Goal: Information Seeking & Learning: Check status

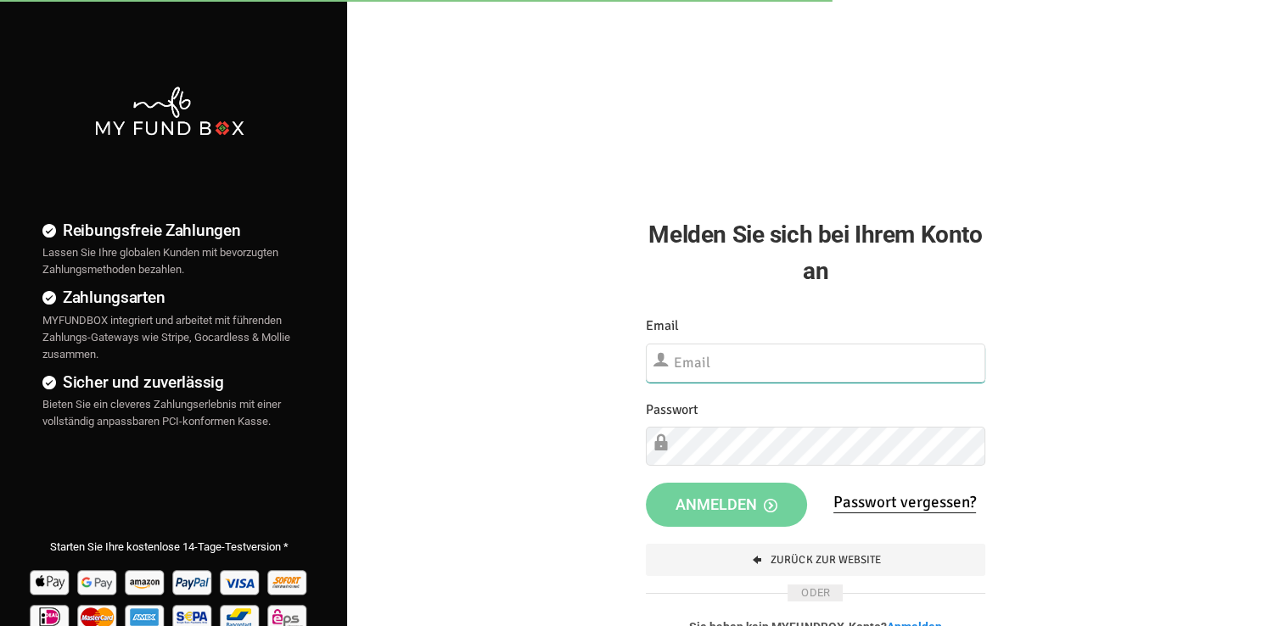
click at [737, 362] on input "text" at bounding box center [815, 363] width 339 height 39
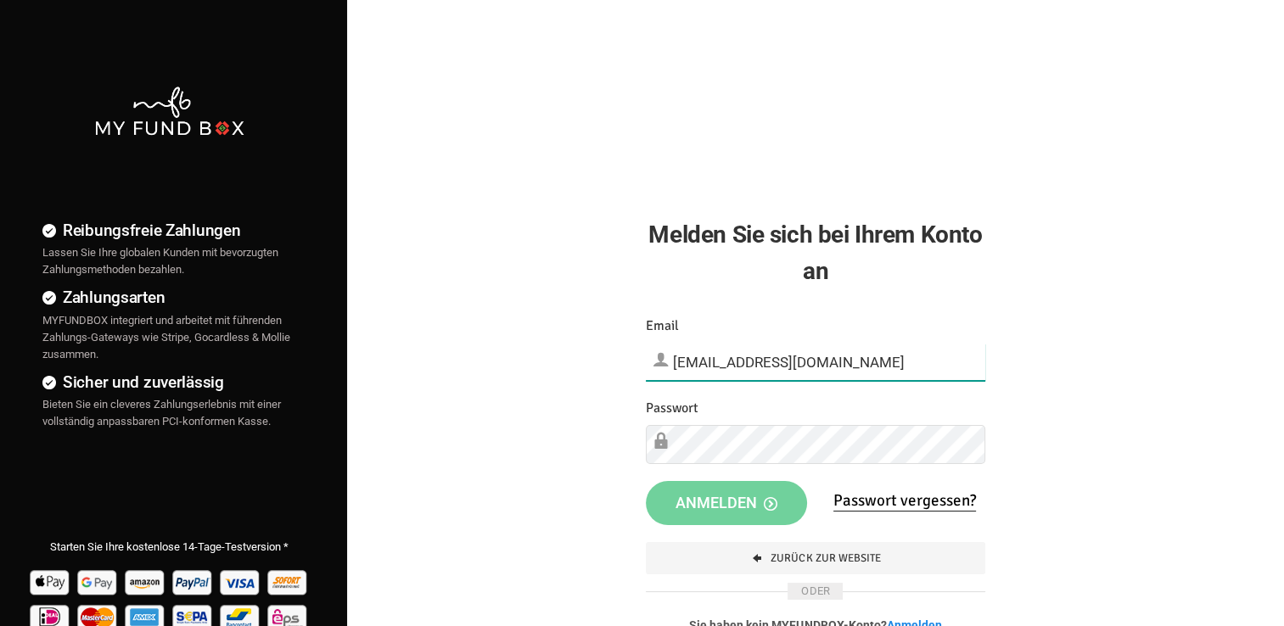
type input "[EMAIL_ADDRESS][DOMAIN_NAME]"
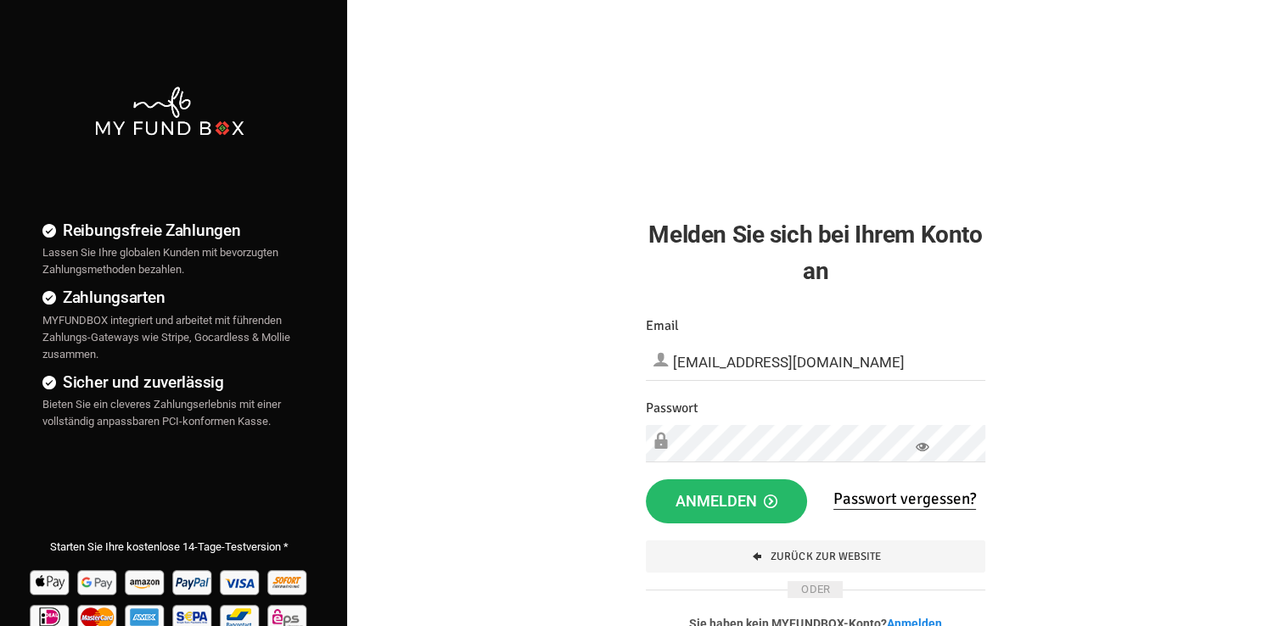
click at [922, 449] on icon at bounding box center [923, 447] width 14 height 14
click at [736, 496] on span "Anmelden" at bounding box center [727, 501] width 102 height 18
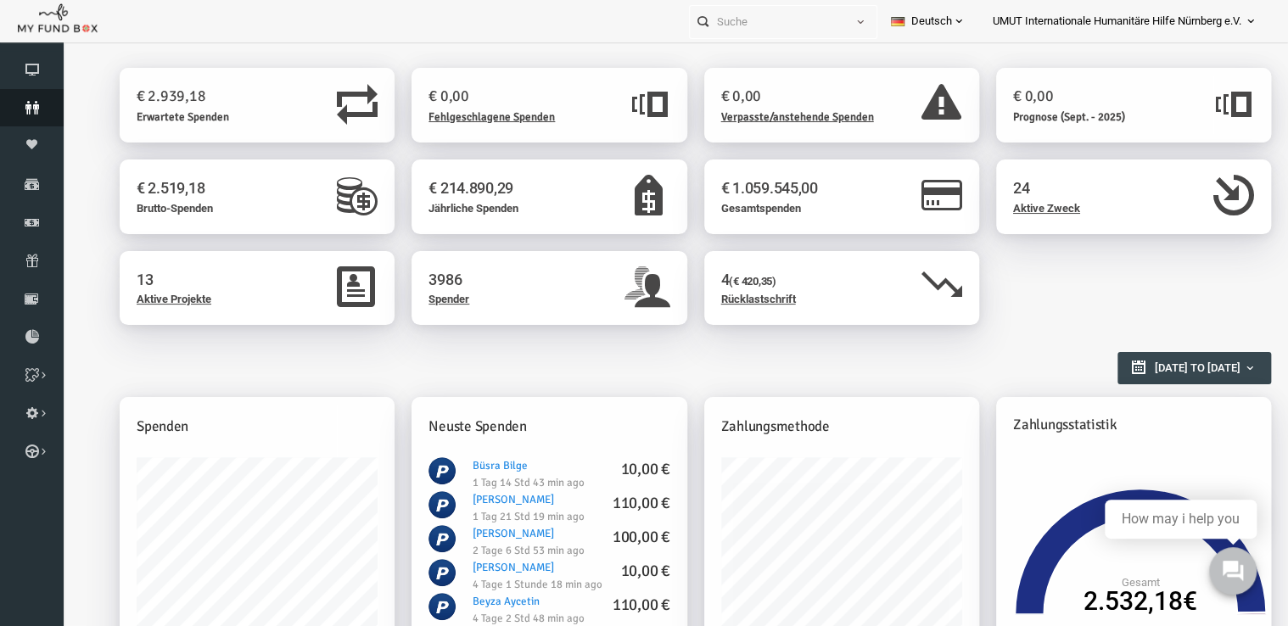
click at [44, 104] on icon at bounding box center [32, 108] width 64 height 14
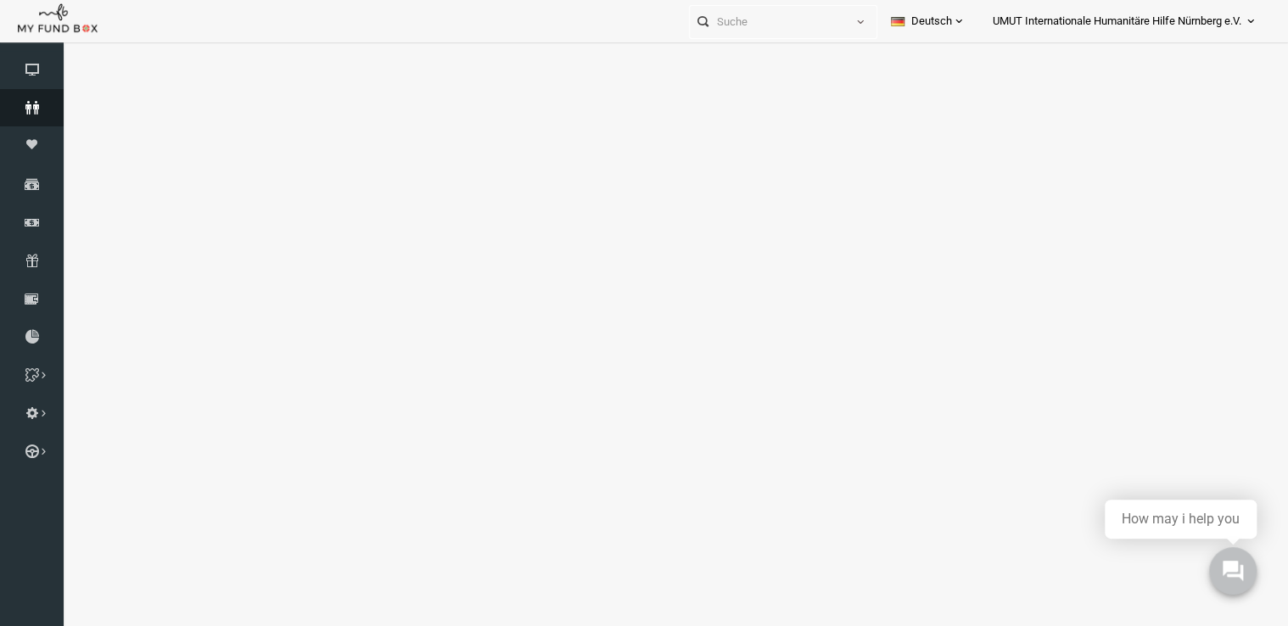
select select "100"
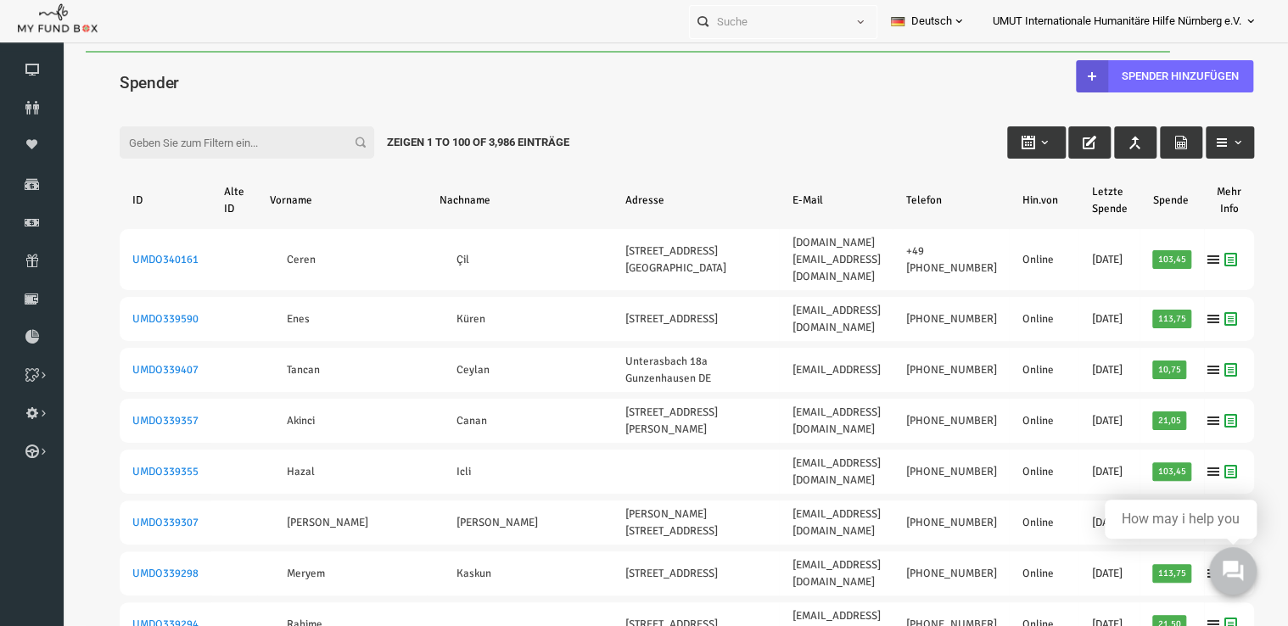
click at [175, 148] on input "Filter:" at bounding box center [222, 142] width 255 height 32
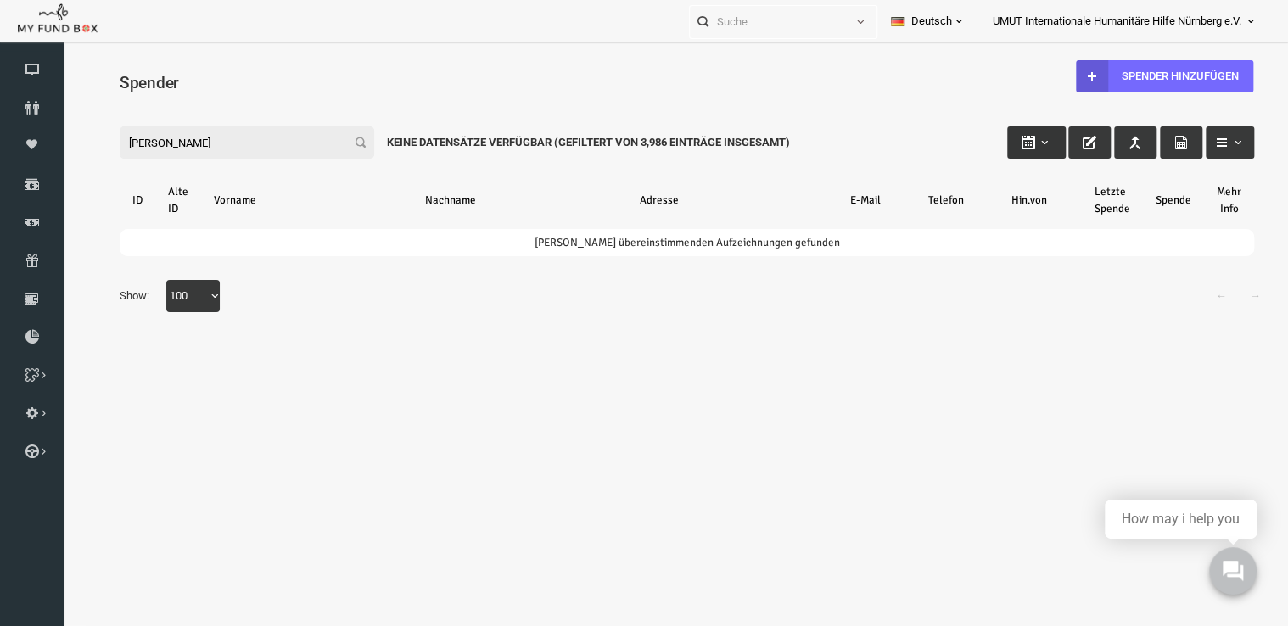
type input "mehmet ata"
type input "28-08-2025"
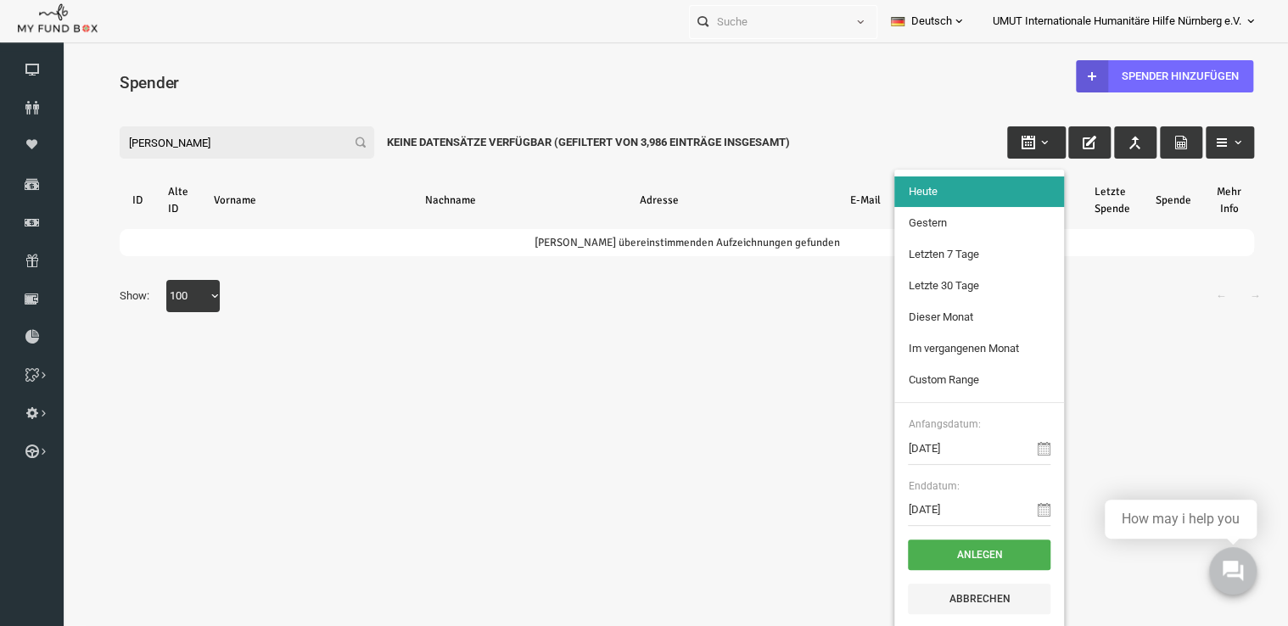
click at [1018, 154] on button "button" at bounding box center [1012, 142] width 59 height 32
type input "27-08-2025"
type input "22-08-2025"
type input "28-08-2025"
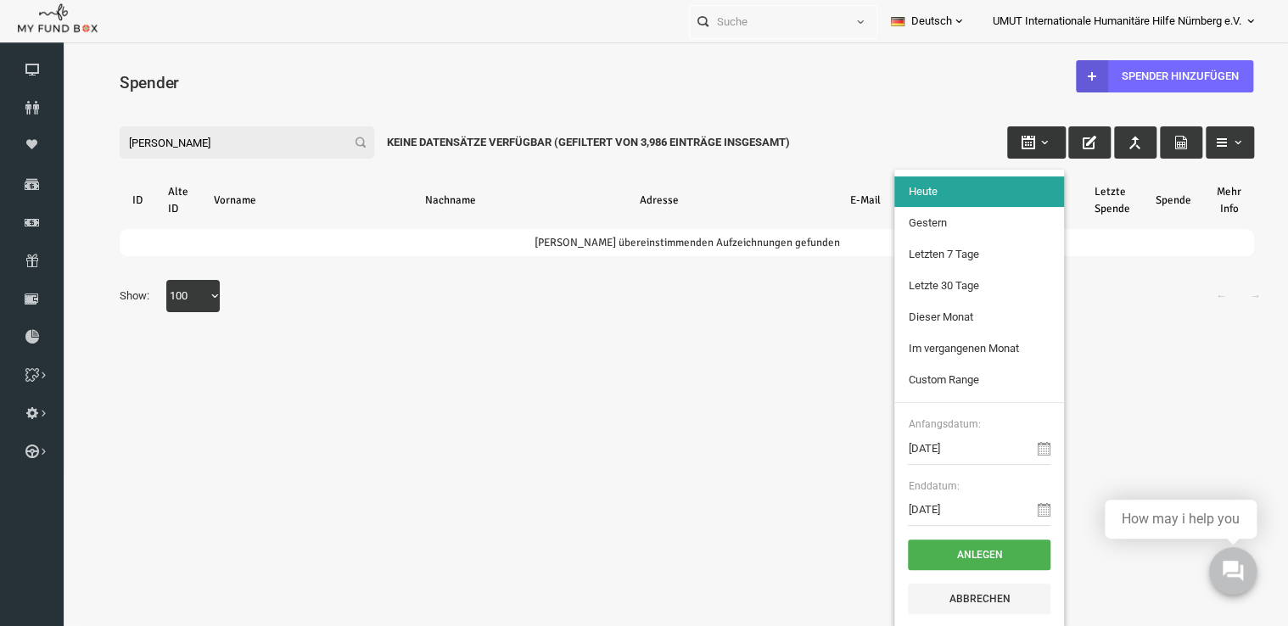
type input "01-08-2025"
type input "31-08-2025"
type input "01-07-2025"
type input "31-07-2025"
type input "28-08-2025"
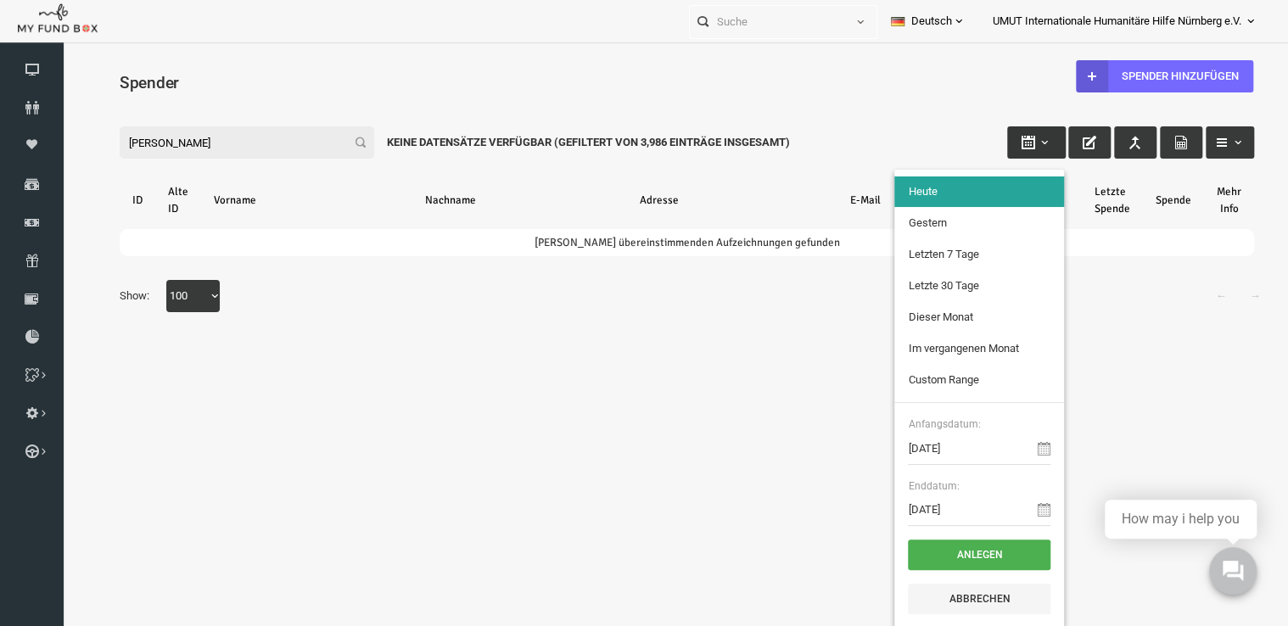
type input "28-08-2025"
click at [954, 446] on input "28-08-2025" at bounding box center [954, 449] width 143 height 32
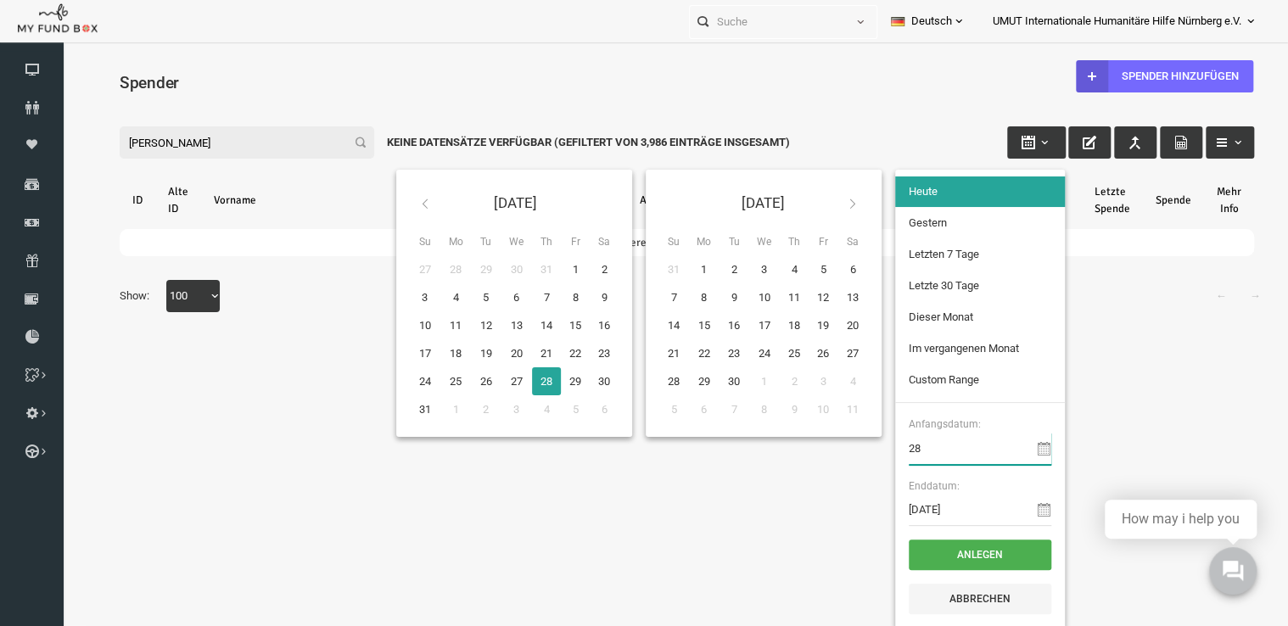
type input "2"
type input "01-01-2023"
click at [961, 510] on input "28-08-2025" at bounding box center [955, 510] width 143 height 32
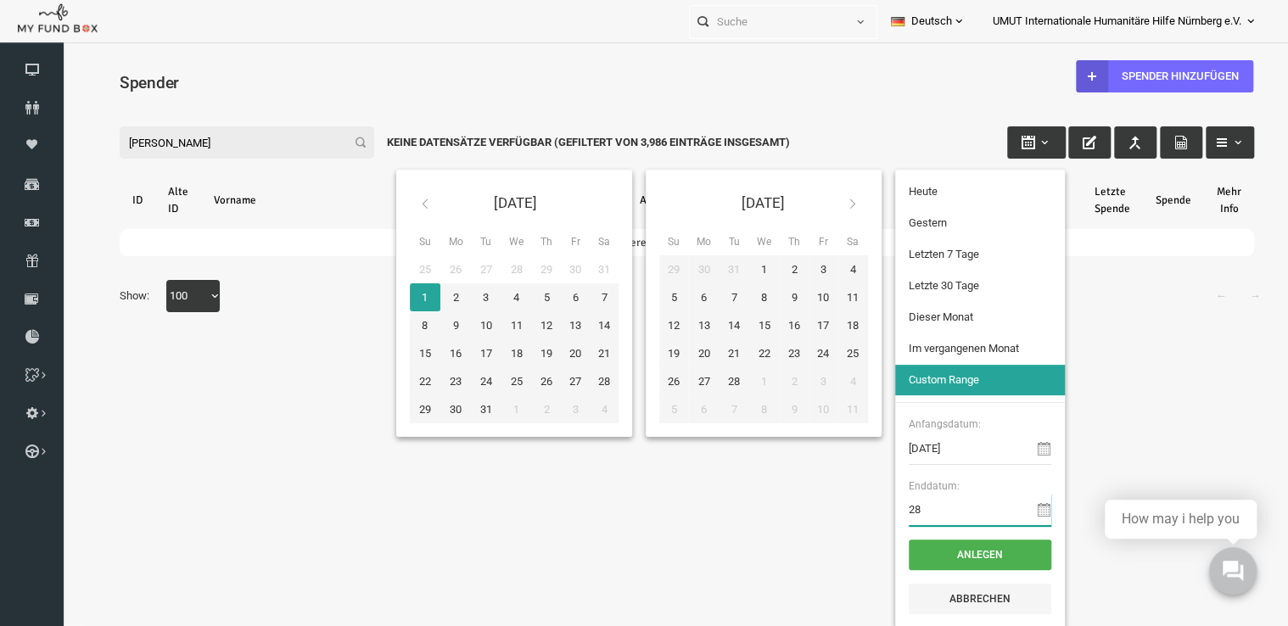
type input "2"
type input "04-02-2023"
type input "01-01-2023"
type input "28-08-2025"
click at [825, 203] on icon at bounding box center [828, 204] width 14 height 14
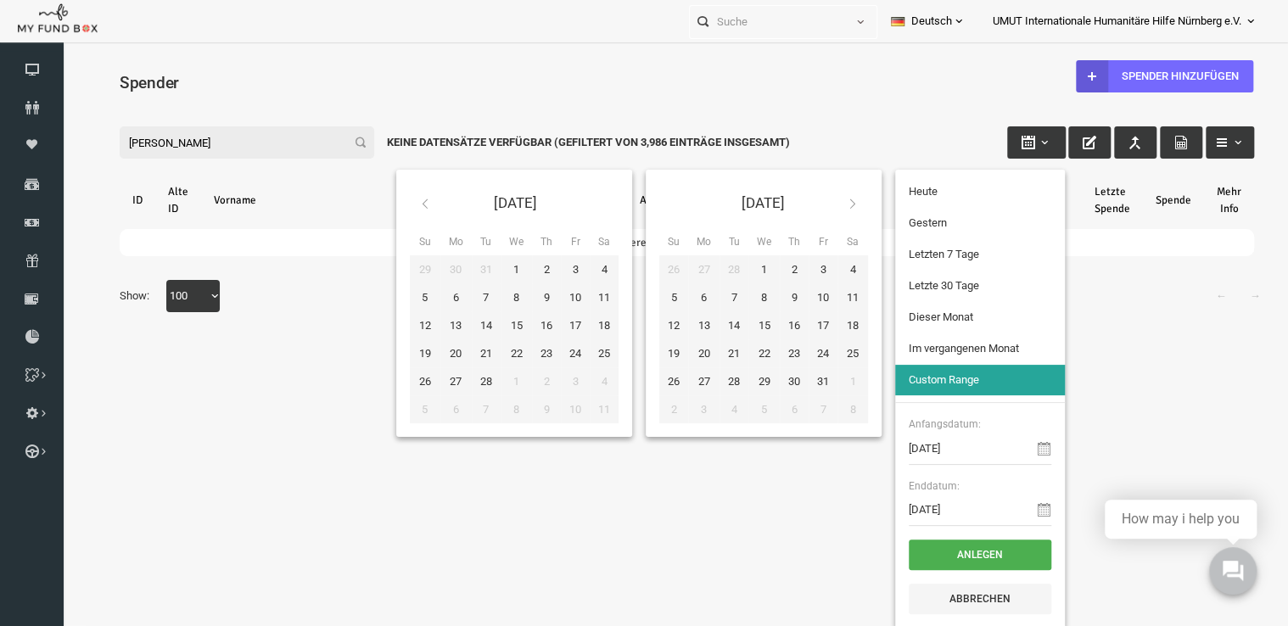
click at [825, 203] on icon at bounding box center [828, 204] width 14 height 14
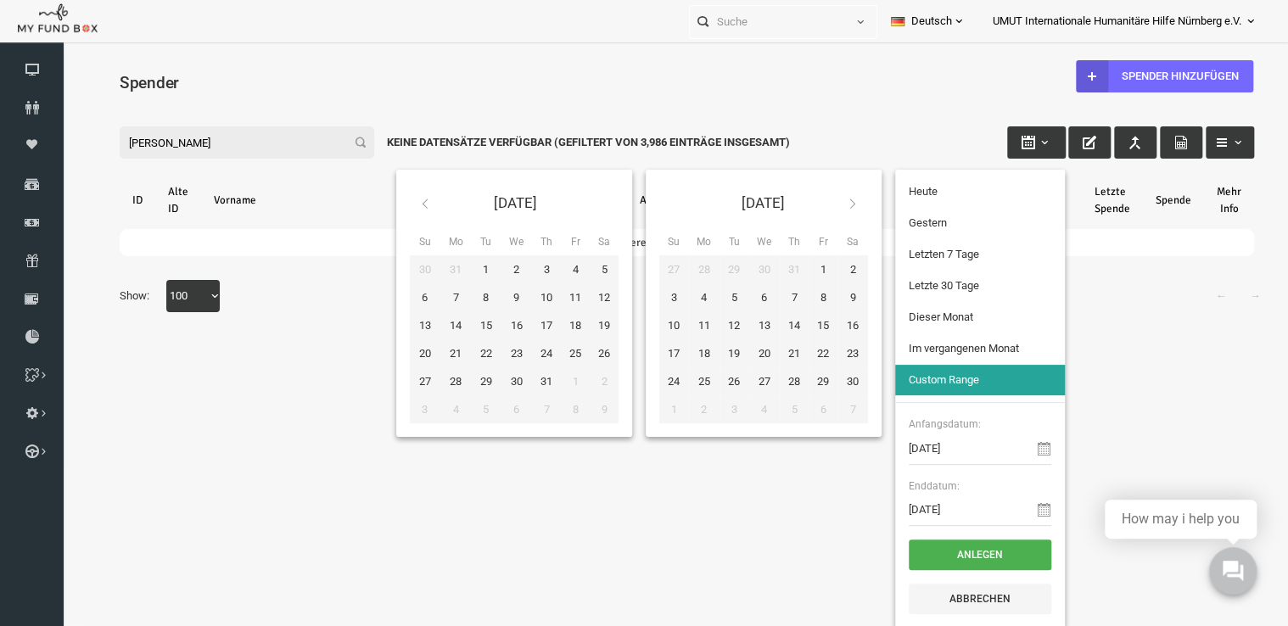
click at [825, 203] on icon at bounding box center [828, 204] width 14 height 14
type input "31-12-2023"
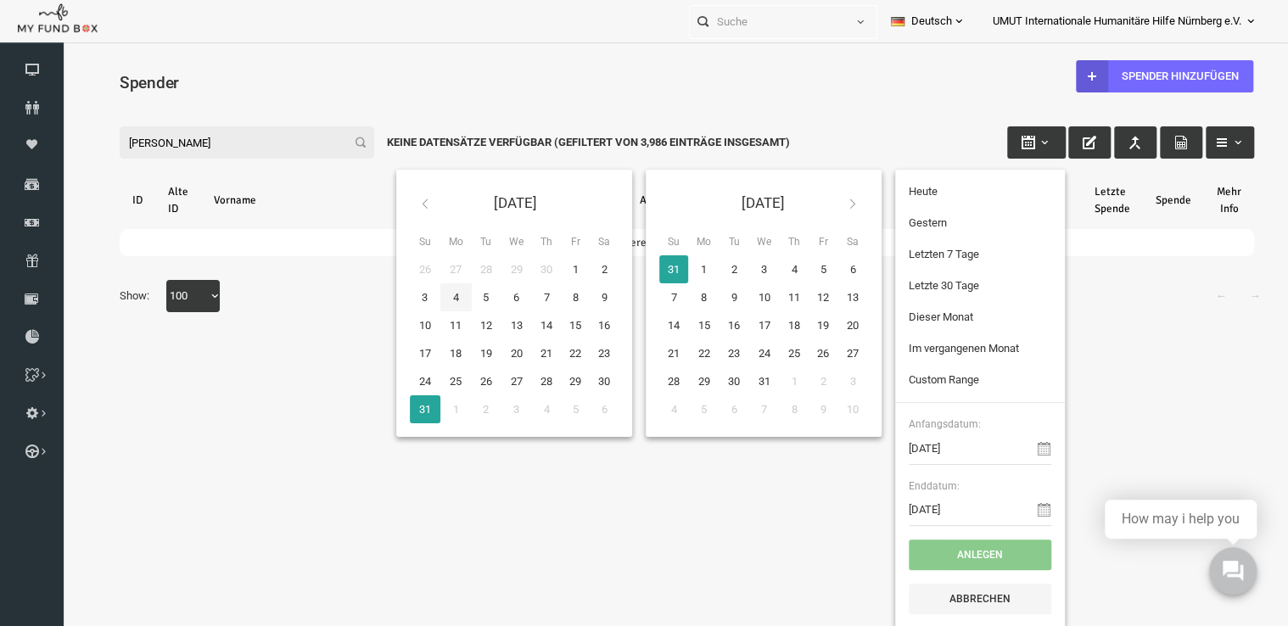
click at [395, 201] on icon at bounding box center [401, 204] width 14 height 14
click at [969, 460] on input "31-12-2023" at bounding box center [955, 449] width 143 height 32
type input "31-12-2023"
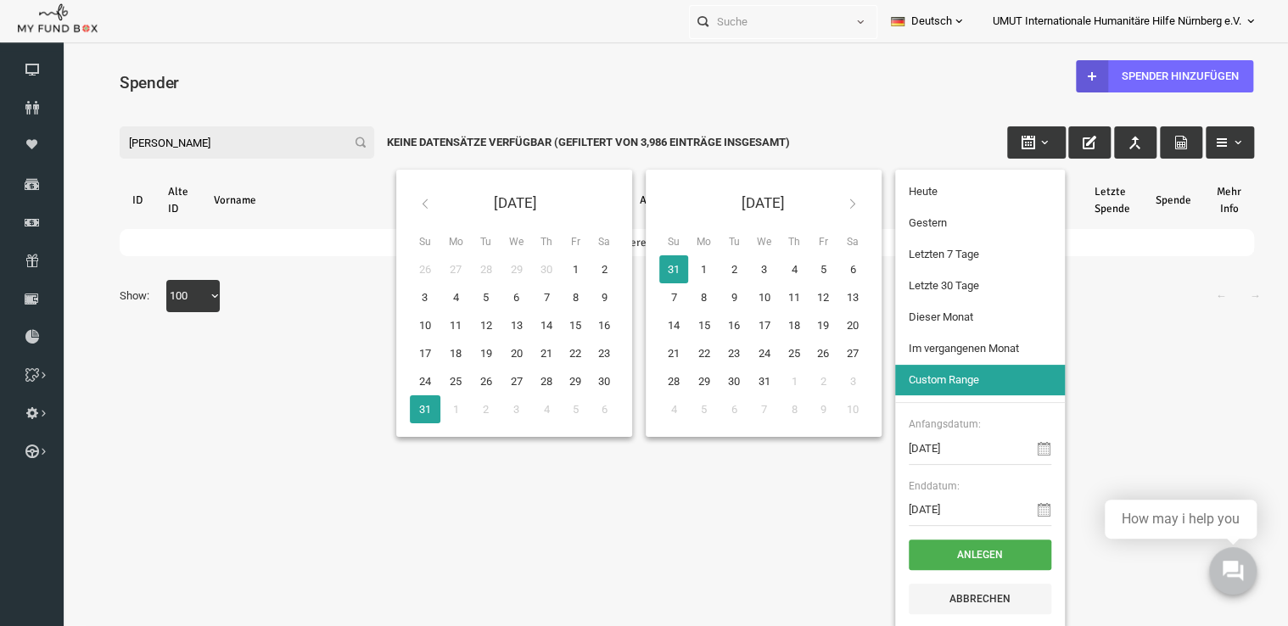
click at [400, 201] on icon at bounding box center [401, 204] width 14 height 14
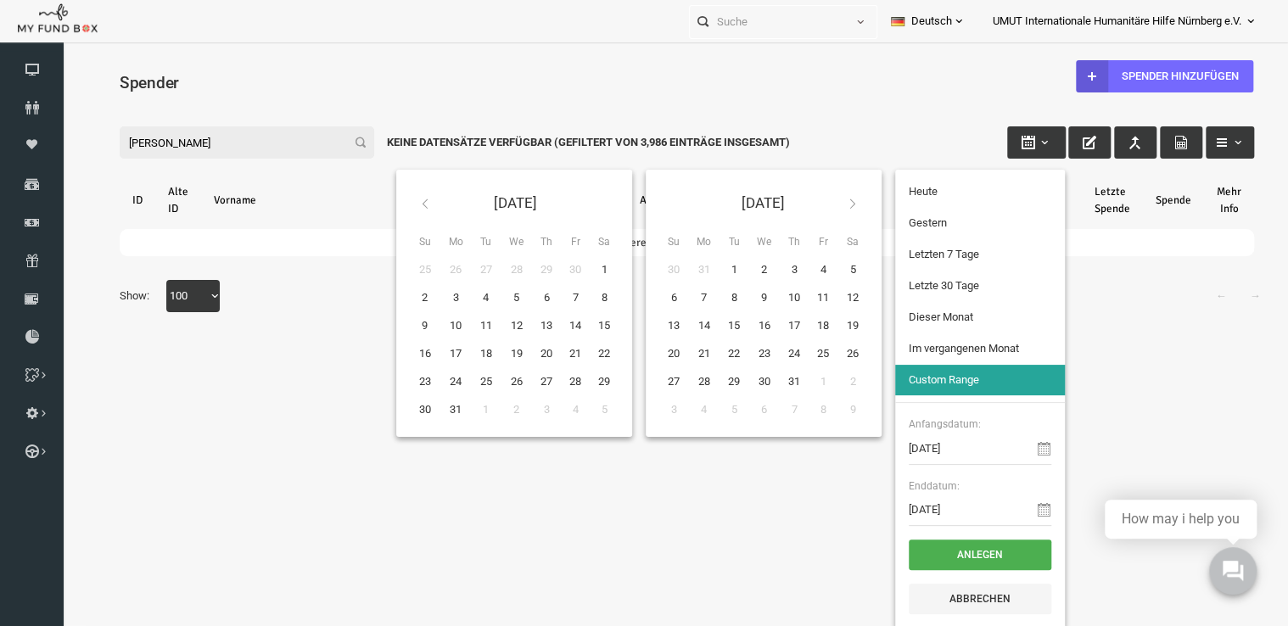
click at [400, 201] on icon at bounding box center [401, 204] width 14 height 14
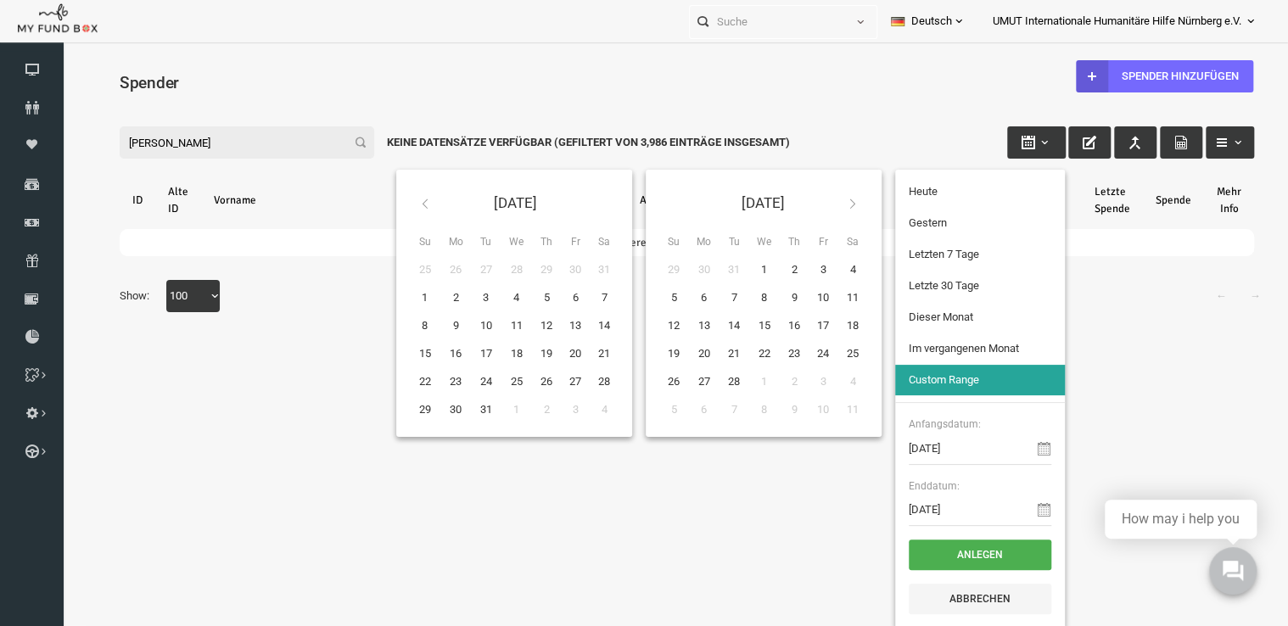
type input "01-01-2023"
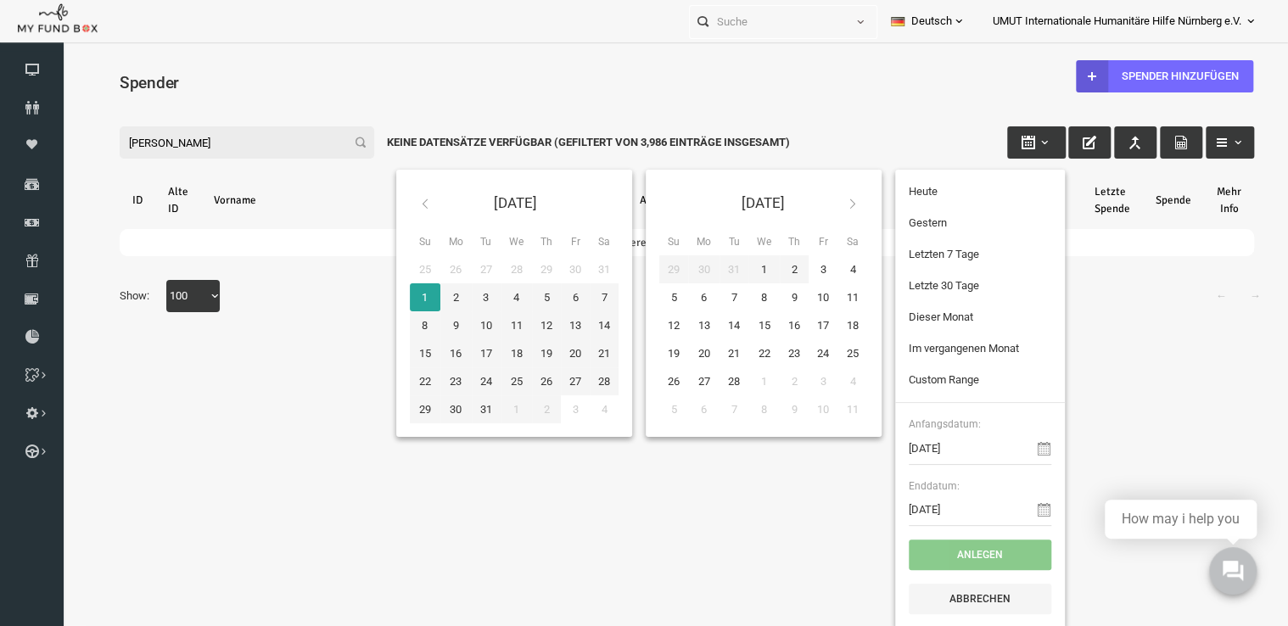
click at [829, 202] on icon at bounding box center [828, 204] width 14 height 14
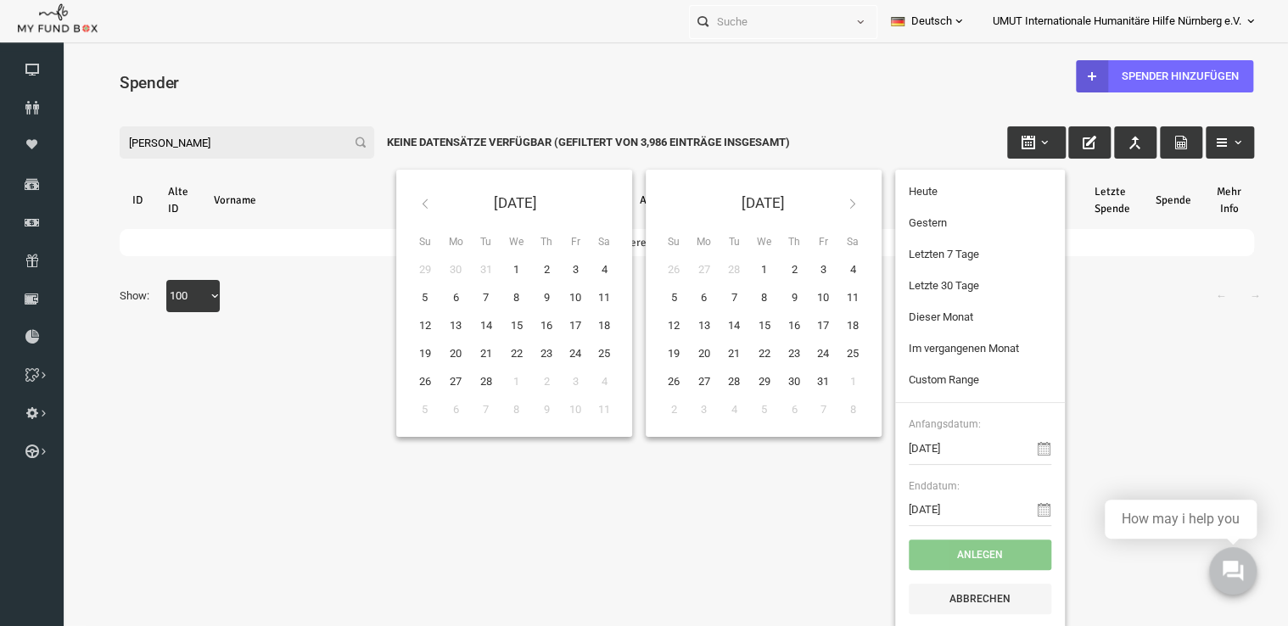
click at [829, 202] on icon at bounding box center [828, 204] width 14 height 14
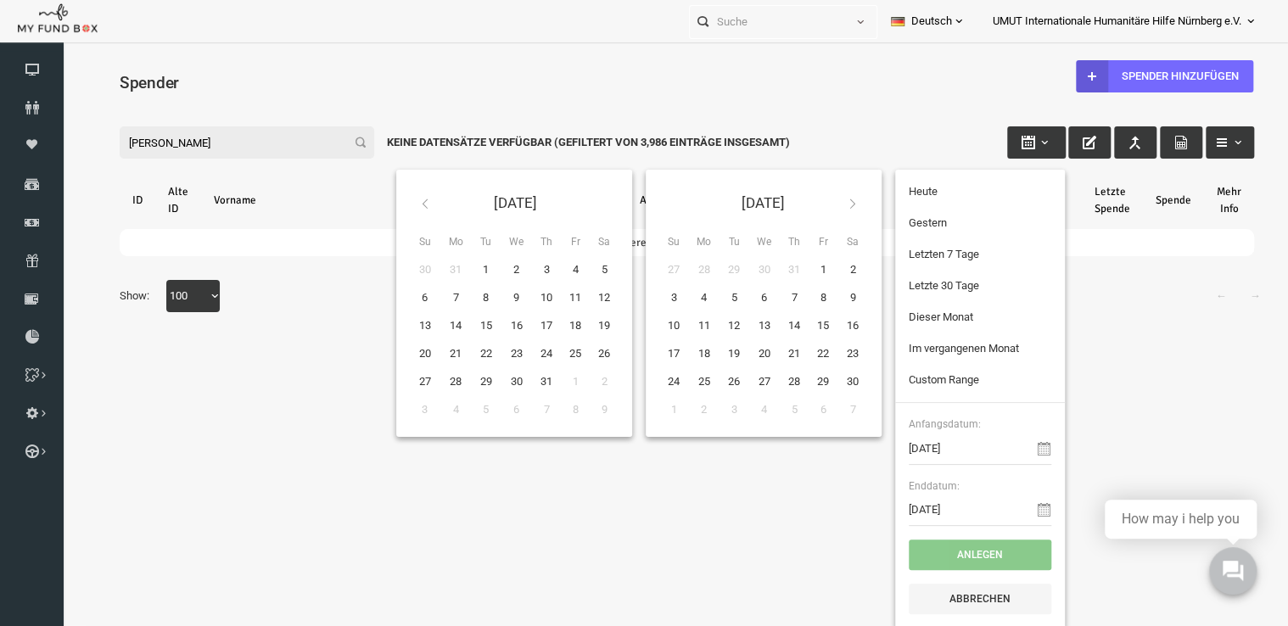
click at [829, 202] on icon at bounding box center [828, 204] width 14 height 14
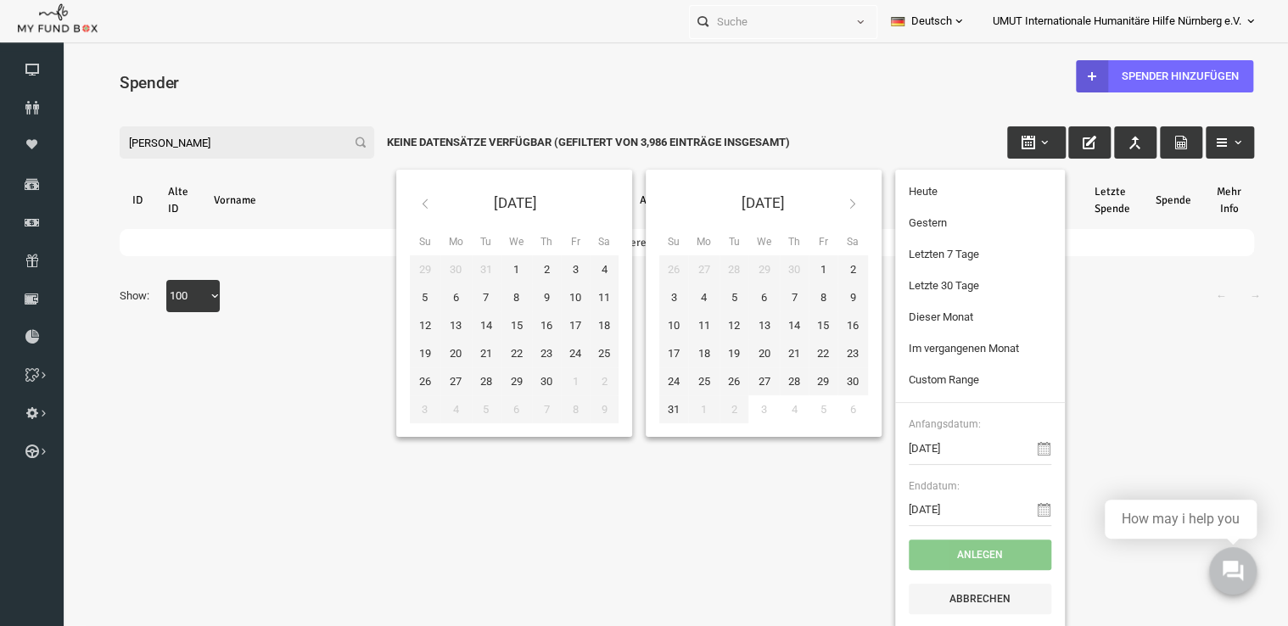
type input "31-12-2023"
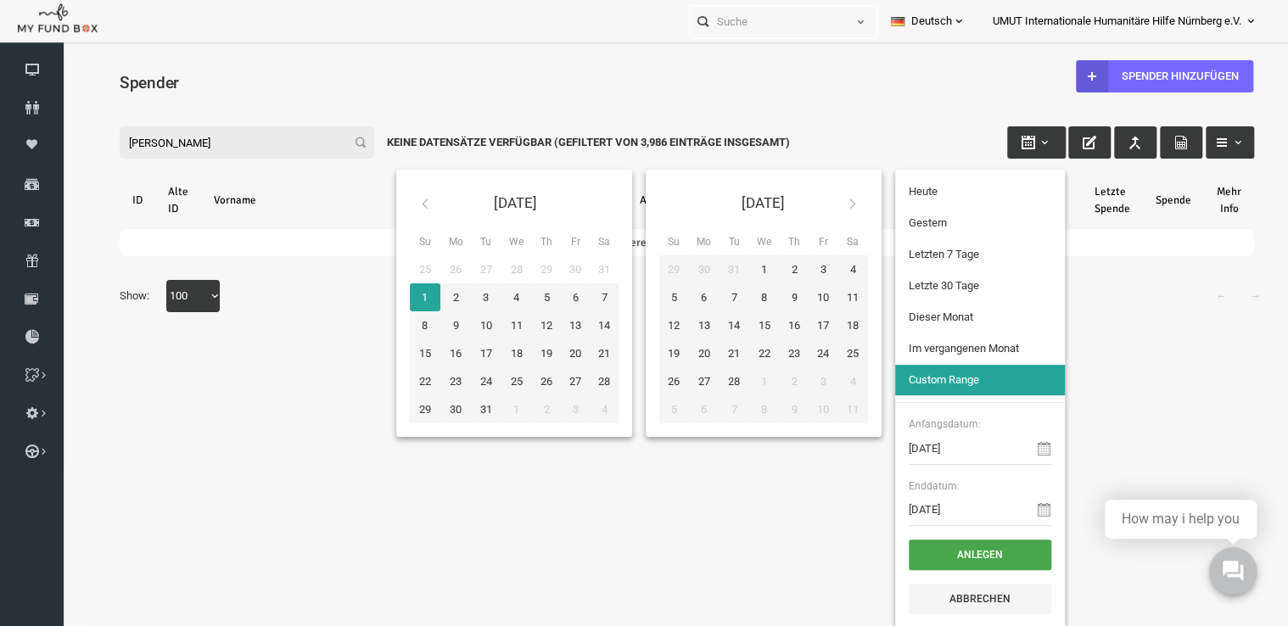
type input "01-01-2023"
click at [961, 553] on button "Anlegen" at bounding box center [955, 555] width 143 height 31
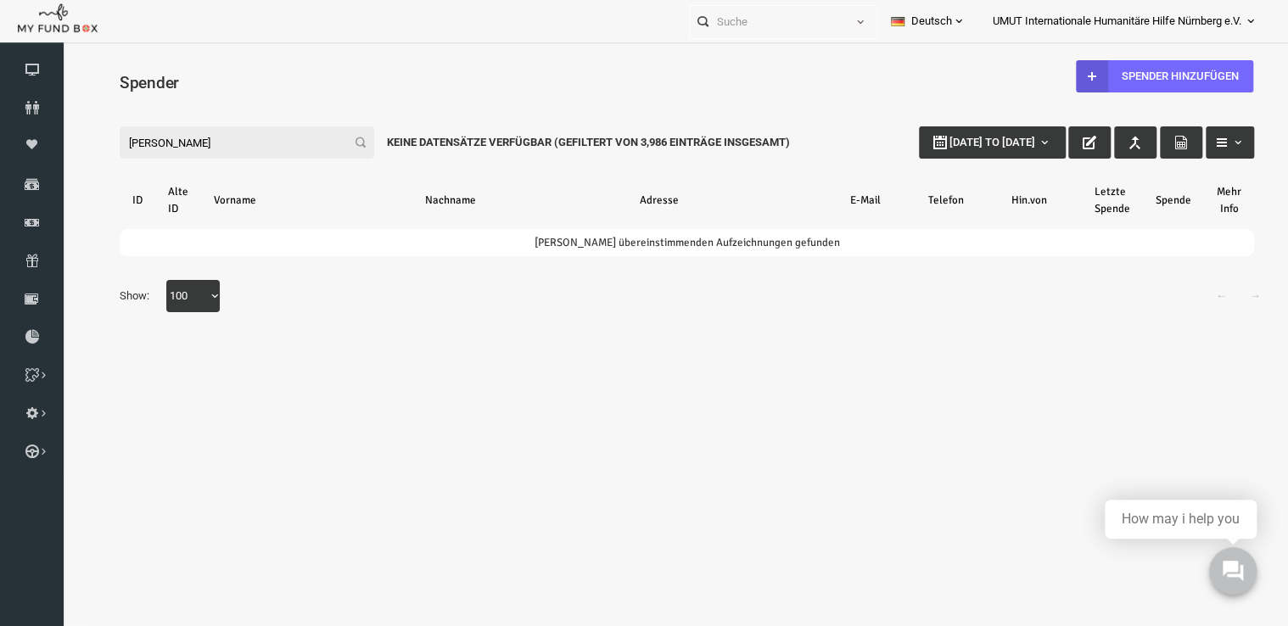
select select "100"
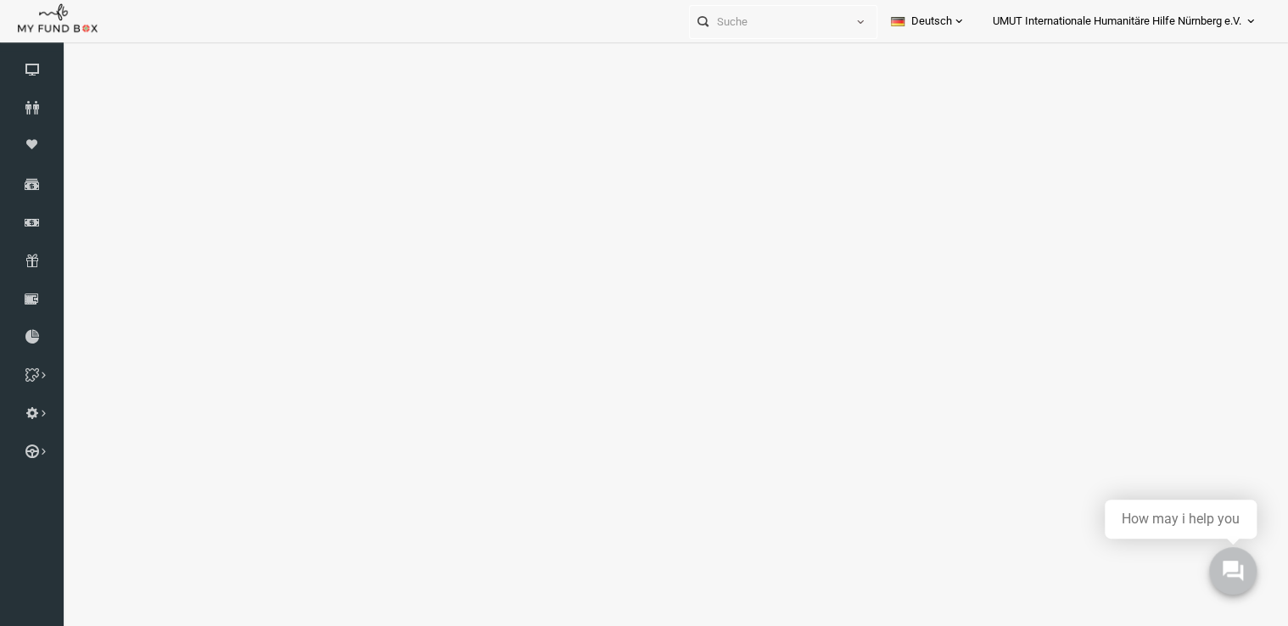
select select "100"
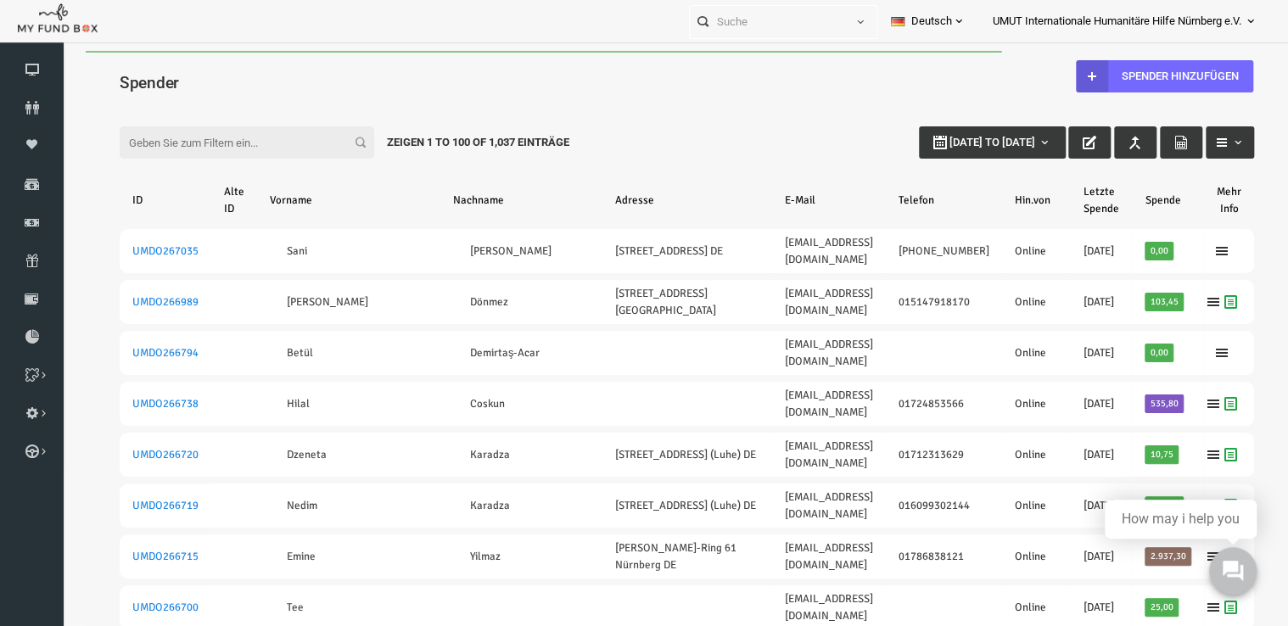
click at [159, 141] on input "Filter:" at bounding box center [222, 142] width 255 height 32
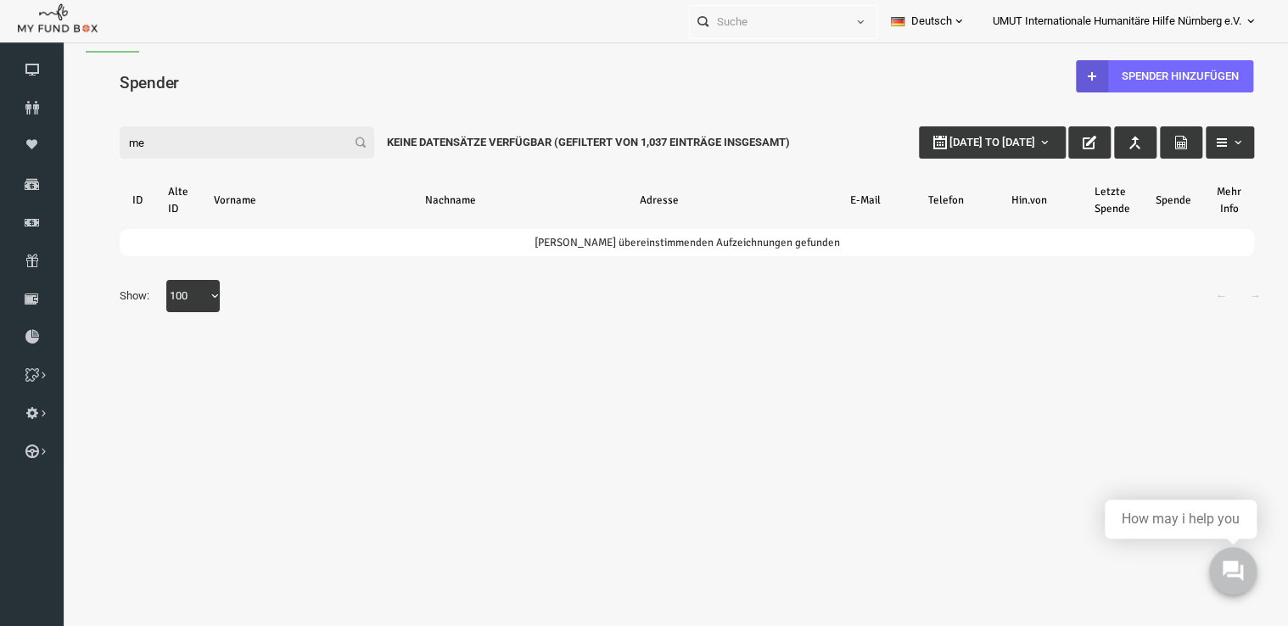
type input "m"
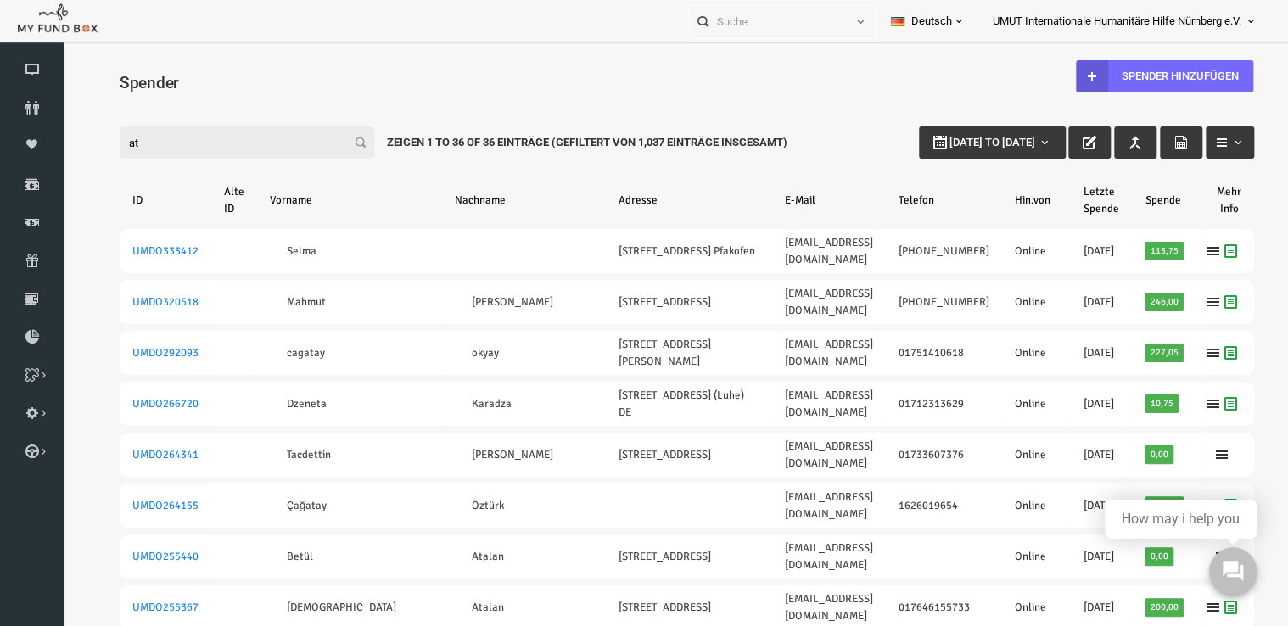
type input "a"
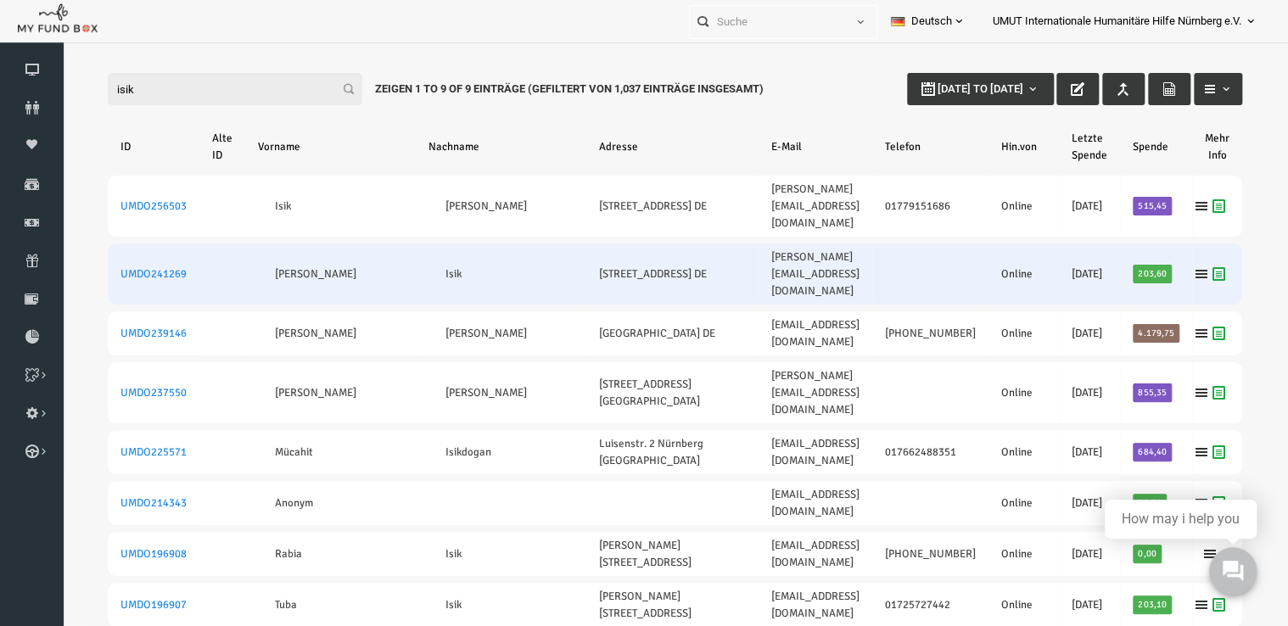
scroll to position [64, 12]
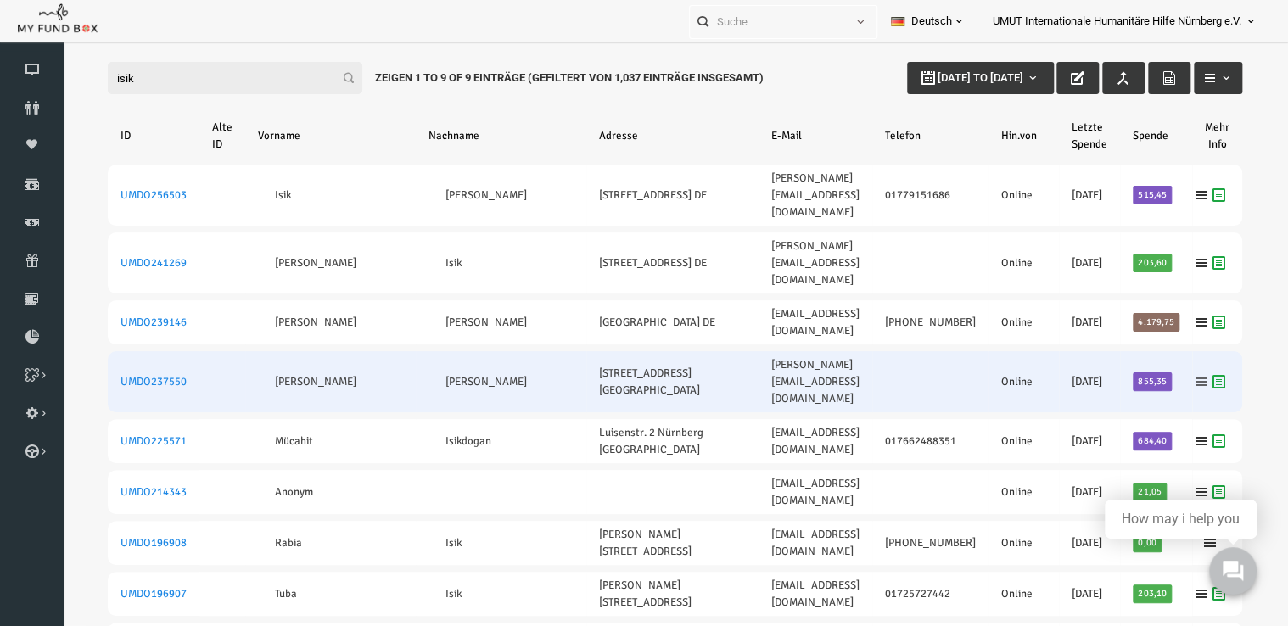
type input "isik"
click at [1170, 375] on icon at bounding box center [1177, 382] width 14 height 14
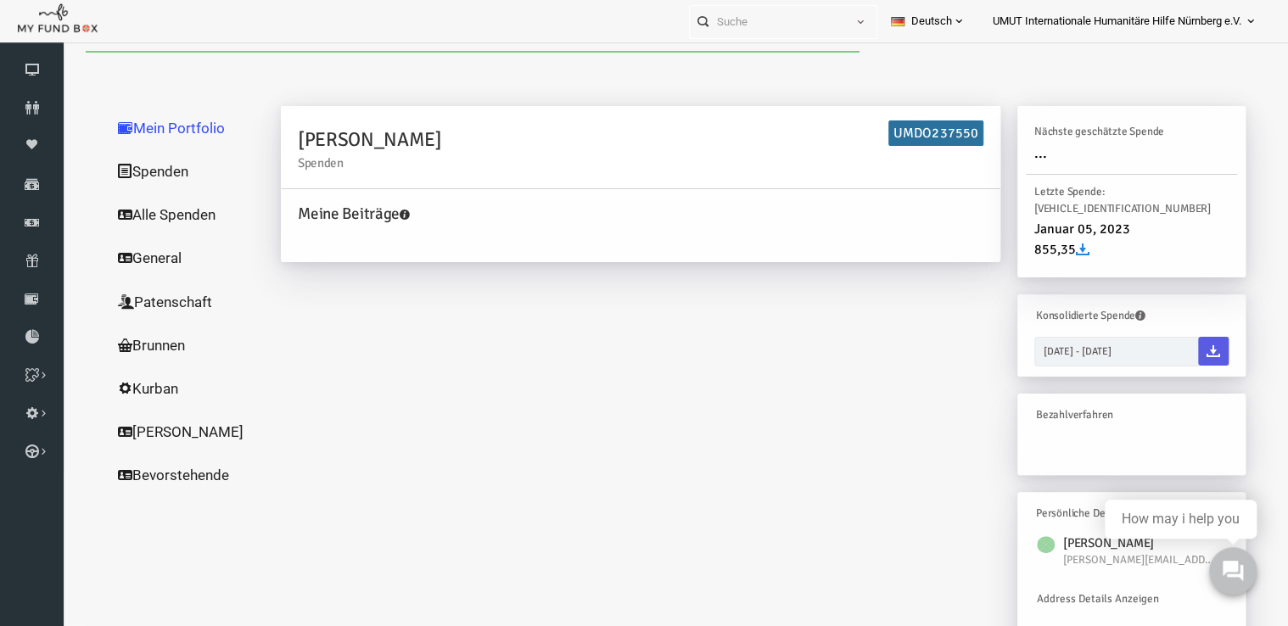
scroll to position [0, 0]
drag, startPoint x: 644, startPoint y: 235, endPoint x: 154, endPoint y: 209, distance: 490.4
click at [154, 209] on link "Alle Spenden" at bounding box center [163, 215] width 170 height 44
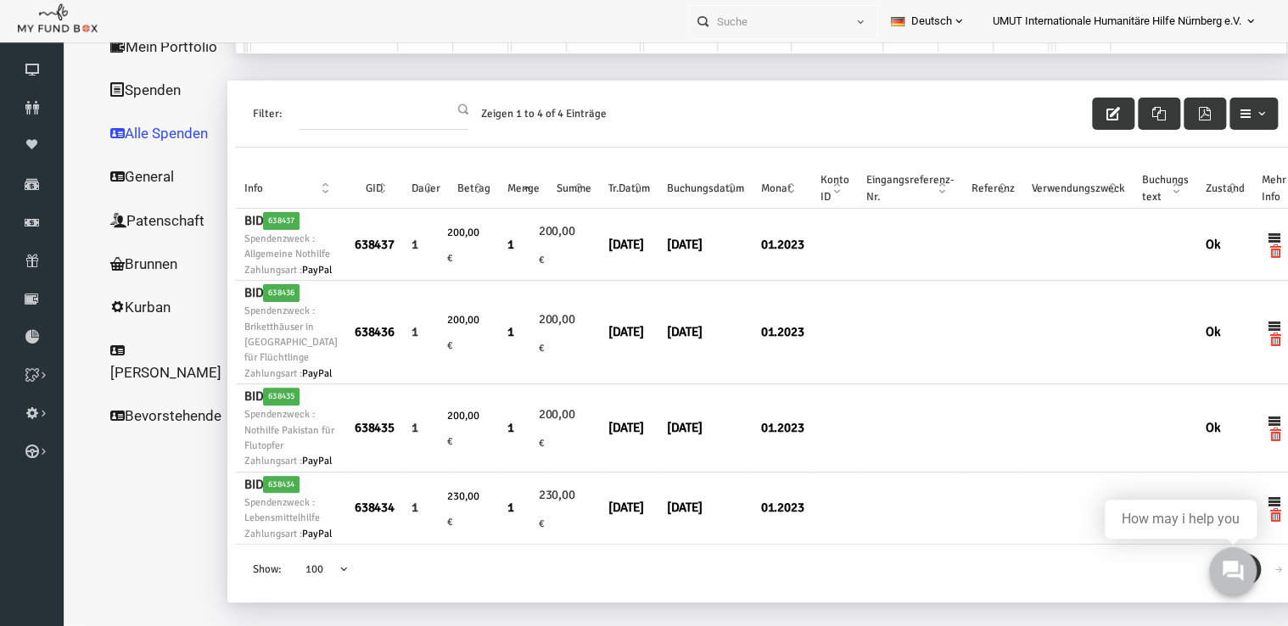
scroll to position [85, 8]
click at [1238, 586] on link "→" at bounding box center [1254, 569] width 32 height 32
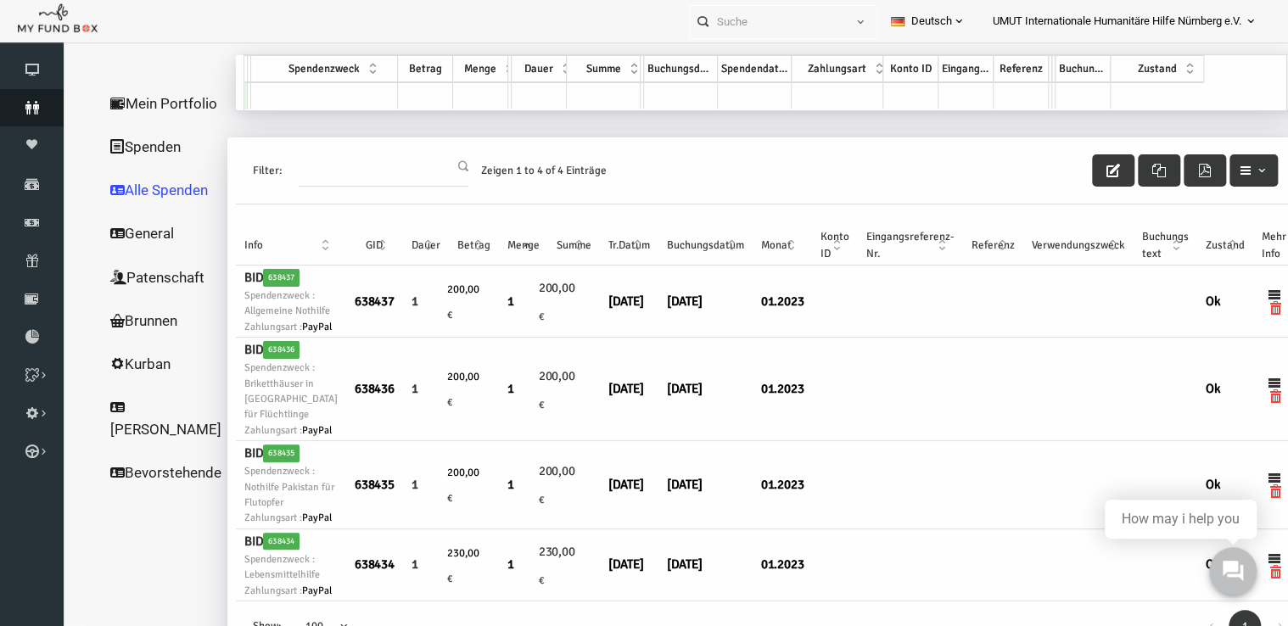
click at [24, 114] on icon at bounding box center [32, 108] width 64 height 14
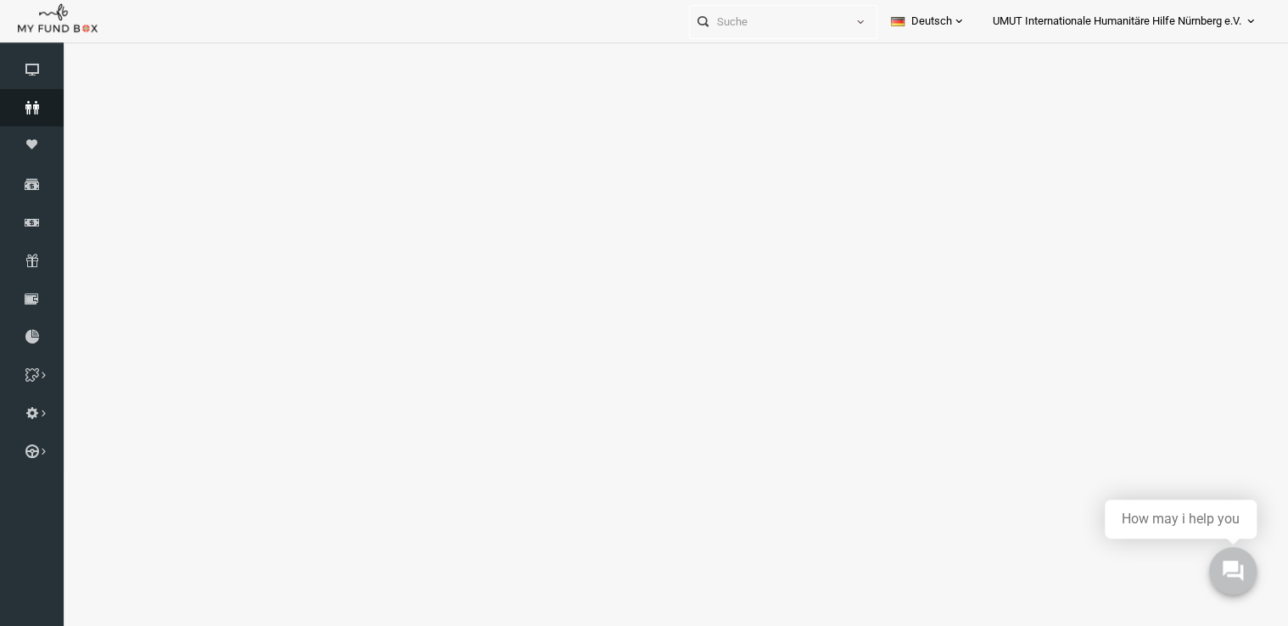
select select "100"
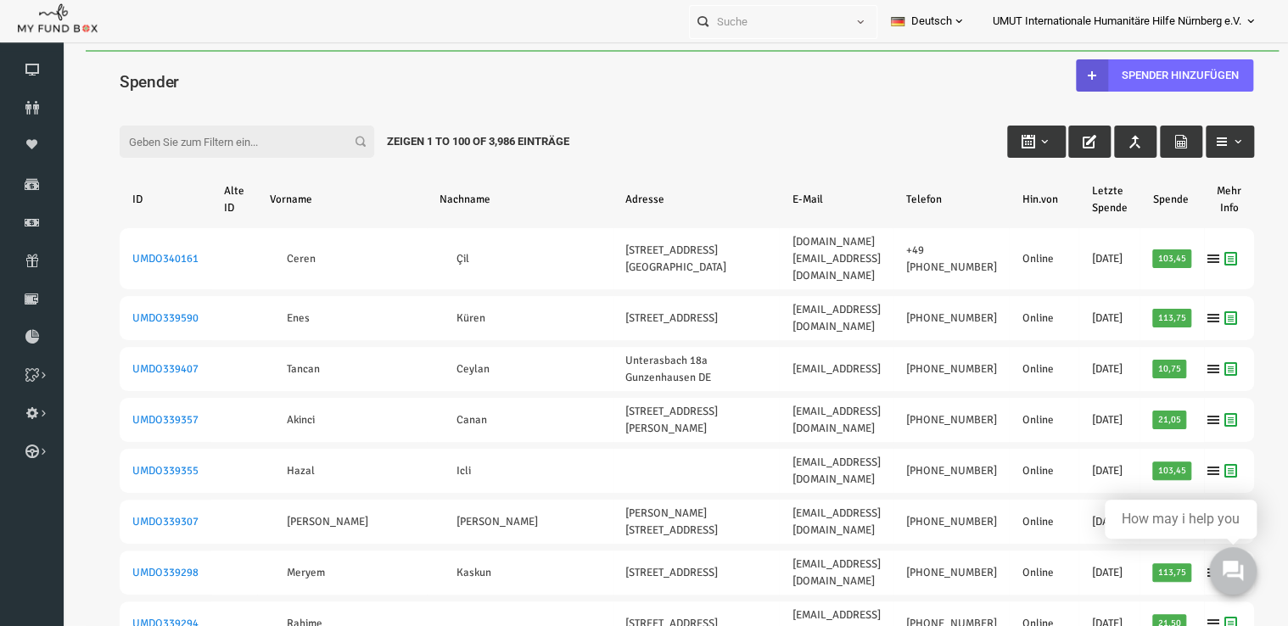
scroll to position [0, 0]
click at [279, 104] on div "Filter: Zeigen 1 to 100 of 3,986 Einträge" at bounding box center [662, 127] width 1169 height 46
click at [238, 138] on input "Filter:" at bounding box center [222, 142] width 255 height 32
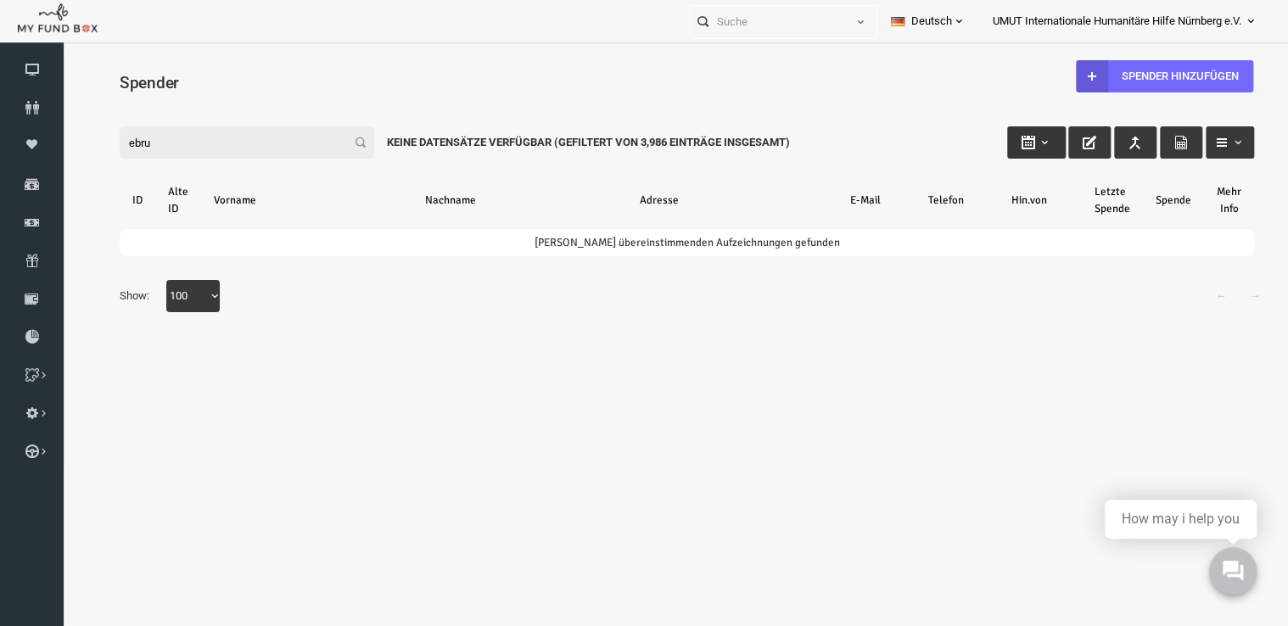
type input "ebru"
type input "28-08-2025"
click at [1022, 143] on b "button" at bounding box center [1020, 143] width 14 height 14
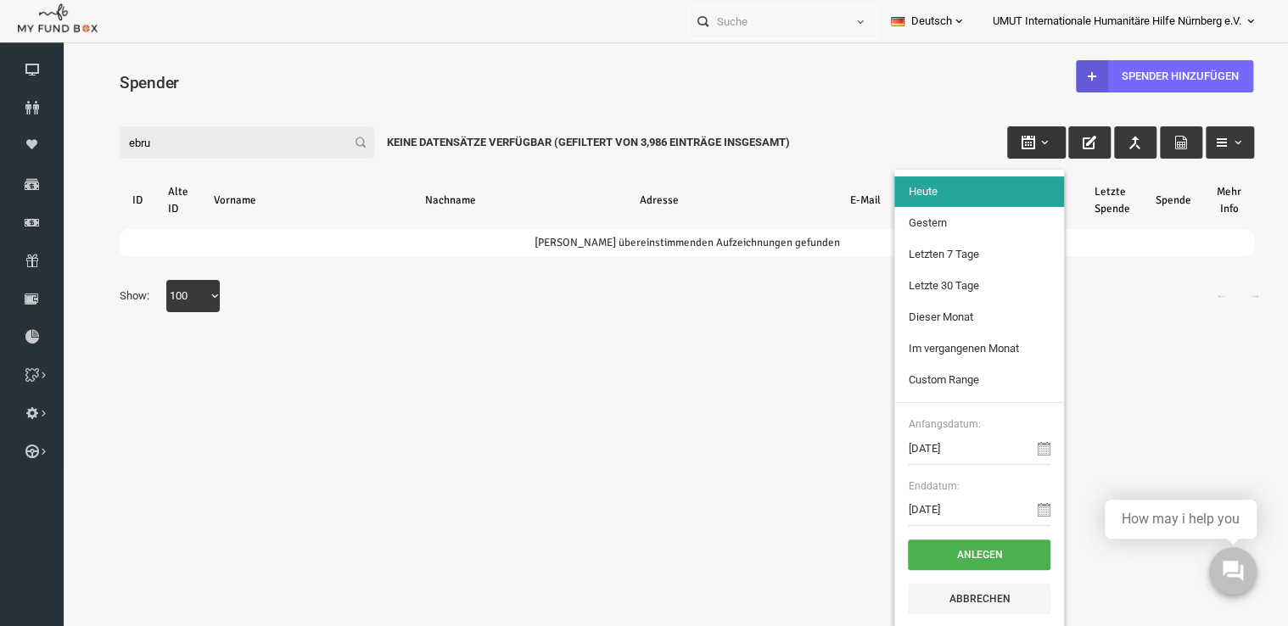
type input "01-07-2025"
type input "31-07-2025"
type input "28-08-2025"
click at [937, 374] on li "Custom Range" at bounding box center [955, 380] width 170 height 31
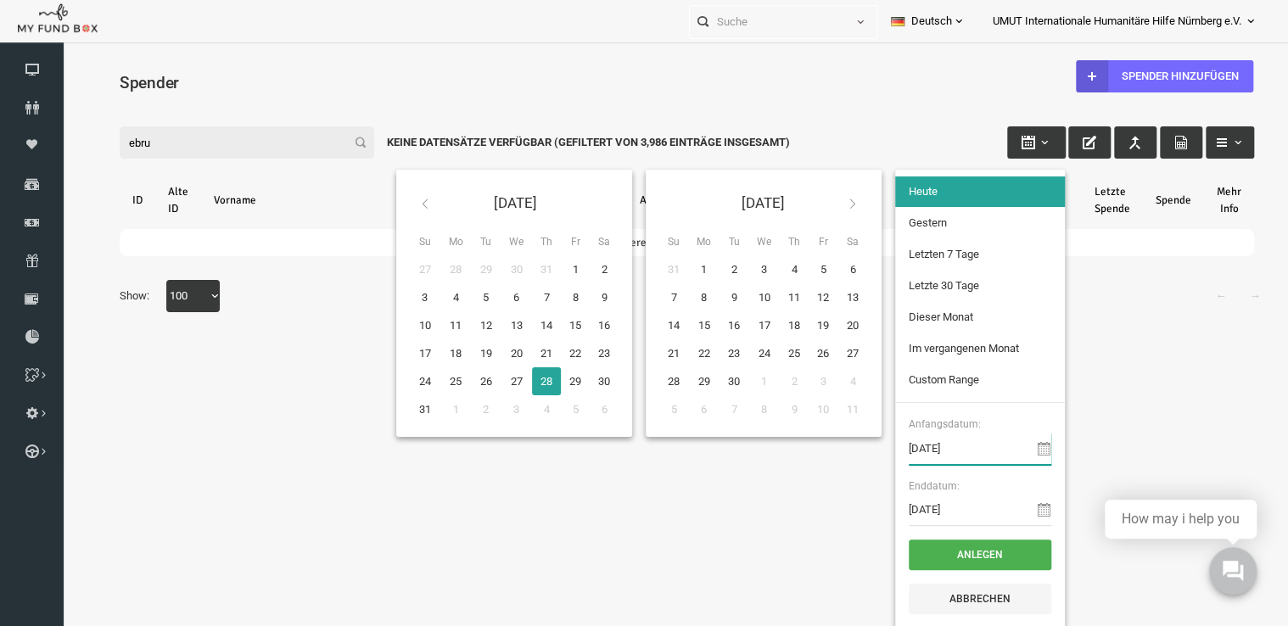
click at [954, 450] on input "28-08-2025" at bounding box center [955, 449] width 143 height 32
type input "2"
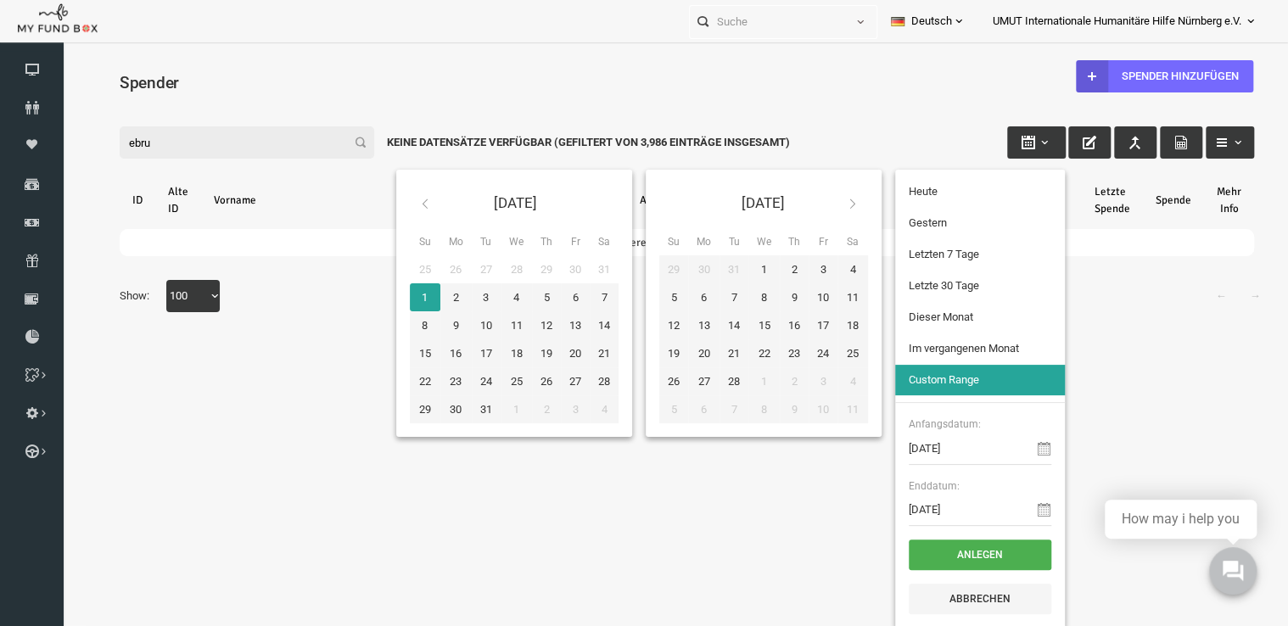
click at [826, 211] on th at bounding box center [828, 203] width 31 height 40
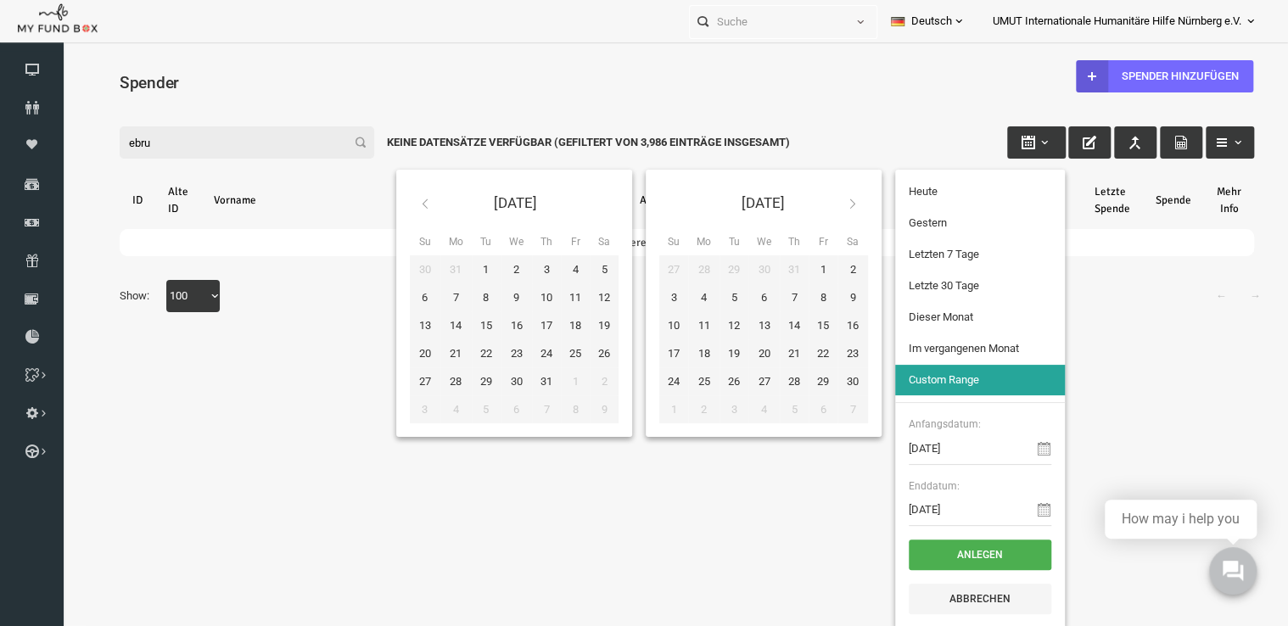
click at [826, 211] on th at bounding box center [828, 203] width 31 height 40
type input "31-12-2023"
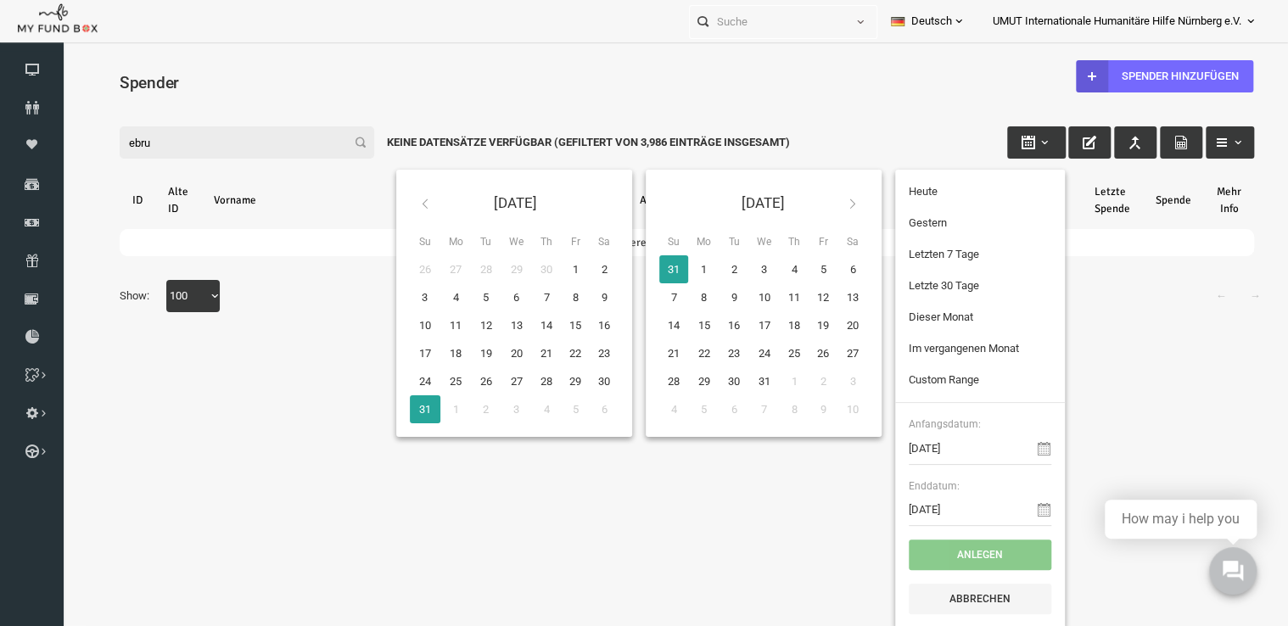
type input "02-01-2024"
click at [963, 506] on input "02-01-2024" at bounding box center [955, 510] width 143 height 32
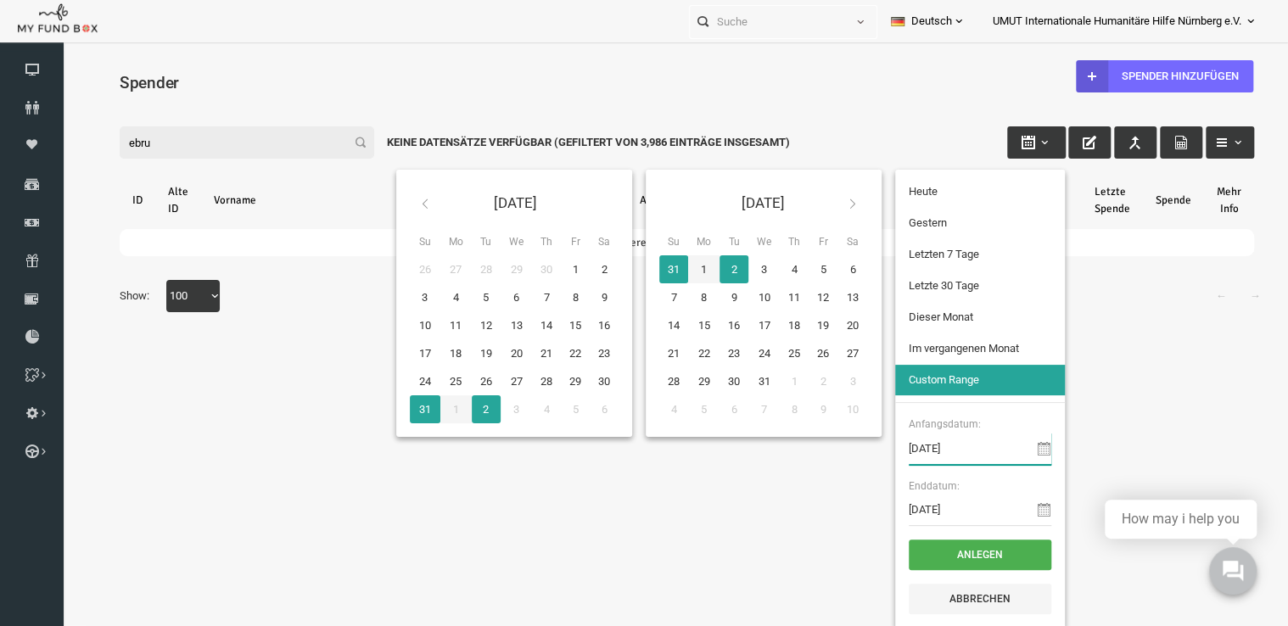
click at [947, 436] on input "31-12-2023" at bounding box center [955, 449] width 143 height 32
click at [394, 206] on icon at bounding box center [401, 204] width 14 height 14
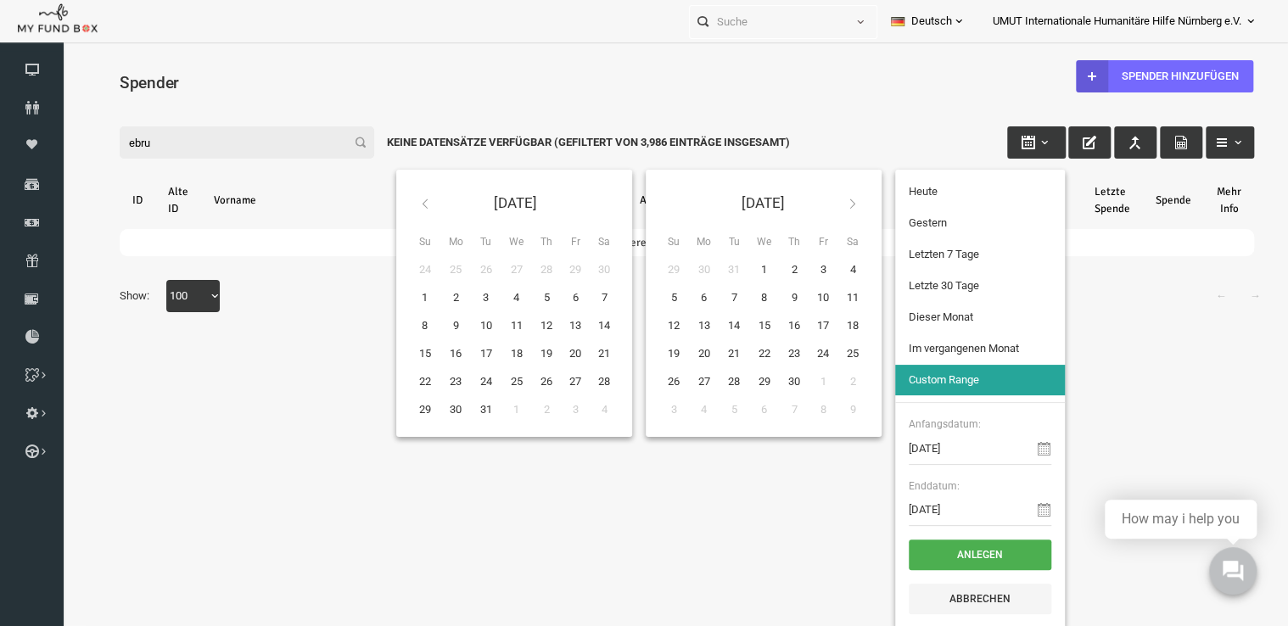
click at [394, 206] on icon at bounding box center [401, 204] width 14 height 14
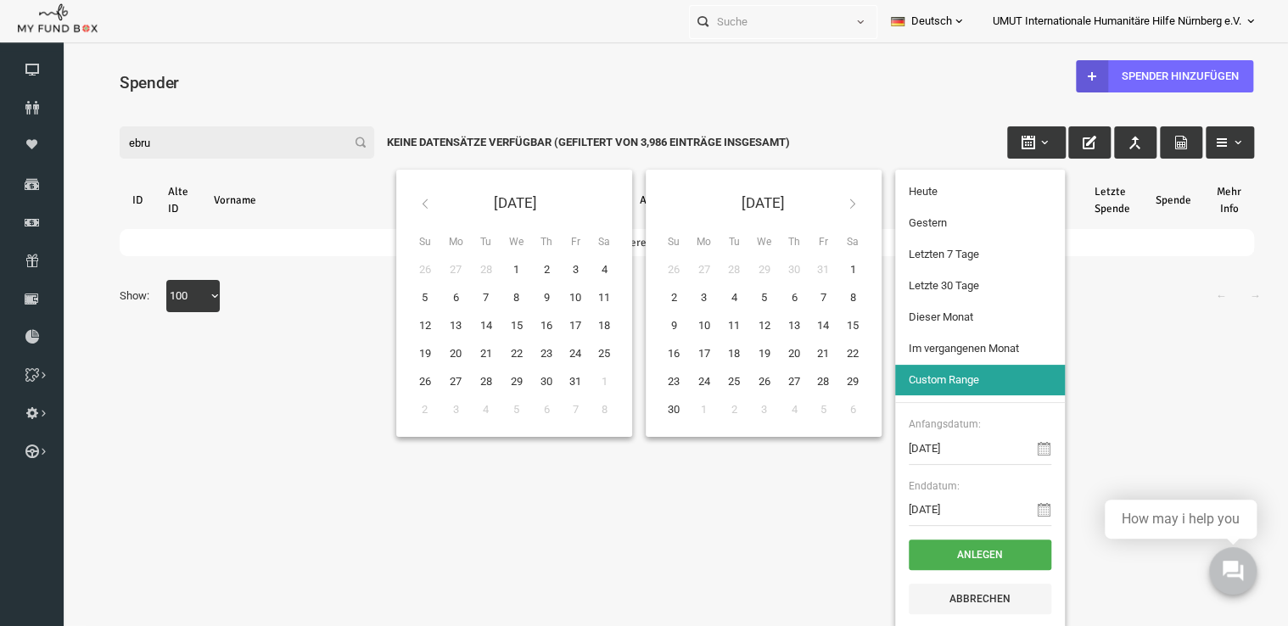
click at [394, 206] on icon at bounding box center [401, 204] width 14 height 14
type input "01-01-2023"
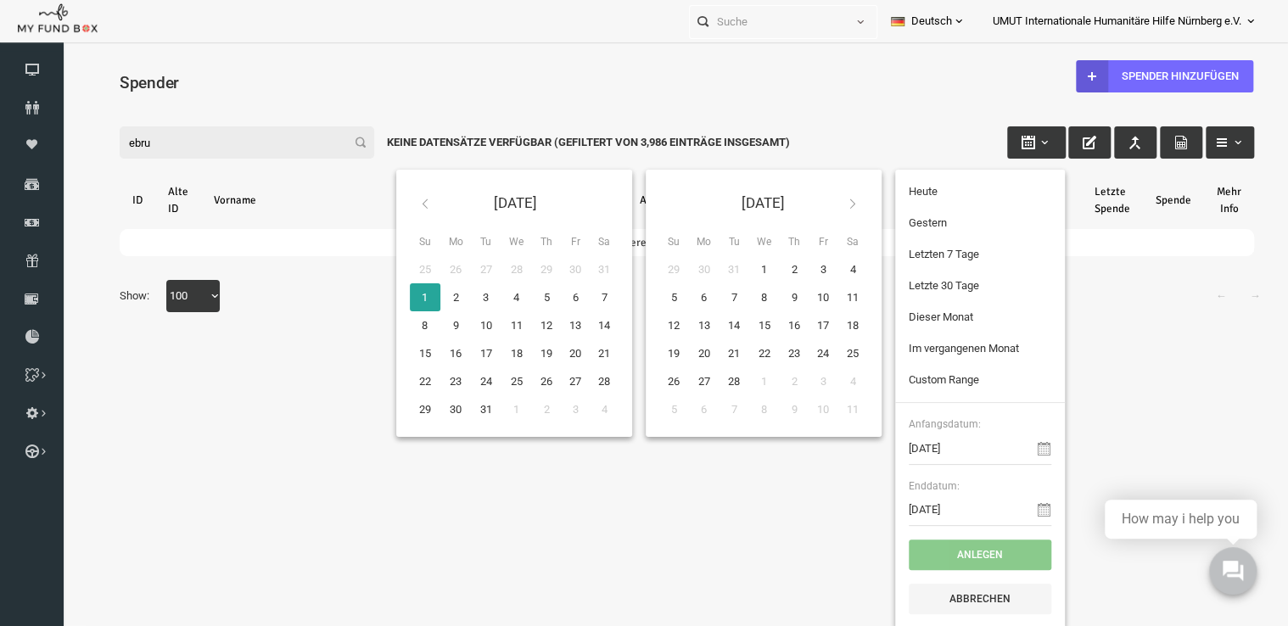
type input "22-08-2025"
type input "28-08-2025"
type input "27-08-2025"
type input "01-01-2023"
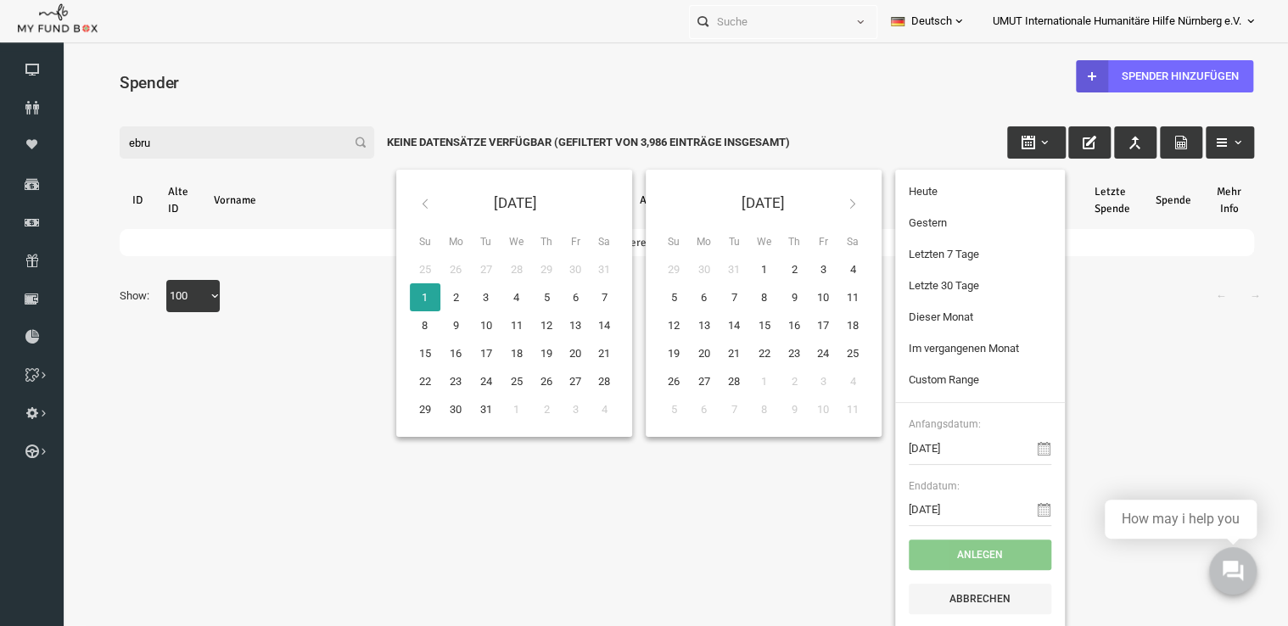
click at [834, 202] on th at bounding box center [828, 203] width 31 height 40
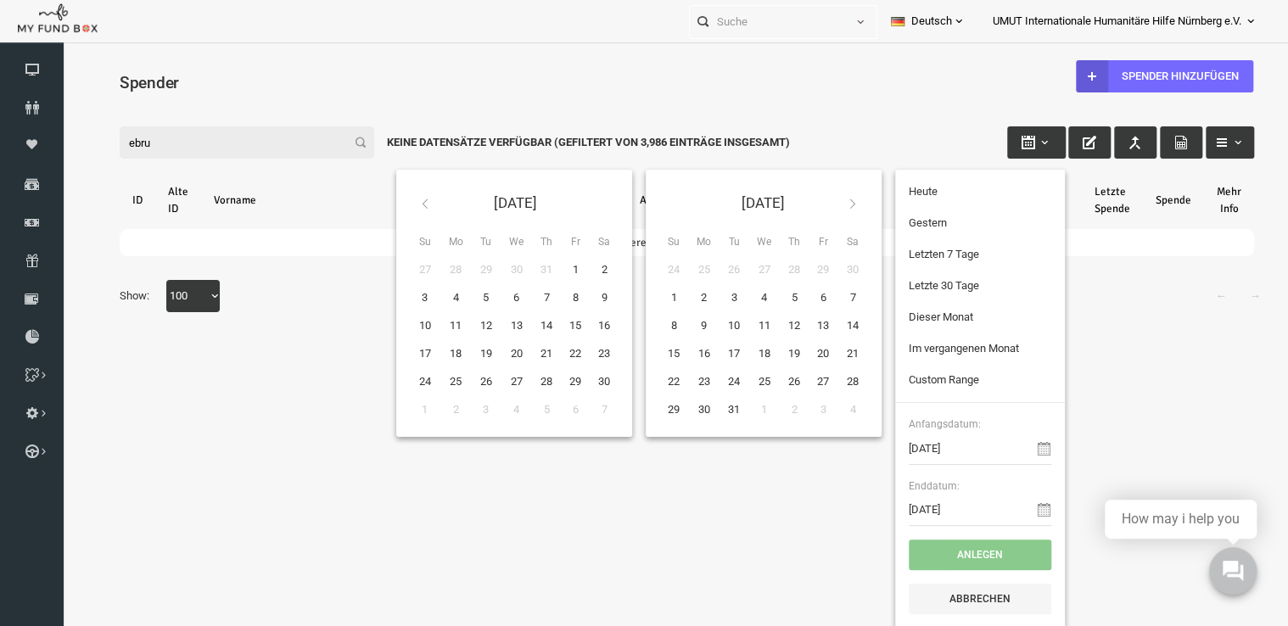
click at [834, 202] on th at bounding box center [828, 203] width 31 height 40
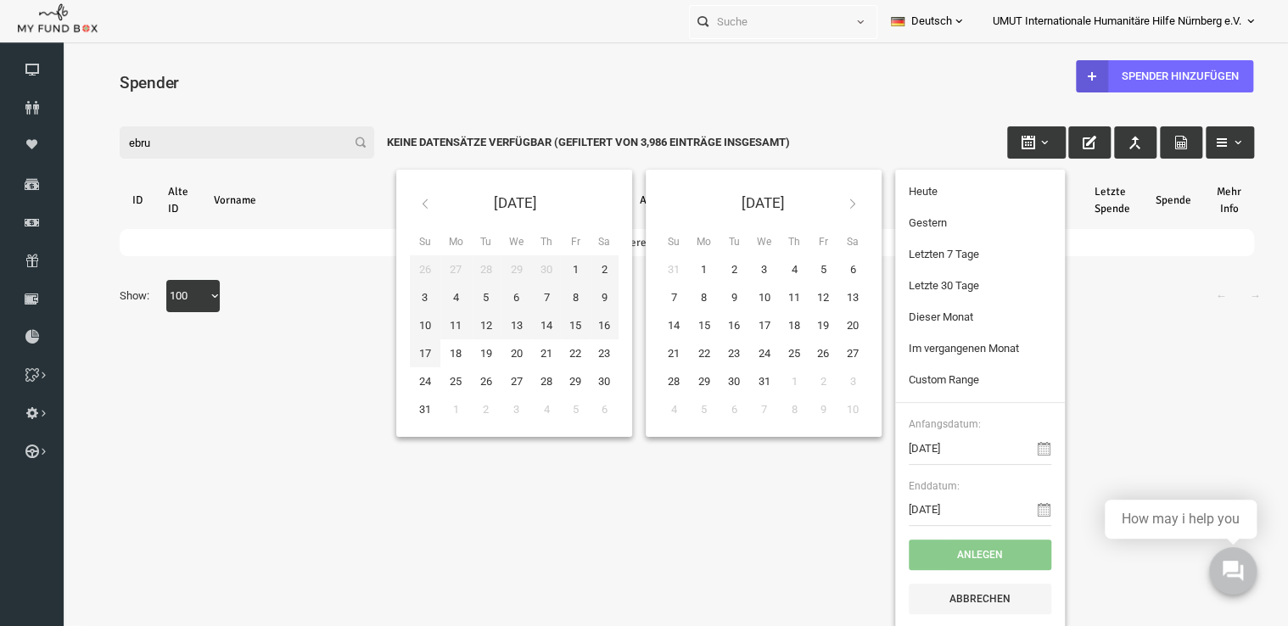
type input "31-12-2023"
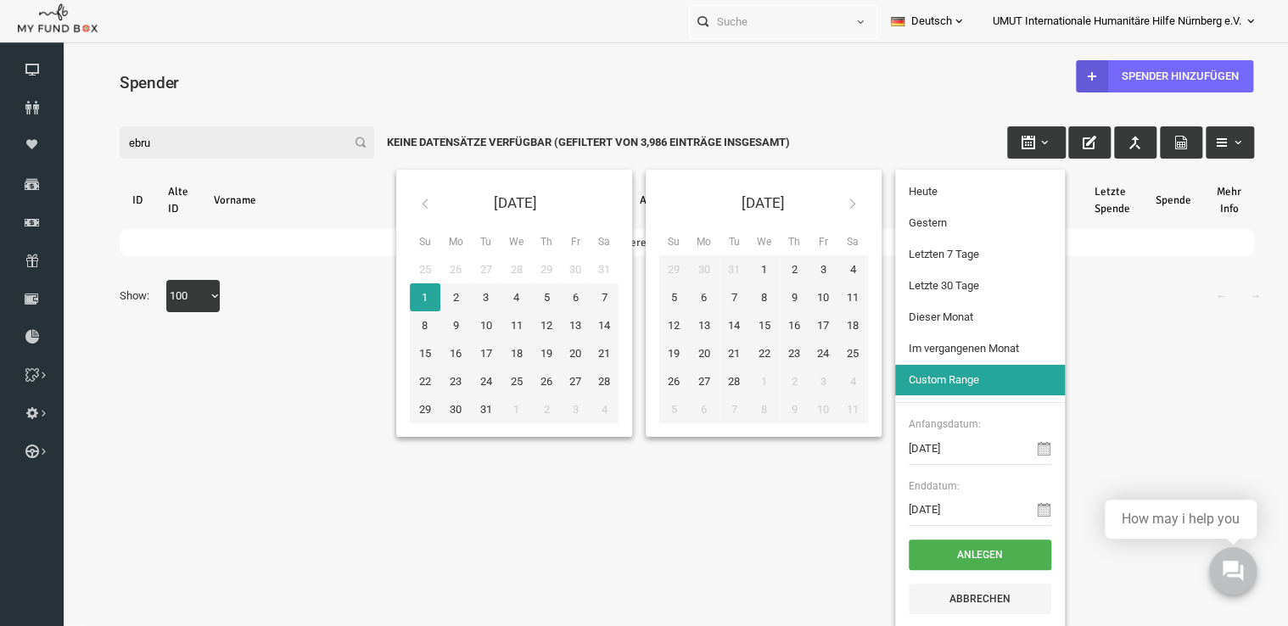
type input "01-01-2023"
click at [916, 558] on button "Anlegen" at bounding box center [955, 555] width 143 height 31
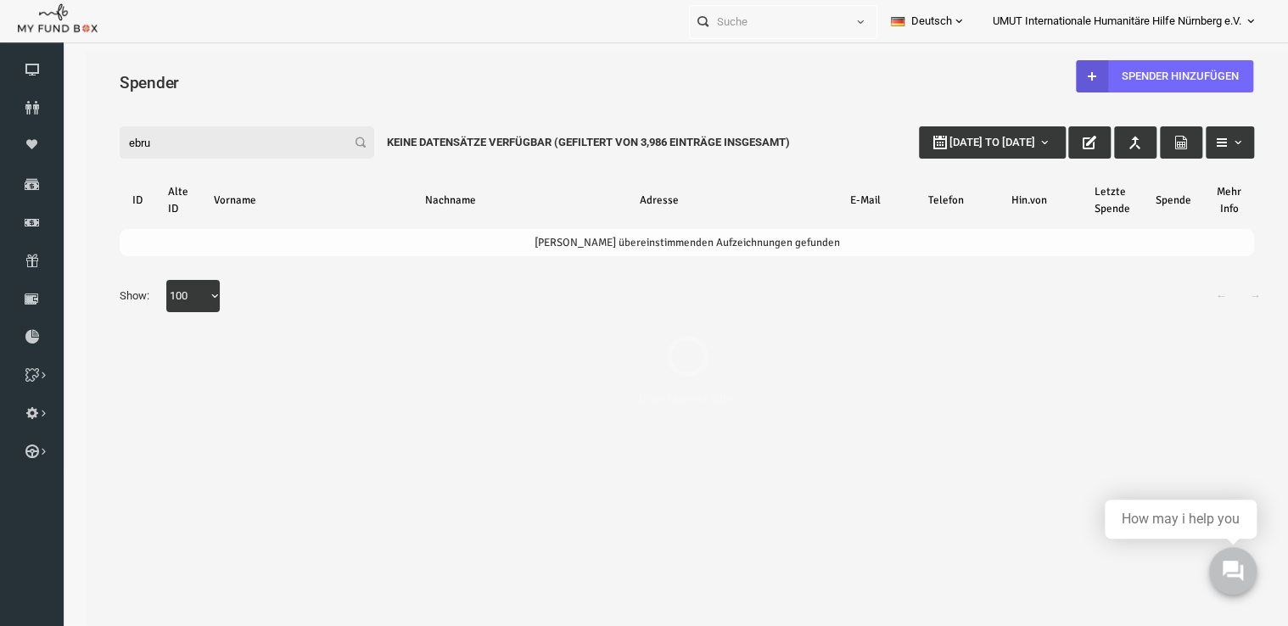
select select "100"
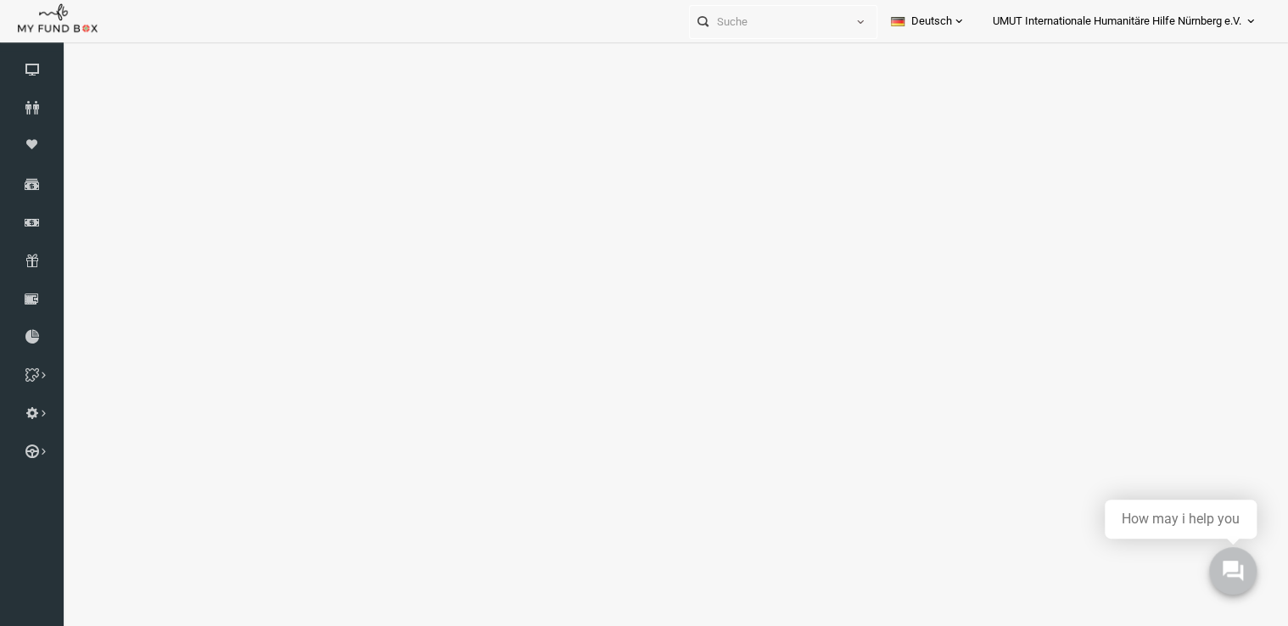
select select "100"
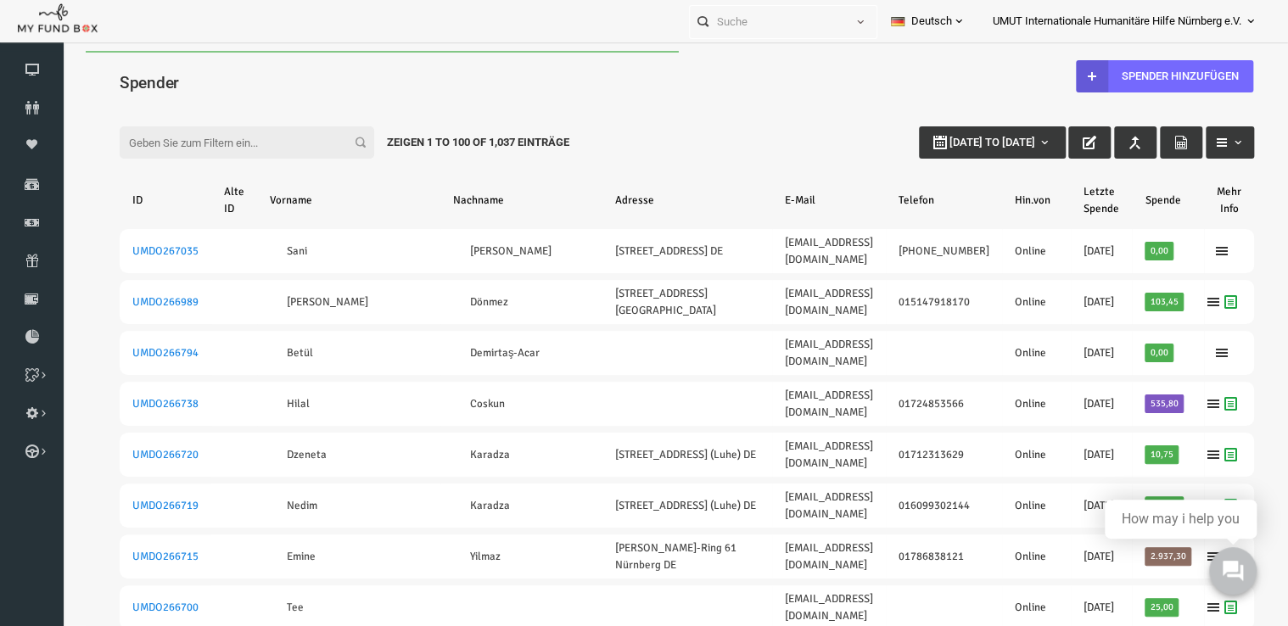
click at [171, 137] on input "Filter:" at bounding box center [222, 142] width 255 height 32
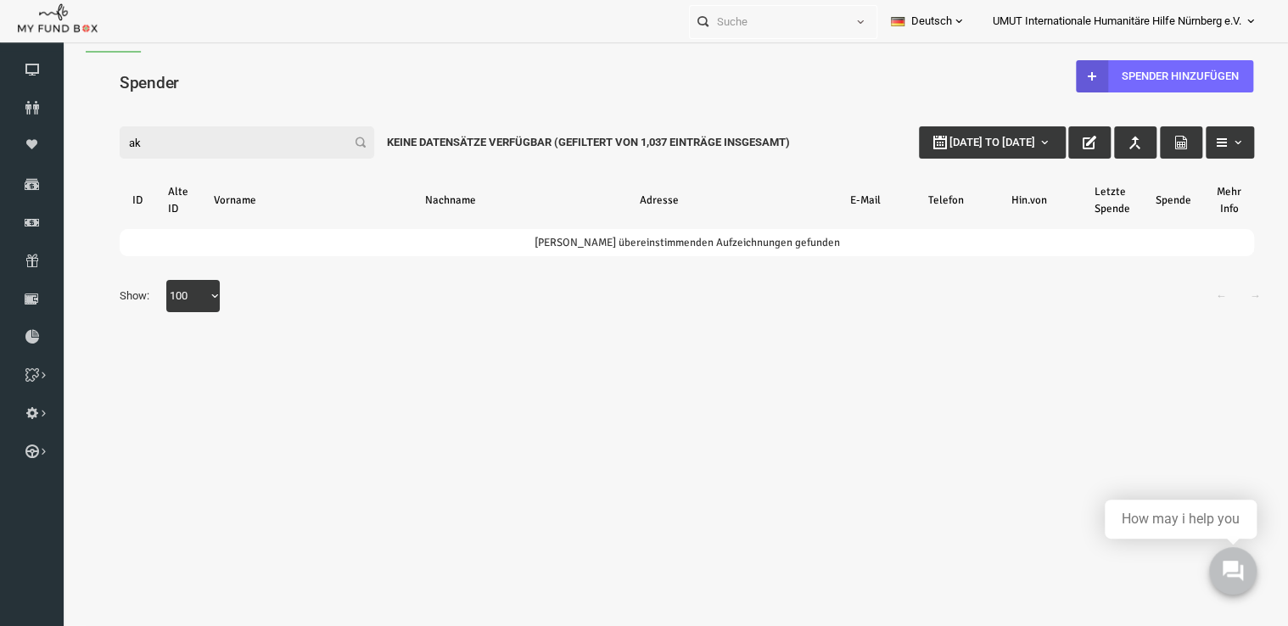
type input "a"
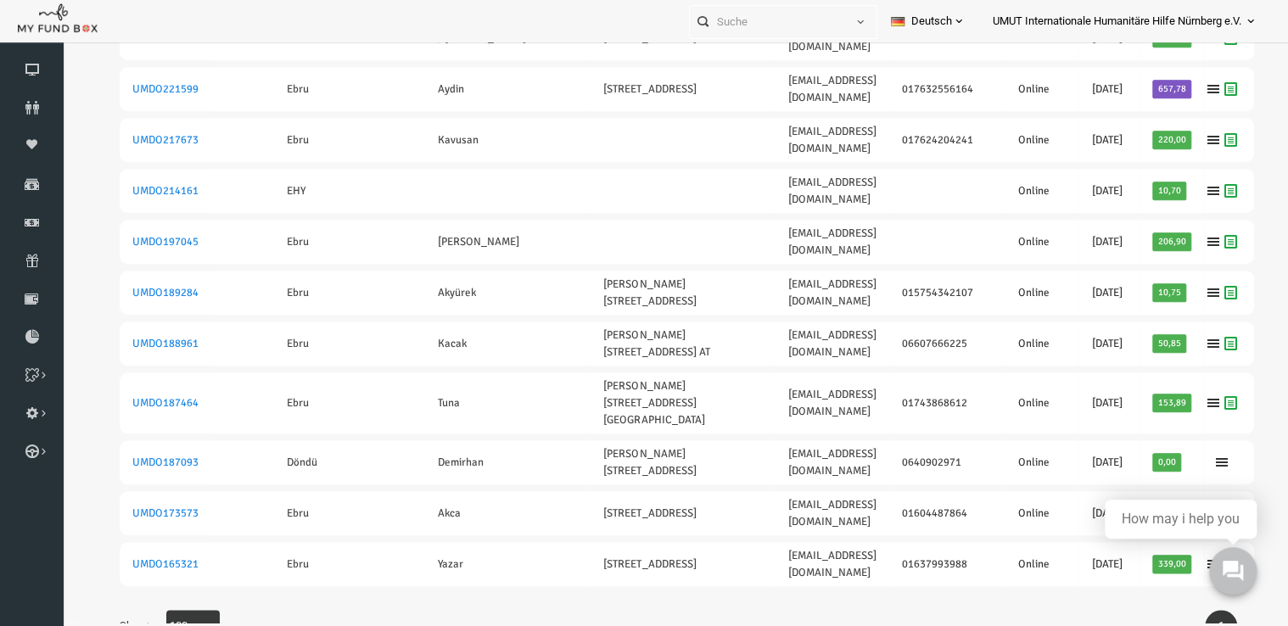
scroll to position [21, 0]
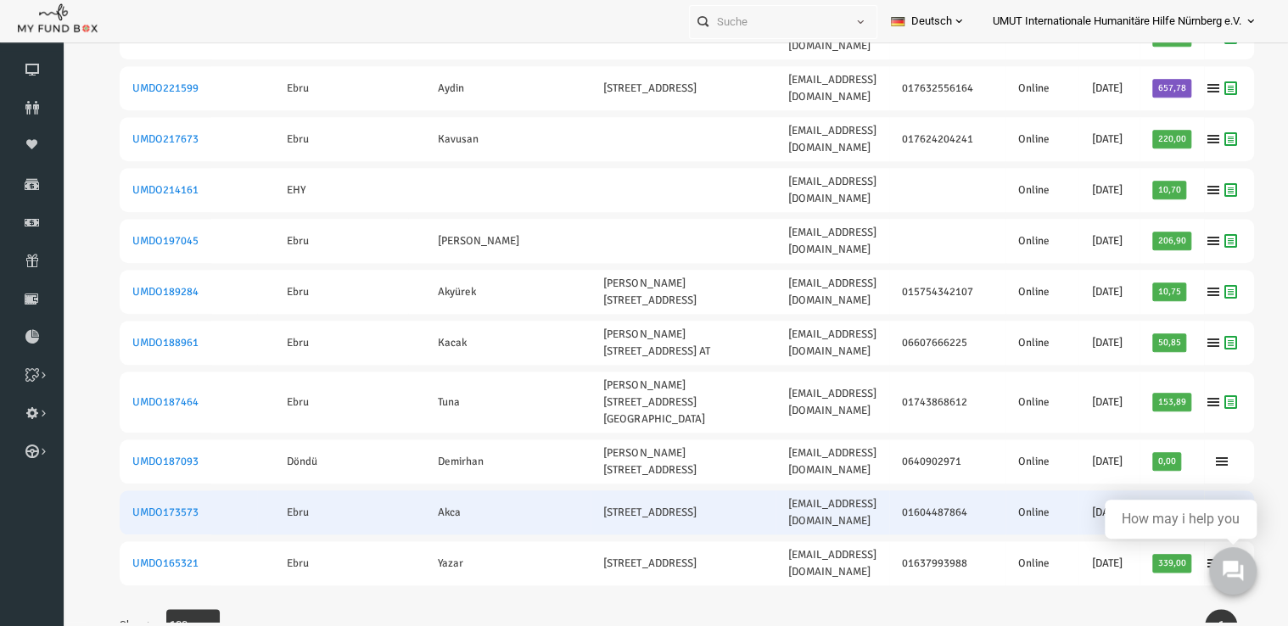
type input "ebru"
click at [1182, 506] on icon at bounding box center [1189, 513] width 14 height 14
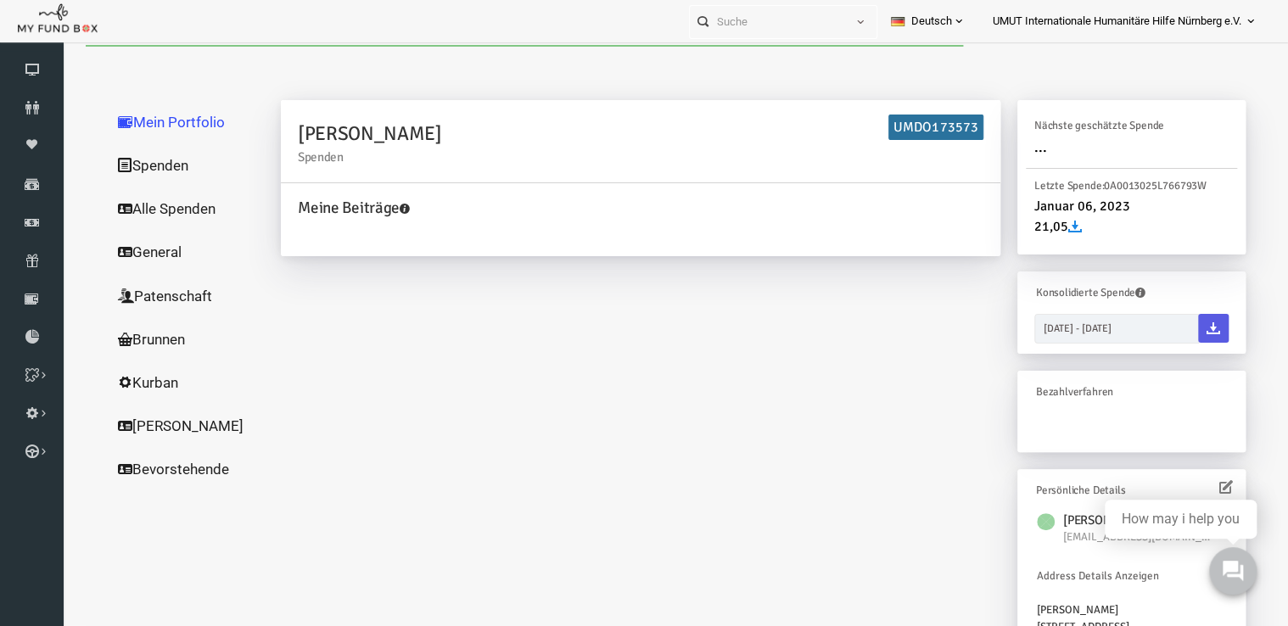
scroll to position [1, 0]
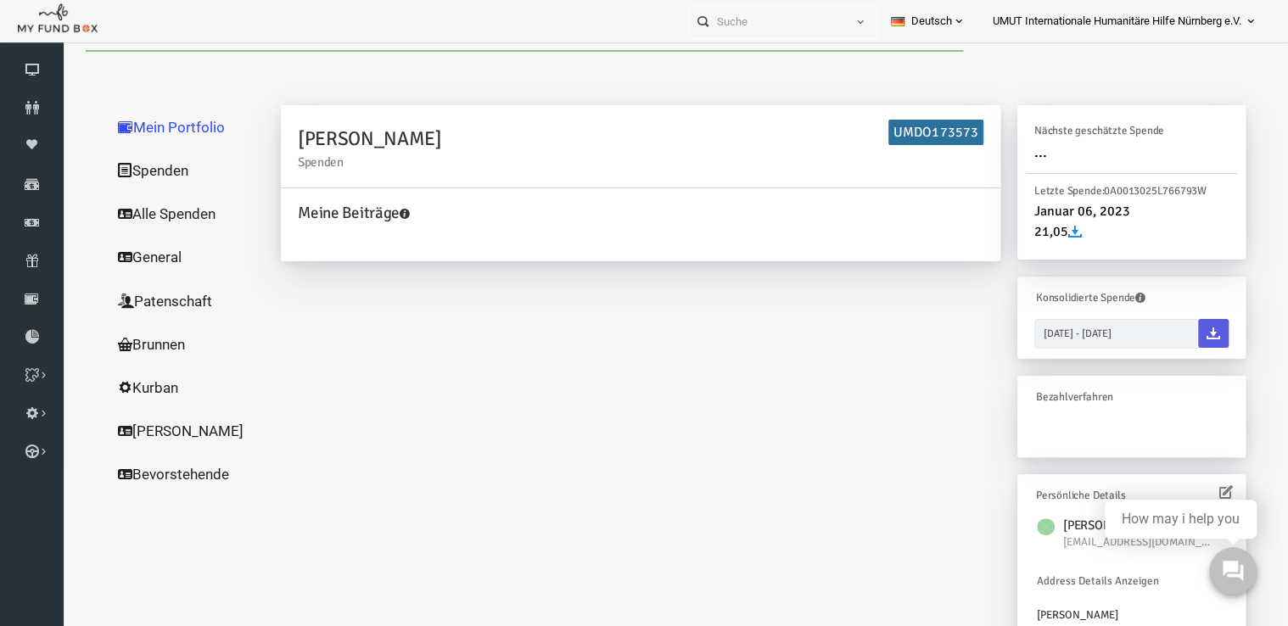
drag, startPoint x: 168, startPoint y: 211, endPoint x: 168, endPoint y: 190, distance: 21.2
click at [168, 190] on ul "Mein Portfolio Spenden Alle Spenden General Patenschaft Brunnen Kurban Schüler …" at bounding box center [163, 411] width 170 height 633
click at [154, 212] on link "Alle Spenden" at bounding box center [163, 215] width 170 height 44
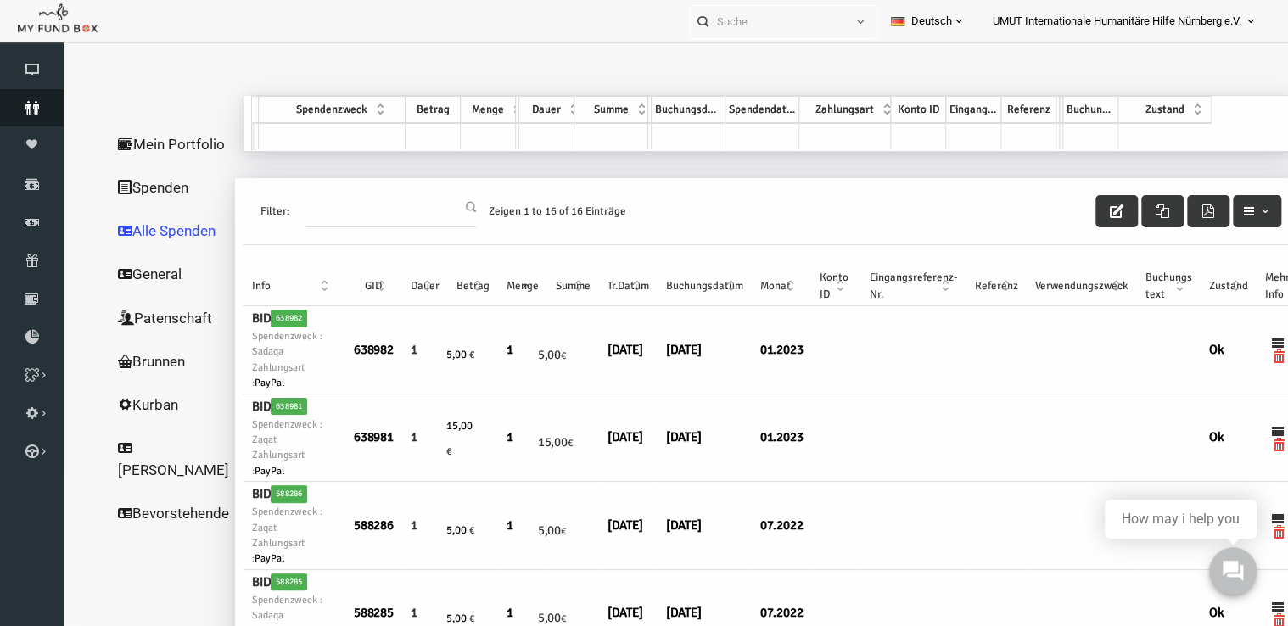
click at [36, 115] on link "Spender" at bounding box center [32, 107] width 64 height 37
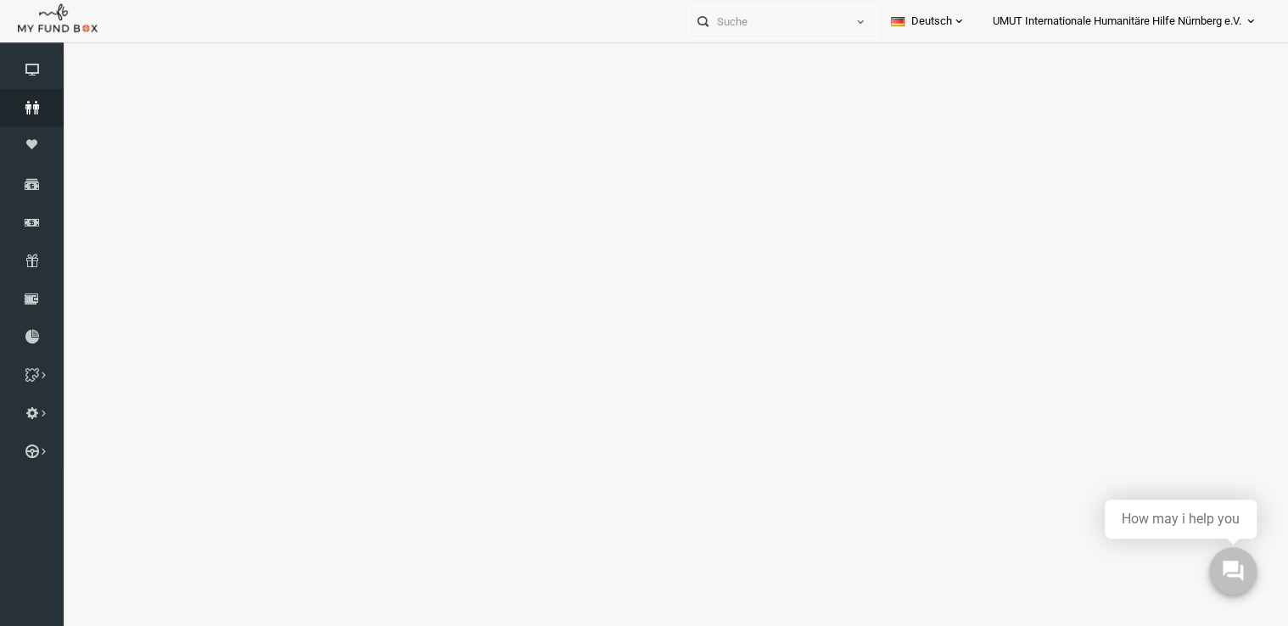
select select "100"
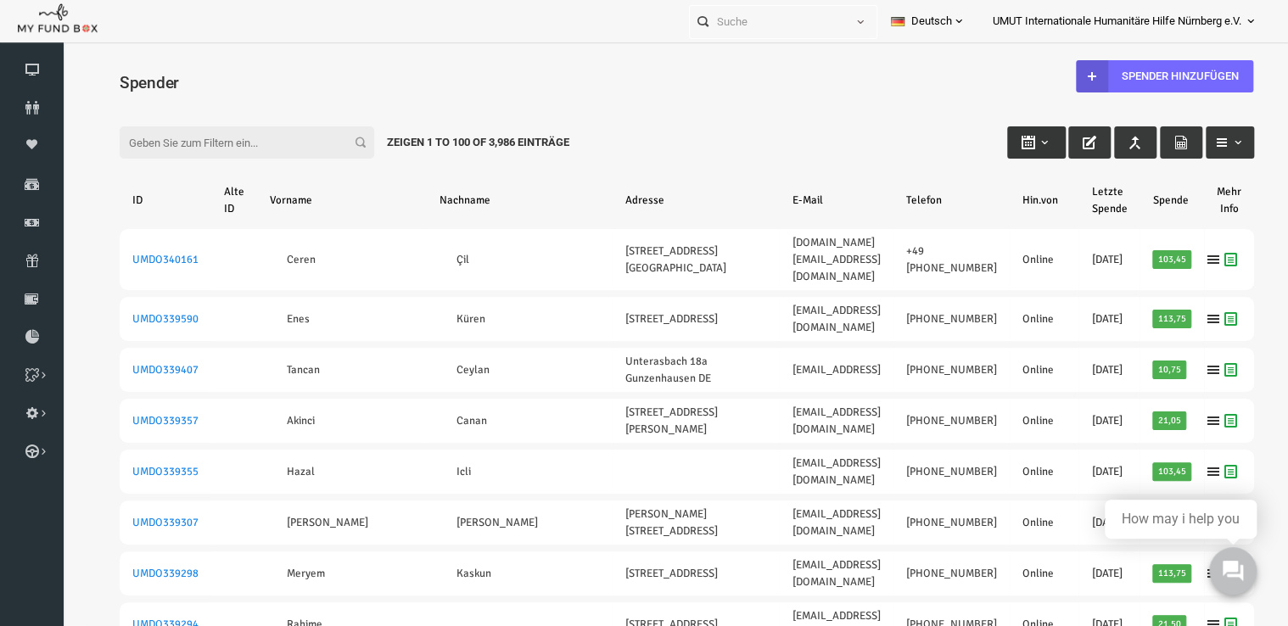
type input "28-08-2025"
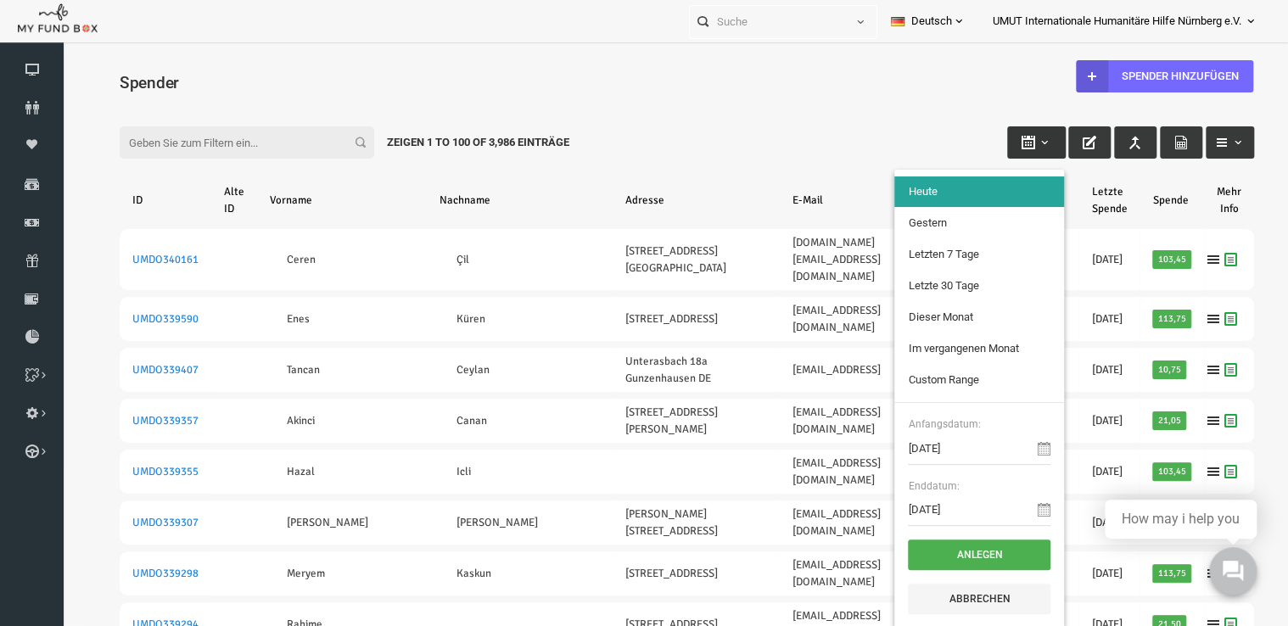
click at [1018, 149] on button "button" at bounding box center [1012, 142] width 59 height 32
type input "01-08-2025"
type input "31-08-2025"
type input "01-07-2025"
type input "31-07-2025"
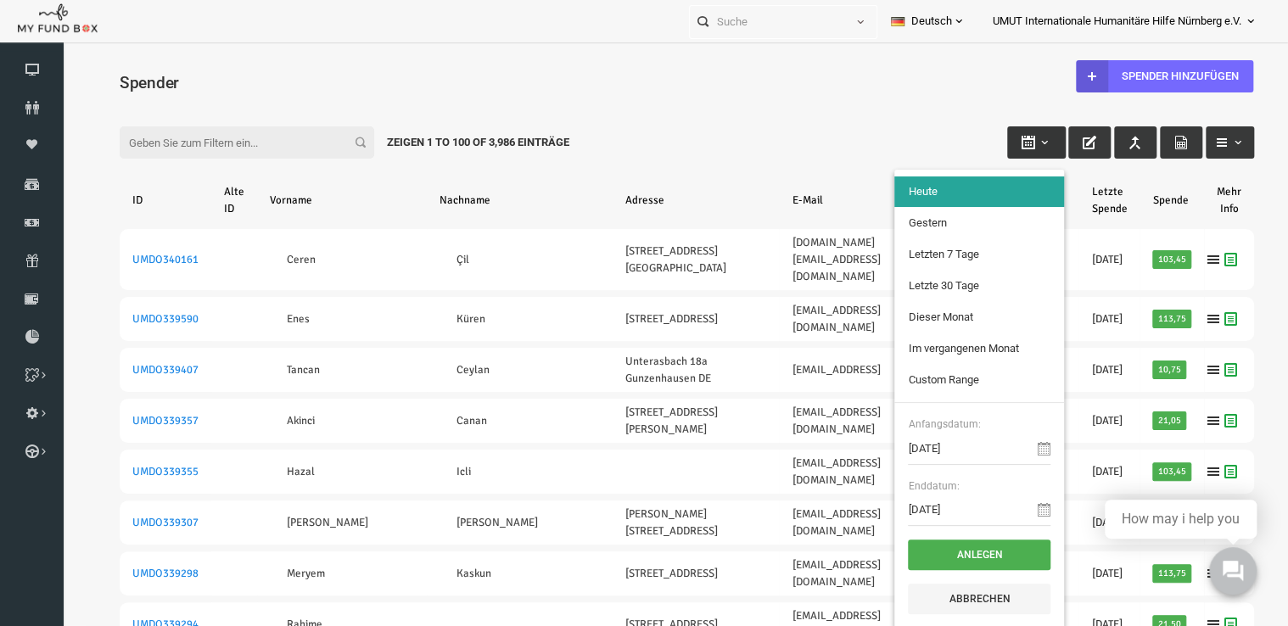
type input "28-08-2025"
type input "01-07-2025"
type input "31-07-2025"
type input "01-08-2025"
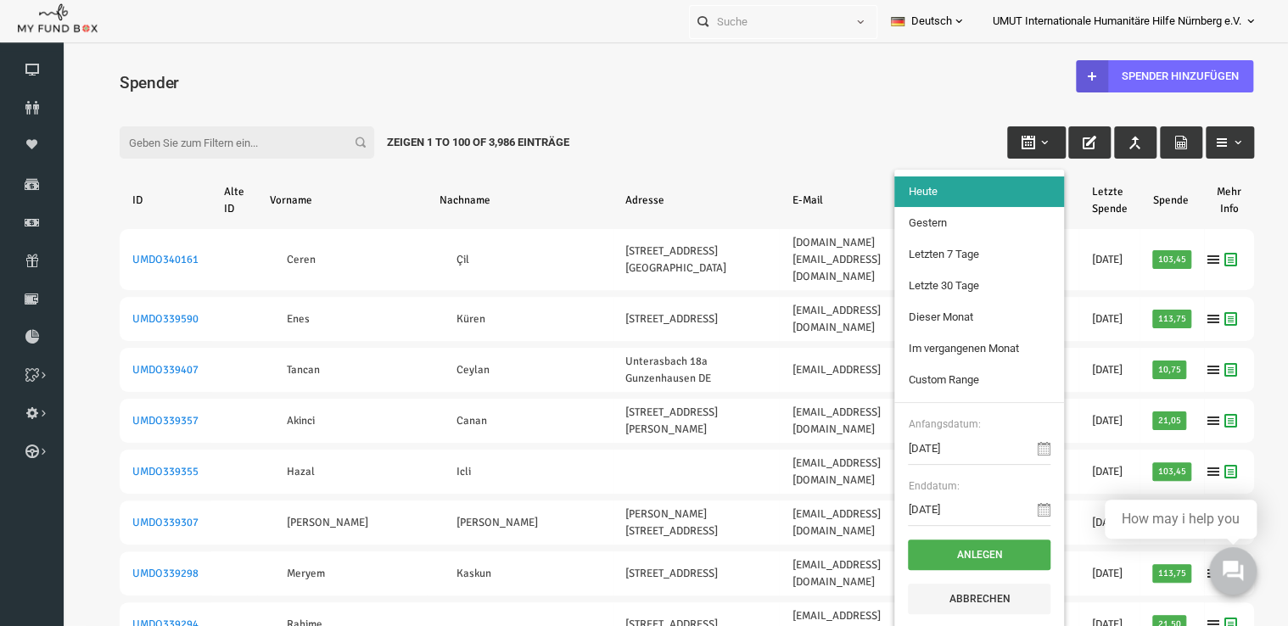
type input "31-08-2025"
type input "01-07-2025"
type input "31-07-2025"
type input "28-08-2025"
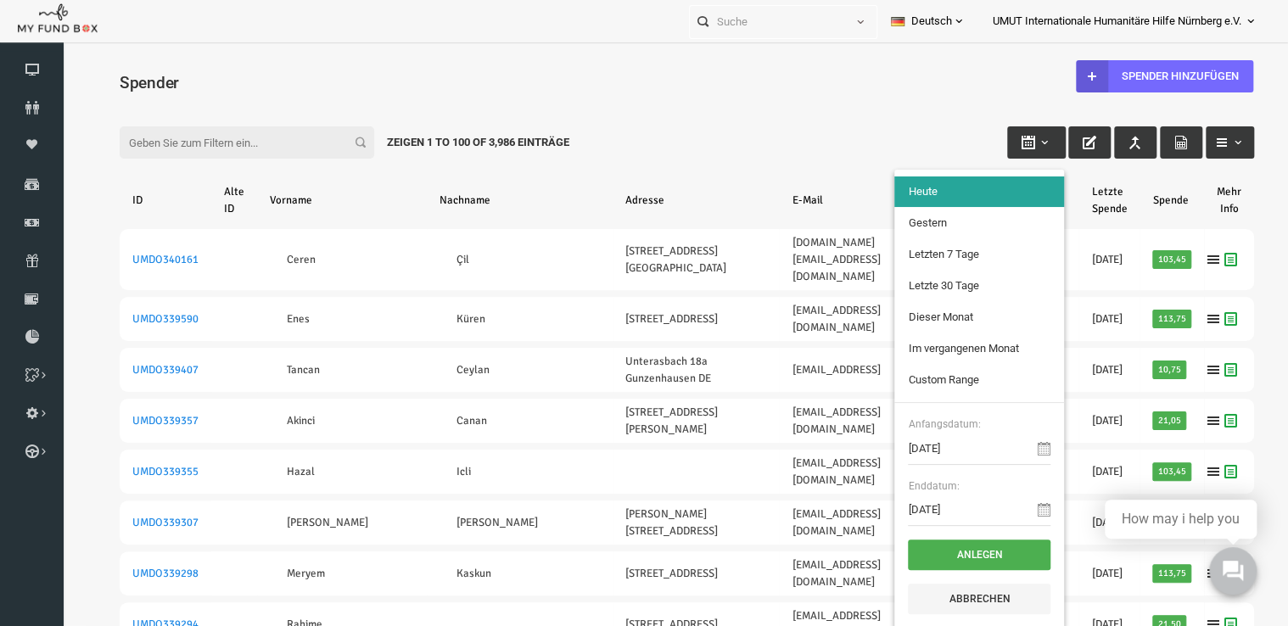
click at [1012, 450] on icon at bounding box center [1019, 449] width 14 height 14
click at [928, 458] on input "28-08-2025" at bounding box center [954, 449] width 143 height 32
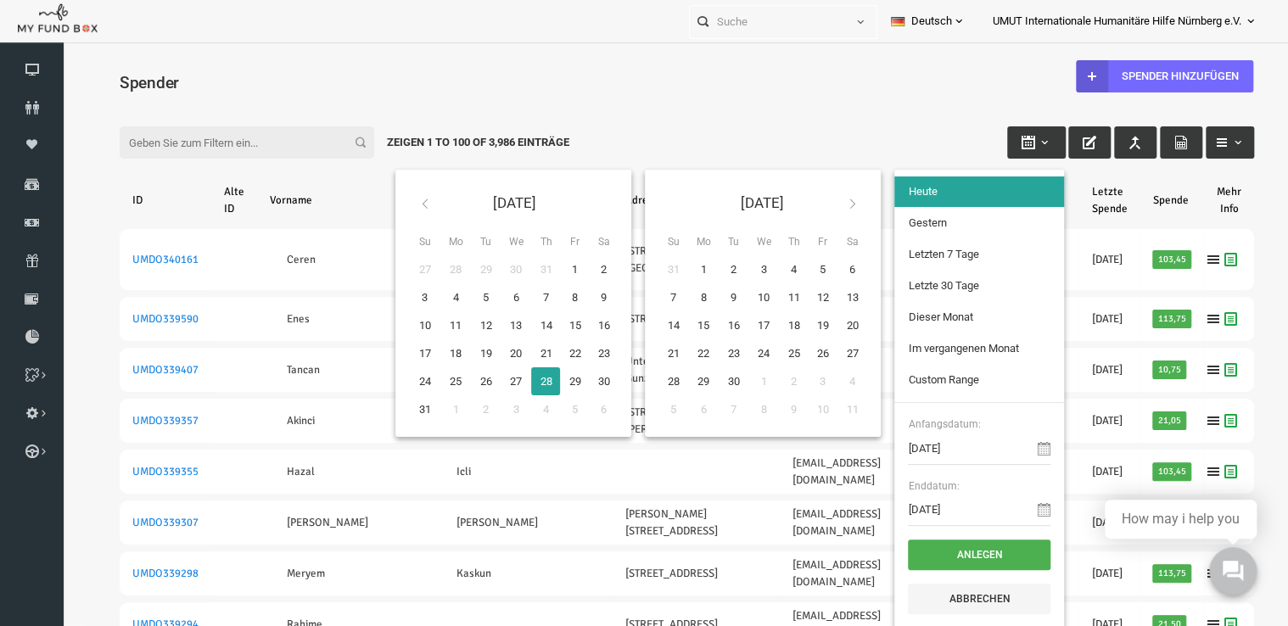
click at [393, 202] on th at bounding box center [399, 203] width 31 height 40
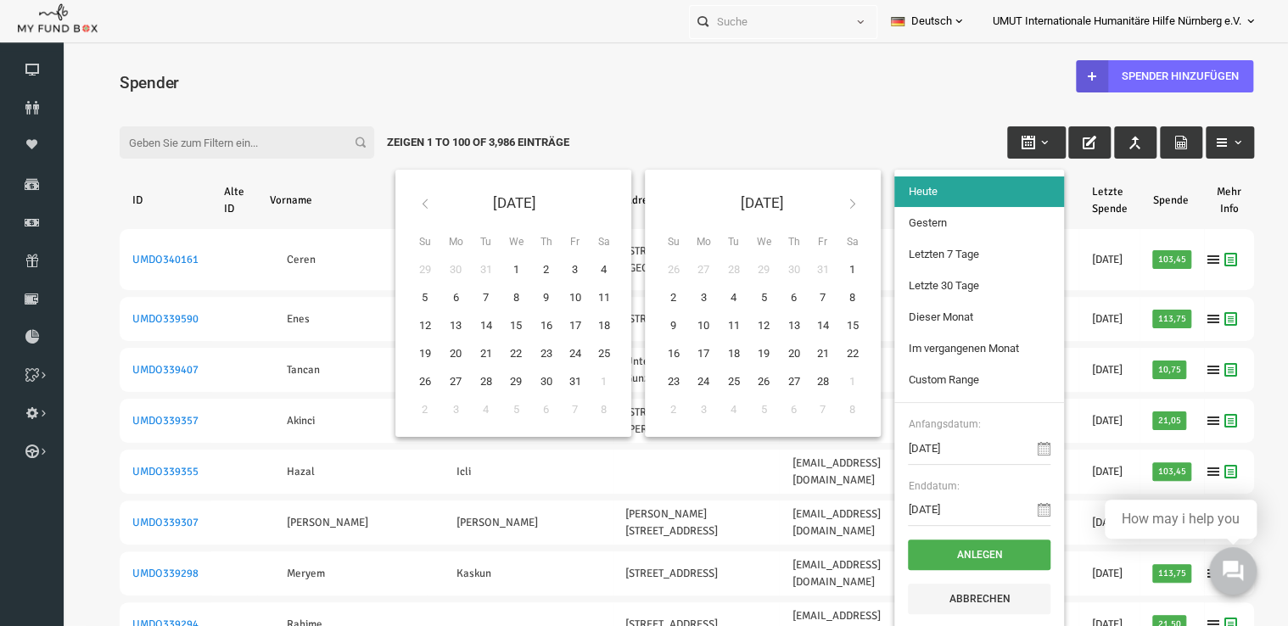
click at [393, 202] on th at bounding box center [399, 203] width 31 height 40
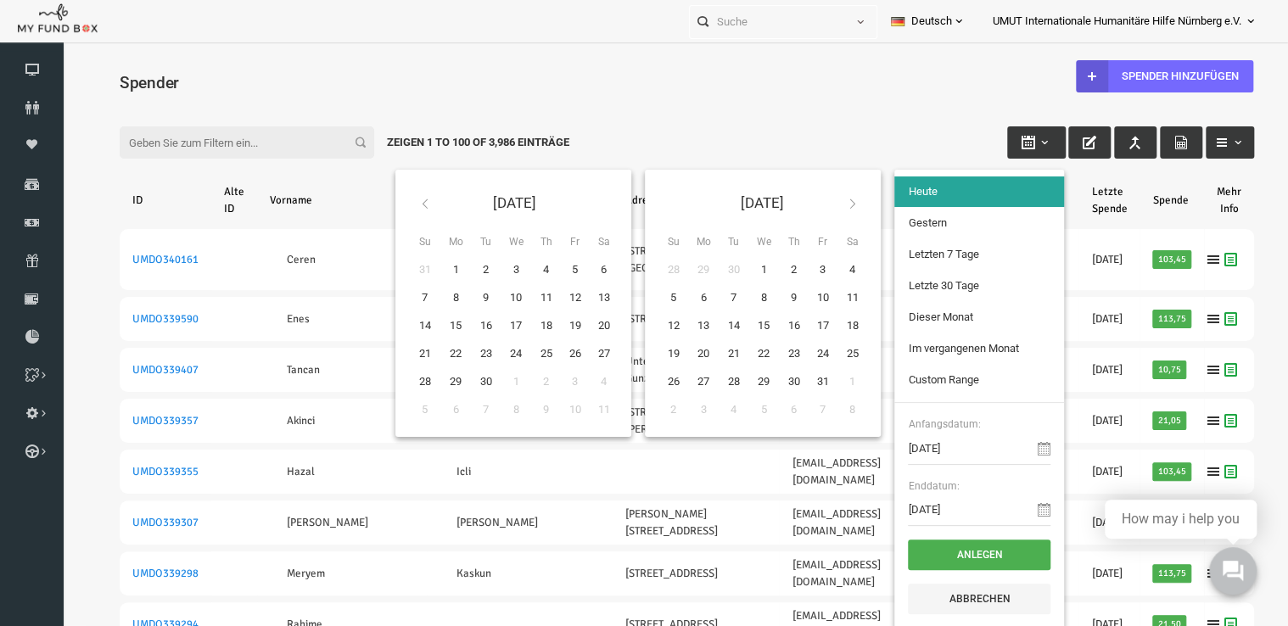
click at [393, 202] on th at bounding box center [399, 203] width 31 height 40
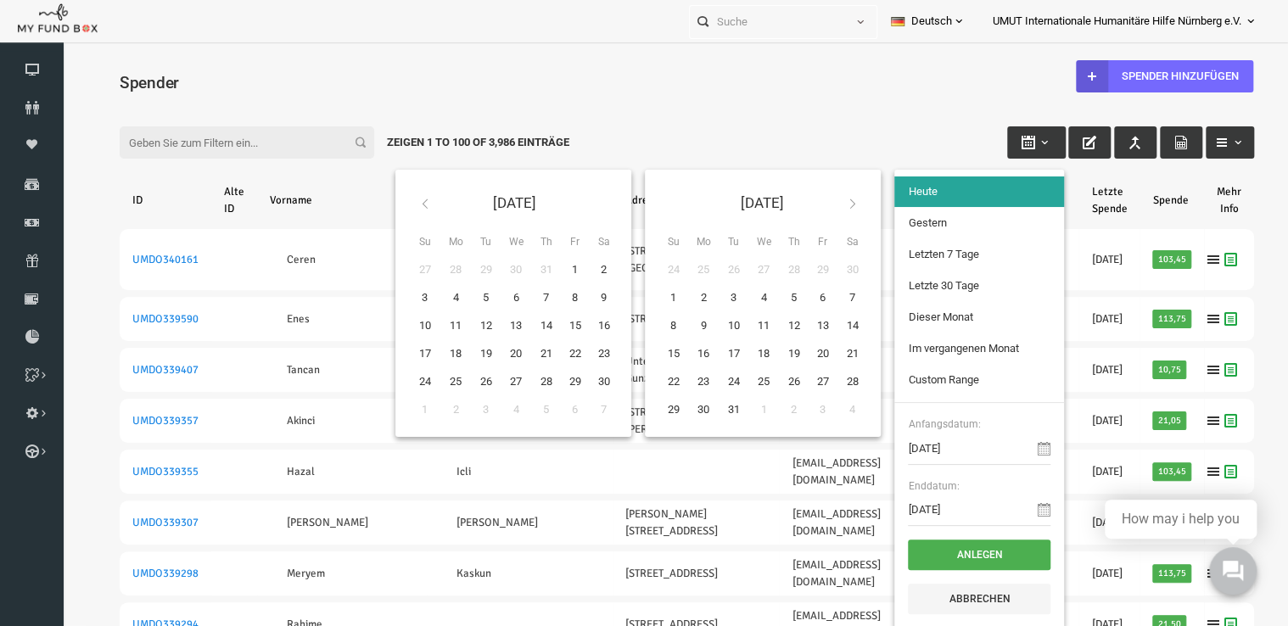
click at [393, 202] on th at bounding box center [399, 203] width 31 height 40
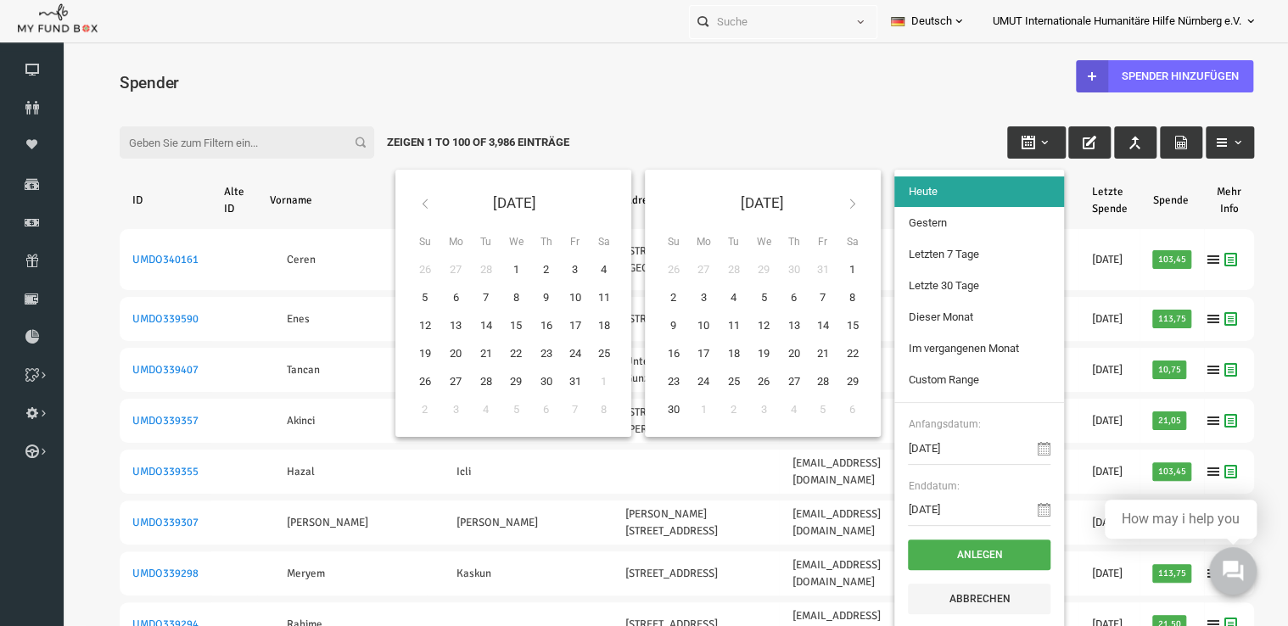
click at [393, 202] on th at bounding box center [399, 203] width 31 height 40
click at [821, 209] on icon at bounding box center [828, 204] width 14 height 14
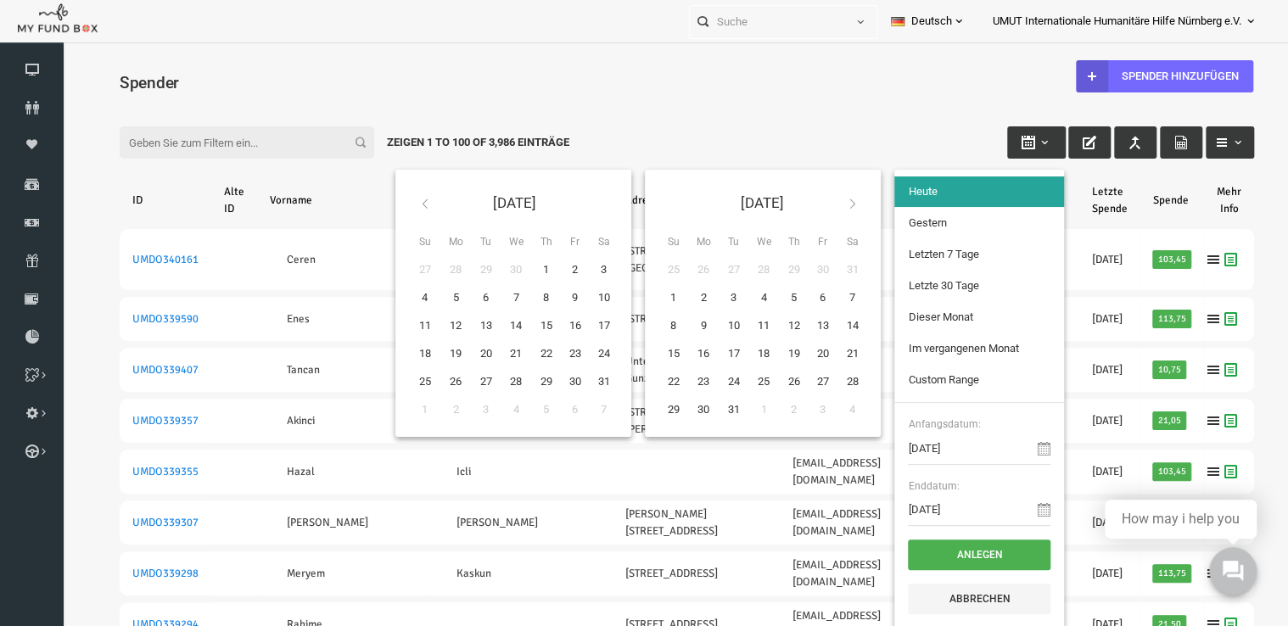
type input "01-01-2023"
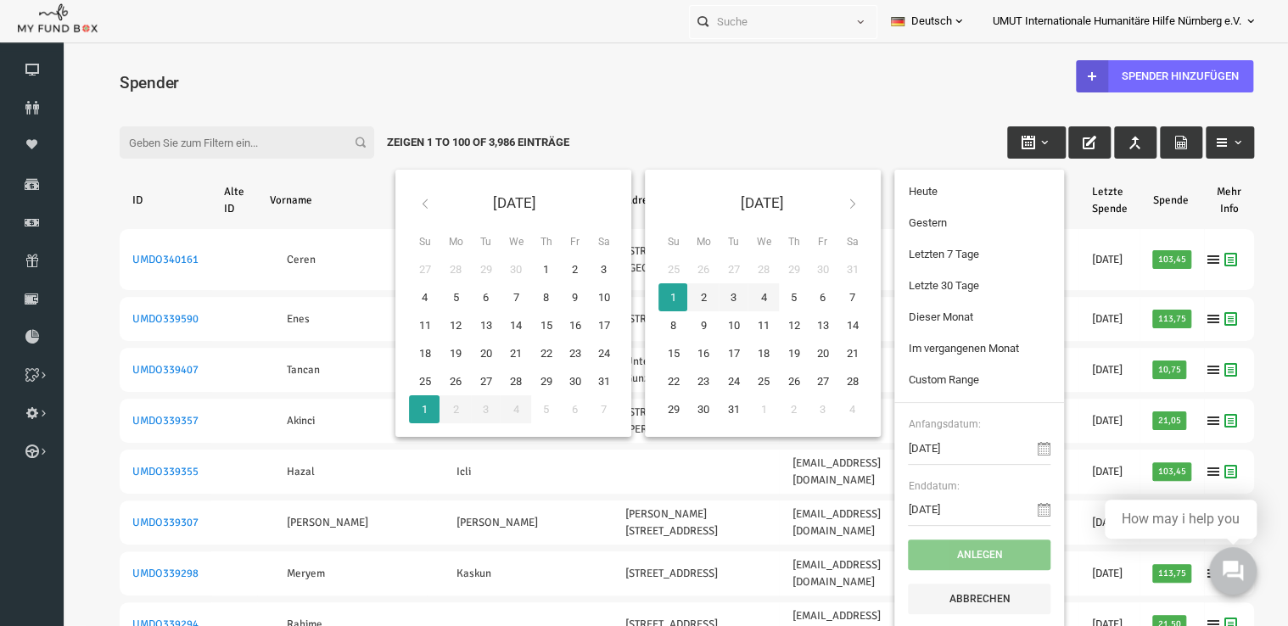
type input "07-01-2023"
type input "01-07-2025"
type input "31-07-2025"
type input "01-01-2023"
click at [826, 200] on th at bounding box center [827, 203] width 31 height 40
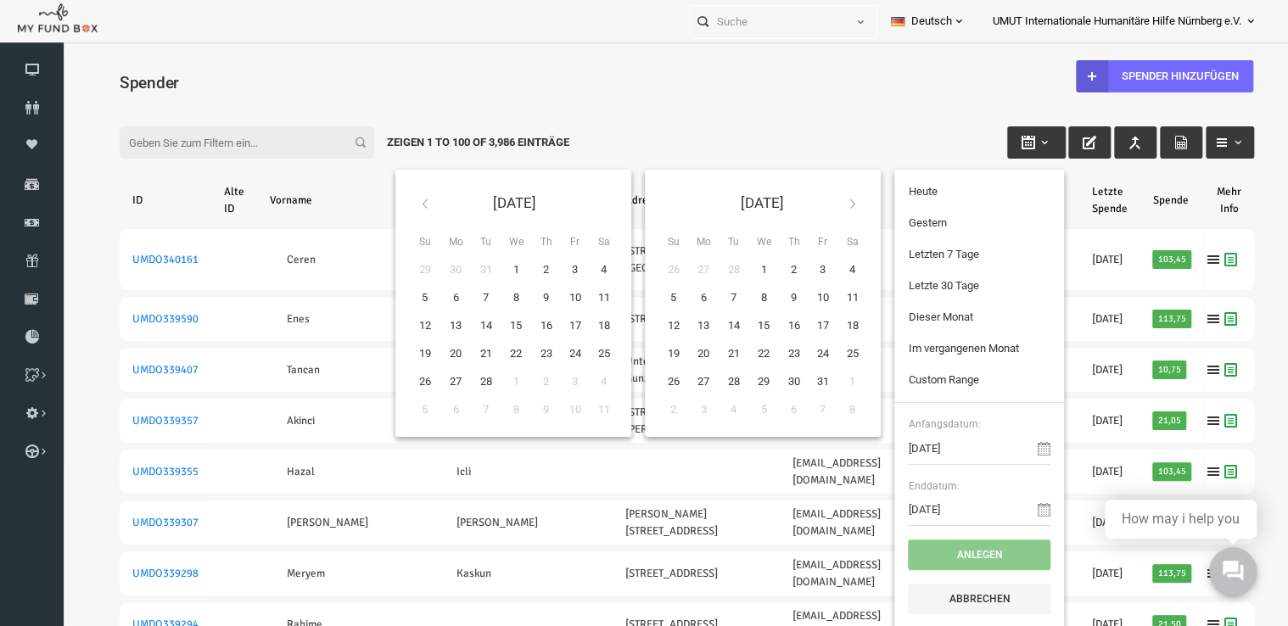
click at [826, 200] on th at bounding box center [827, 203] width 31 height 40
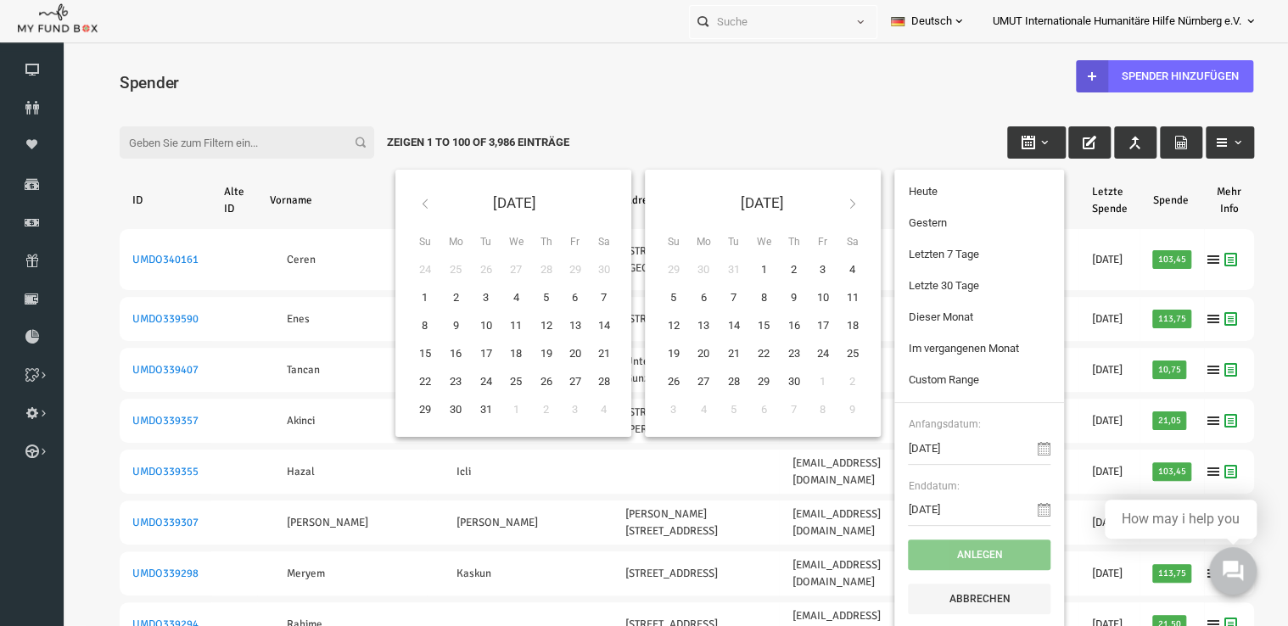
click at [826, 200] on th at bounding box center [827, 203] width 31 height 40
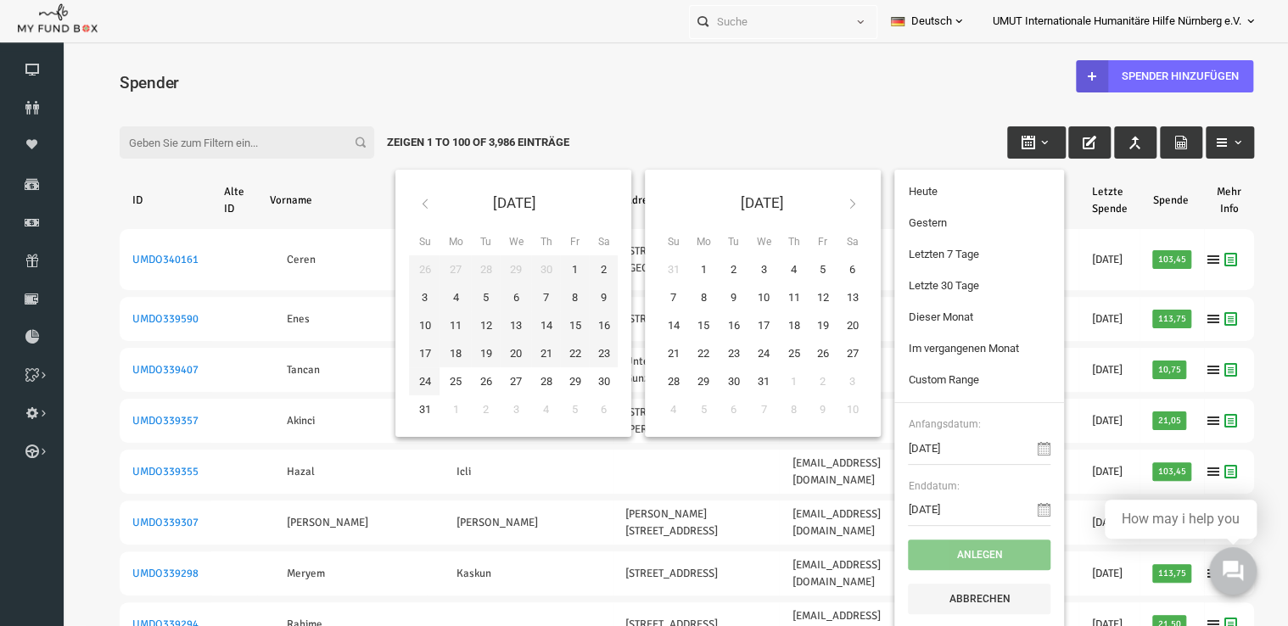
type input "31-12-2023"
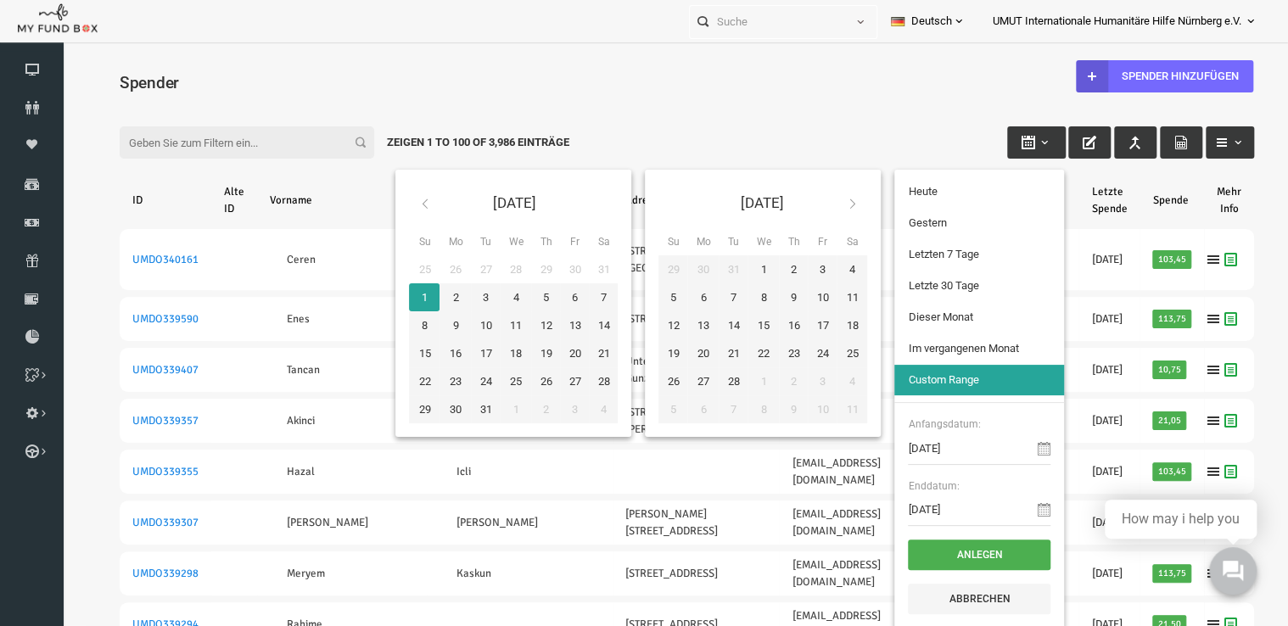
type input "01-01-2023"
click at [958, 555] on button "Anlegen" at bounding box center [954, 555] width 143 height 31
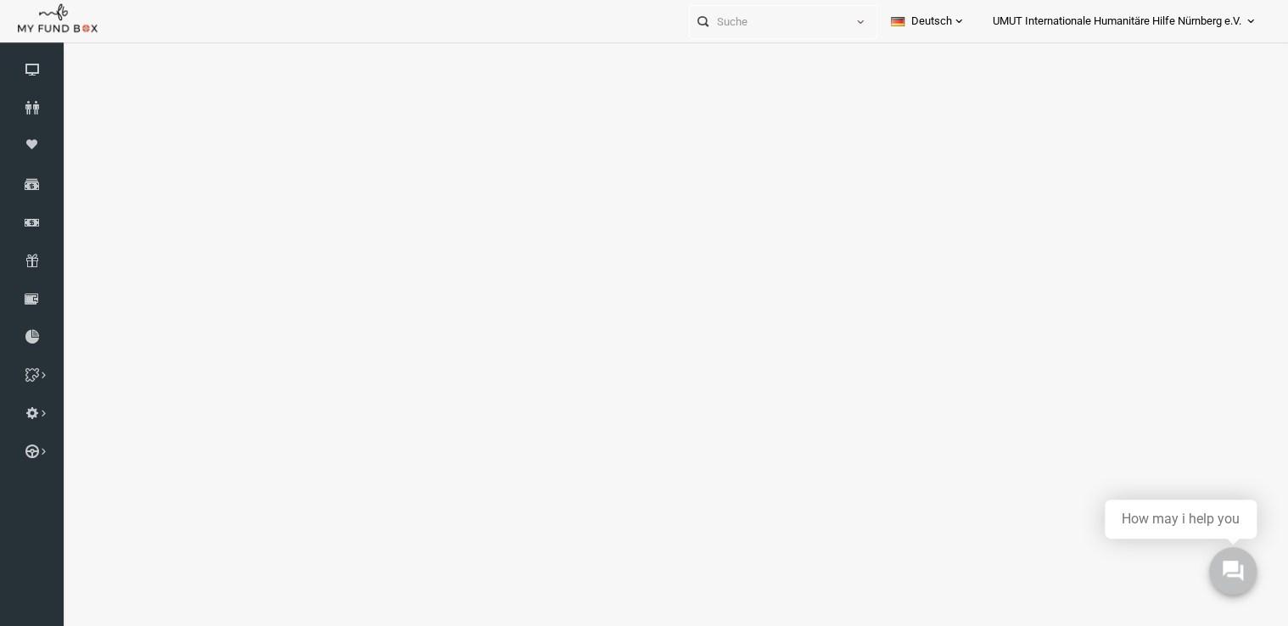
select select "100"
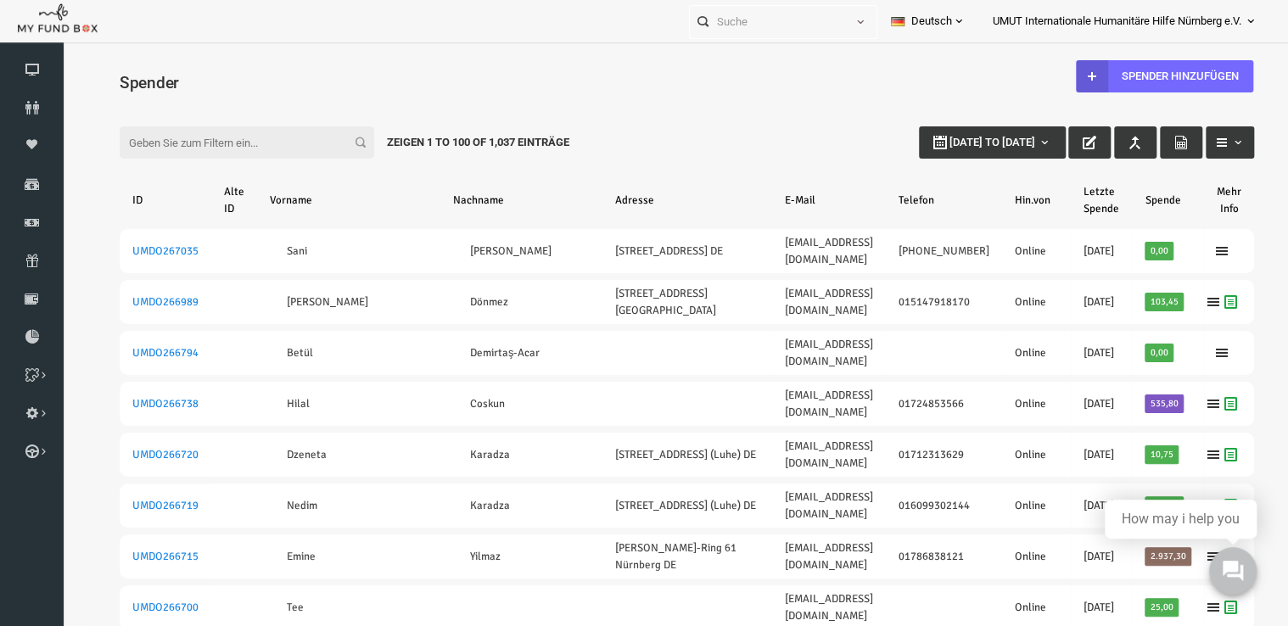
click at [286, 139] on input "Filter:" at bounding box center [222, 142] width 255 height 32
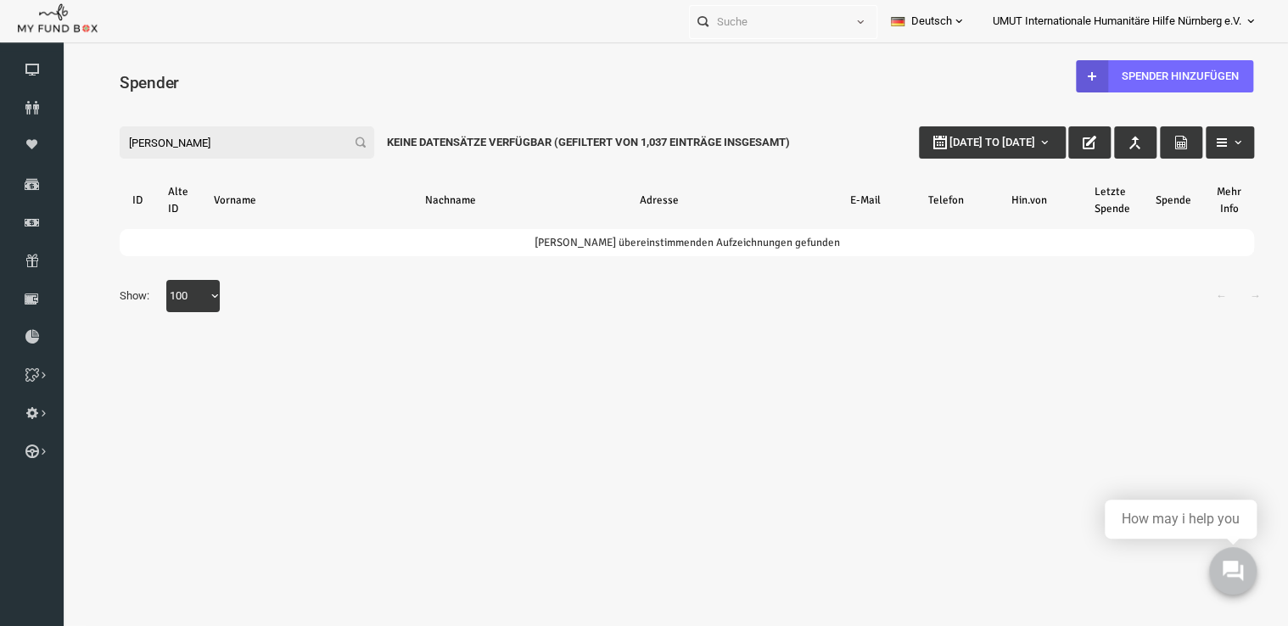
click at [129, 147] on input "ismail türen" at bounding box center [222, 142] width 255 height 32
click at [137, 146] on input "ismail türen" at bounding box center [222, 142] width 255 height 32
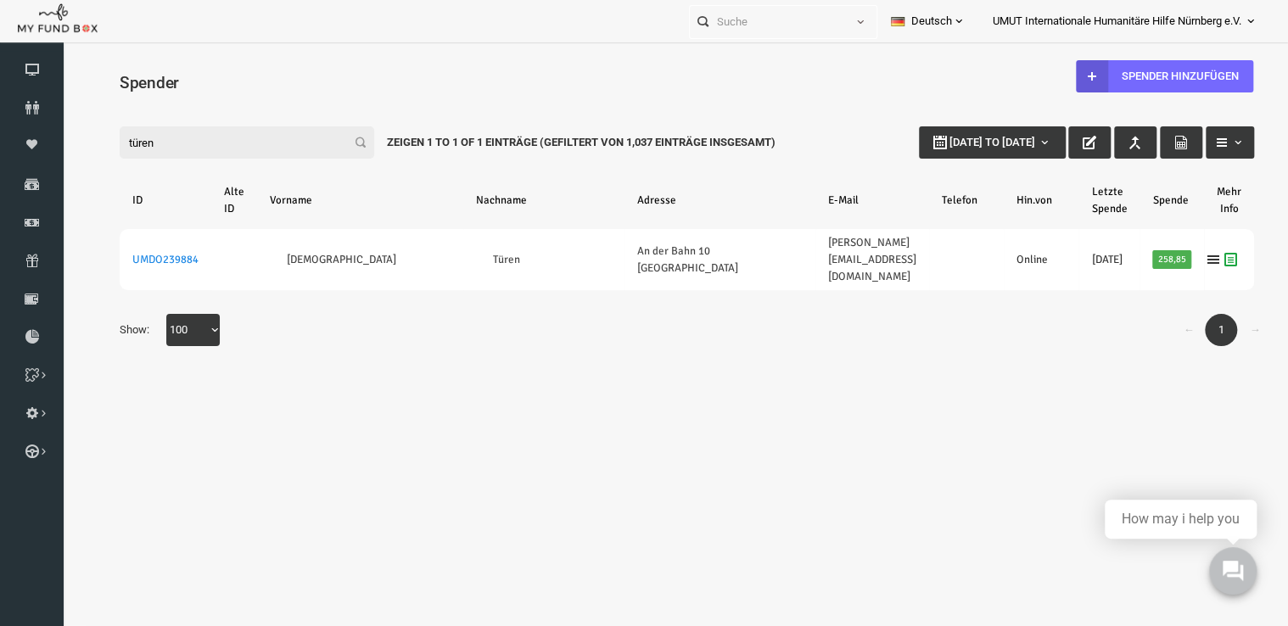
click at [159, 137] on input "türen" at bounding box center [222, 142] width 255 height 32
type input "t"
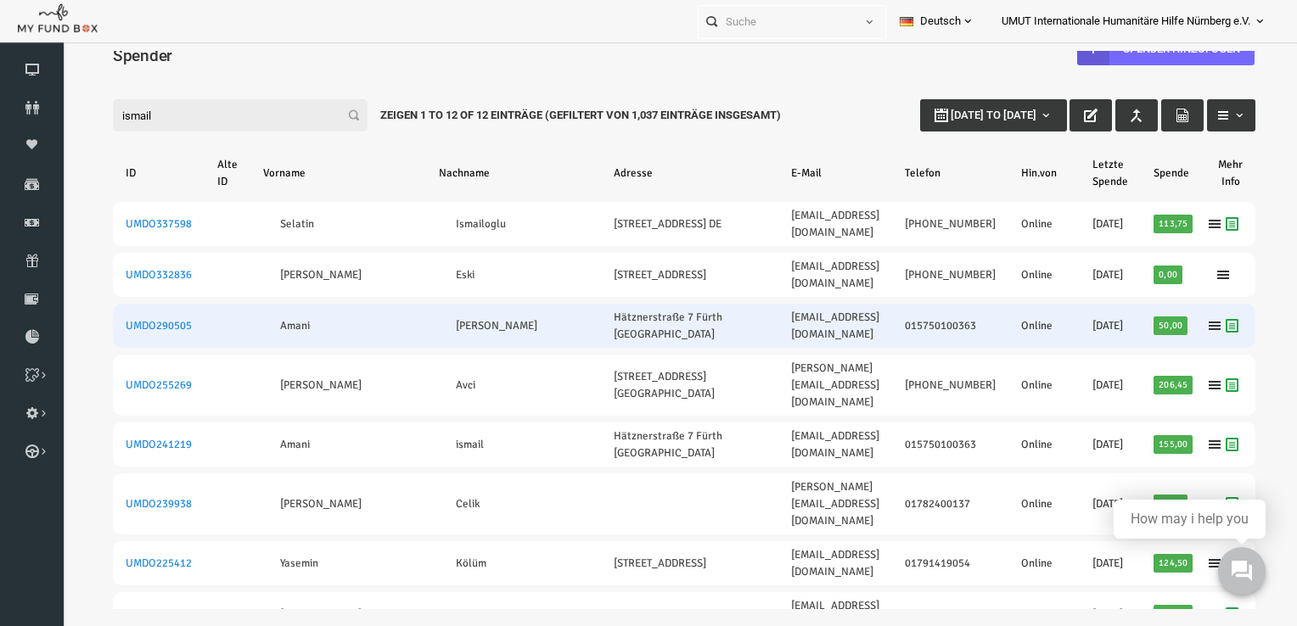
scroll to position [25, 8]
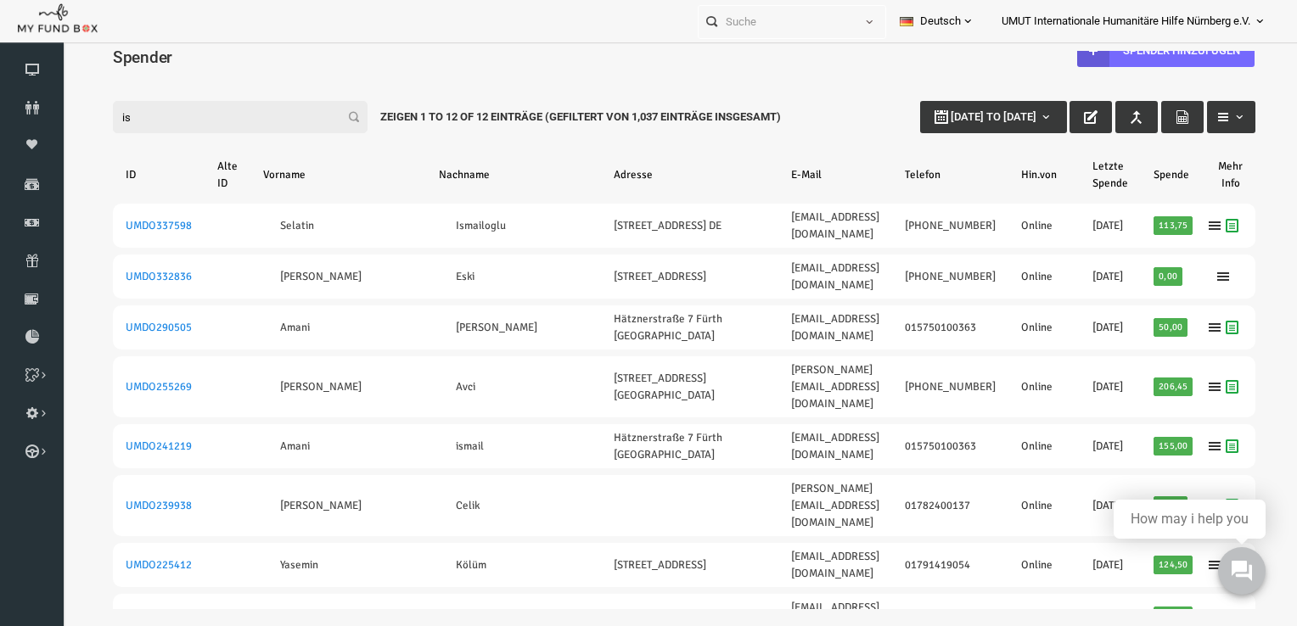
type input "i"
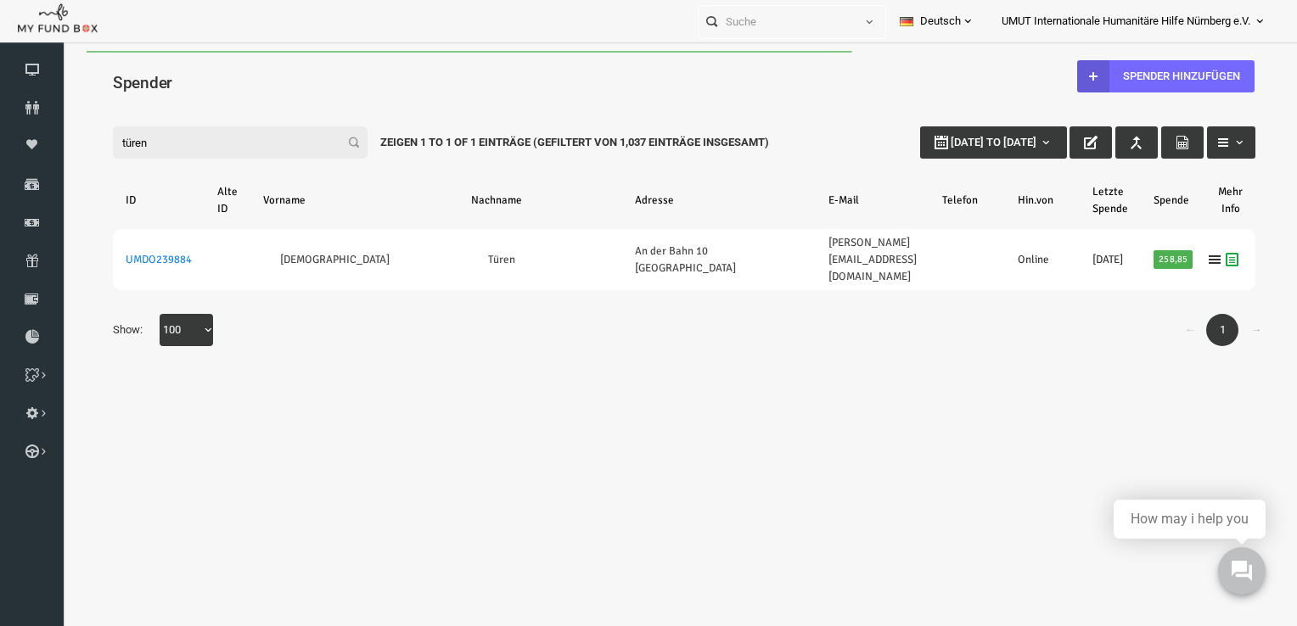
scroll to position [0, 8]
type input "t"
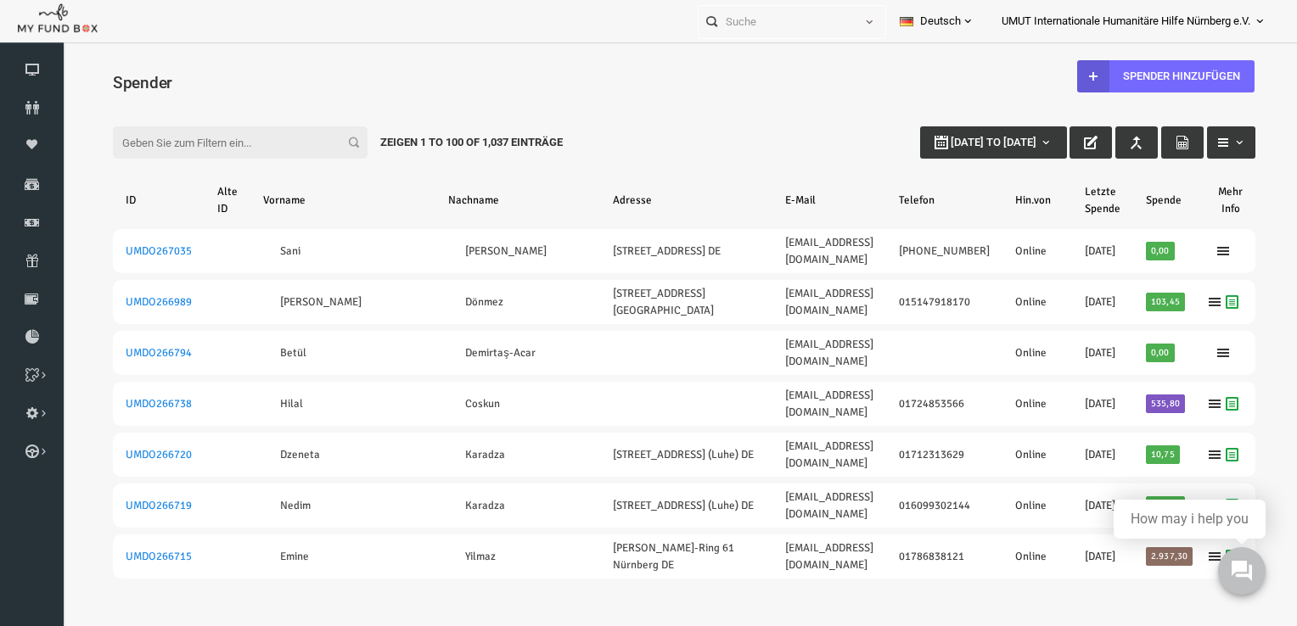
click at [227, 129] on input "Filter:" at bounding box center [214, 142] width 255 height 32
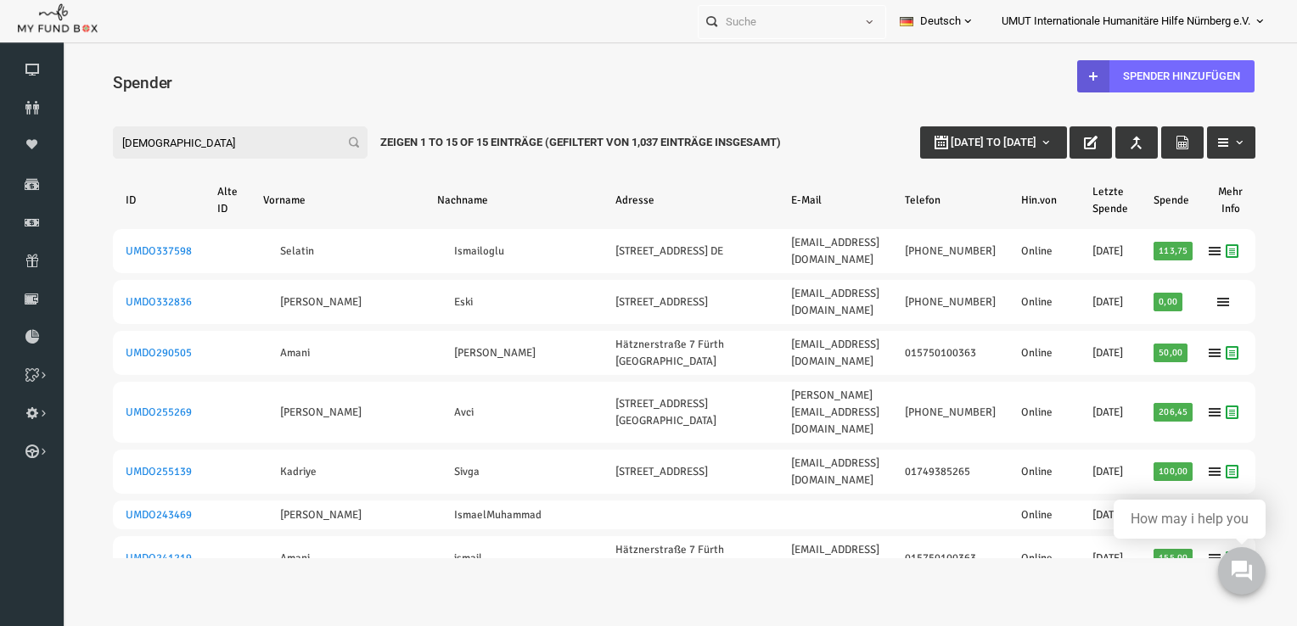
click at [133, 145] on input "isma" at bounding box center [214, 142] width 255 height 32
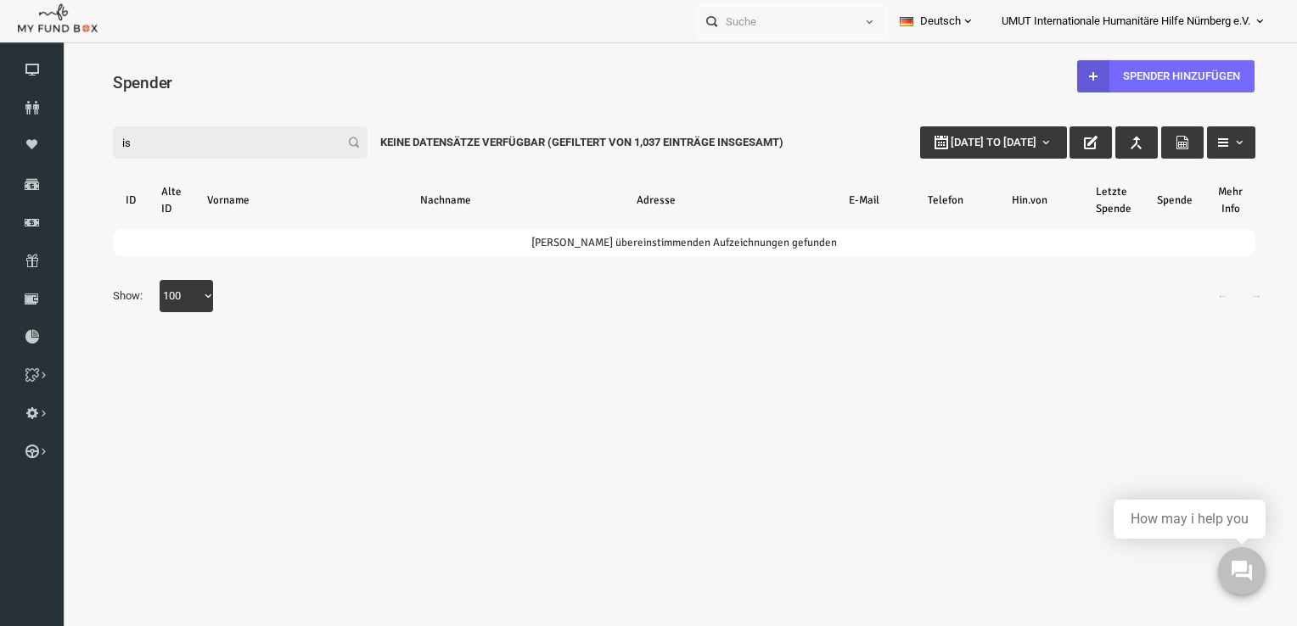
type input "i"
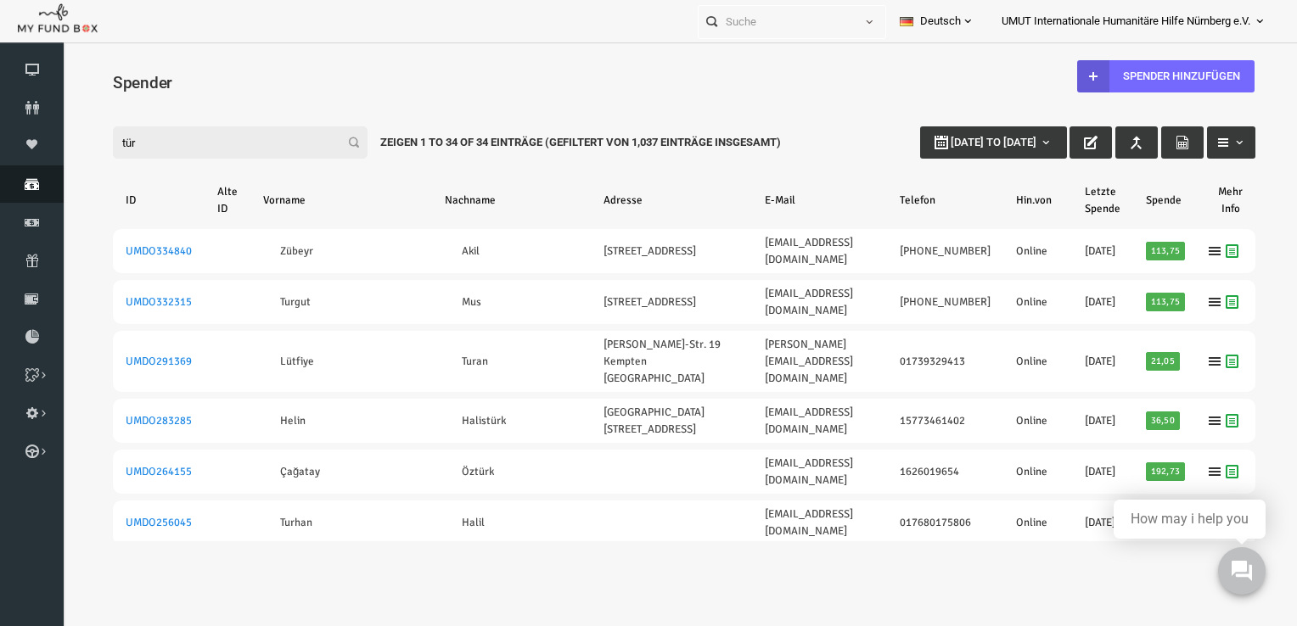
type input "tür"
click at [31, 188] on icon at bounding box center [32, 184] width 64 height 14
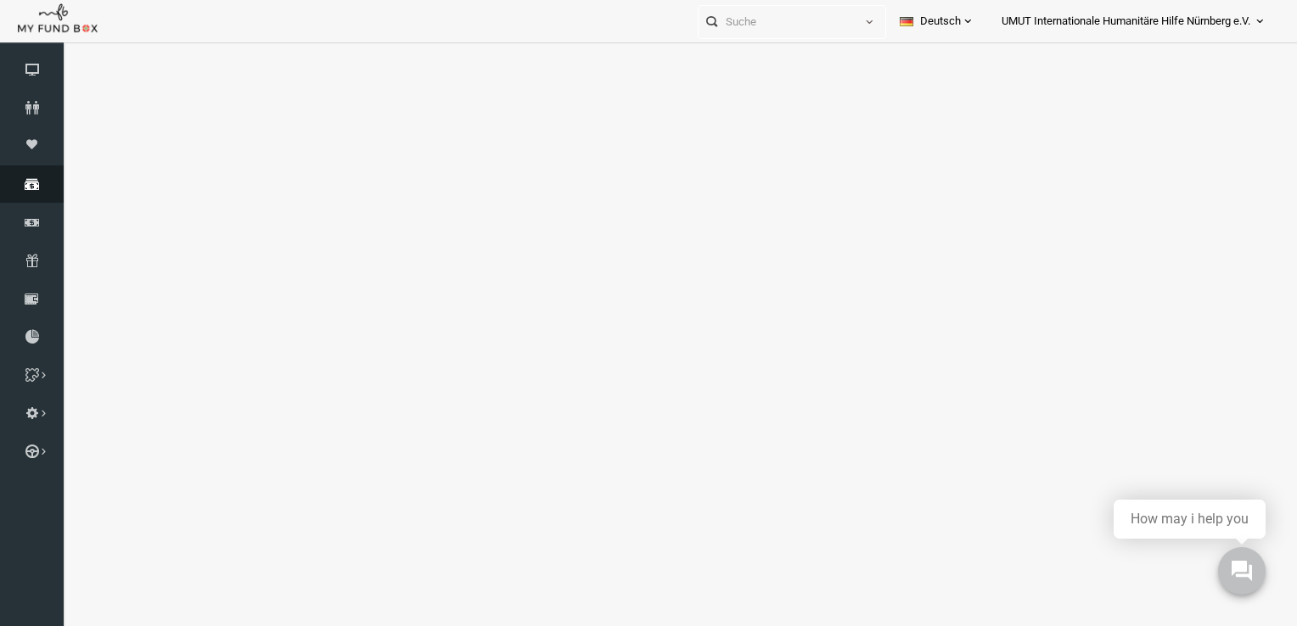
select select "100"
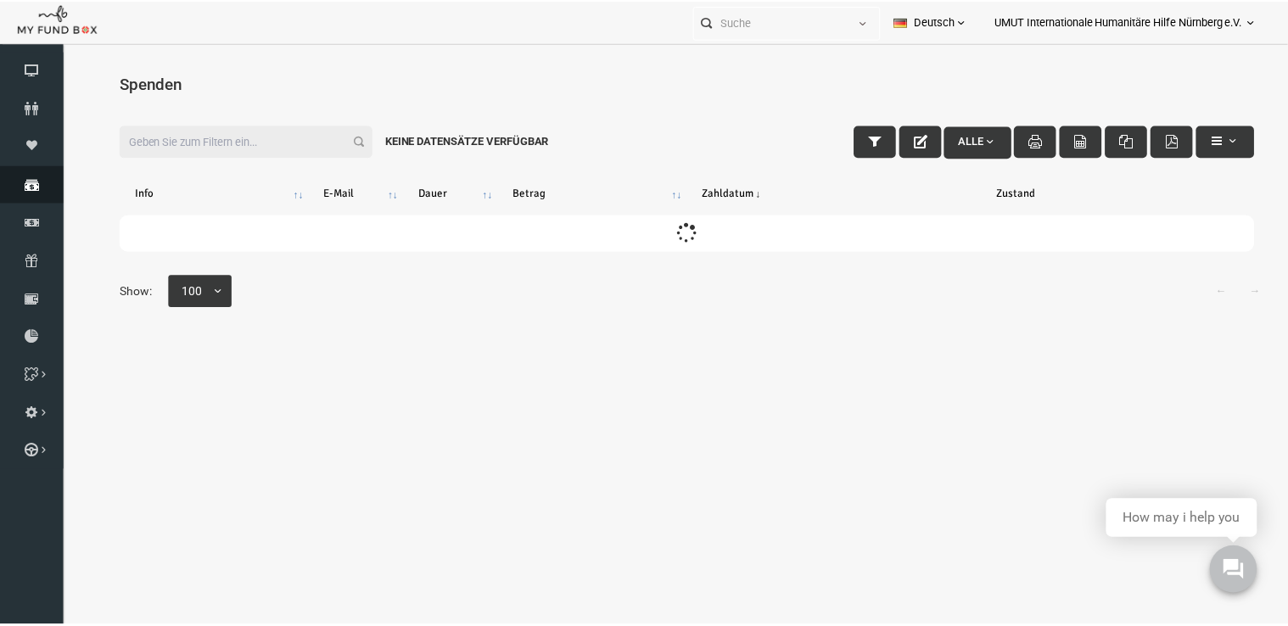
scroll to position [0, 0]
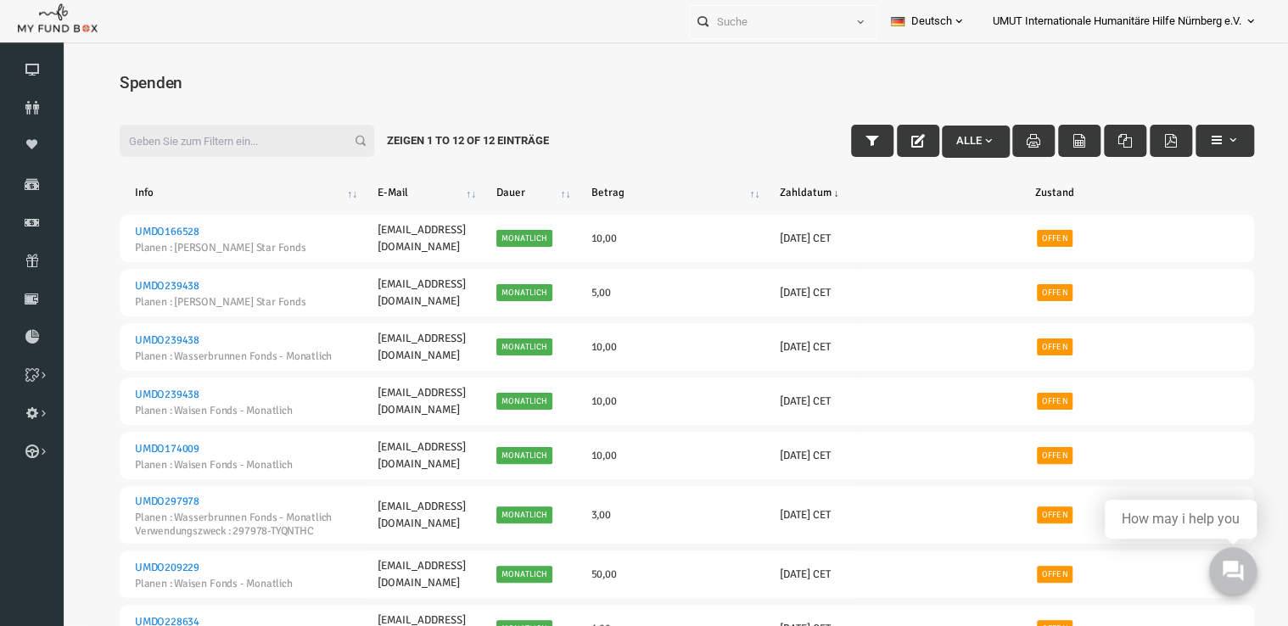
click at [217, 138] on input "Filter:" at bounding box center [222, 141] width 255 height 32
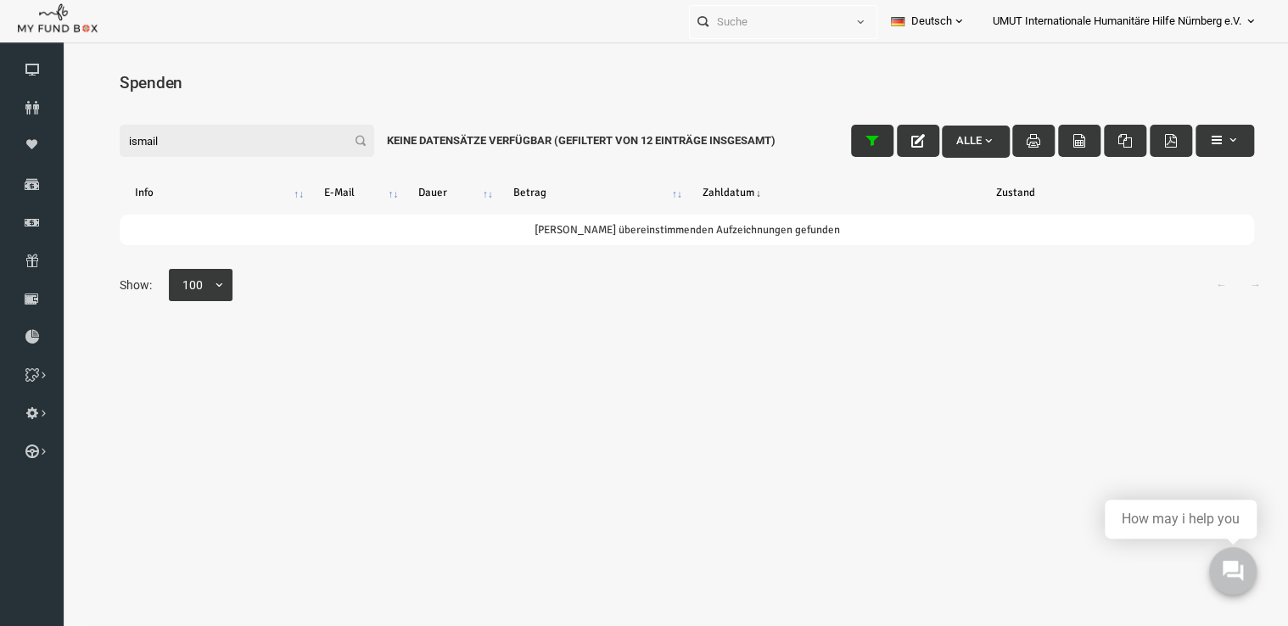
type input "ismail"
click at [846, 143] on icon "button" at bounding box center [848, 141] width 14 height 14
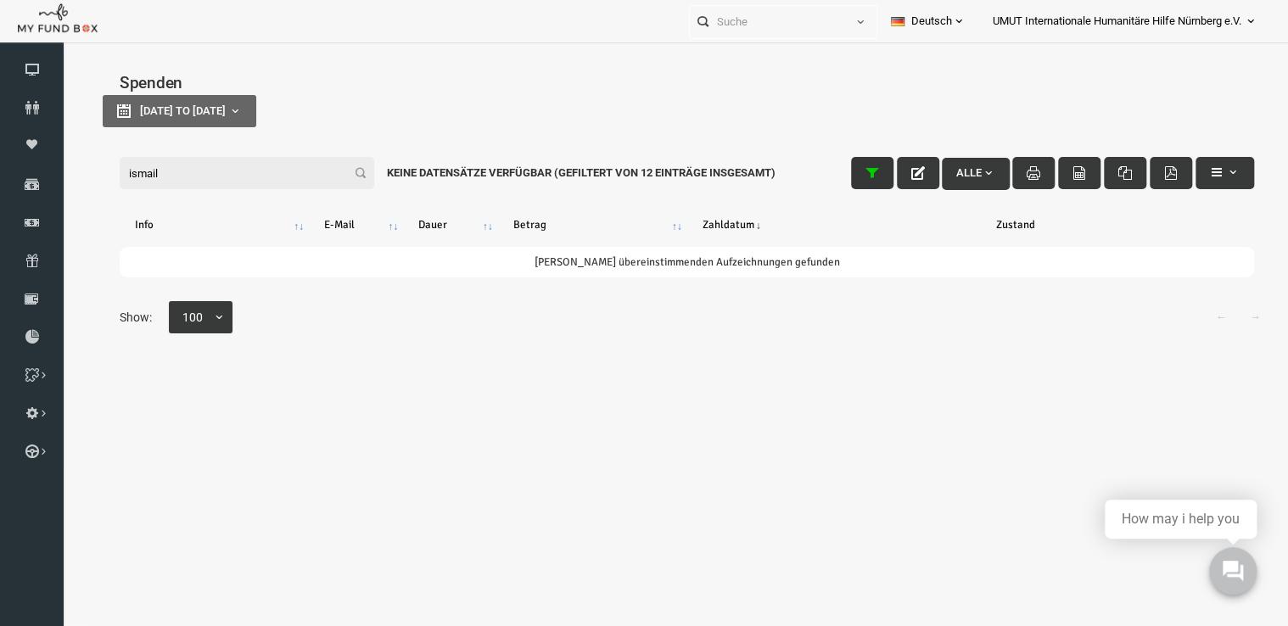
click at [849, 185] on button "button" at bounding box center [848, 173] width 42 height 32
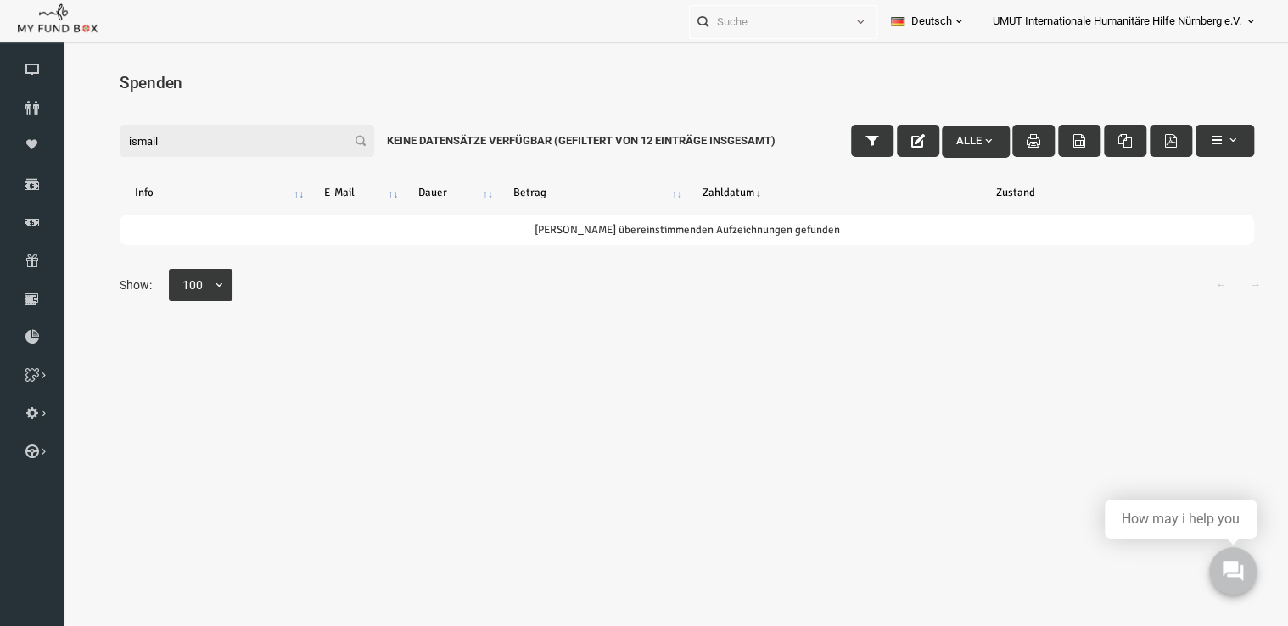
click at [966, 153] on button "Alle" at bounding box center [951, 142] width 68 height 32
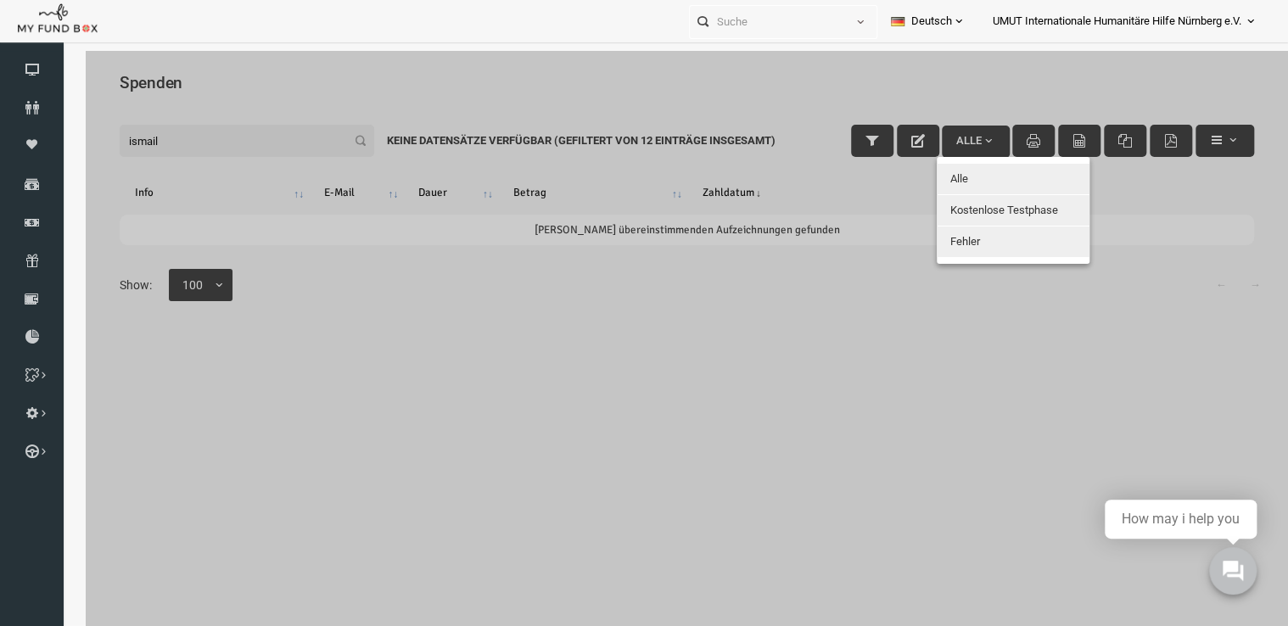
click at [950, 183] on button "Alle" at bounding box center [988, 179] width 153 height 31
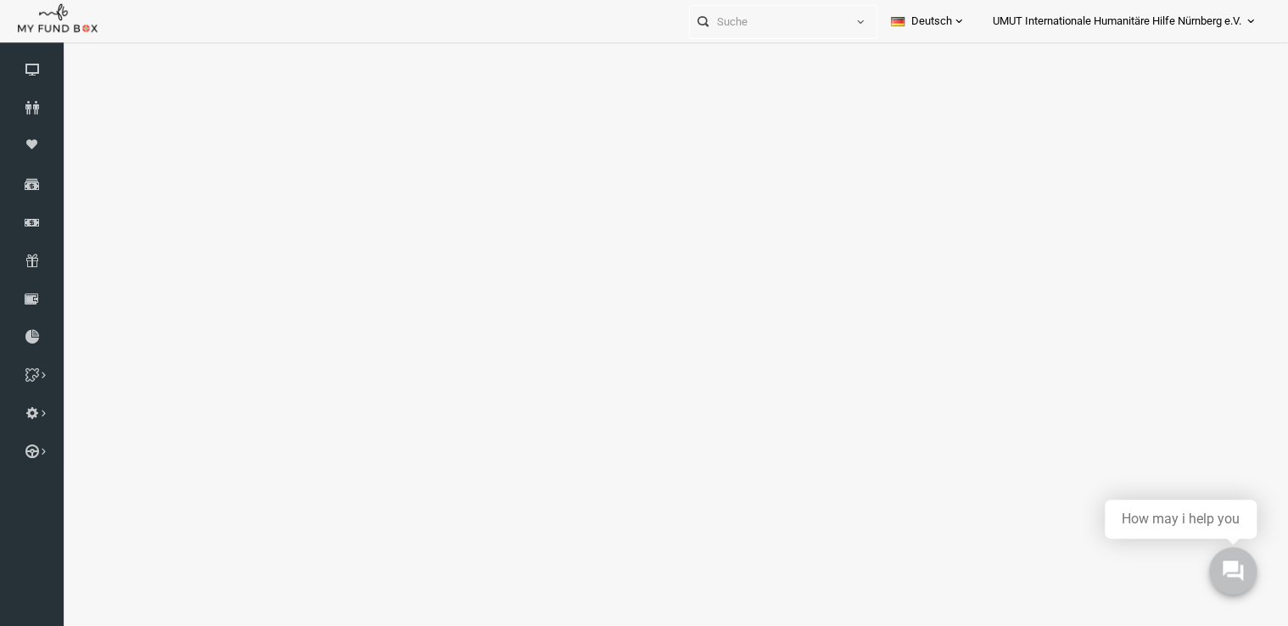
select select "100"
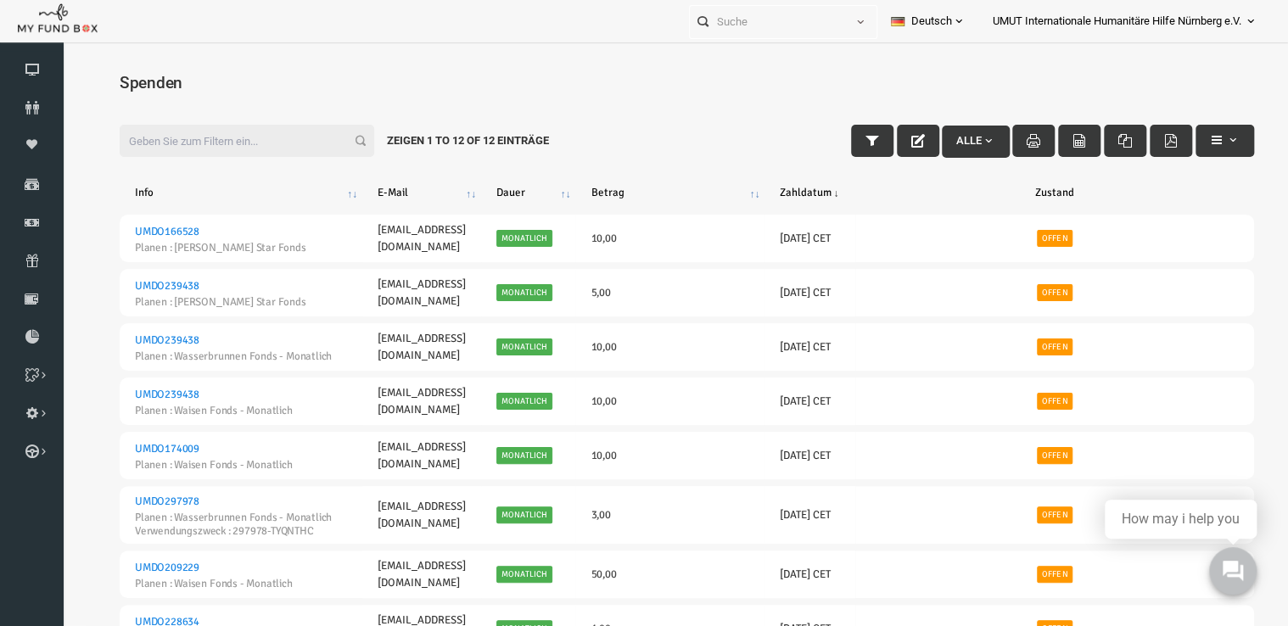
click at [184, 131] on input "Filter:" at bounding box center [222, 141] width 255 height 32
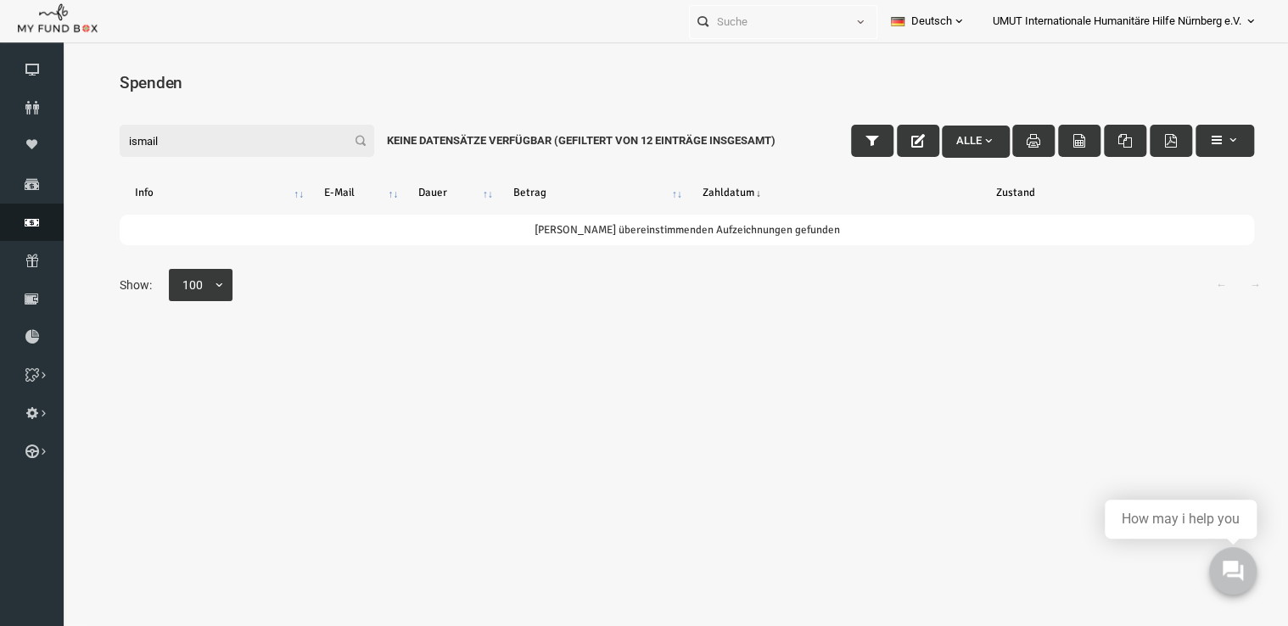
type input "ismail"
click at [25, 220] on icon at bounding box center [32, 223] width 64 height 14
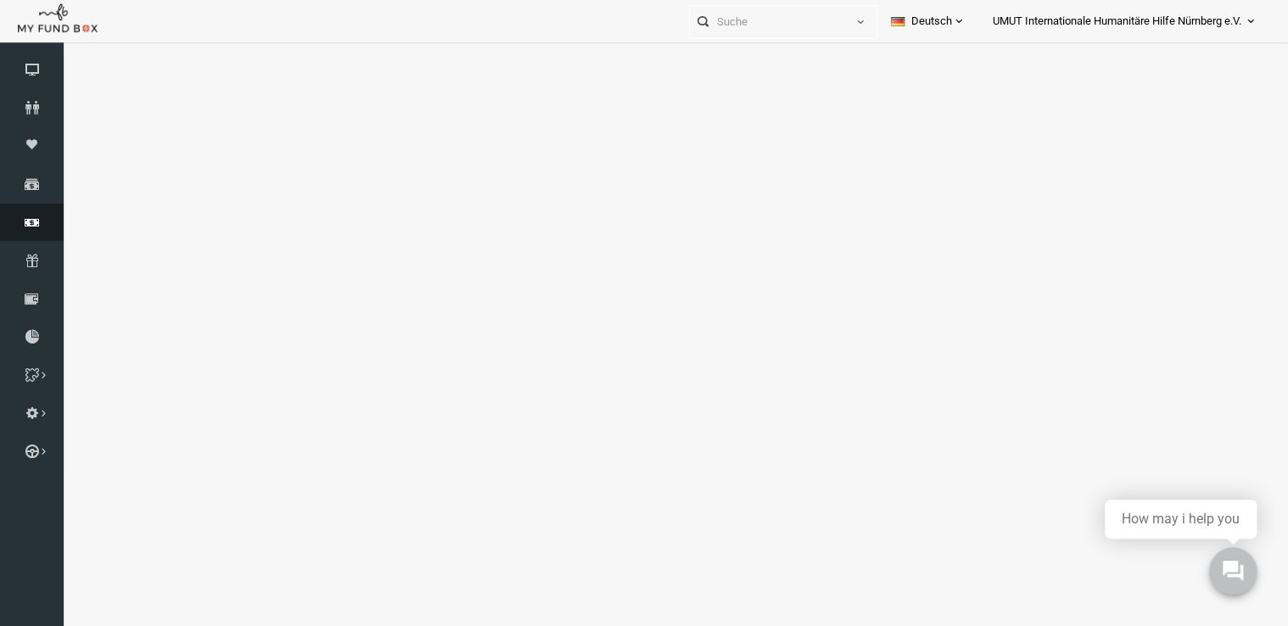
select select "100"
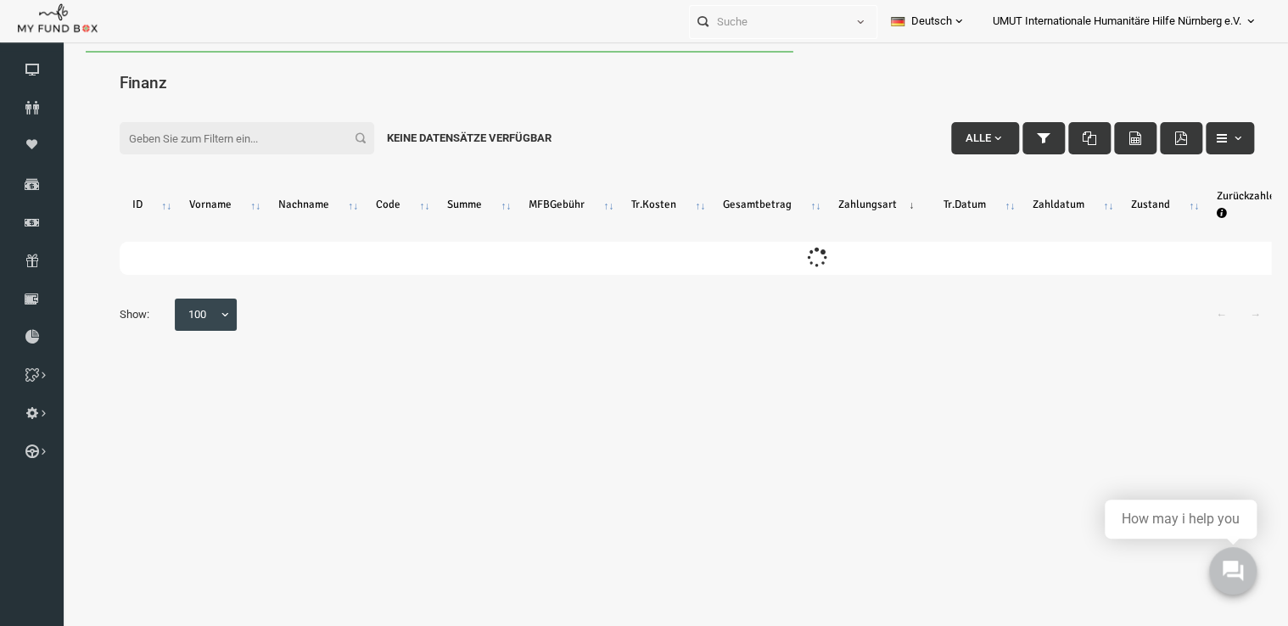
click at [140, 138] on input "Filter:" at bounding box center [222, 138] width 255 height 32
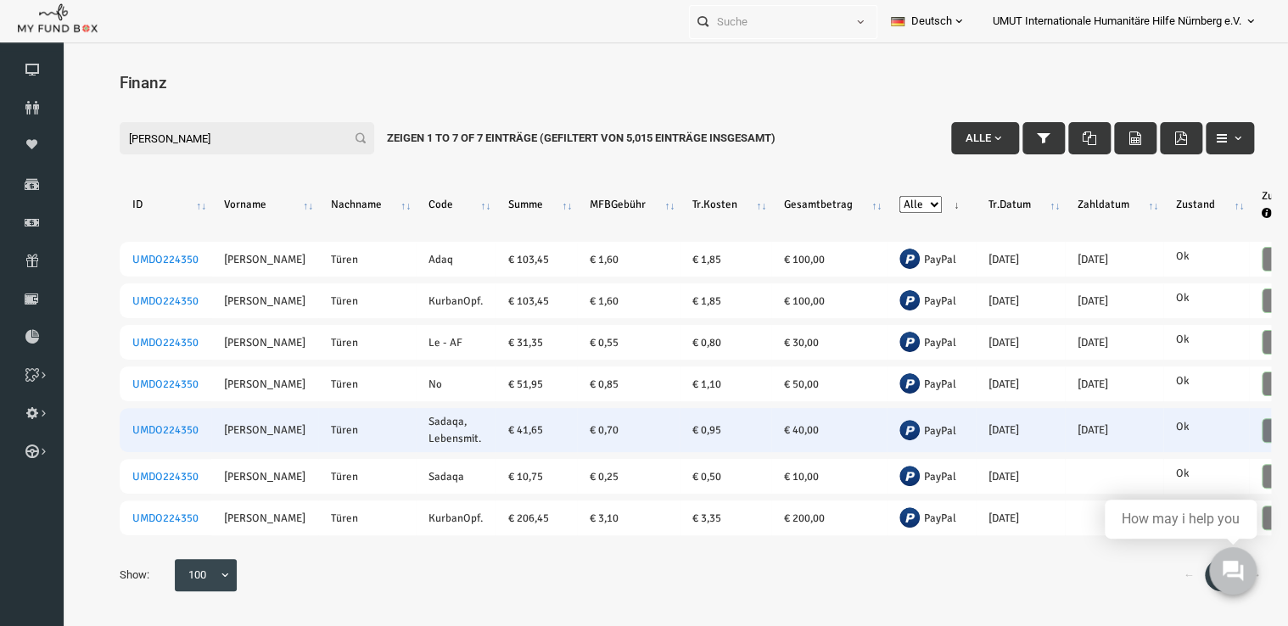
type input "ismail tü"
click at [608, 412] on td "€ 0,70" at bounding box center [603, 430] width 103 height 44
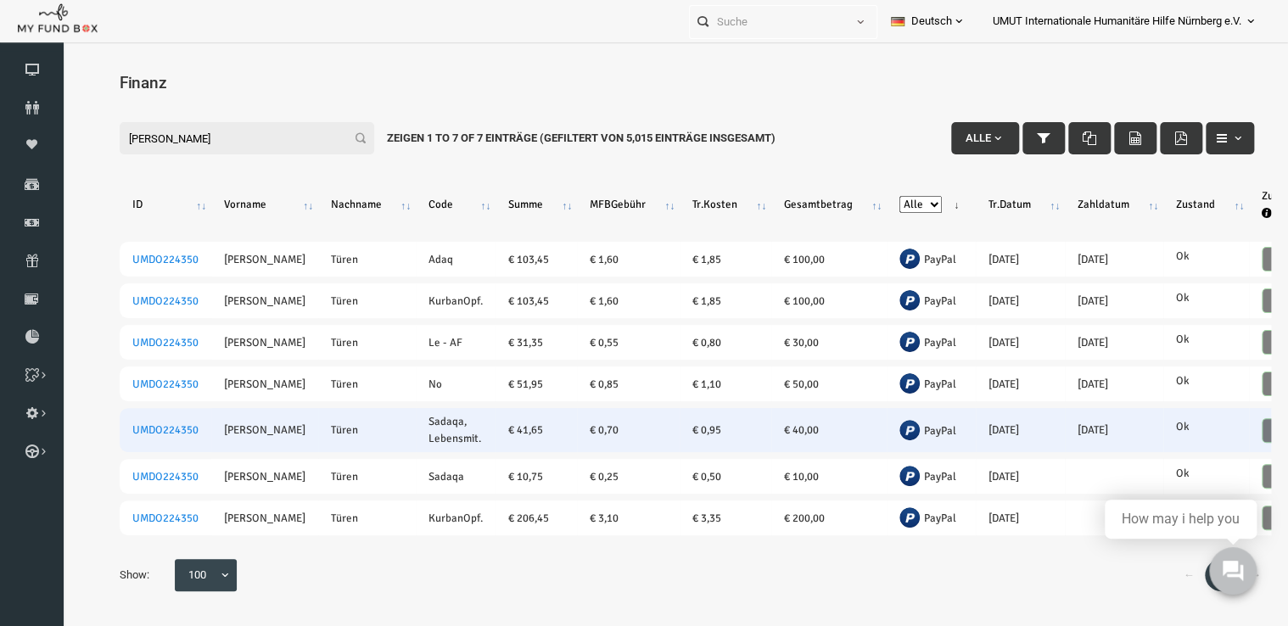
click at [149, 423] on td "UMDO224350" at bounding box center [141, 430] width 92 height 44
click at [164, 423] on link "UMDO224350" at bounding box center [141, 430] width 66 height 14
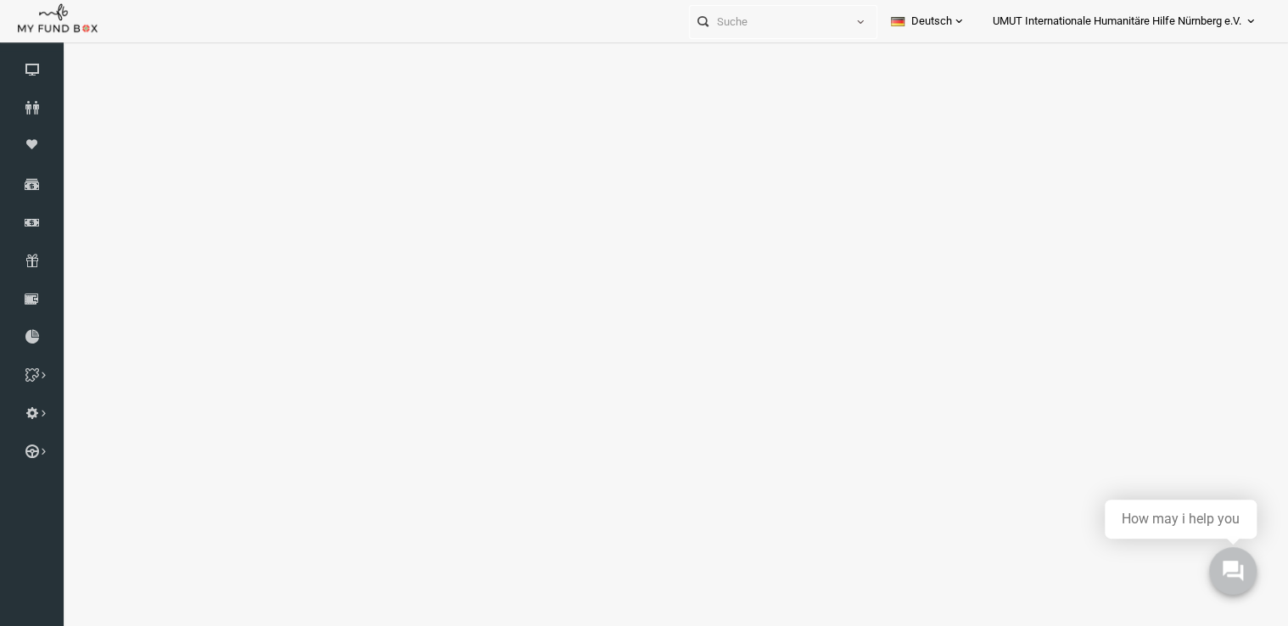
select select "100"
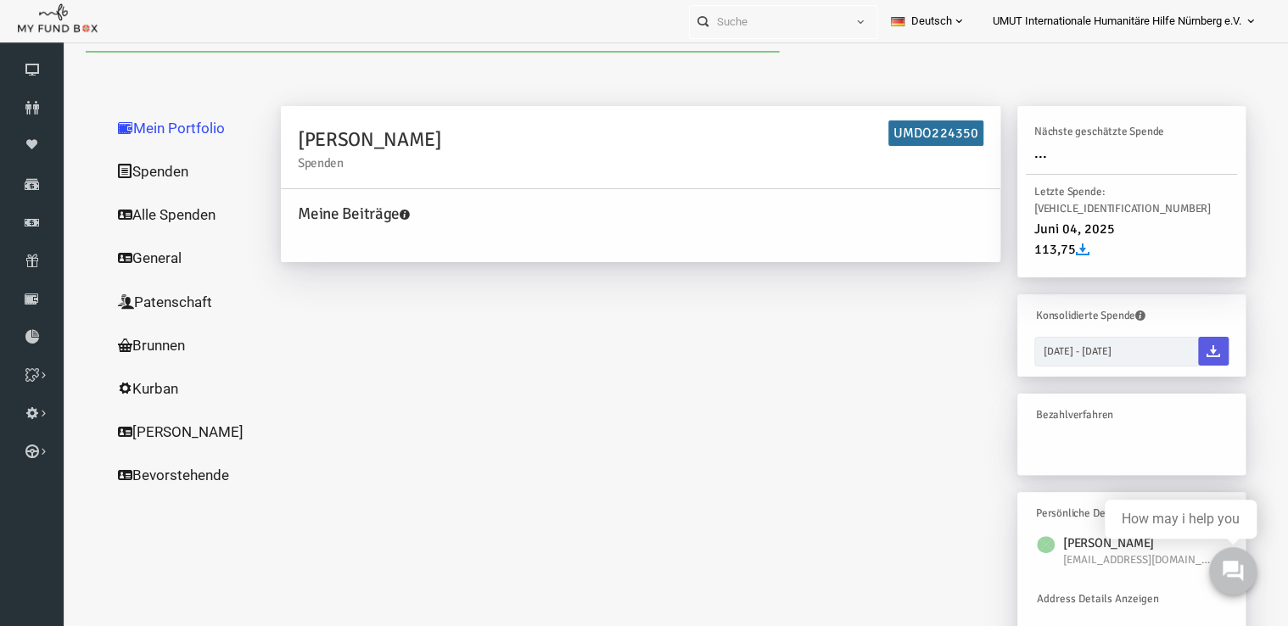
click at [154, 216] on link "Alle Spenden" at bounding box center [163, 215] width 170 height 44
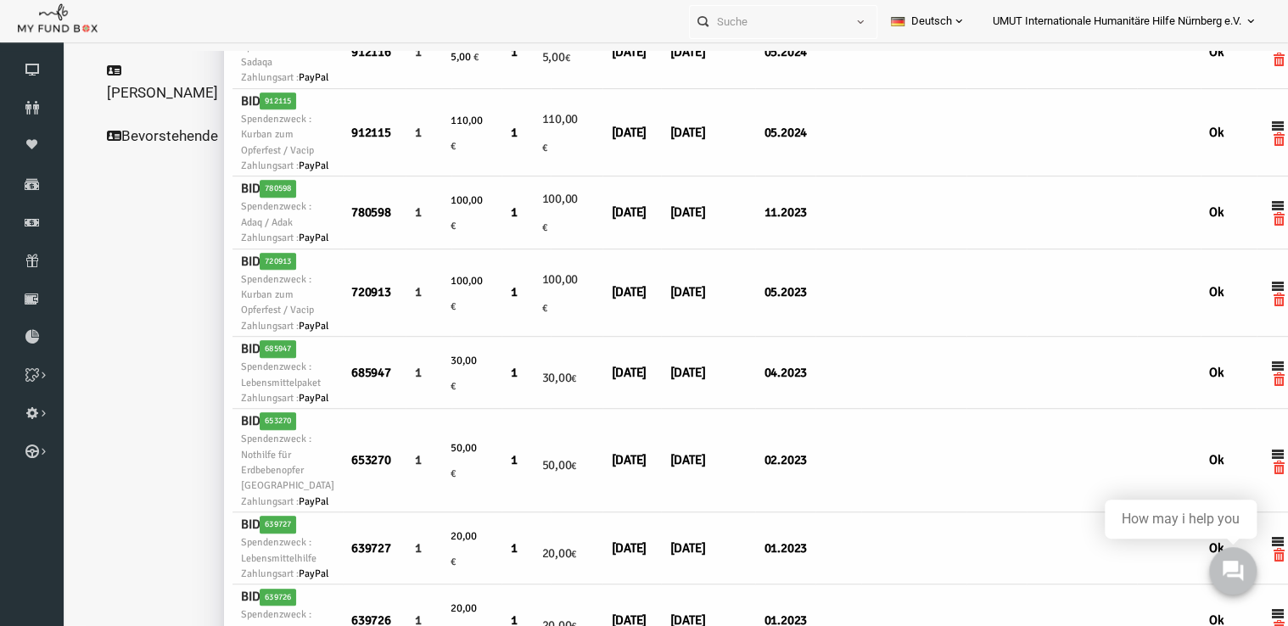
scroll to position [0, 11]
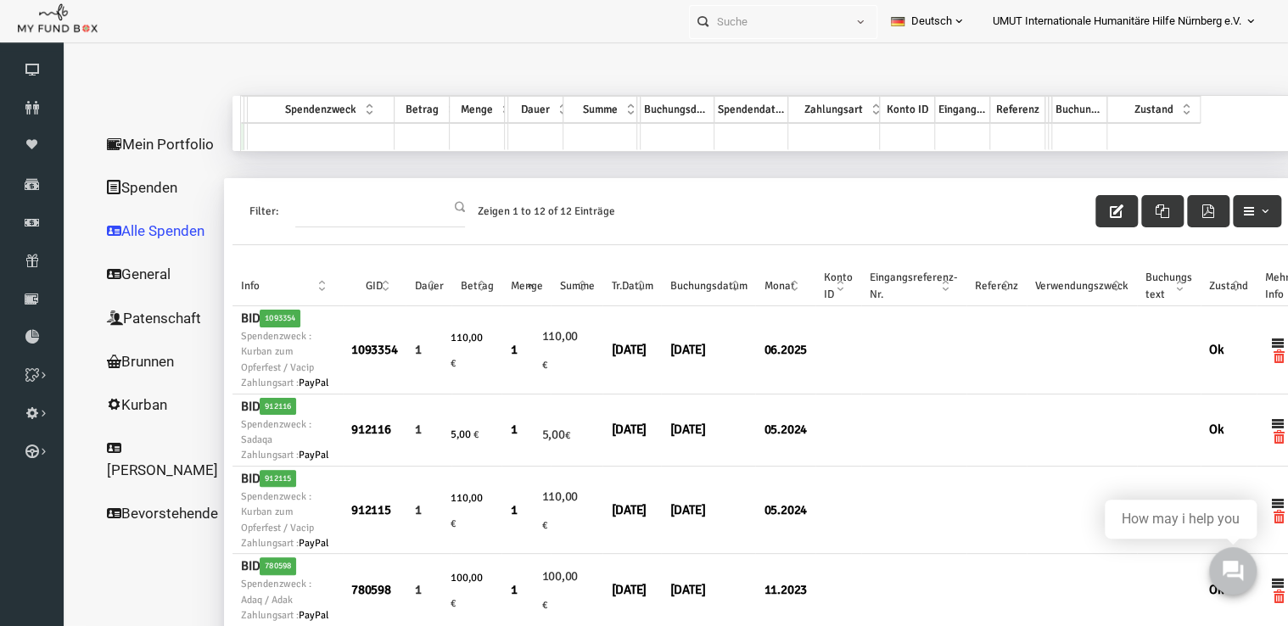
click at [109, 253] on link "Alle Spenden" at bounding box center [137, 231] width 141 height 44
click at [29, 121] on link "Spender" at bounding box center [32, 107] width 64 height 37
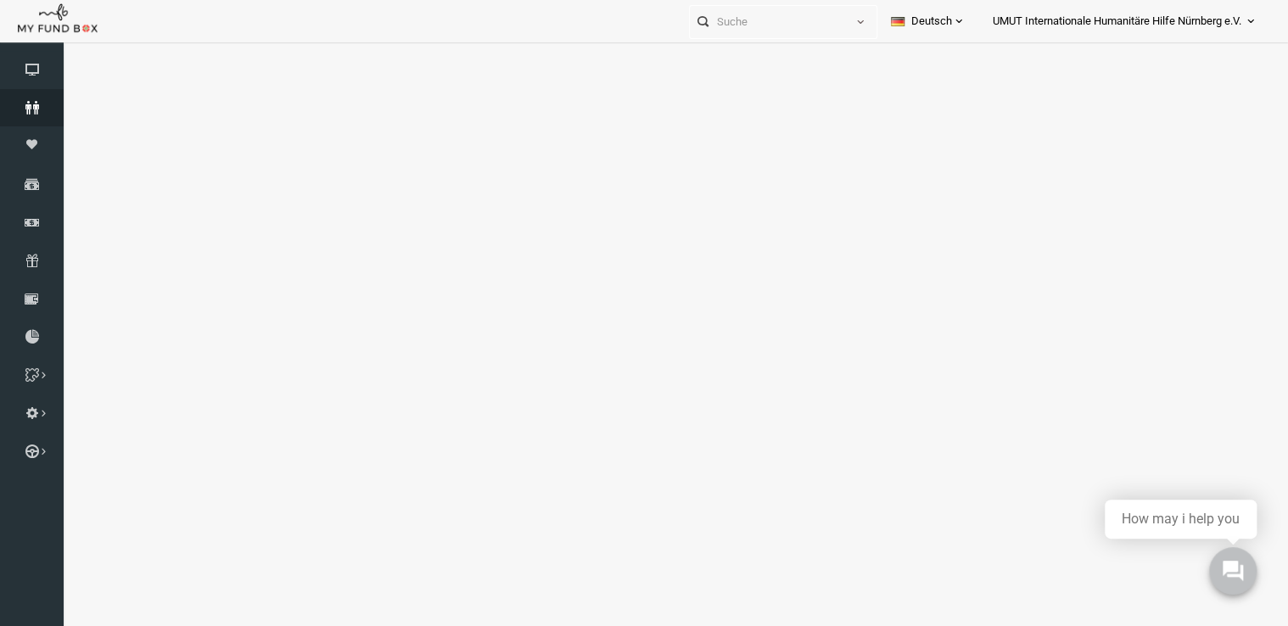
select select "100"
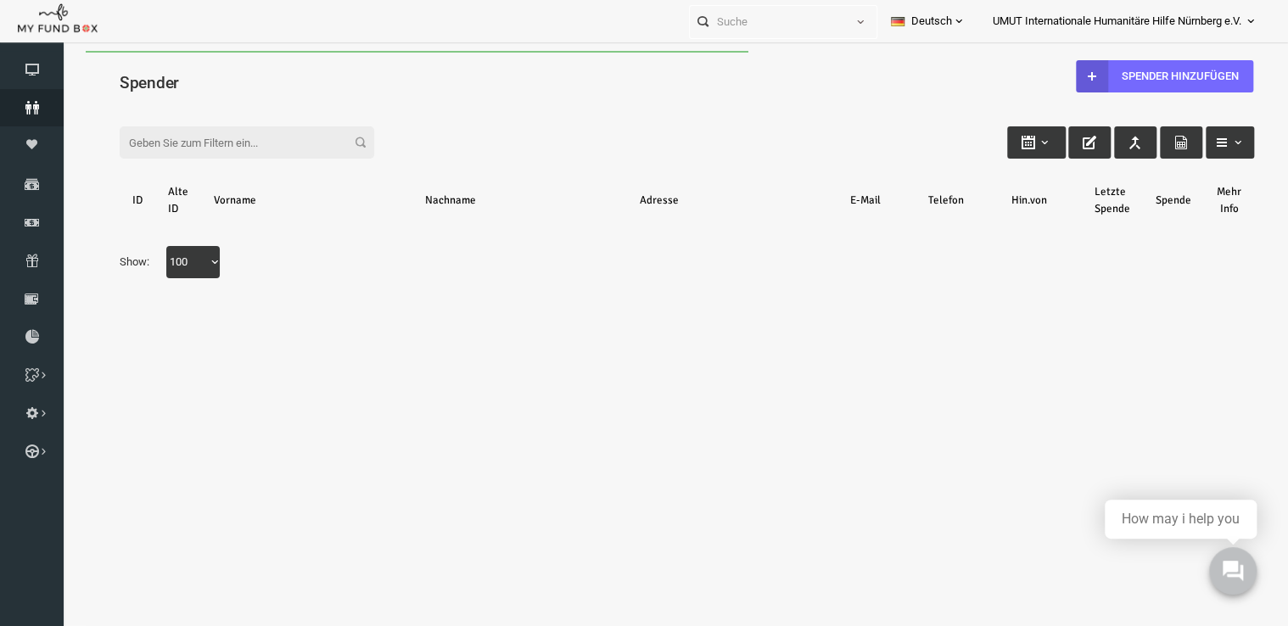
scroll to position [0, 0]
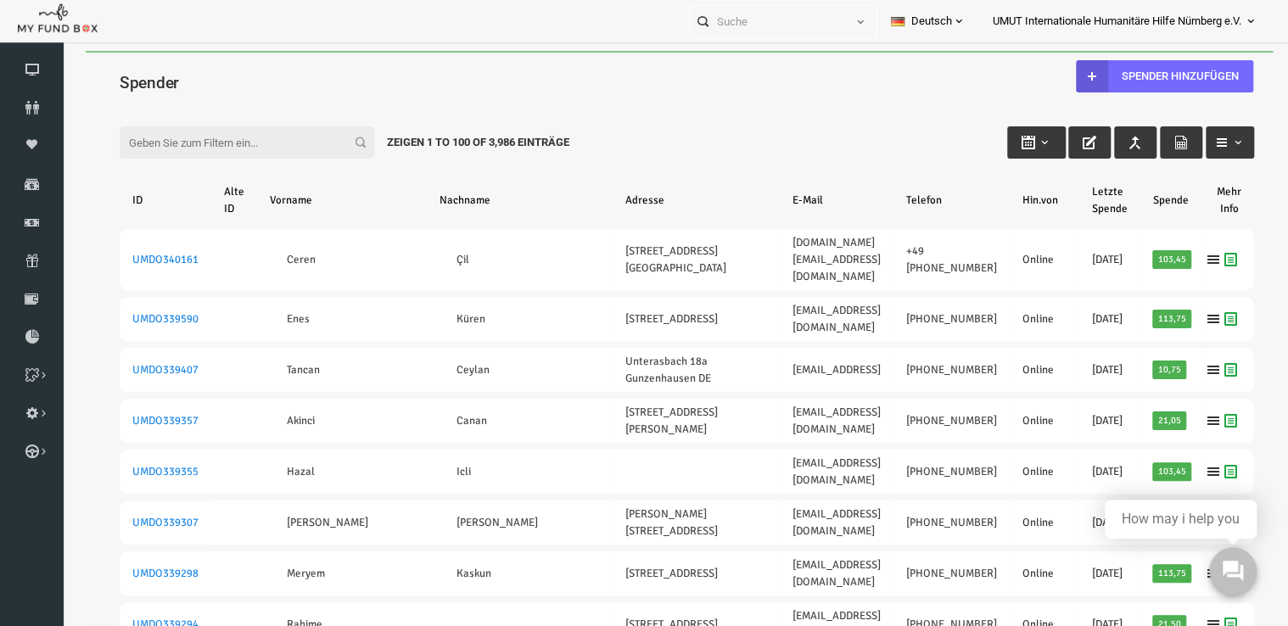
click at [259, 148] on input "Filter:" at bounding box center [222, 142] width 255 height 32
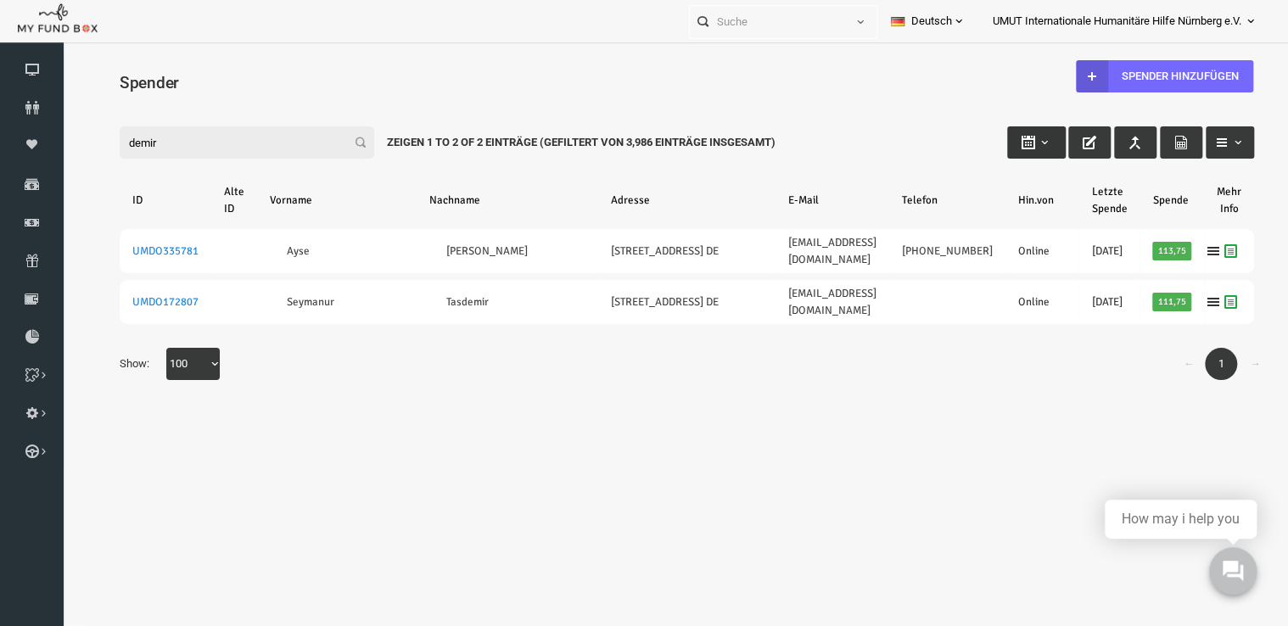
type input "demir"
type input "28-08-2025"
click at [1016, 148] on b "button" at bounding box center [1020, 143] width 14 height 14
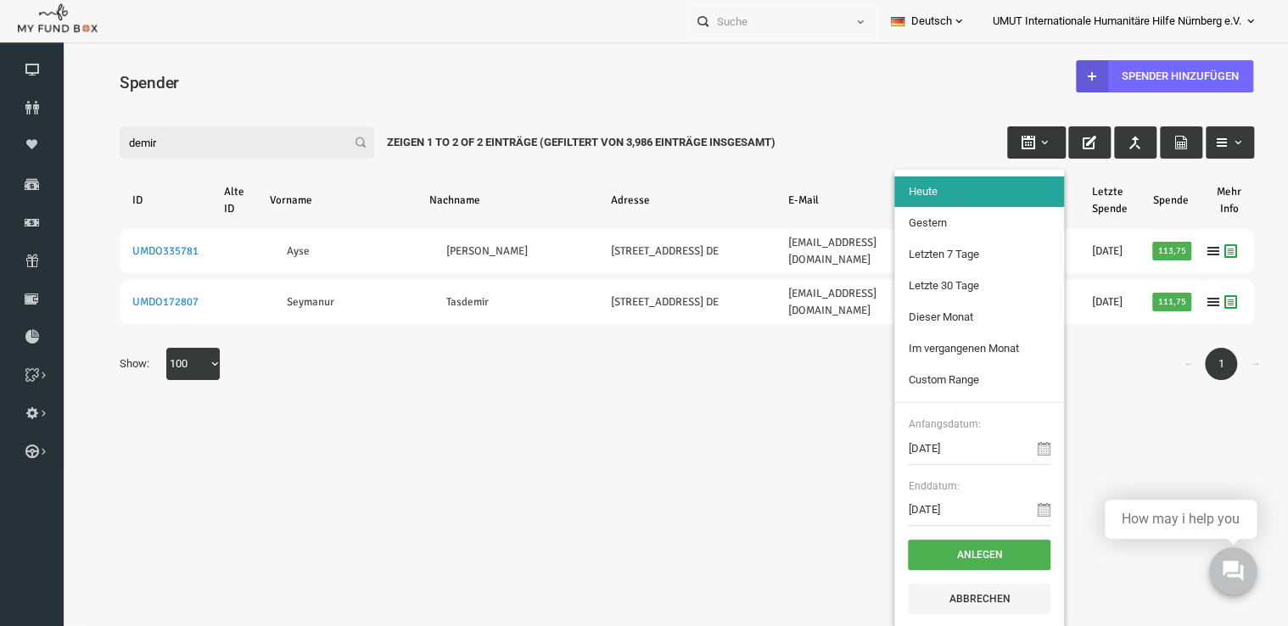
type input "27-08-2025"
type input "22-08-2025"
type input "28-08-2025"
type input "01-08-2025"
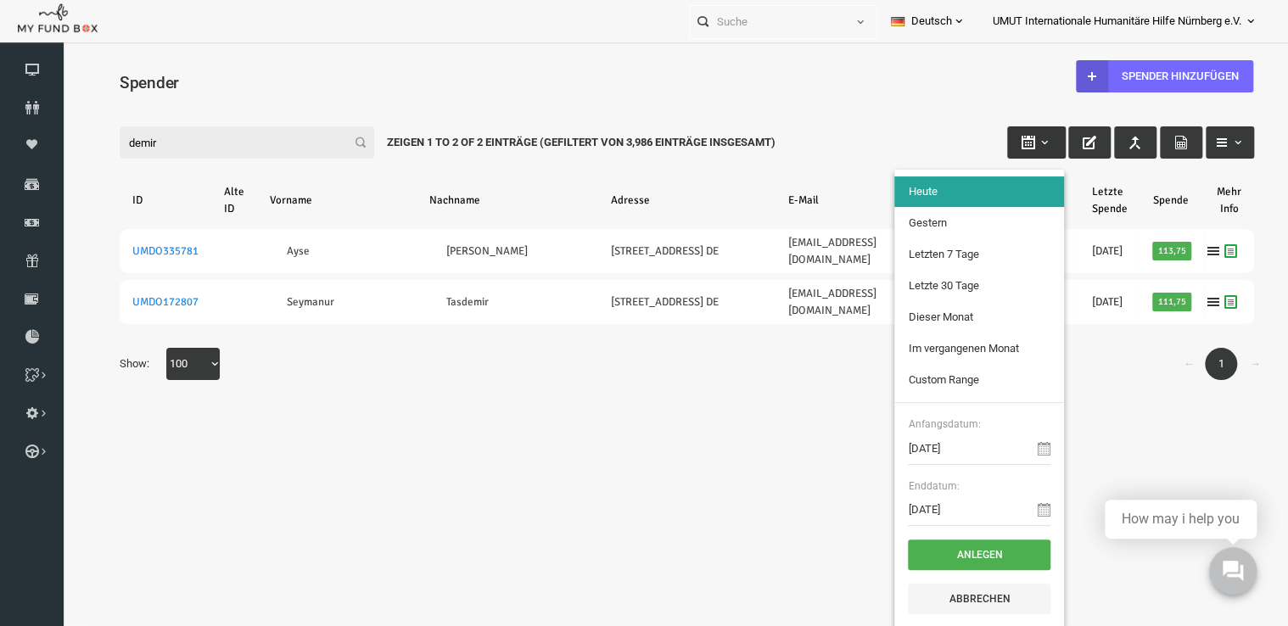
type input "31-08-2025"
type input "01-07-2025"
type input "31-07-2025"
type input "28-08-2025"
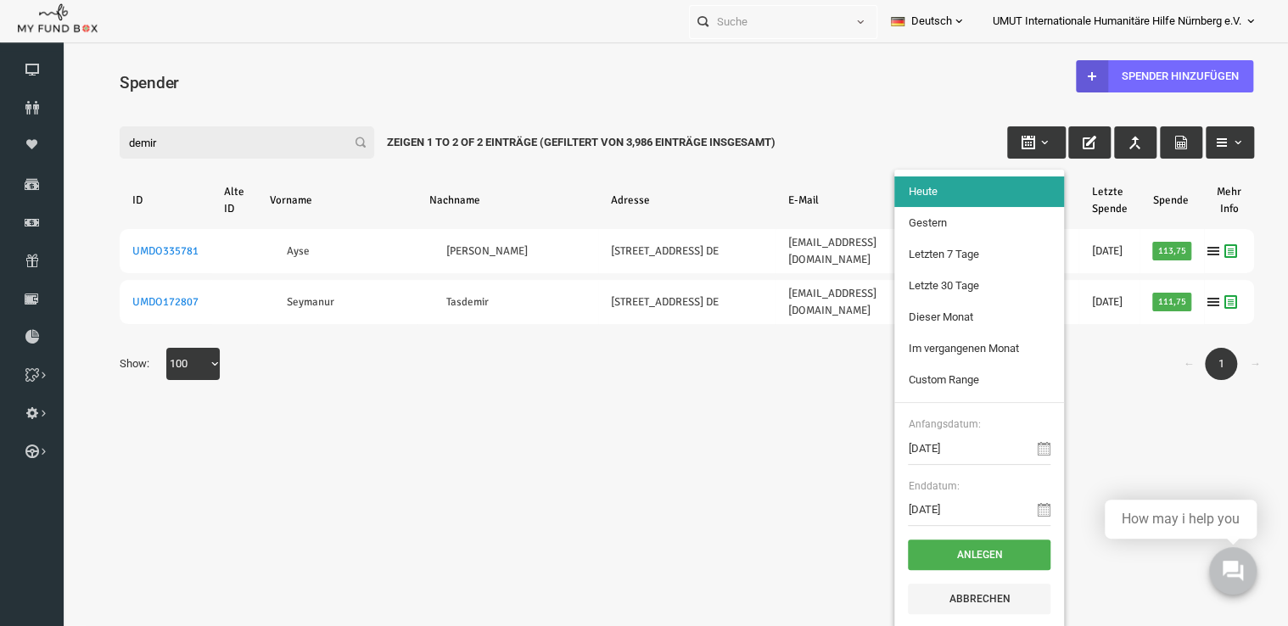
click at [653, 434] on body "Spender nicht gefunden Patenschaft nicht gefunden Partner nicht gefunden !!!! B…" at bounding box center [662, 360] width 1203 height 618
click at [53, 108] on icon at bounding box center [32, 108] width 64 height 14
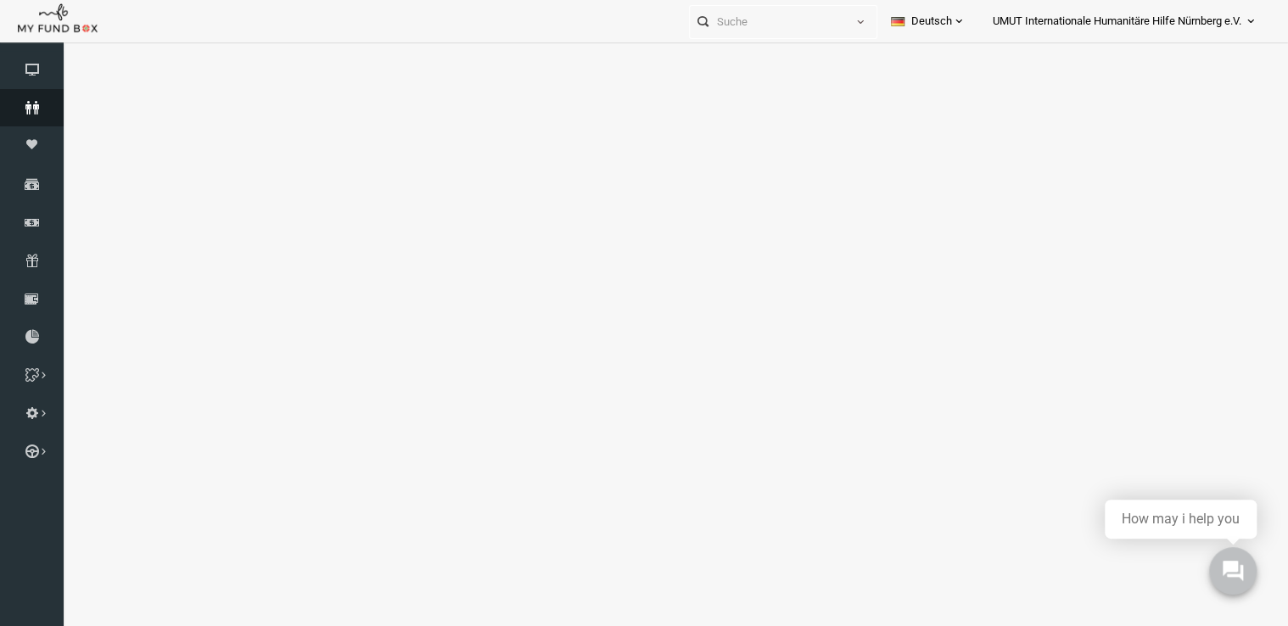
select select "100"
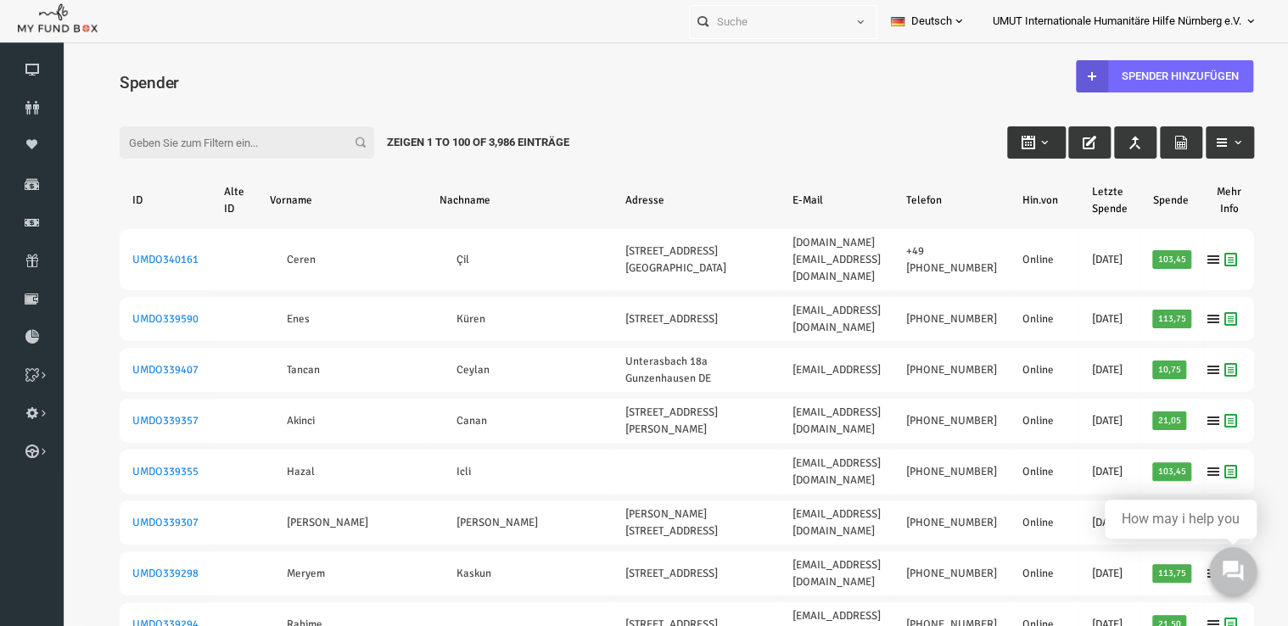
type input "28-08-2025"
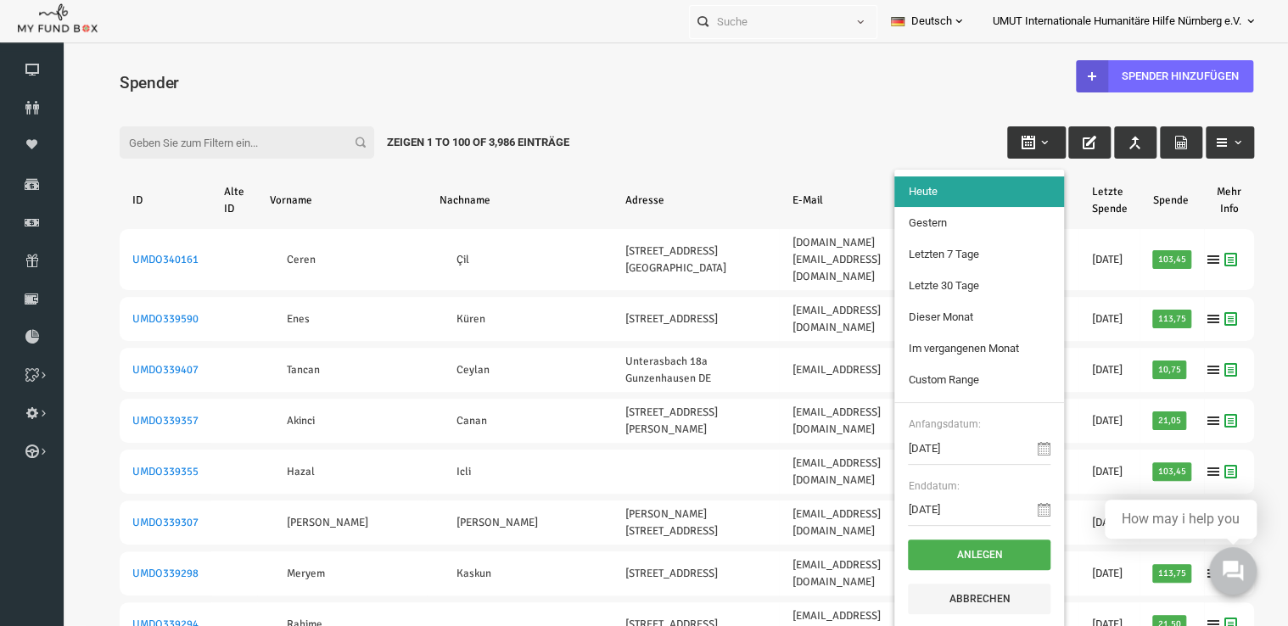
click at [1028, 151] on button "button" at bounding box center [1012, 142] width 59 height 32
type input "01-08-2025"
type input "31-08-2025"
type input "01-07-2025"
type input "31-07-2025"
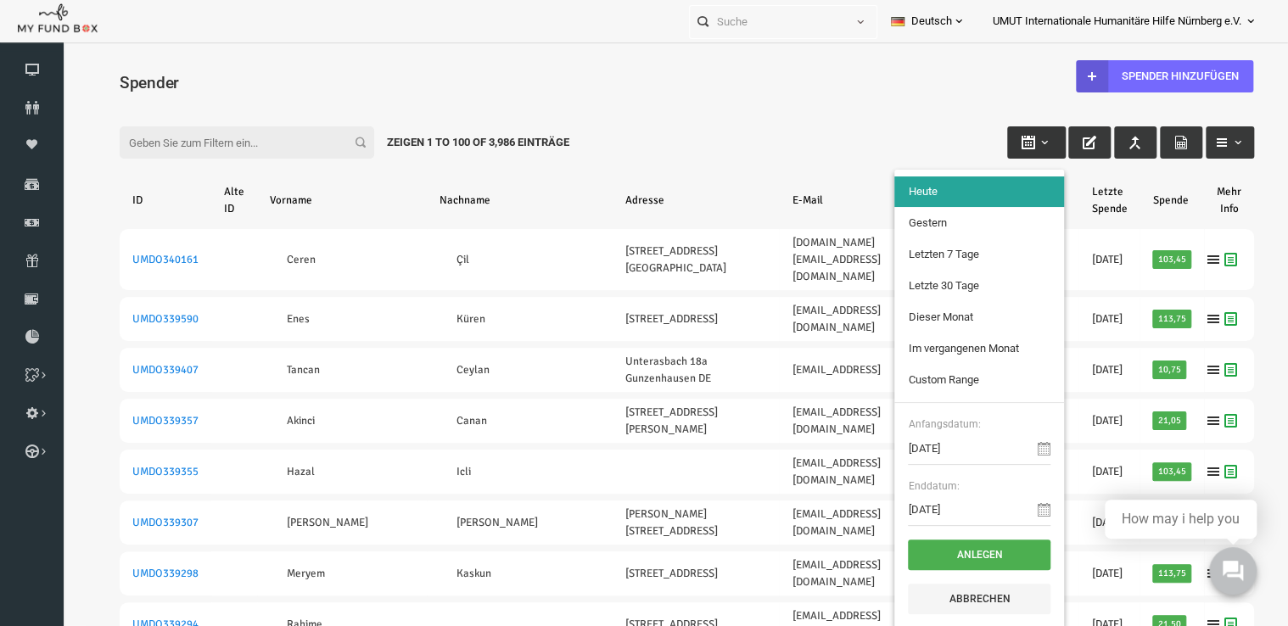
type input "28-08-2025"
click at [939, 443] on input "28-08-2025" at bounding box center [954, 449] width 143 height 32
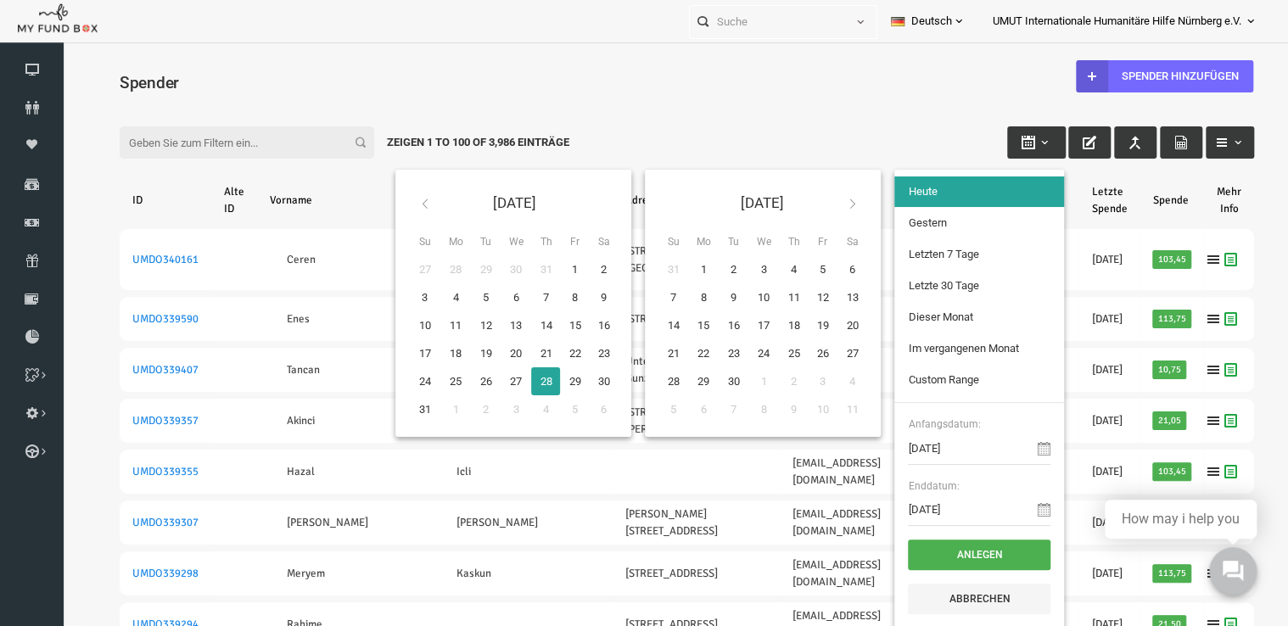
click at [980, 380] on li "Custom Range" at bounding box center [955, 380] width 170 height 31
type input "01-07-2025"
type input "31-07-2025"
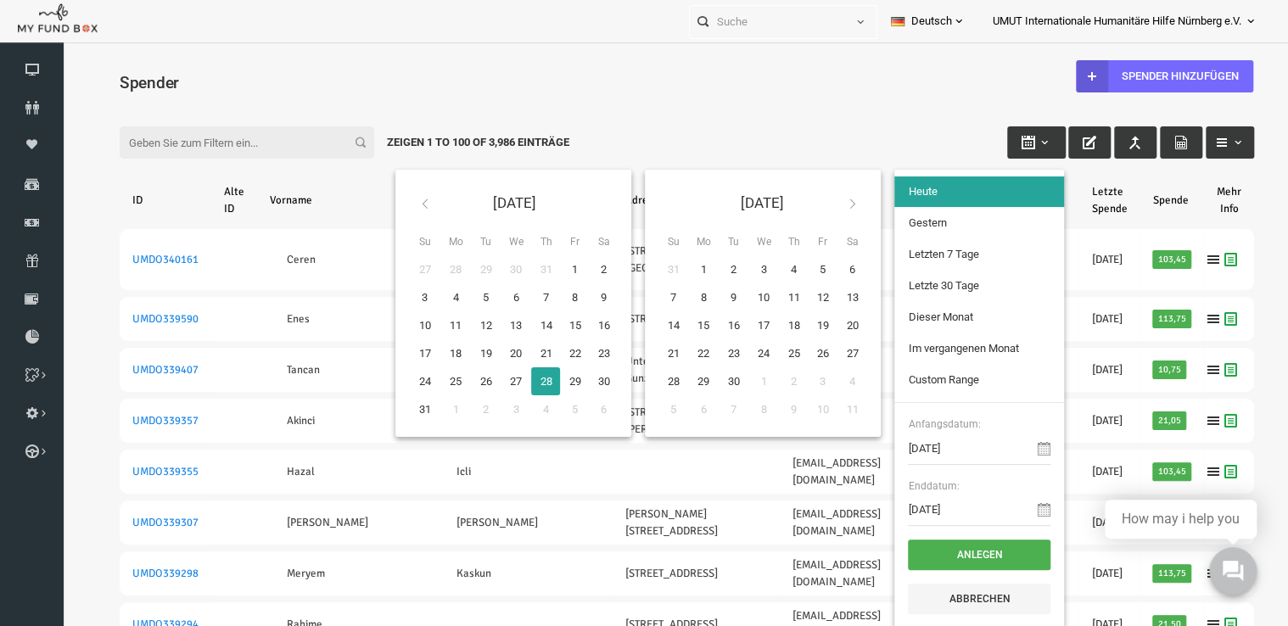
type input "20-09-2025"
type input "28-08-2025"
click at [387, 195] on th at bounding box center [399, 203] width 31 height 40
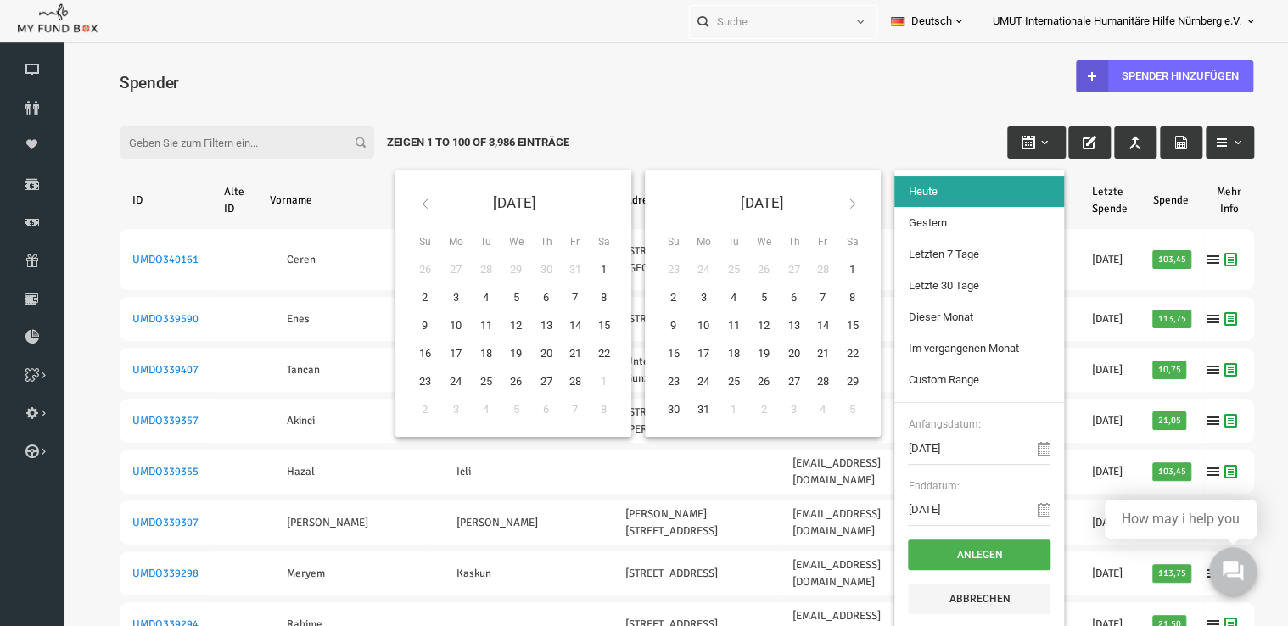
click at [387, 195] on th at bounding box center [399, 203] width 31 height 40
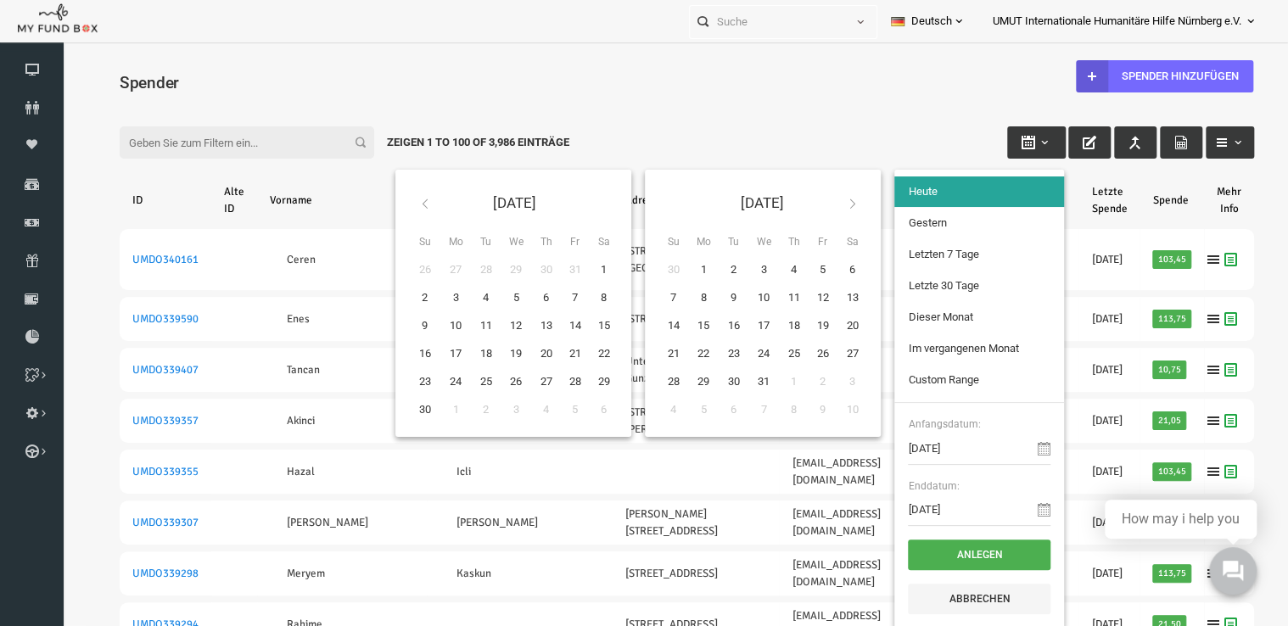
click at [387, 195] on th at bounding box center [399, 203] width 31 height 40
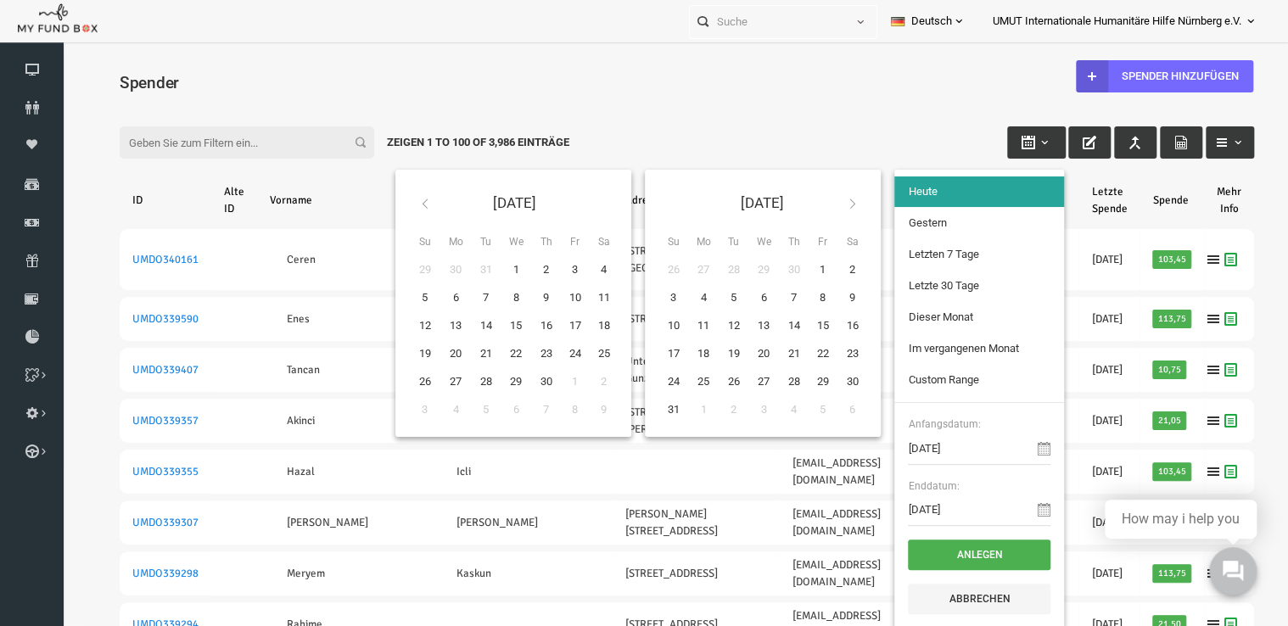
click at [387, 195] on th at bounding box center [399, 203] width 31 height 40
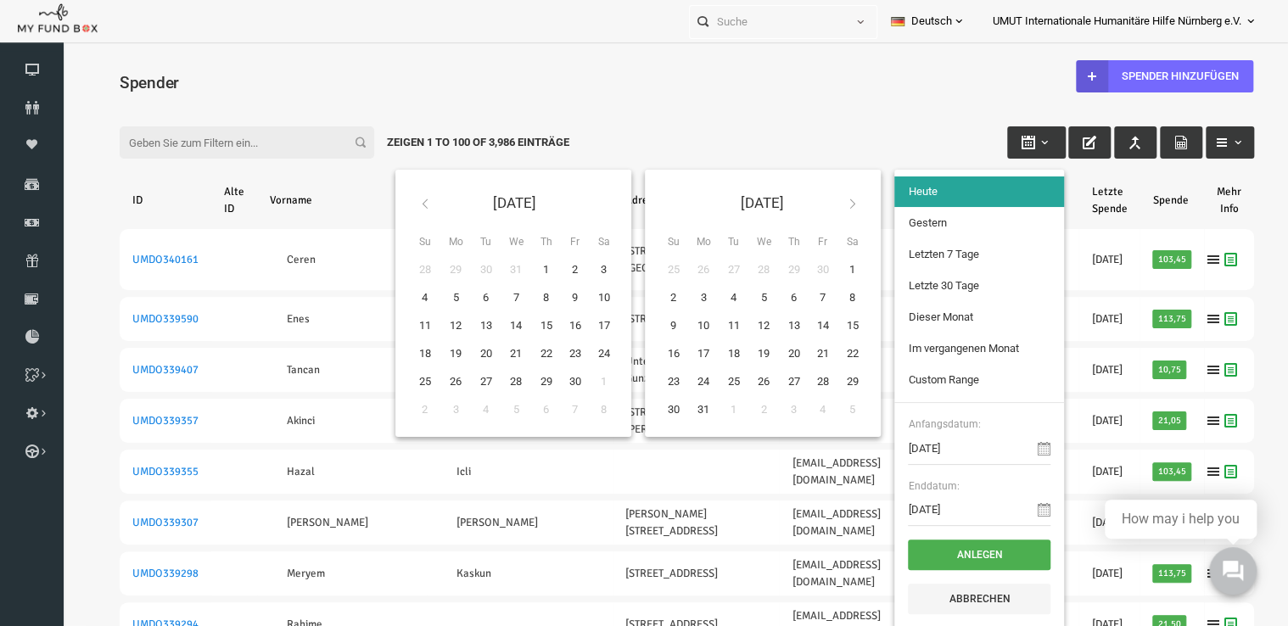
click at [387, 195] on th at bounding box center [399, 203] width 31 height 40
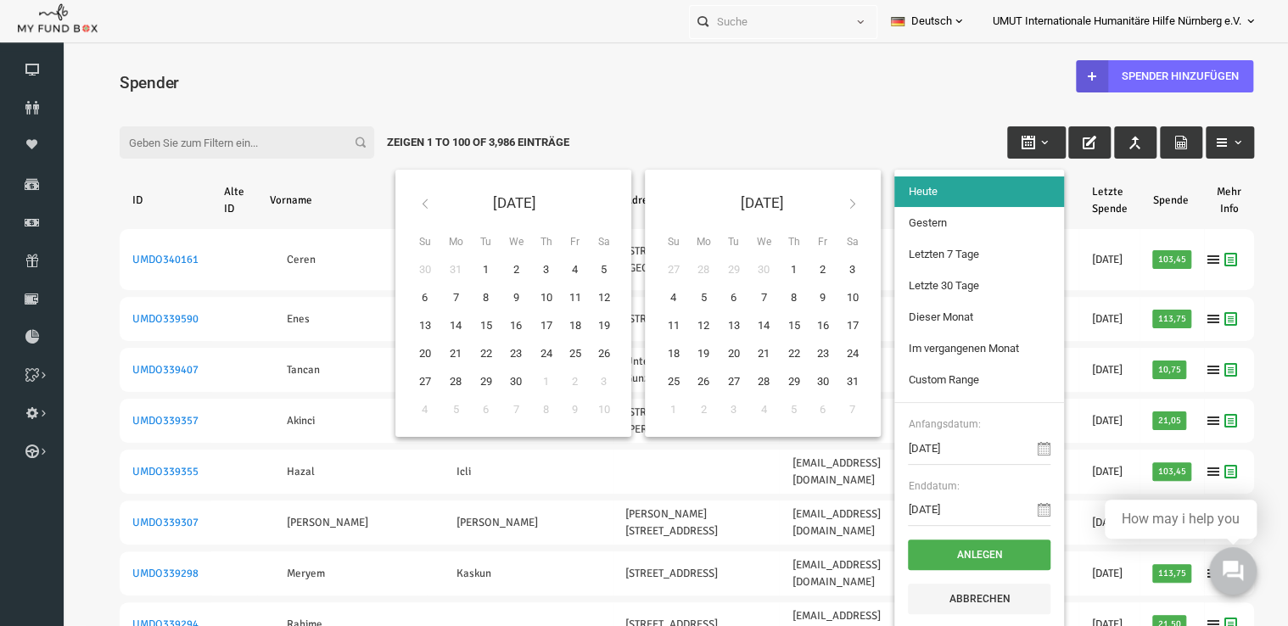
click at [827, 197] on th at bounding box center [827, 203] width 31 height 40
type input "01-01-2023"
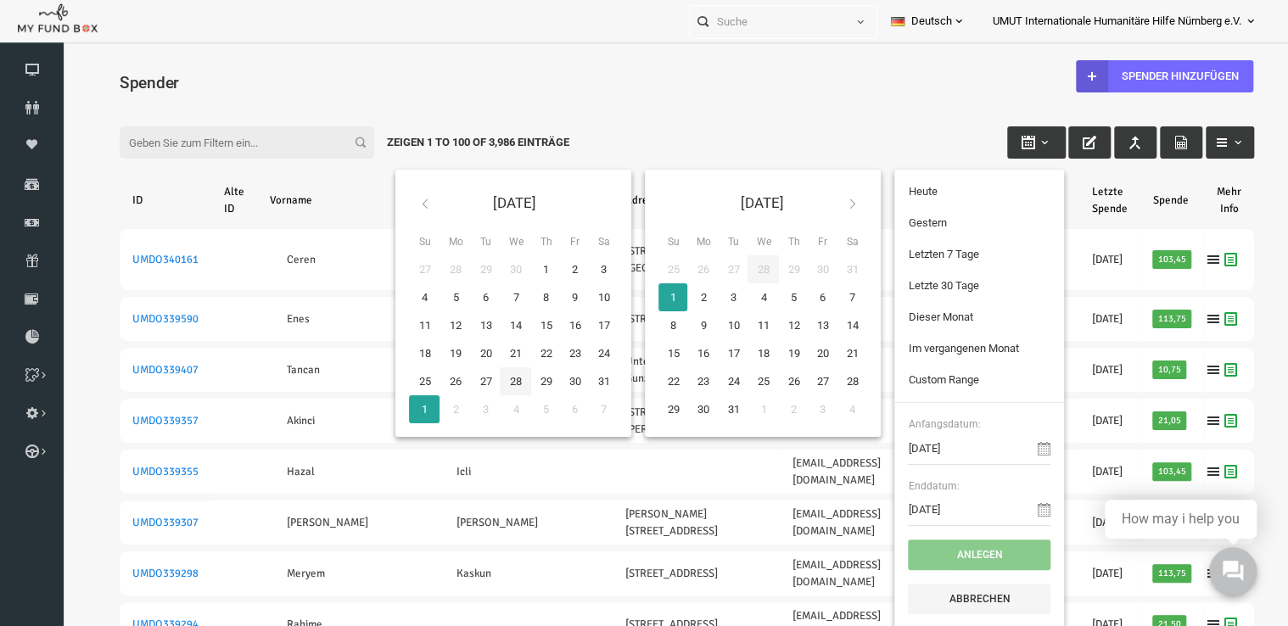
click at [821, 207] on icon at bounding box center [828, 204] width 14 height 14
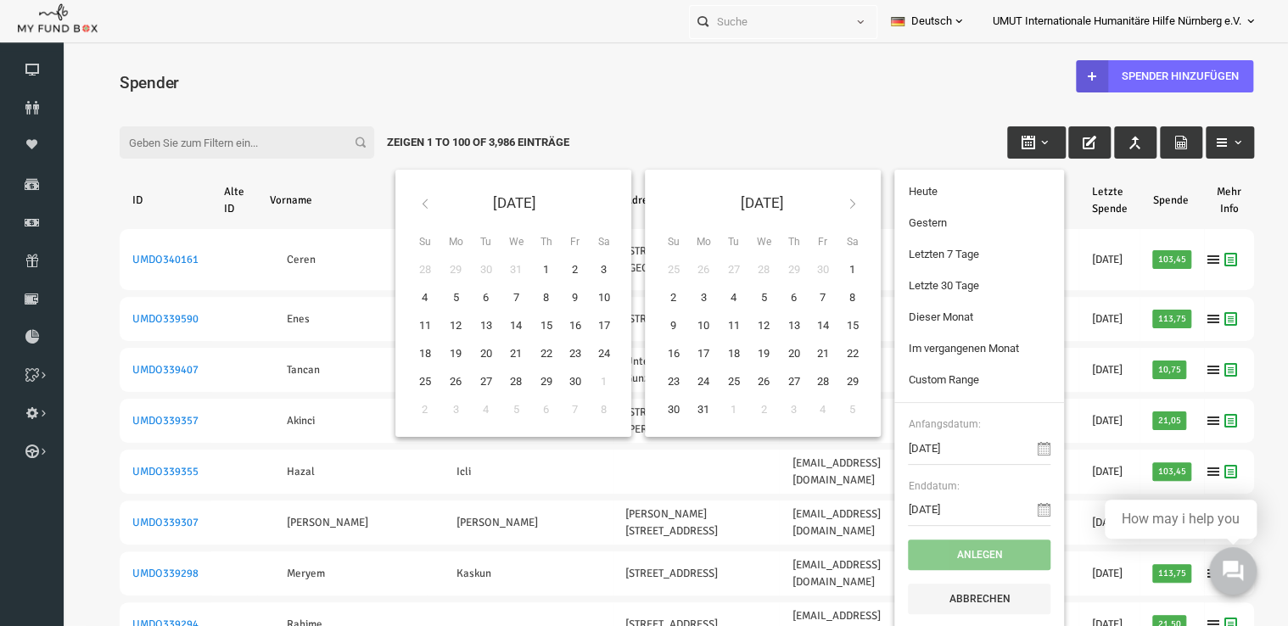
click at [821, 207] on icon at bounding box center [828, 204] width 14 height 14
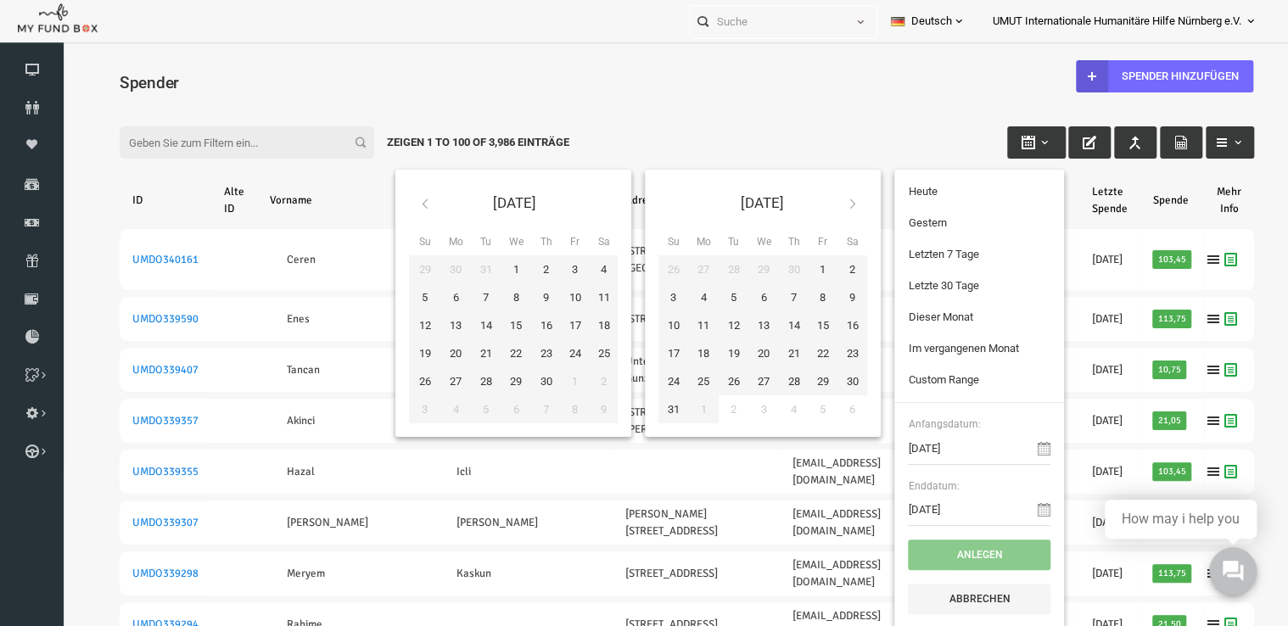
type input "31-12-2023"
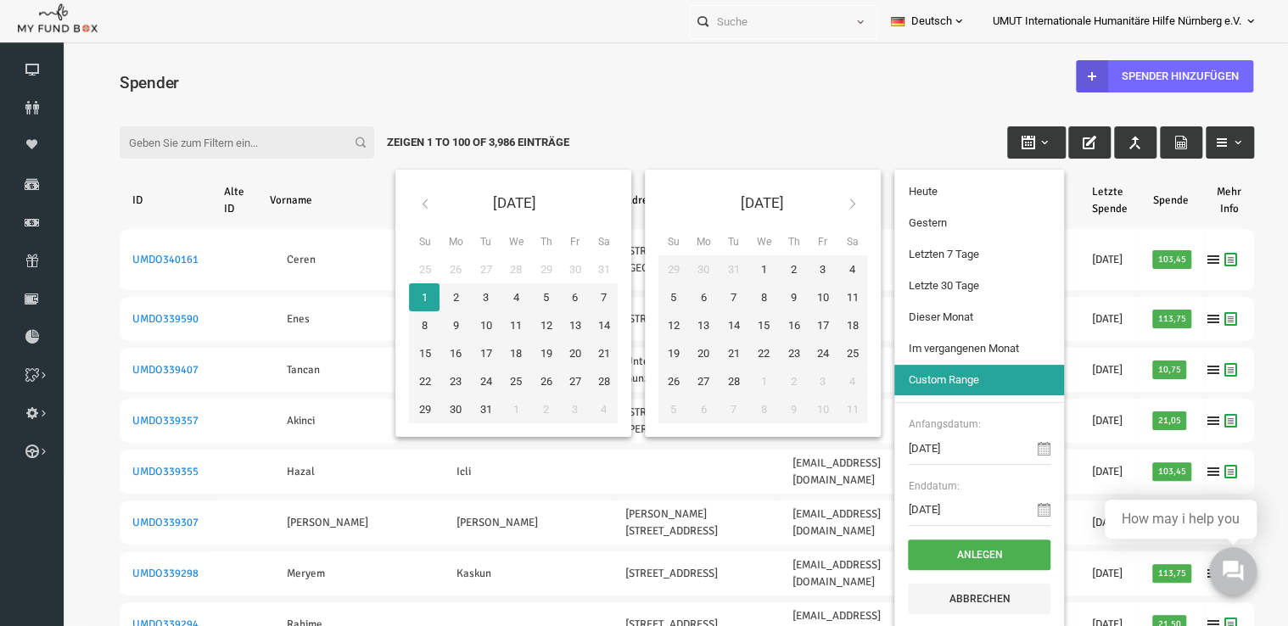
type input "01-01-2023"
click at [901, 558] on button "Anlegen" at bounding box center [954, 555] width 143 height 31
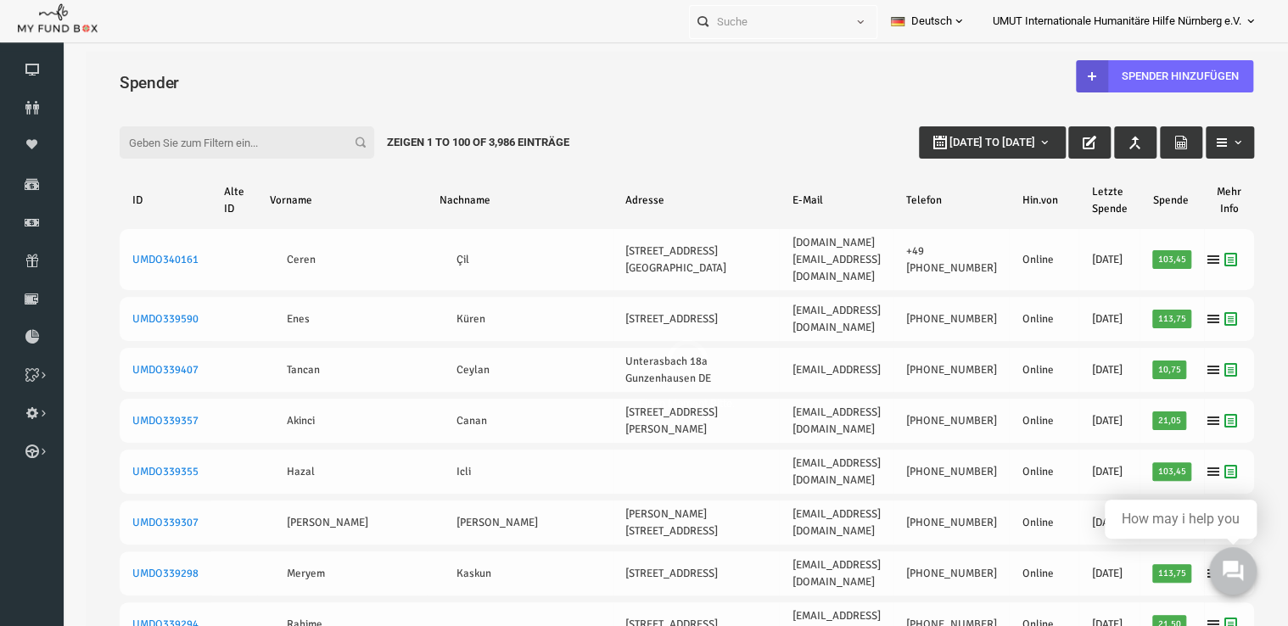
select select "100"
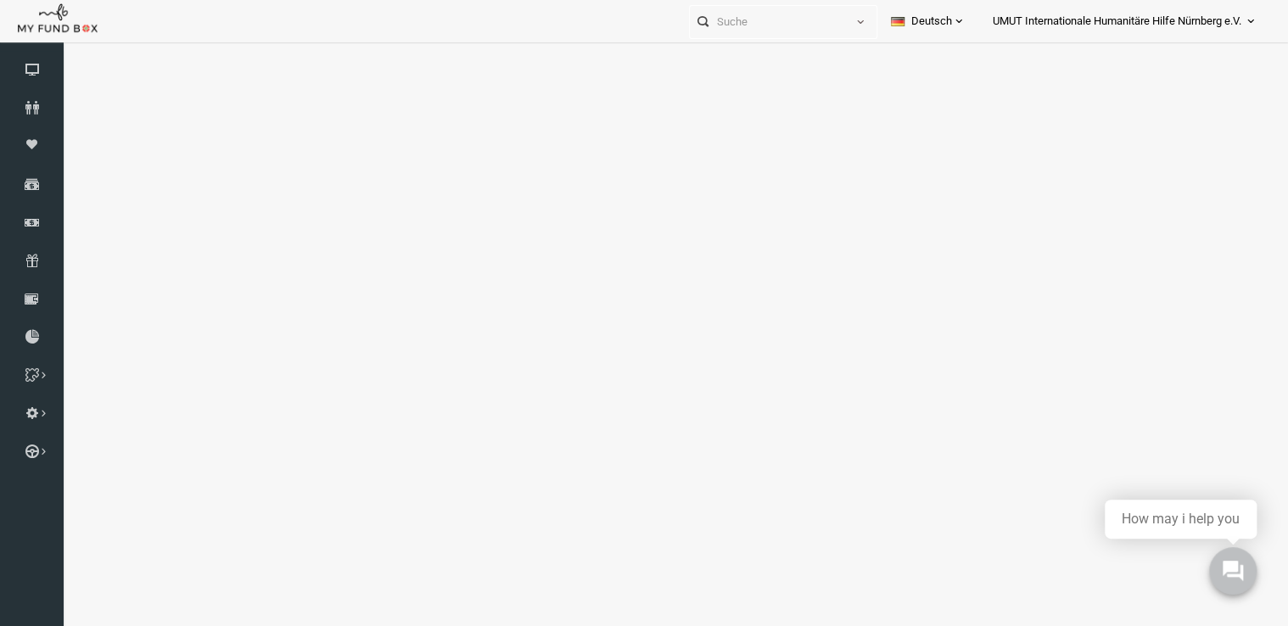
select select "100"
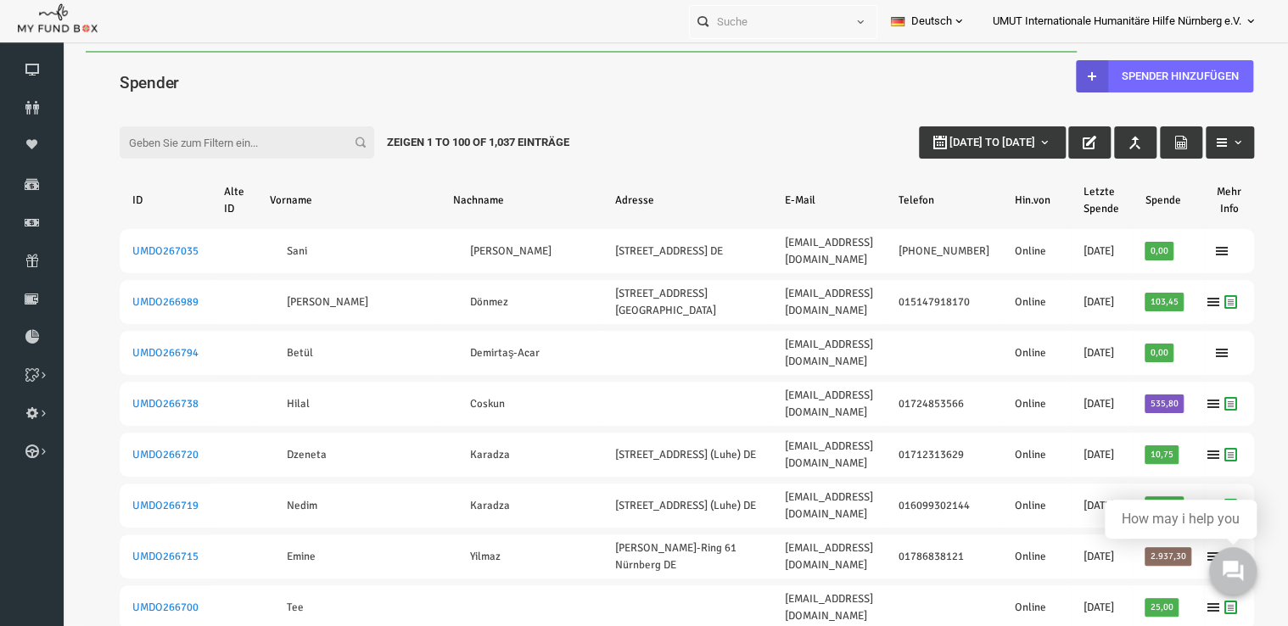
click at [187, 151] on input "Filter:" at bounding box center [222, 142] width 255 height 32
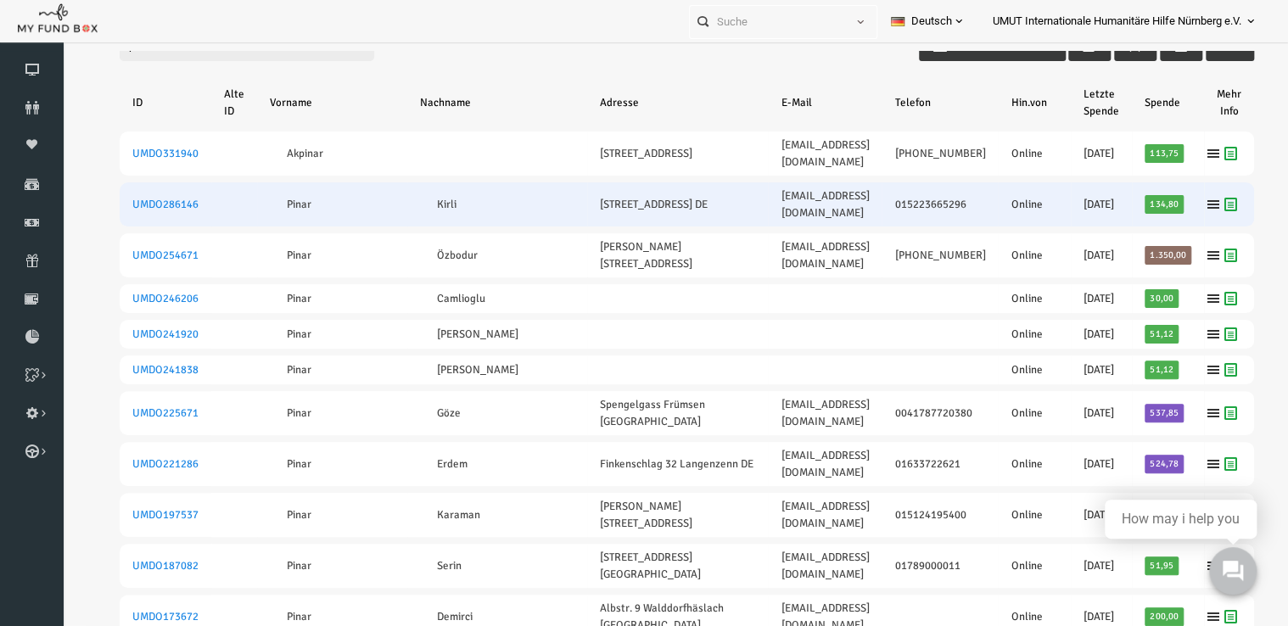
scroll to position [126, 0]
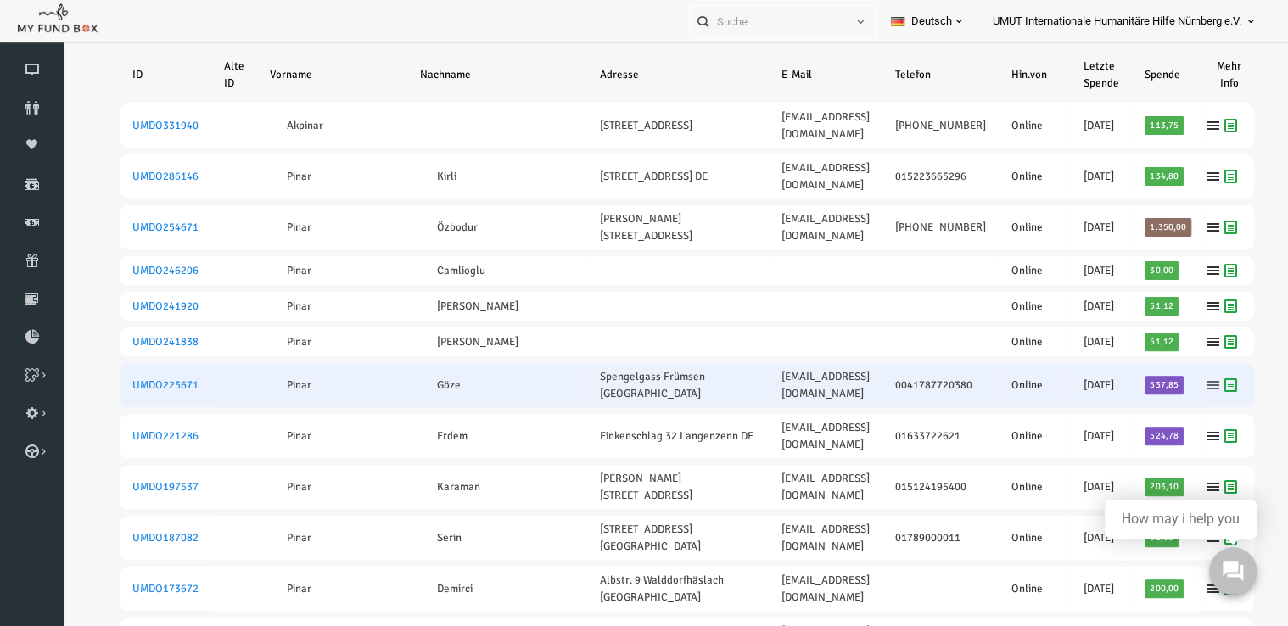
type input "pinar"
click at [1182, 380] on icon at bounding box center [1189, 385] width 14 height 14
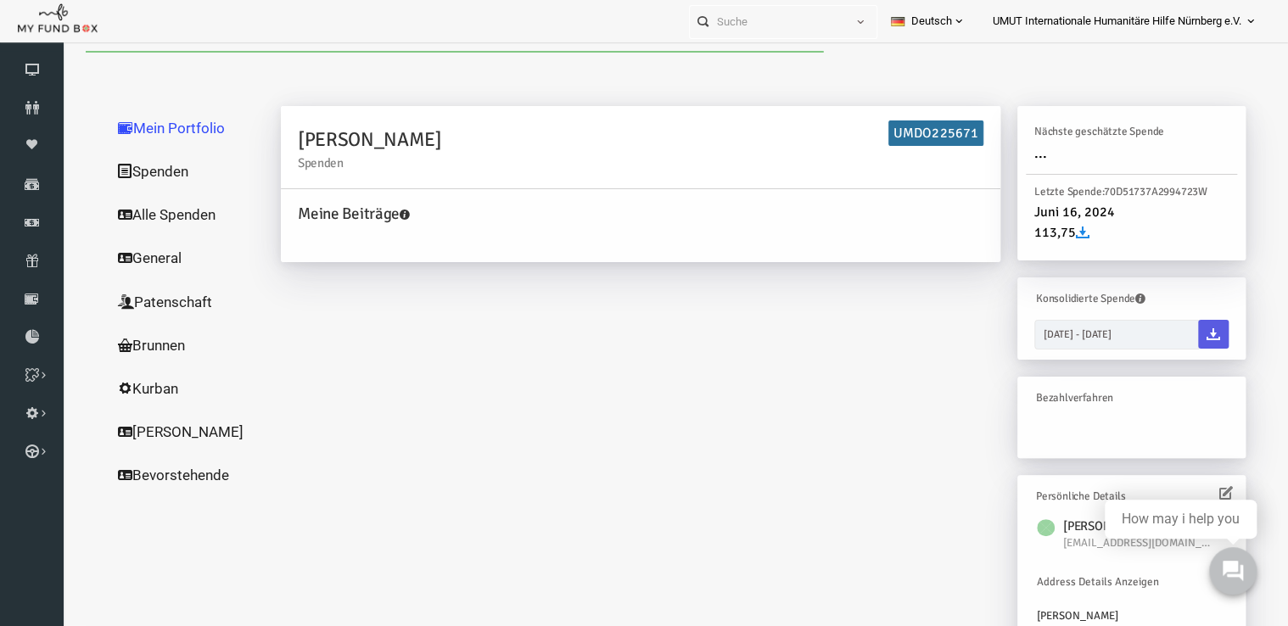
scroll to position [0, 0]
click at [115, 212] on link "Alle Spenden" at bounding box center [163, 215] width 170 height 44
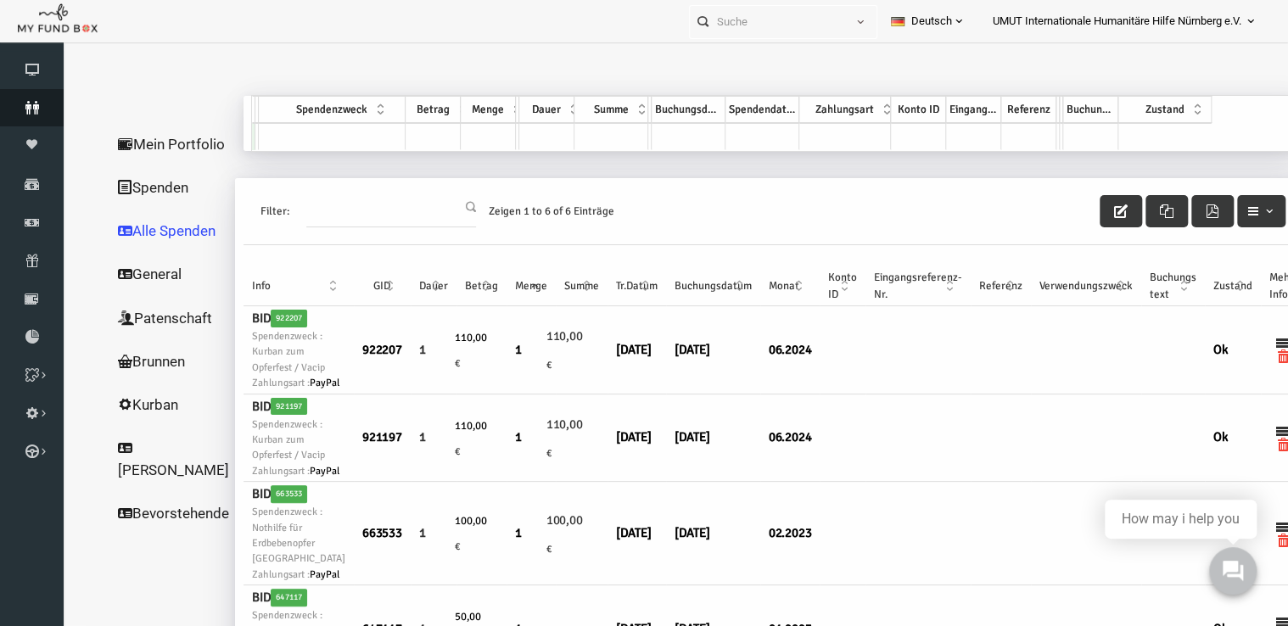
click at [36, 99] on link "Spender" at bounding box center [32, 107] width 64 height 37
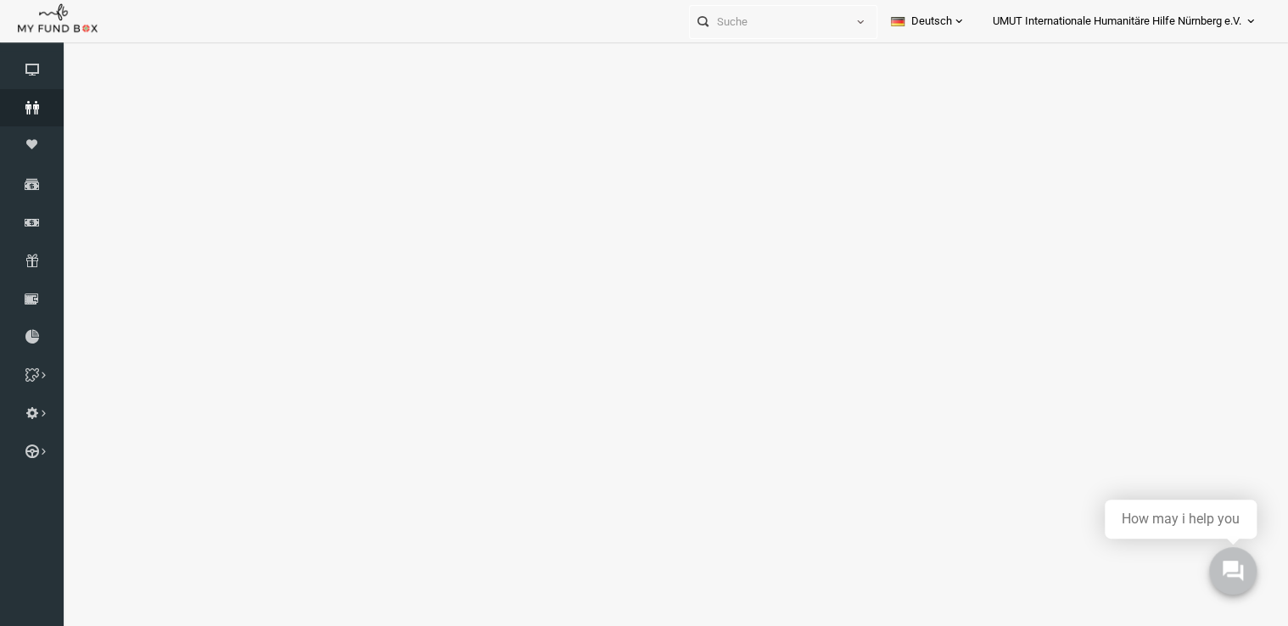
select select "100"
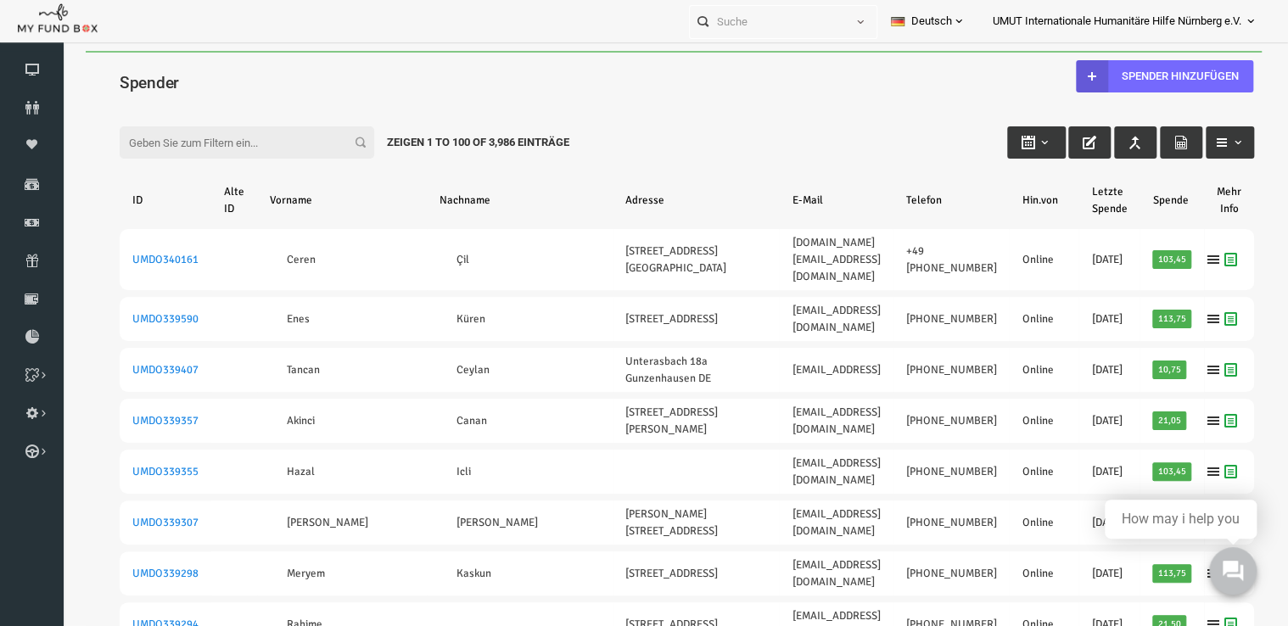
click at [194, 141] on input "Filter:" at bounding box center [222, 142] width 255 height 32
type input "28-08-2025"
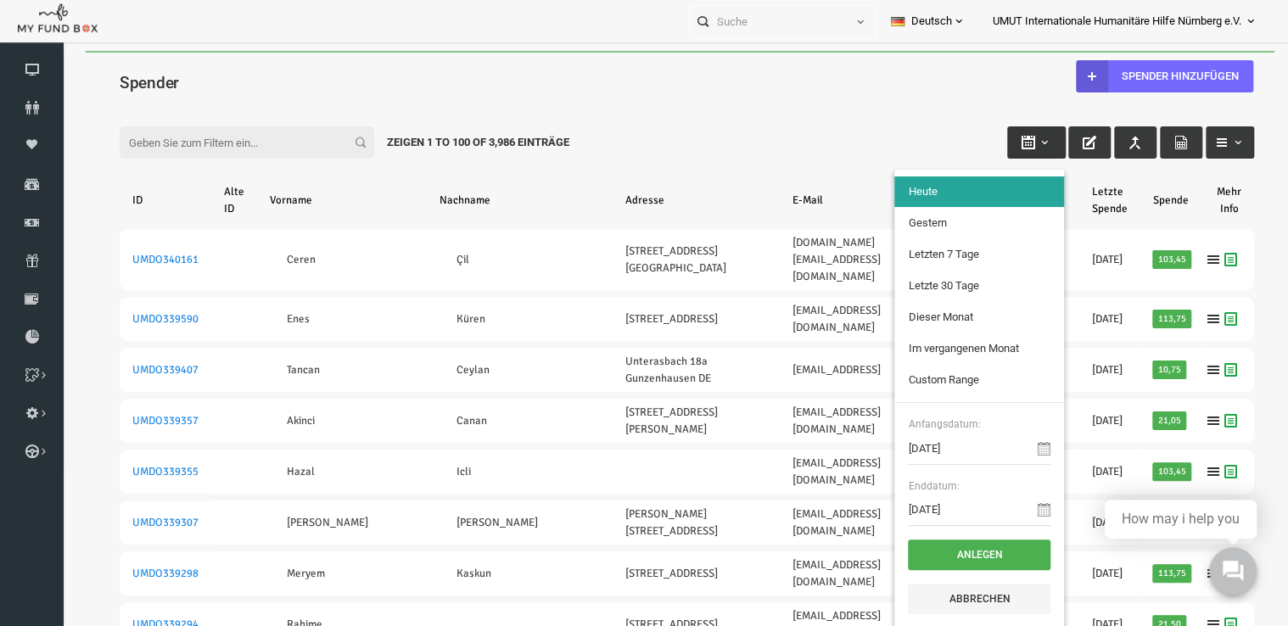
click at [1019, 143] on button "button" at bounding box center [1012, 142] width 59 height 32
type input "01-08-2025"
type input "31-08-2025"
type input "01-07-2025"
type input "31-07-2025"
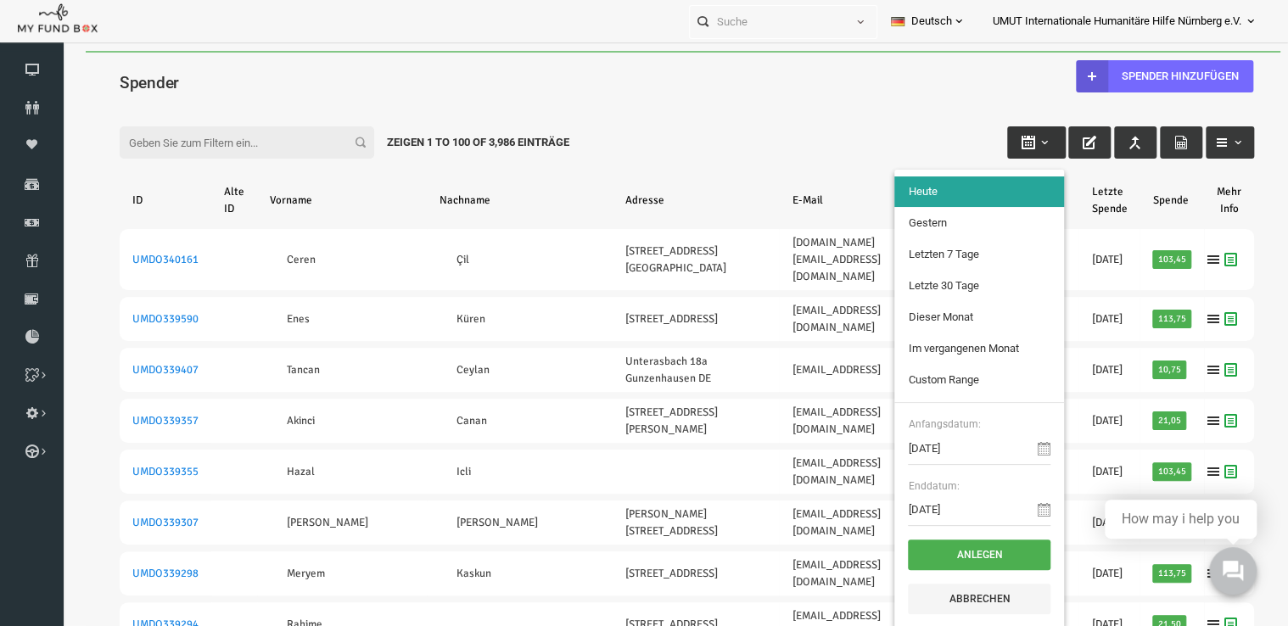
type input "28-08-2025"
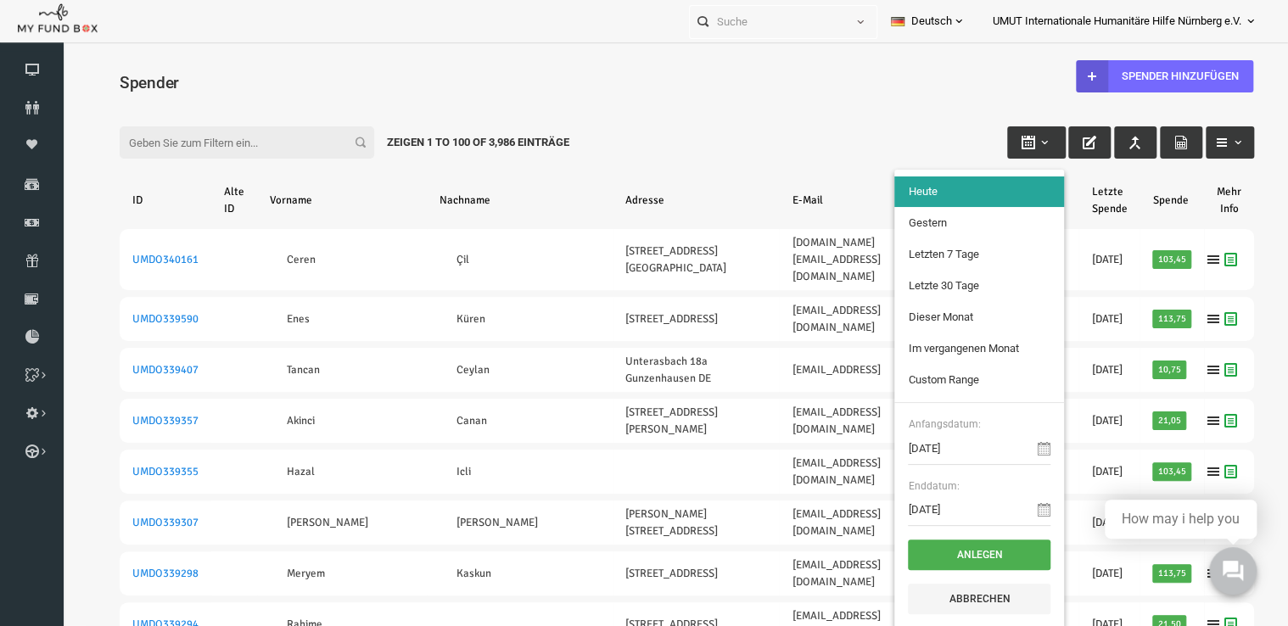
click at [947, 384] on li "Custom Range" at bounding box center [955, 380] width 170 height 31
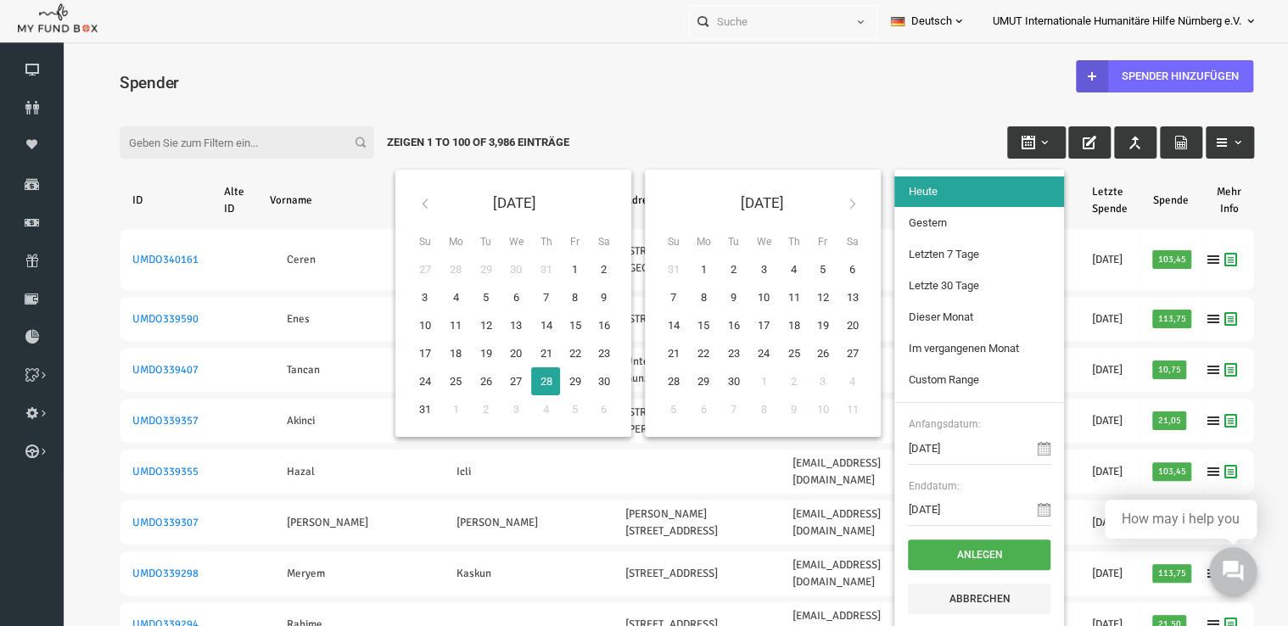
type input "01-07-2025"
type input "31-07-2025"
type input "18-09-2025"
type input "28-08-2025"
click at [393, 198] on icon at bounding box center [400, 204] width 14 height 14
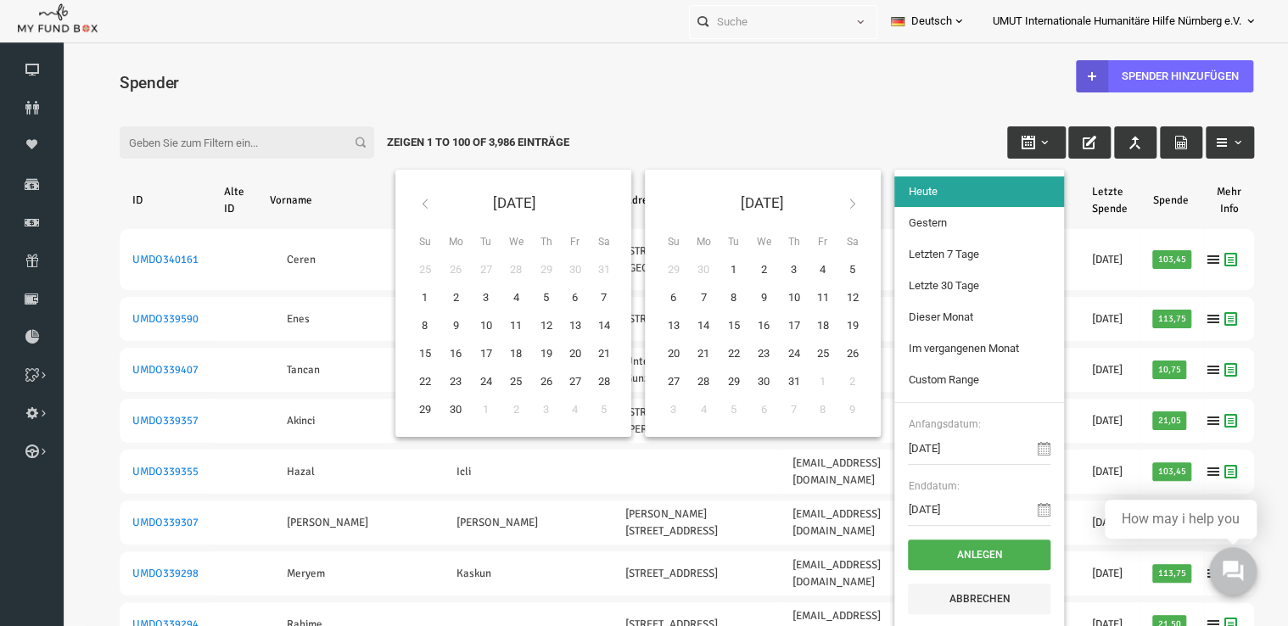
click at [393, 198] on icon at bounding box center [400, 204] width 14 height 14
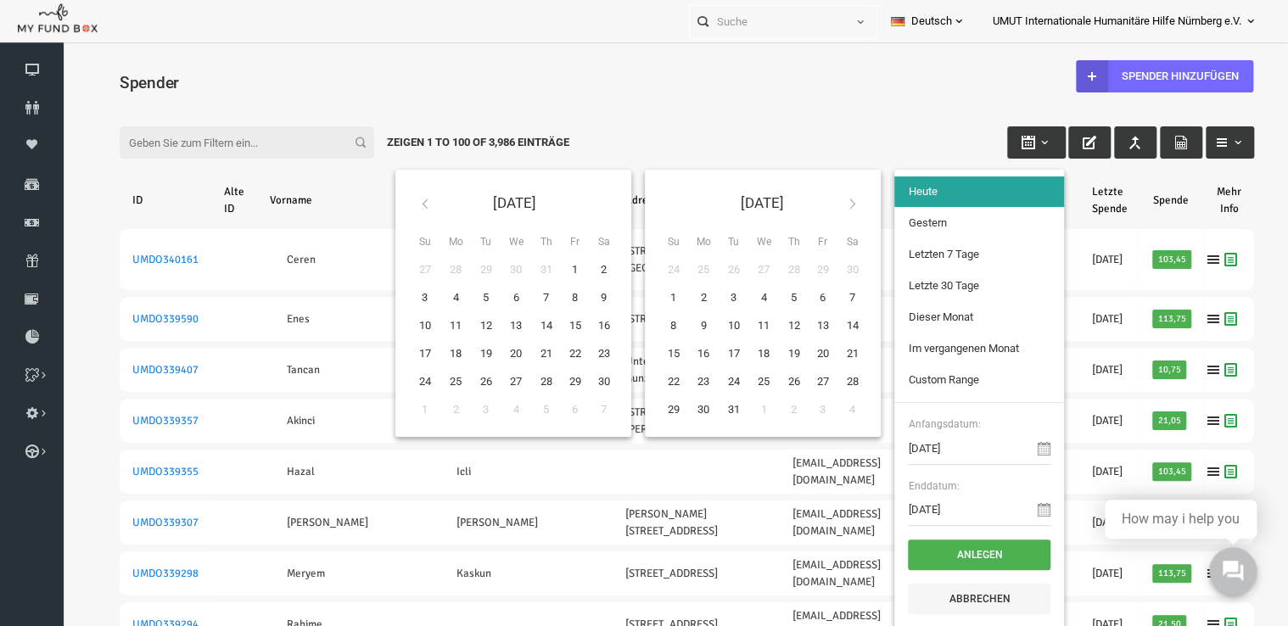
click at [393, 198] on icon at bounding box center [400, 204] width 14 height 14
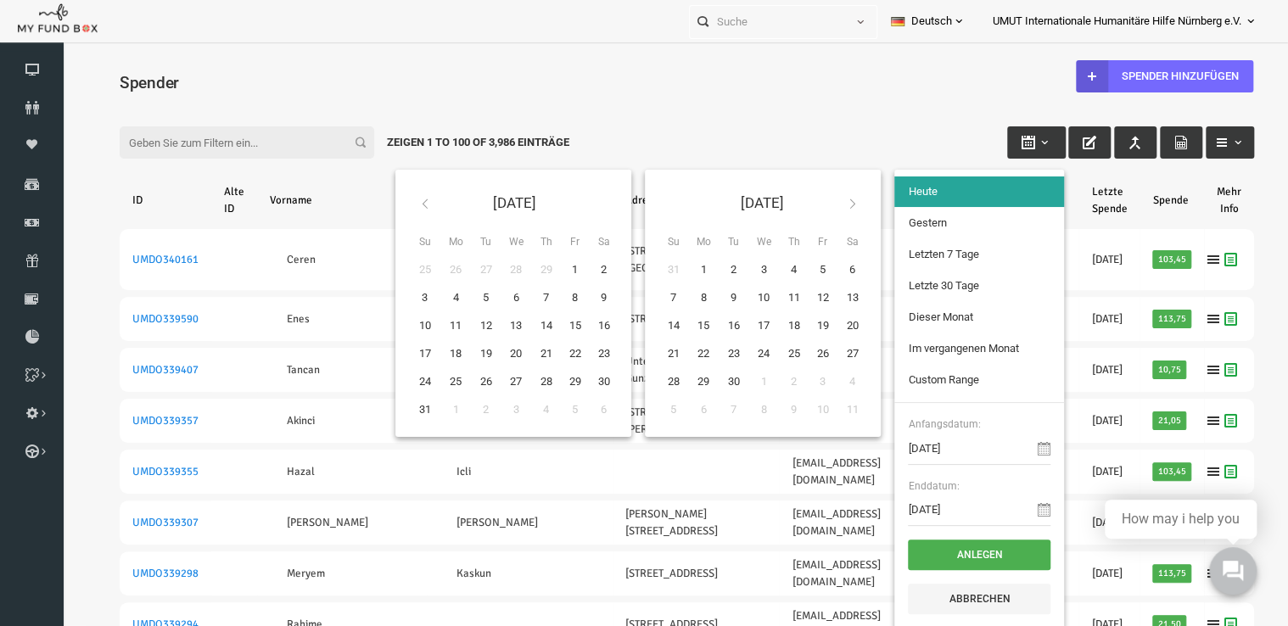
click at [393, 198] on icon at bounding box center [400, 204] width 14 height 14
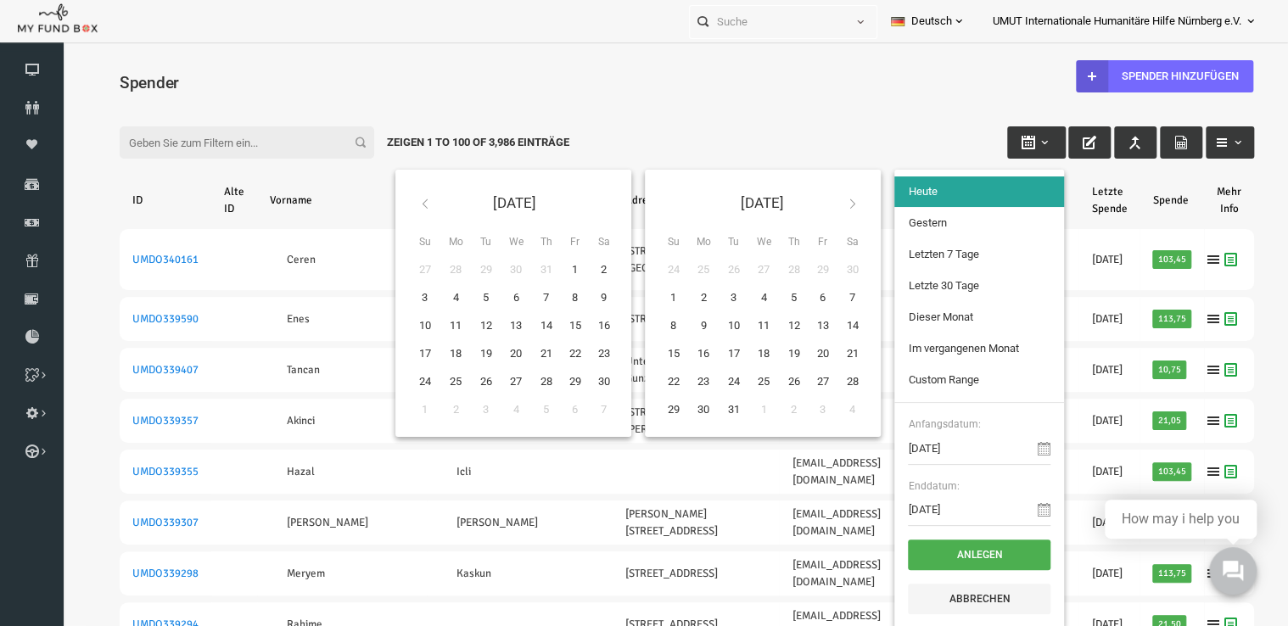
click at [393, 198] on icon at bounding box center [400, 204] width 14 height 14
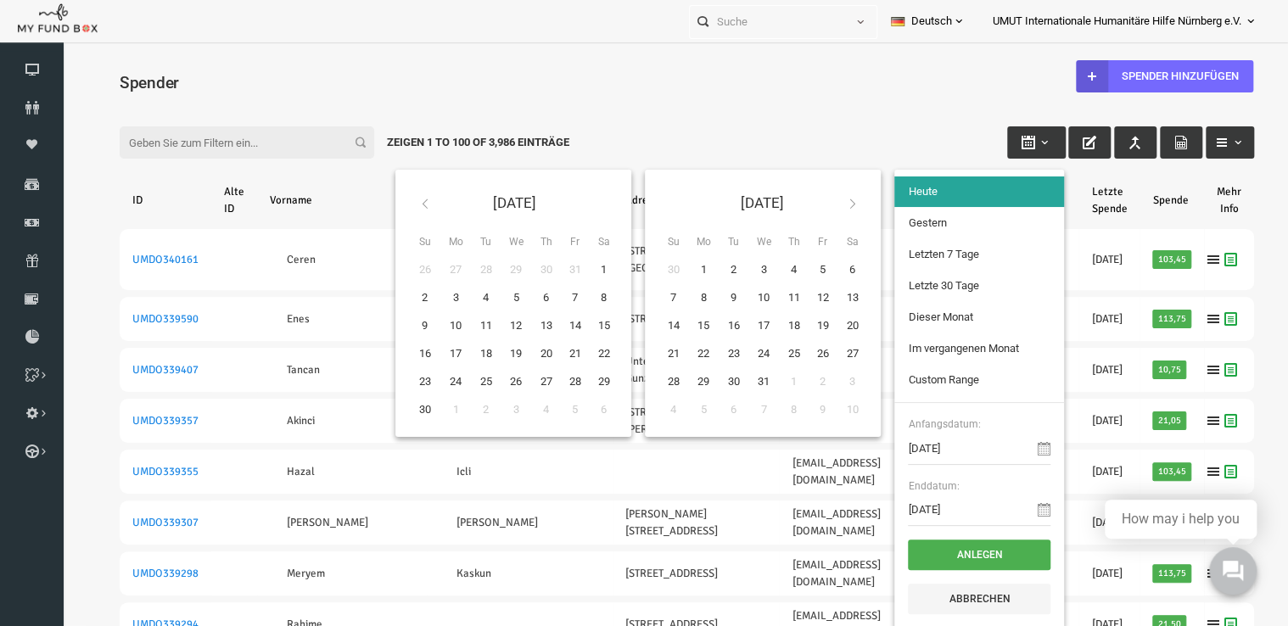
click at [393, 198] on icon at bounding box center [400, 204] width 14 height 14
type input "01-01-2023"
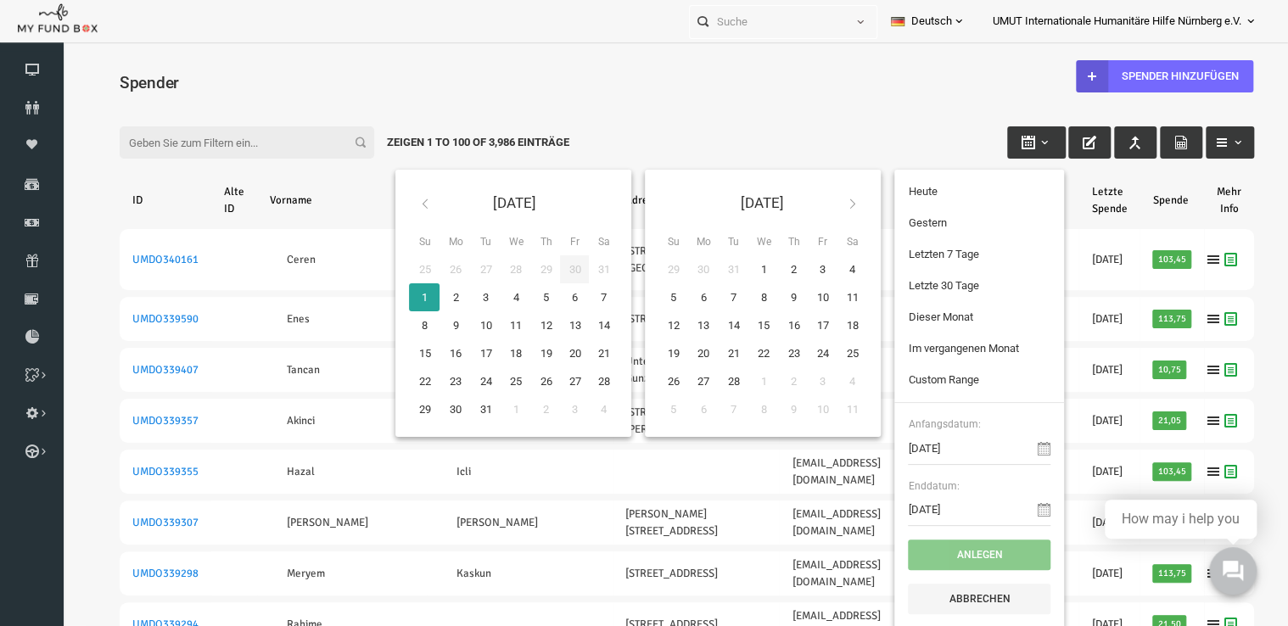
click at [816, 212] on th at bounding box center [827, 203] width 31 height 40
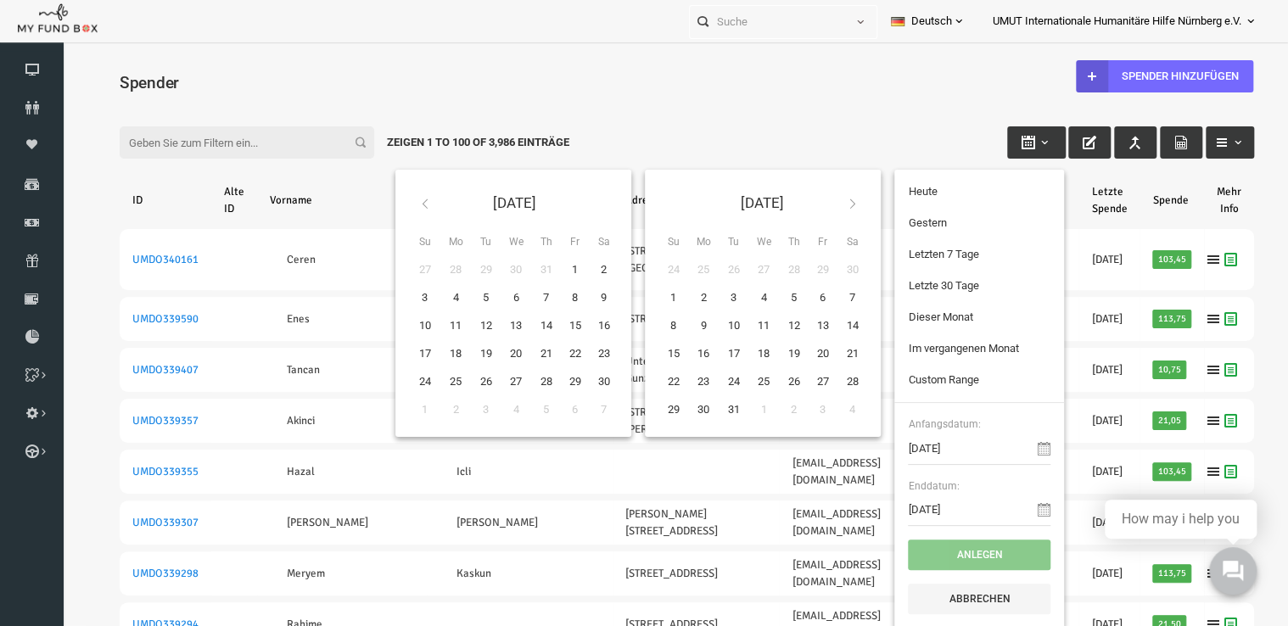
click at [816, 212] on th at bounding box center [827, 203] width 31 height 40
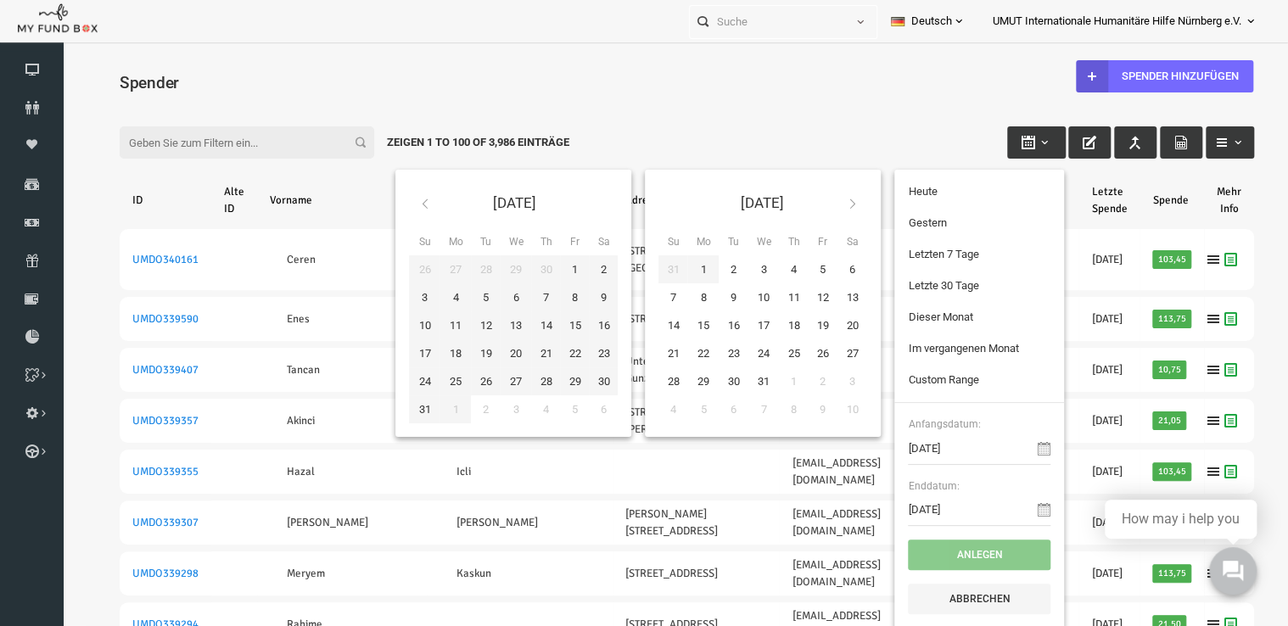
type input "31-12-2023"
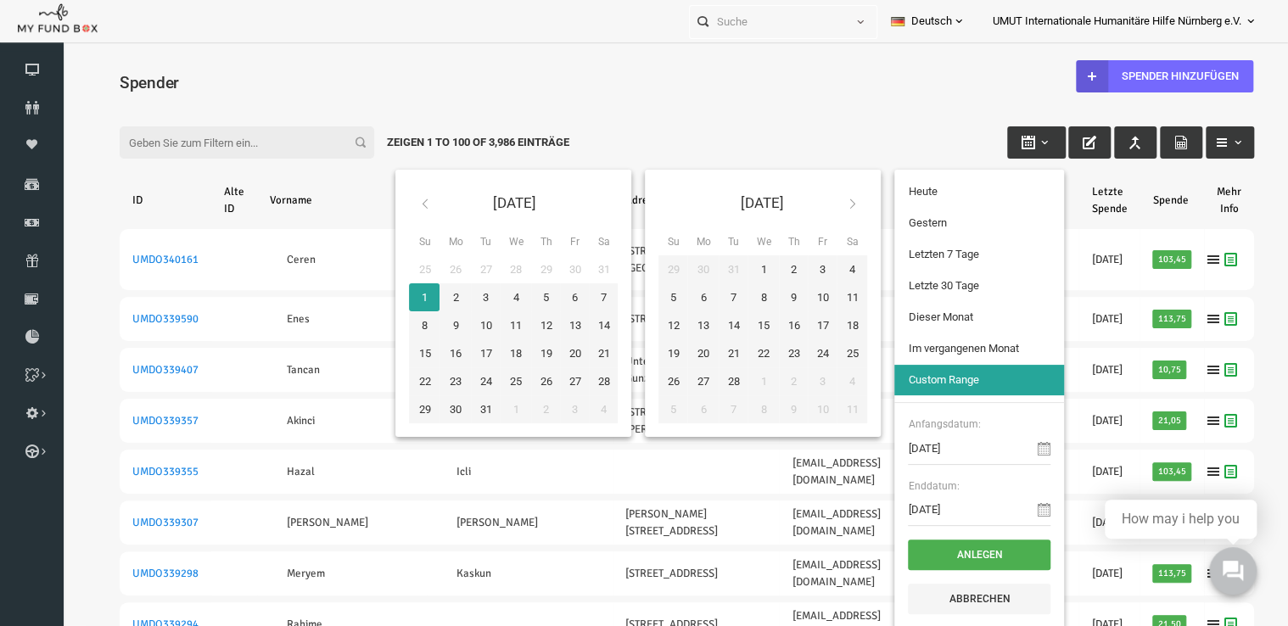
type input "01-01-2023"
click at [899, 548] on button "Anlegen" at bounding box center [954, 555] width 143 height 31
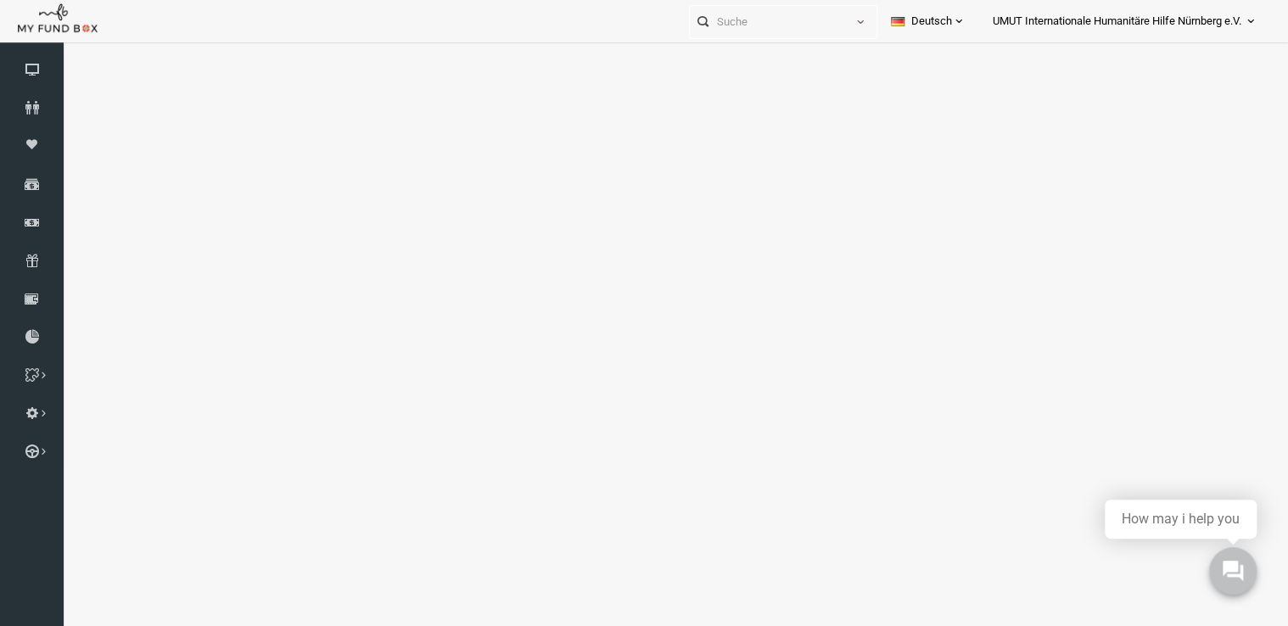
select select "100"
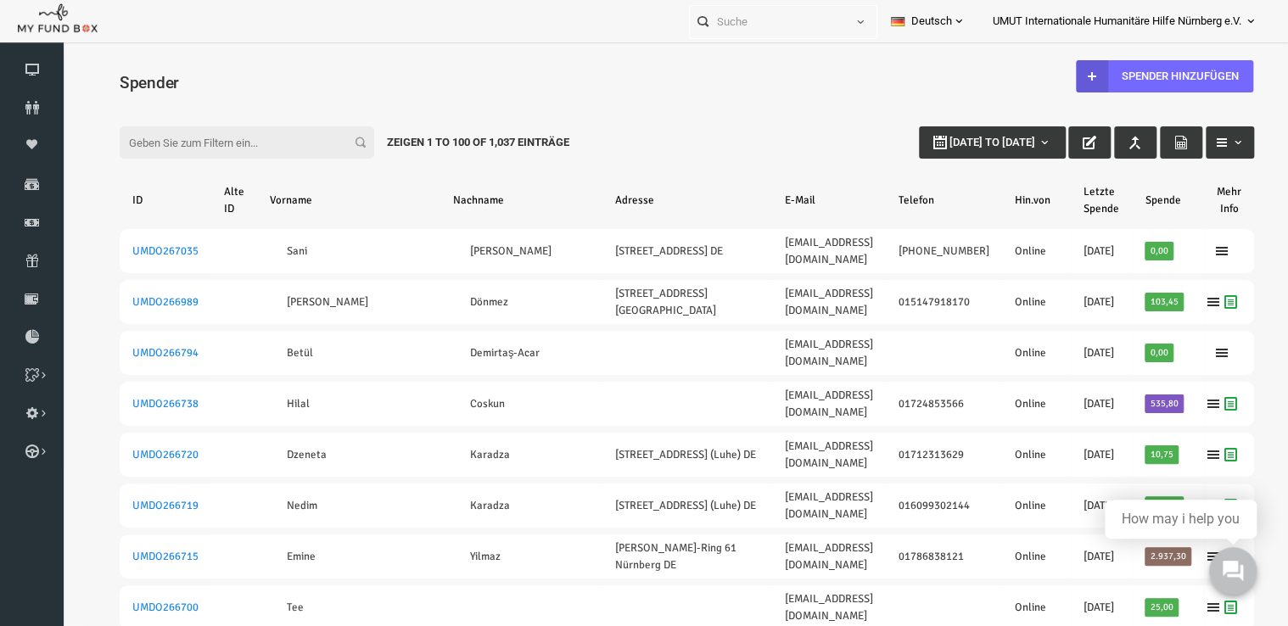
click at [232, 143] on input "Filter:" at bounding box center [222, 142] width 255 height 32
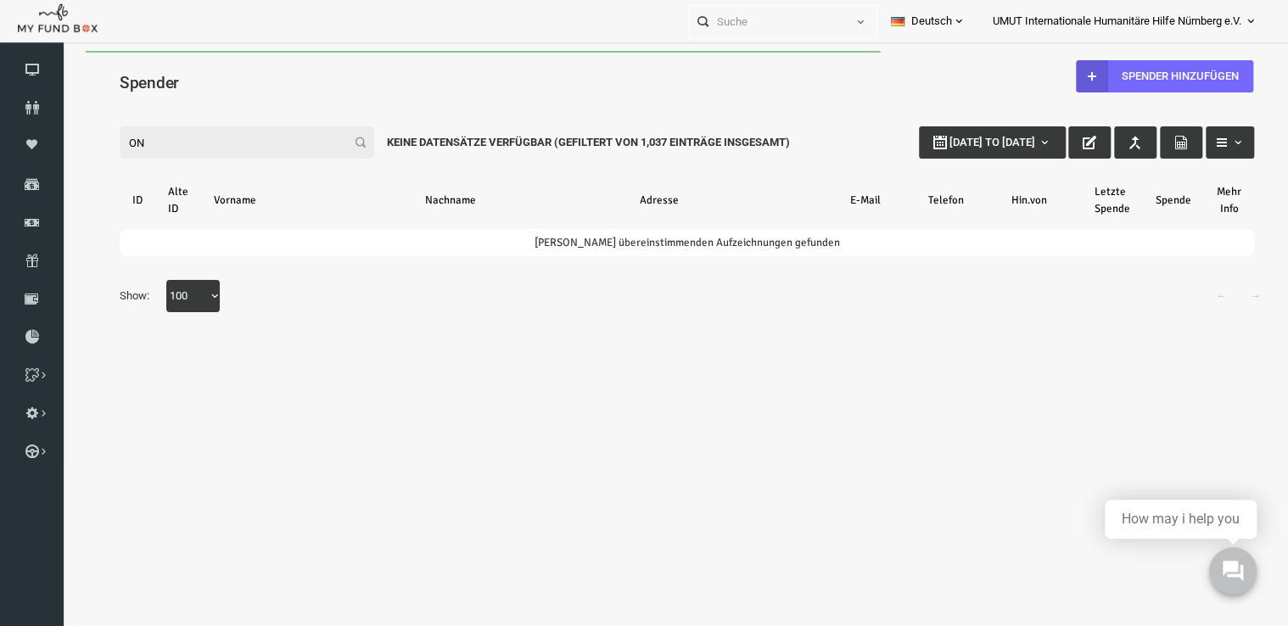
type input "O"
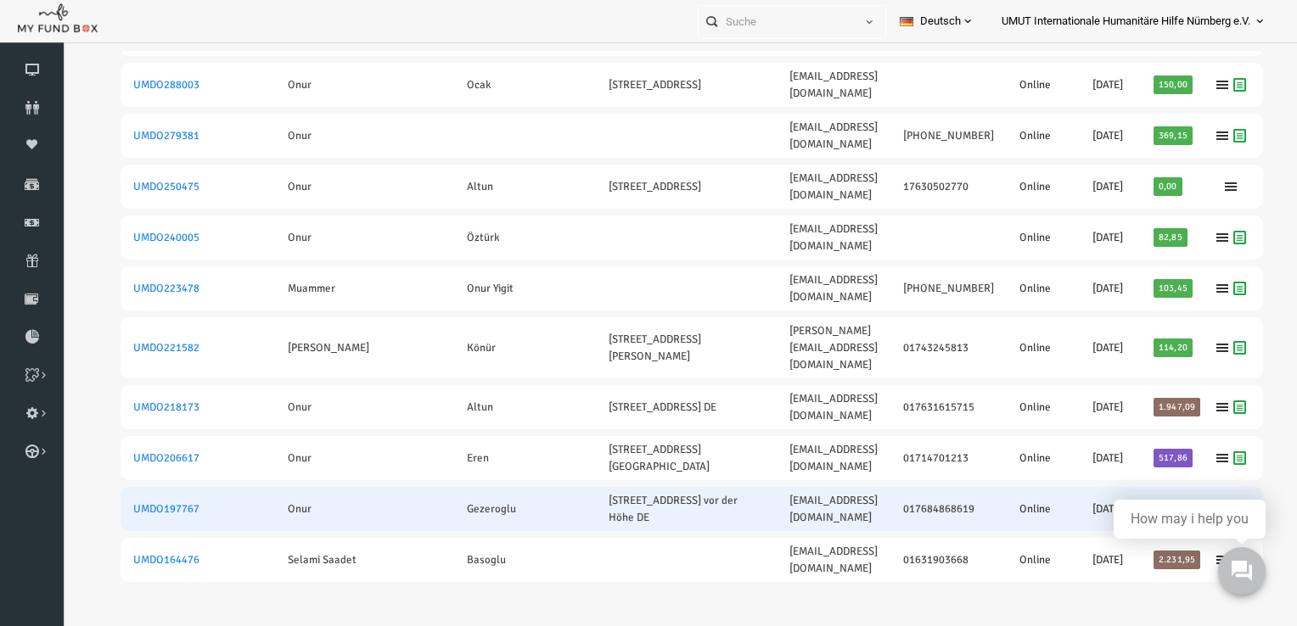
scroll to position [319, 0]
type input "onur"
click at [1190, 502] on icon at bounding box center [1197, 509] width 14 height 14
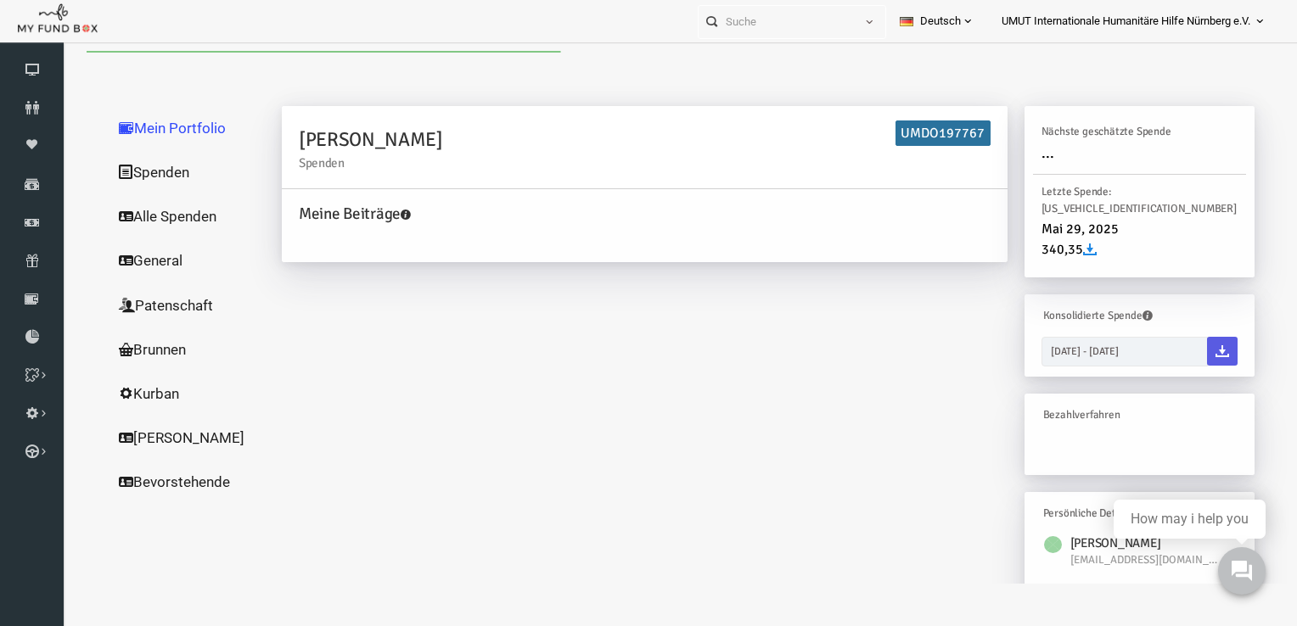
click at [134, 218] on link "Alle Spenden" at bounding box center [163, 216] width 170 height 44
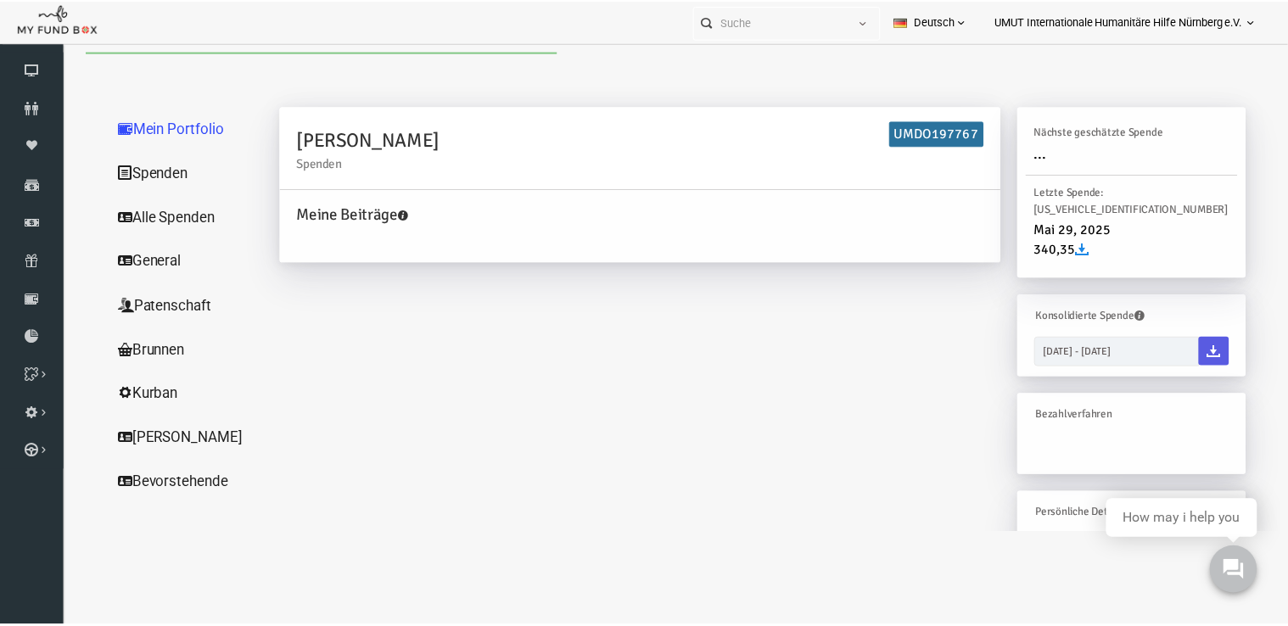
scroll to position [0, 0]
select select "100"
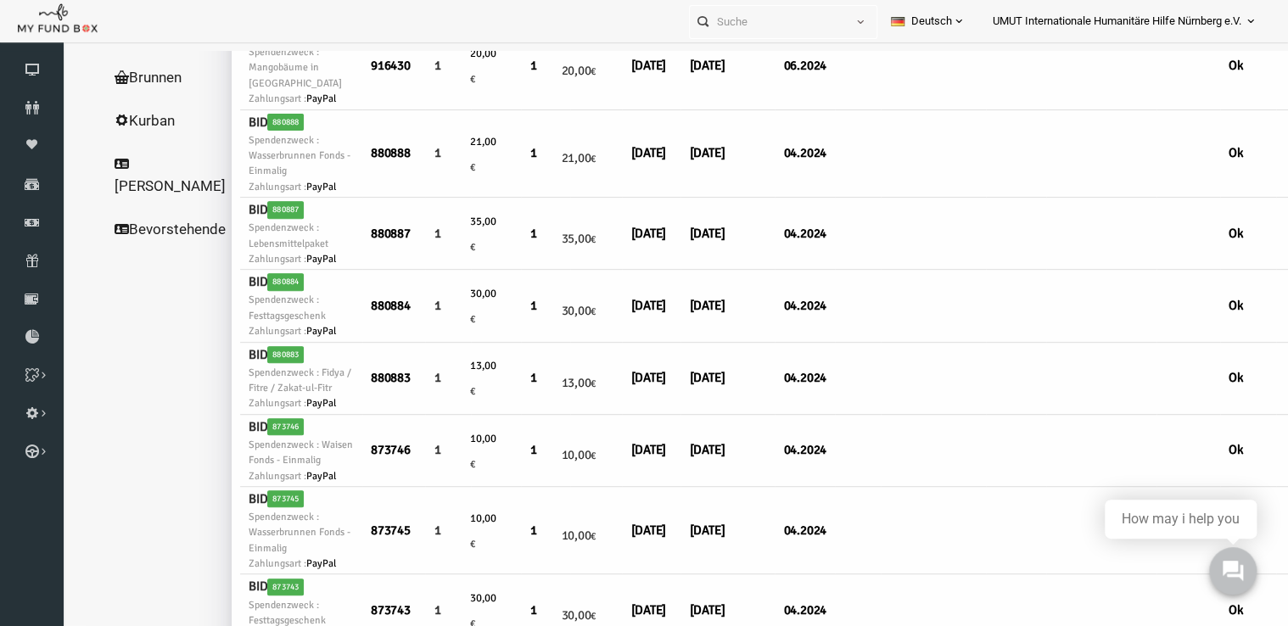
scroll to position [0, 3]
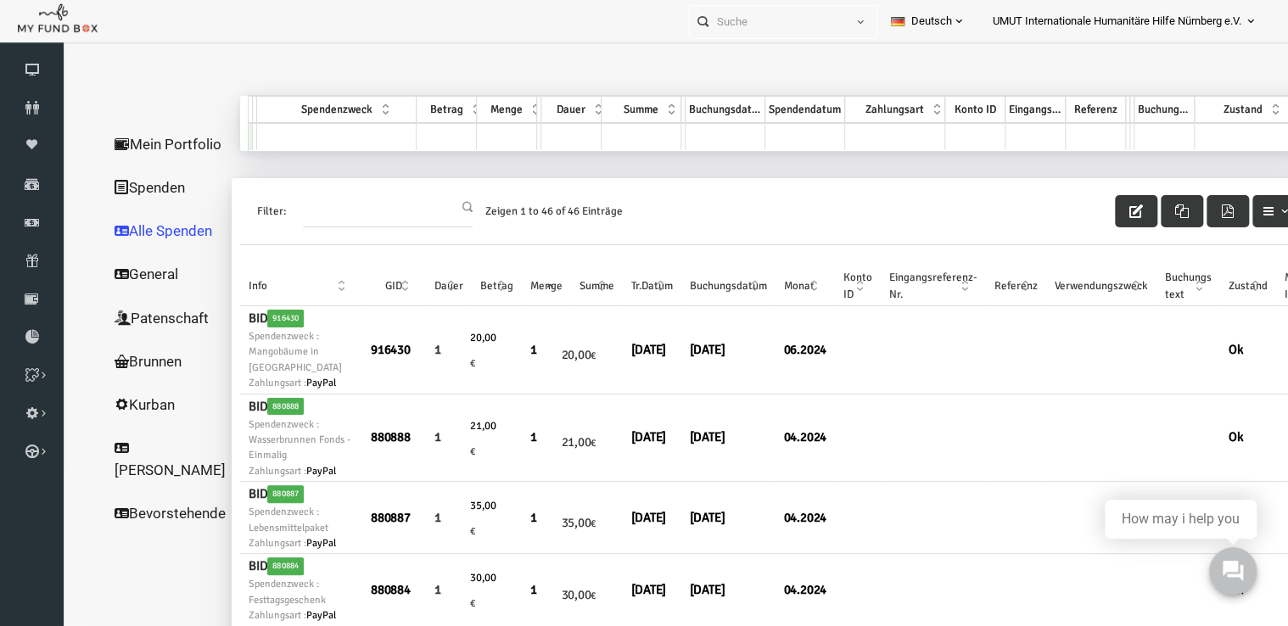
click at [152, 210] on link "Spenden" at bounding box center [145, 187] width 141 height 44
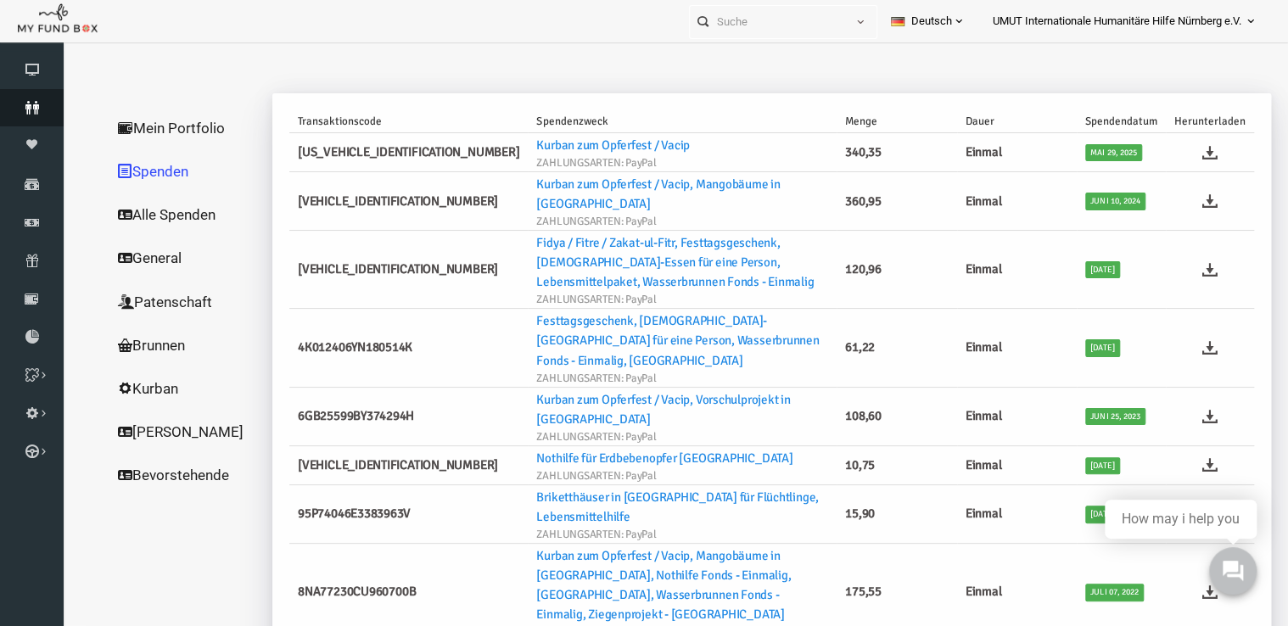
click at [47, 105] on icon at bounding box center [32, 108] width 64 height 14
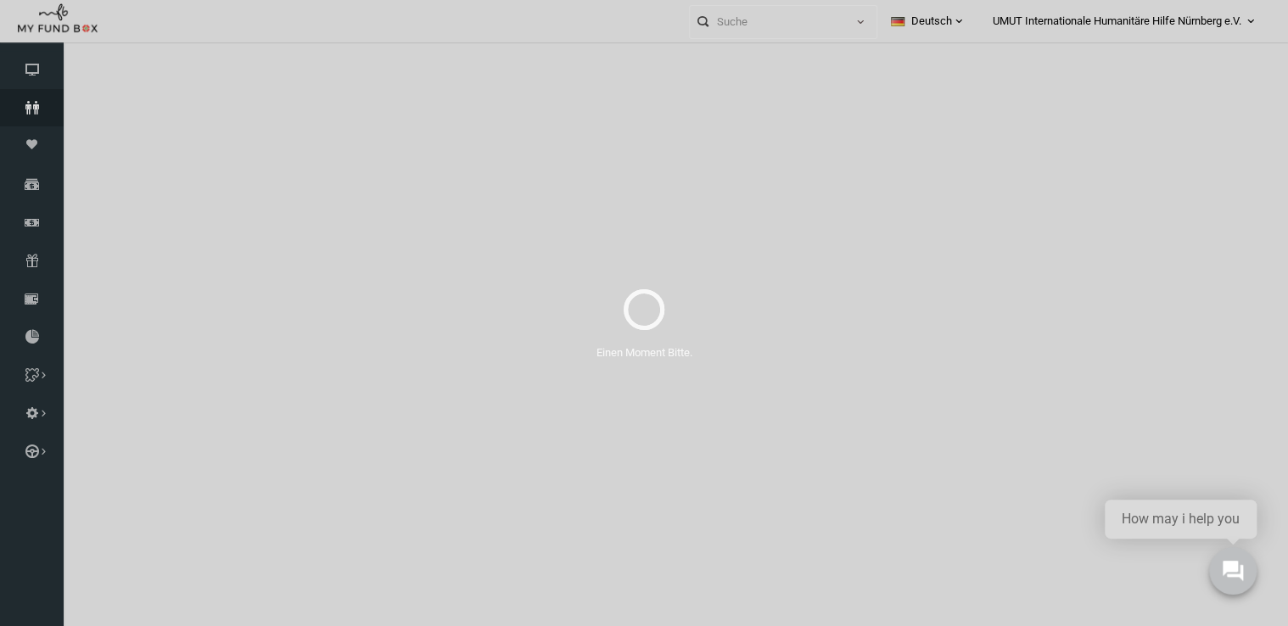
select select "100"
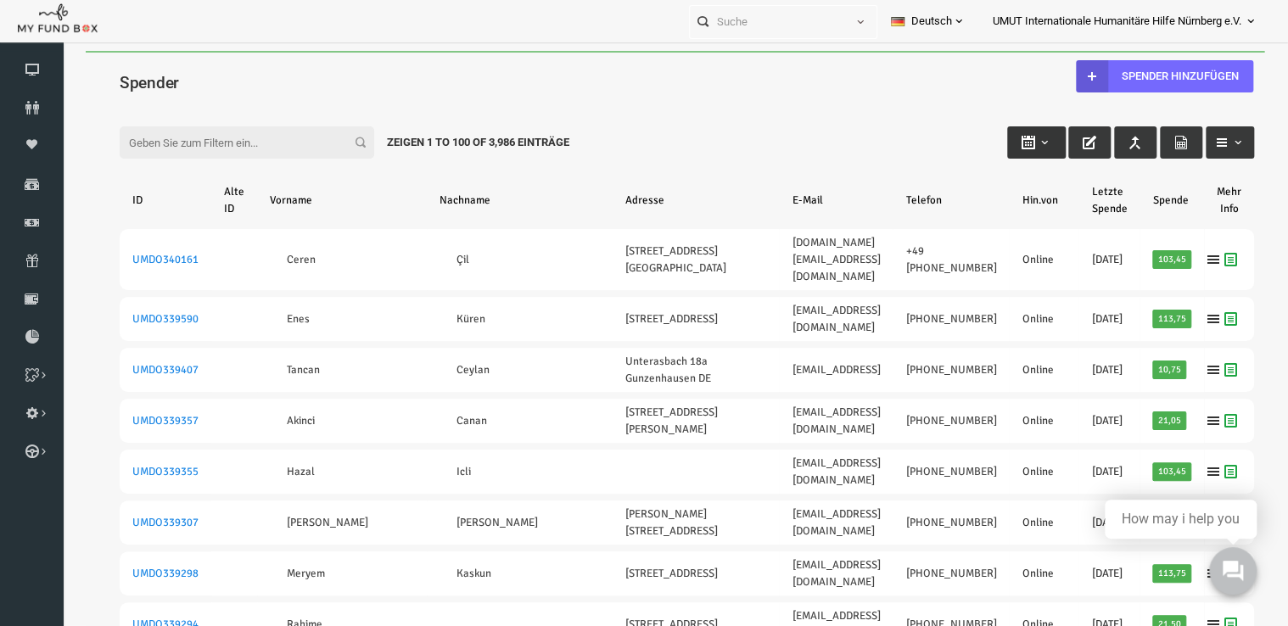
type input "28-08-2025"
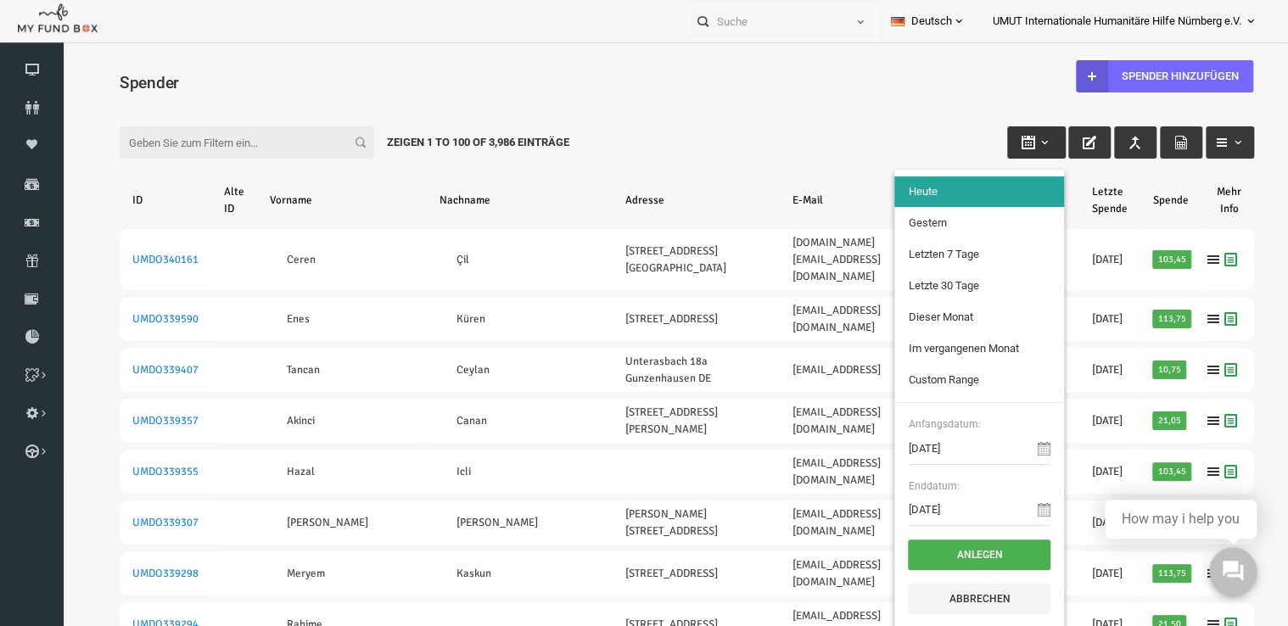
click at [1014, 150] on button "button" at bounding box center [1012, 142] width 59 height 32
type input "01-08-2025"
type input "31-08-2025"
type input "01-07-2025"
type input "31-07-2025"
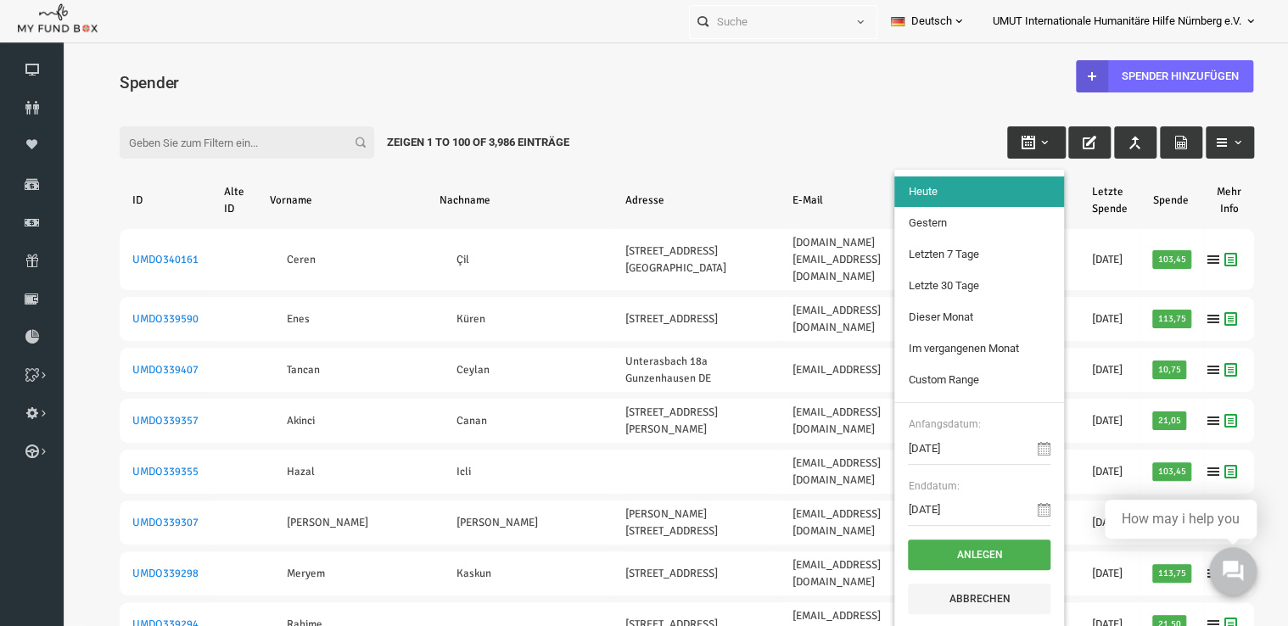
type input "28-08-2025"
click at [951, 377] on li "Custom Range" at bounding box center [955, 380] width 170 height 31
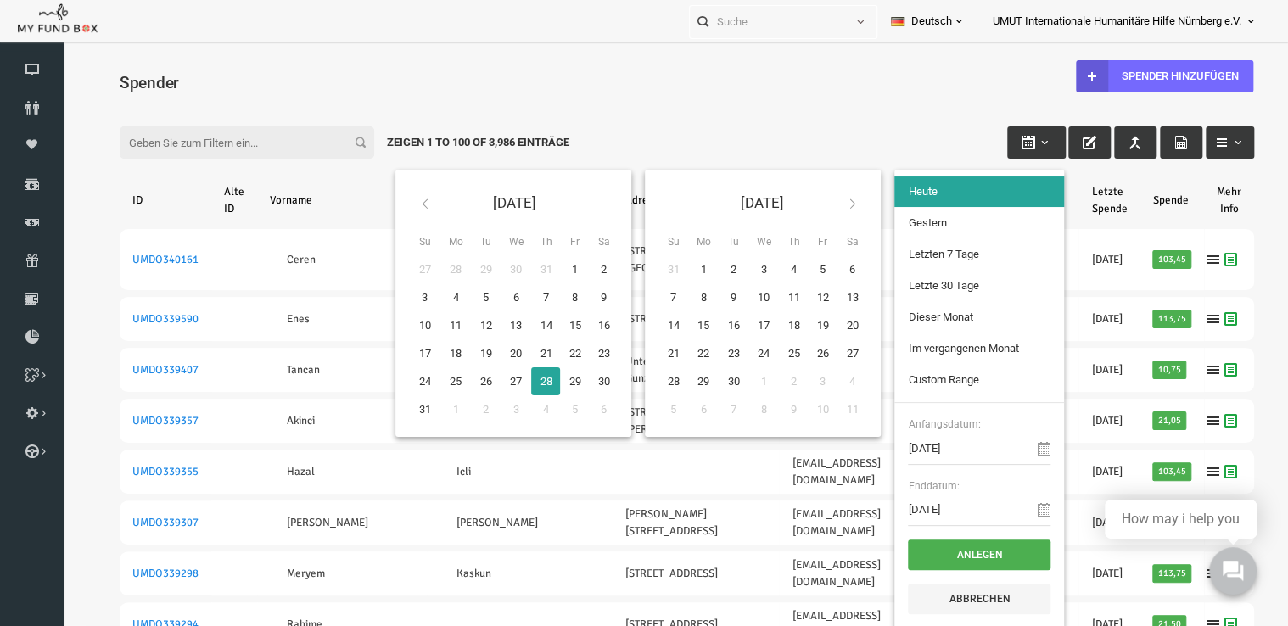
click at [393, 209] on icon at bounding box center [400, 204] width 14 height 14
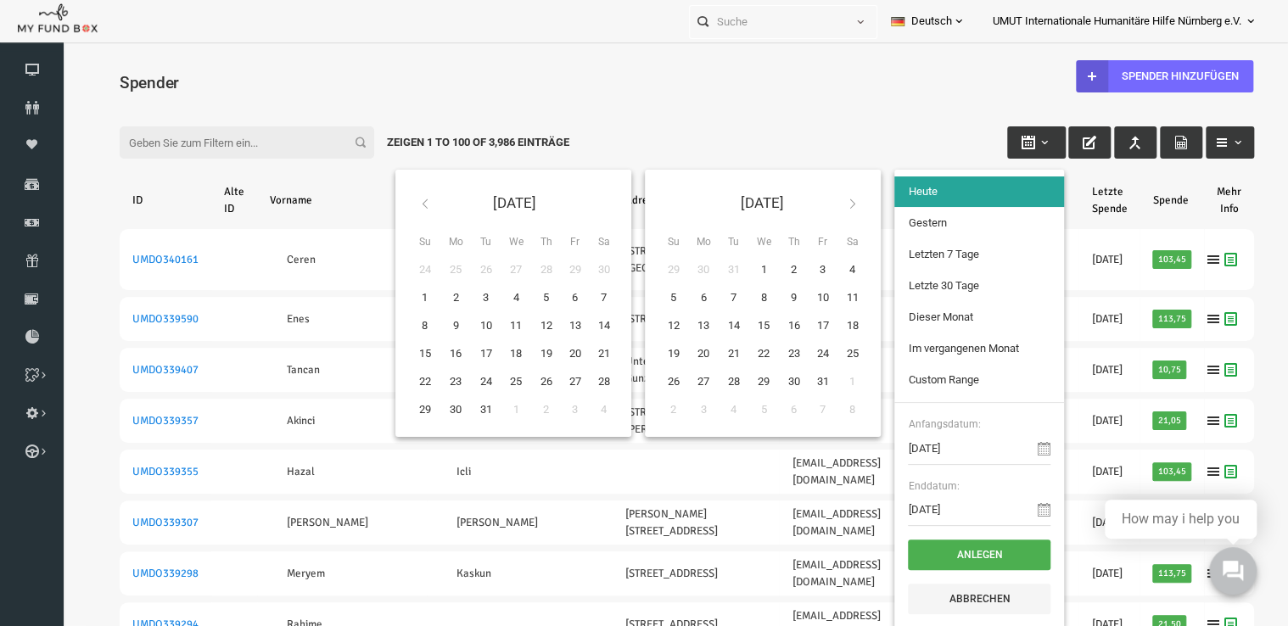
click at [393, 209] on icon at bounding box center [400, 204] width 14 height 14
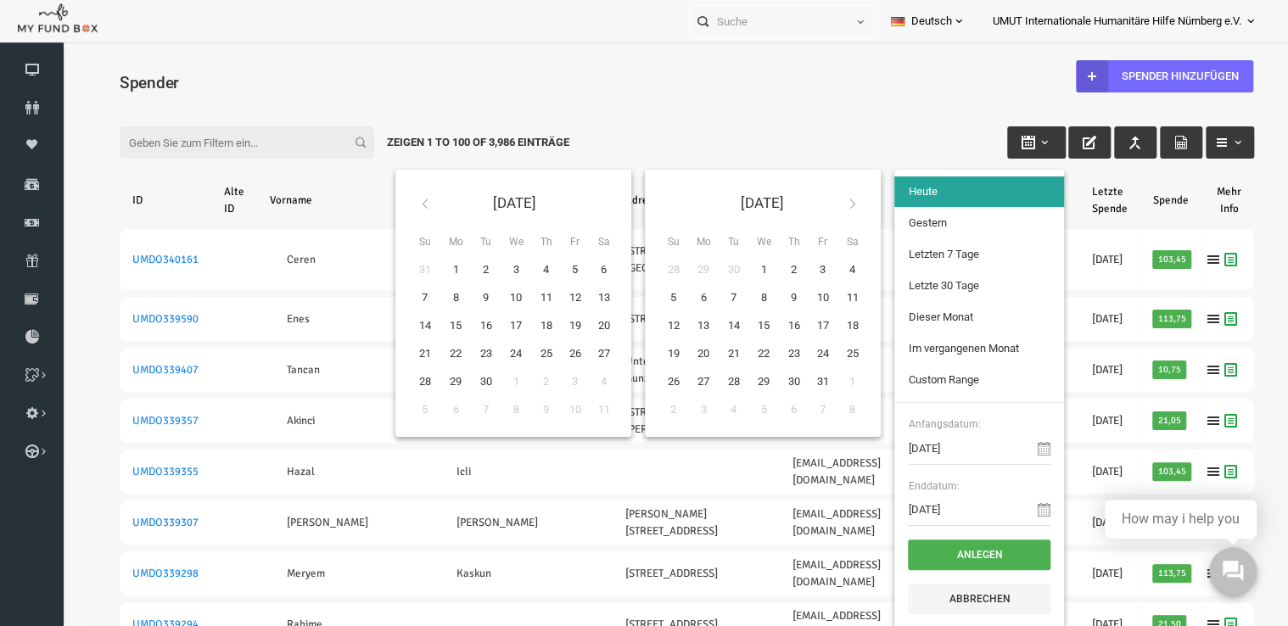
click at [393, 209] on icon at bounding box center [400, 204] width 14 height 14
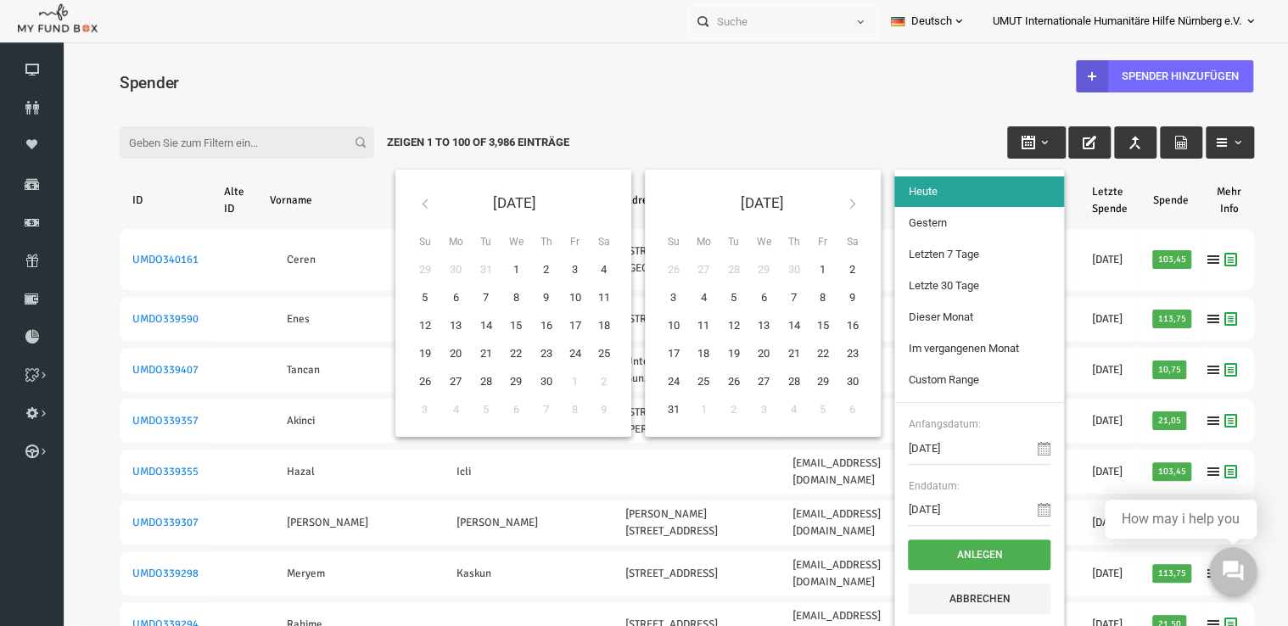
click at [833, 208] on th at bounding box center [827, 203] width 31 height 40
type input "01-01-2024"
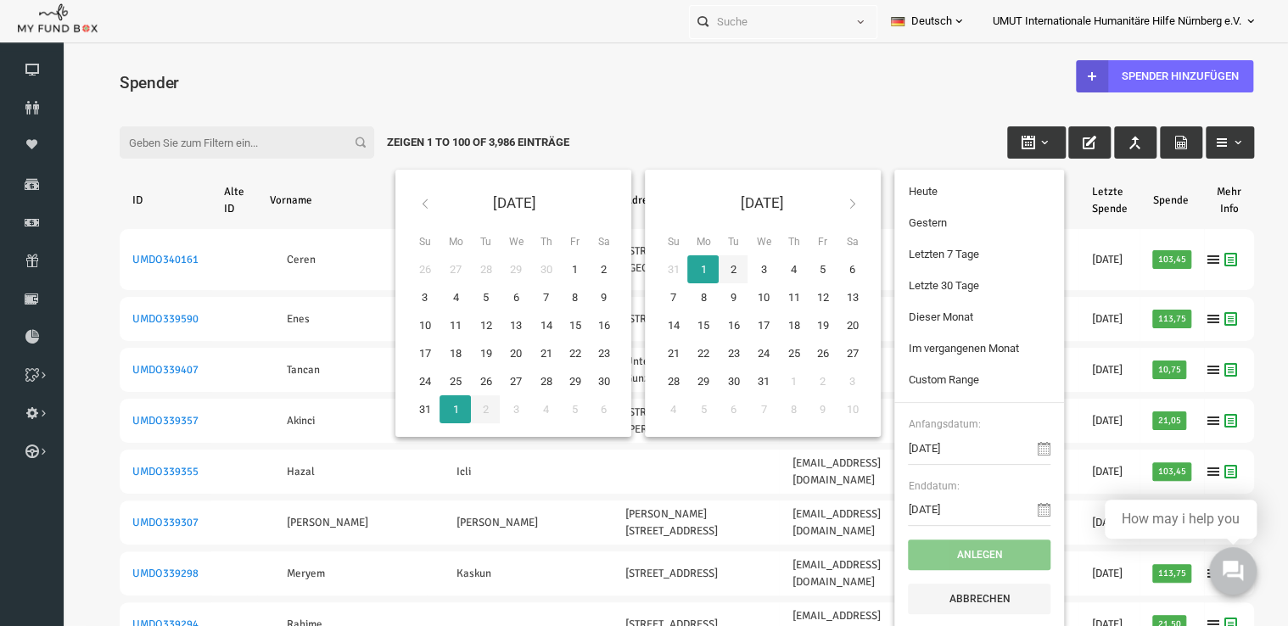
click at [827, 200] on th at bounding box center [827, 203] width 31 height 40
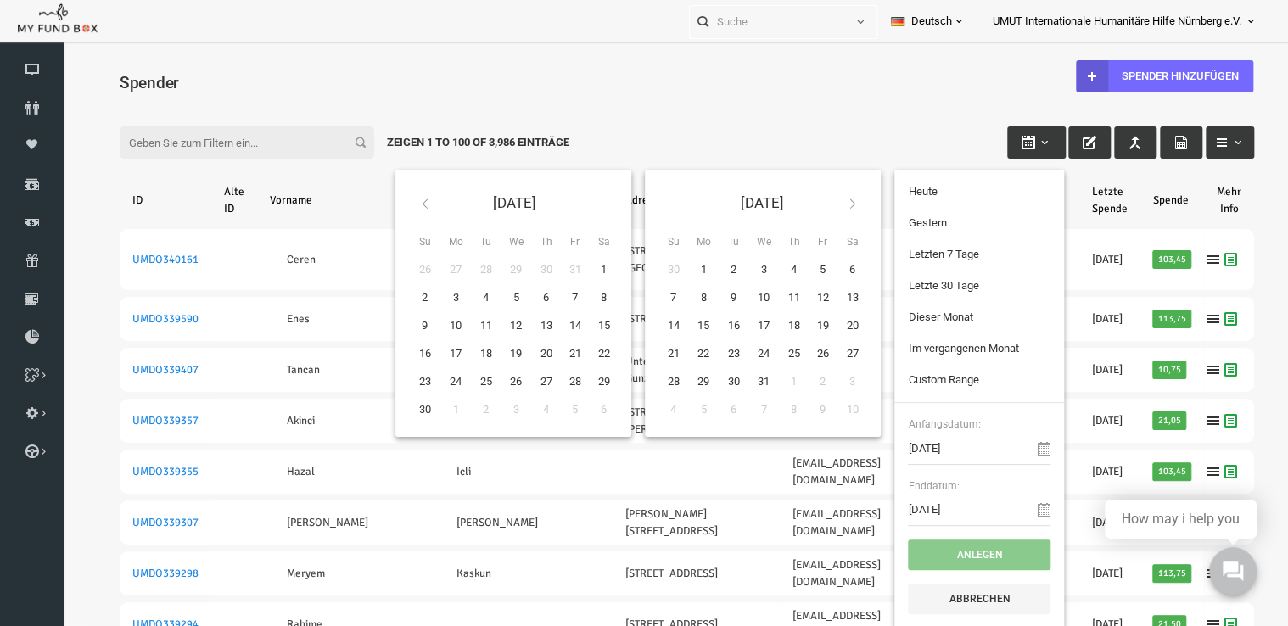
click at [827, 200] on th at bounding box center [827, 203] width 31 height 40
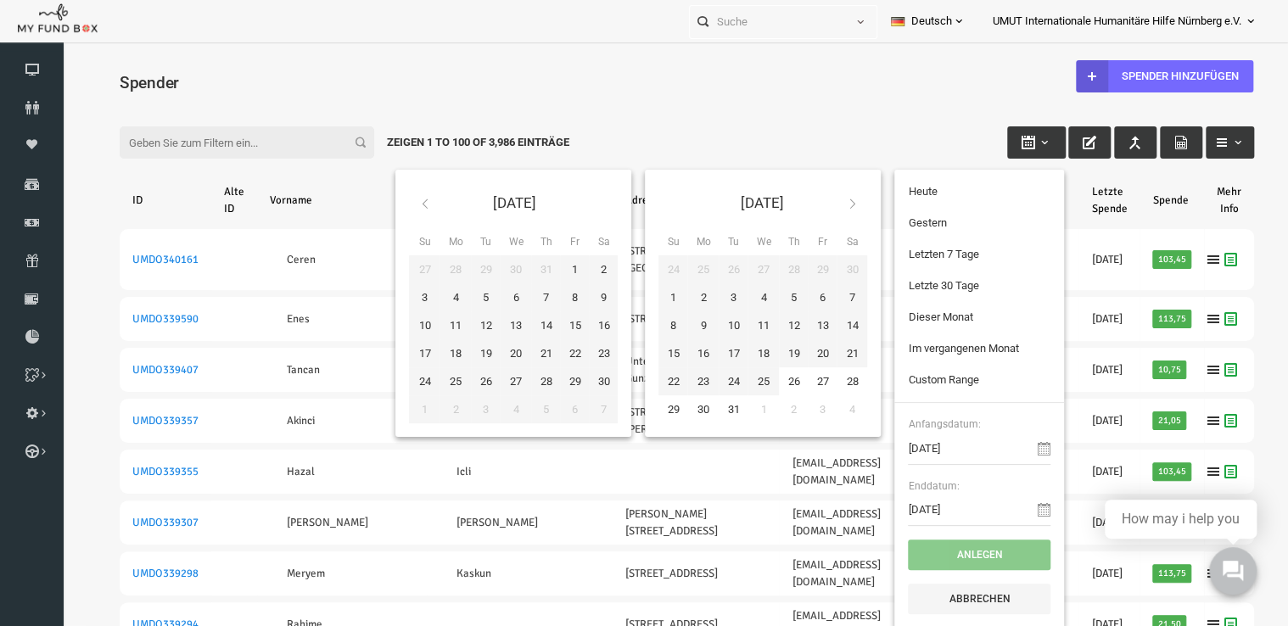
type input "31-12-2024"
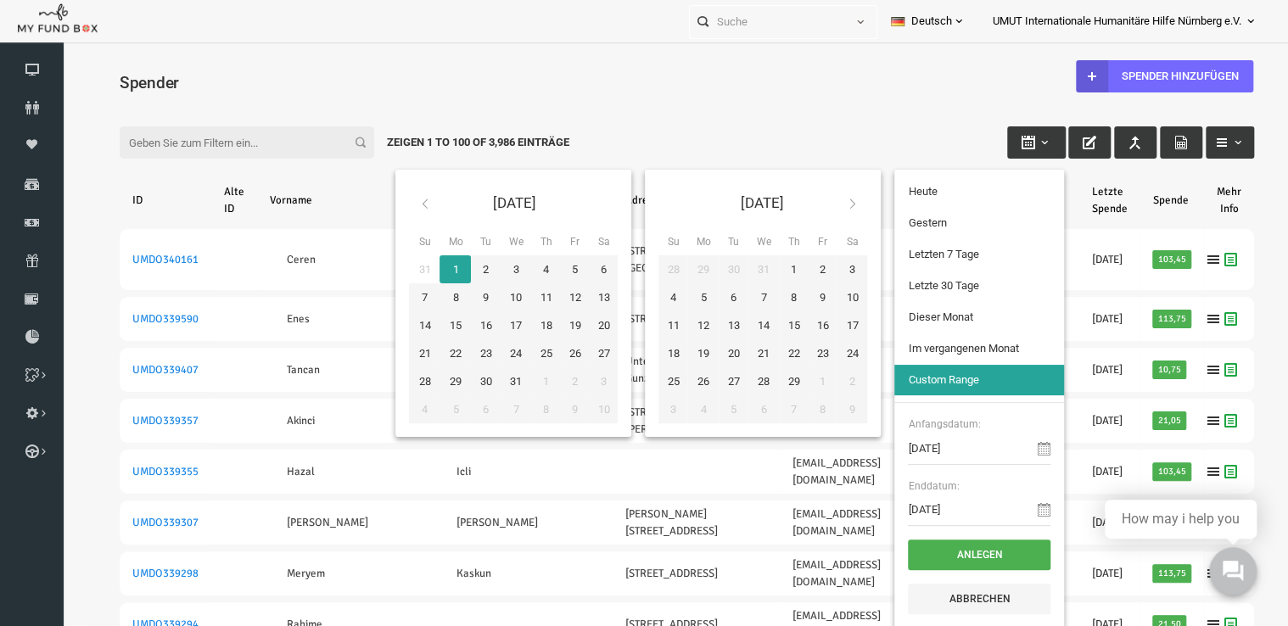
type input "01-01-2024"
click at [262, 148] on input "Filter:" at bounding box center [222, 142] width 255 height 32
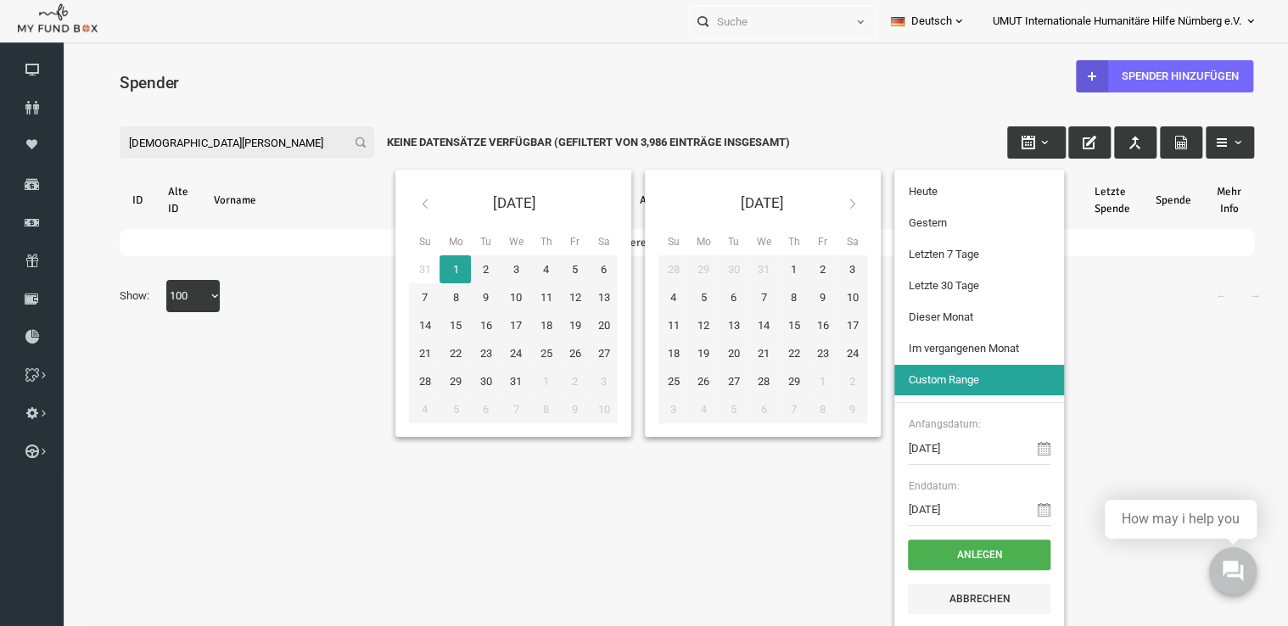
click at [171, 147] on input "muhammed taskin" at bounding box center [222, 142] width 255 height 32
click at [167, 147] on input "muhammed taskin" at bounding box center [222, 142] width 255 height 32
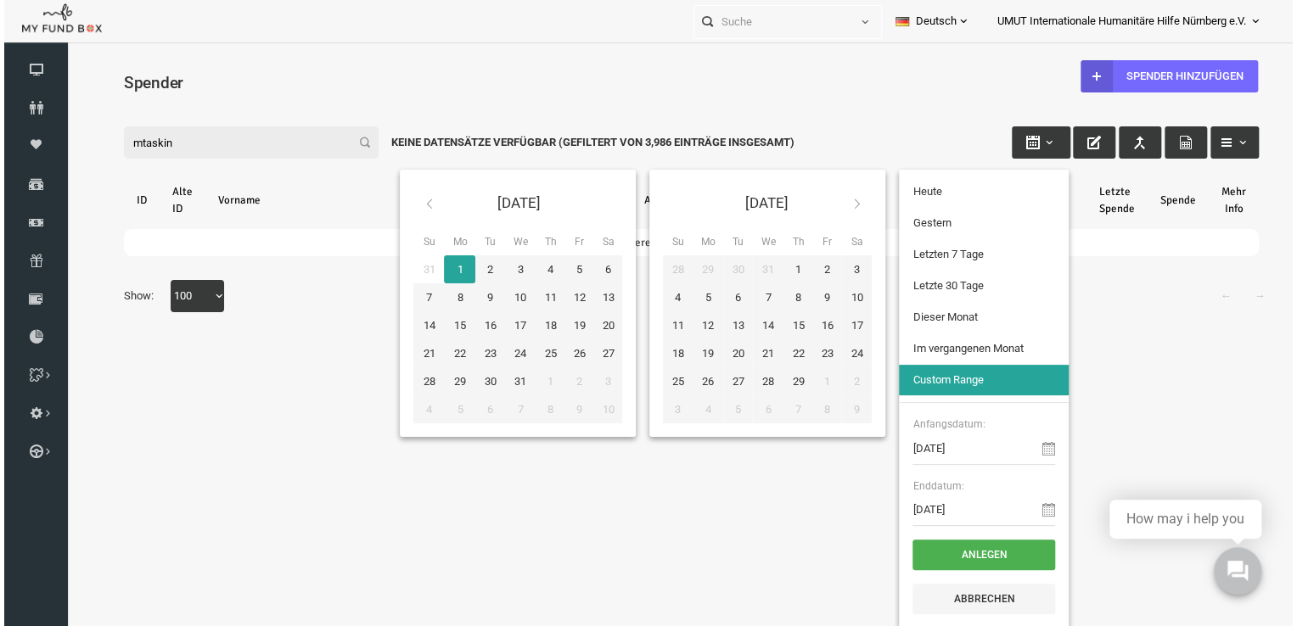
type input "taskin"
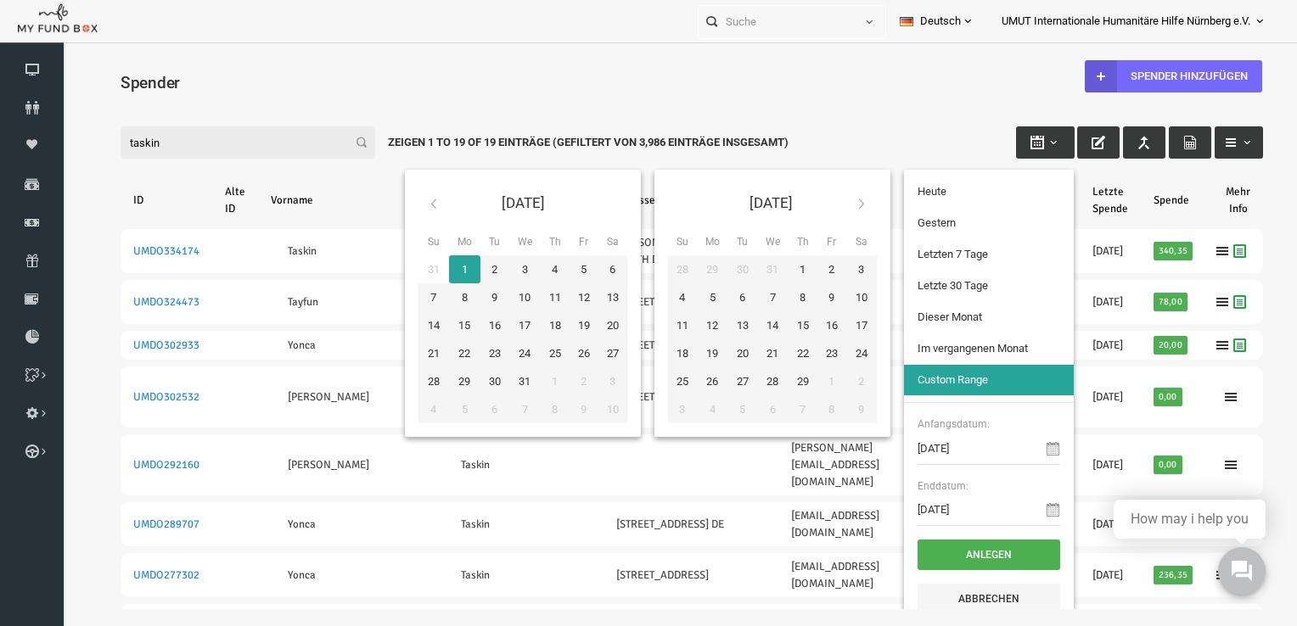
type input "01-01-2024"
type input "taskin"
click at [913, 550] on button "Anlegen" at bounding box center [963, 555] width 143 height 31
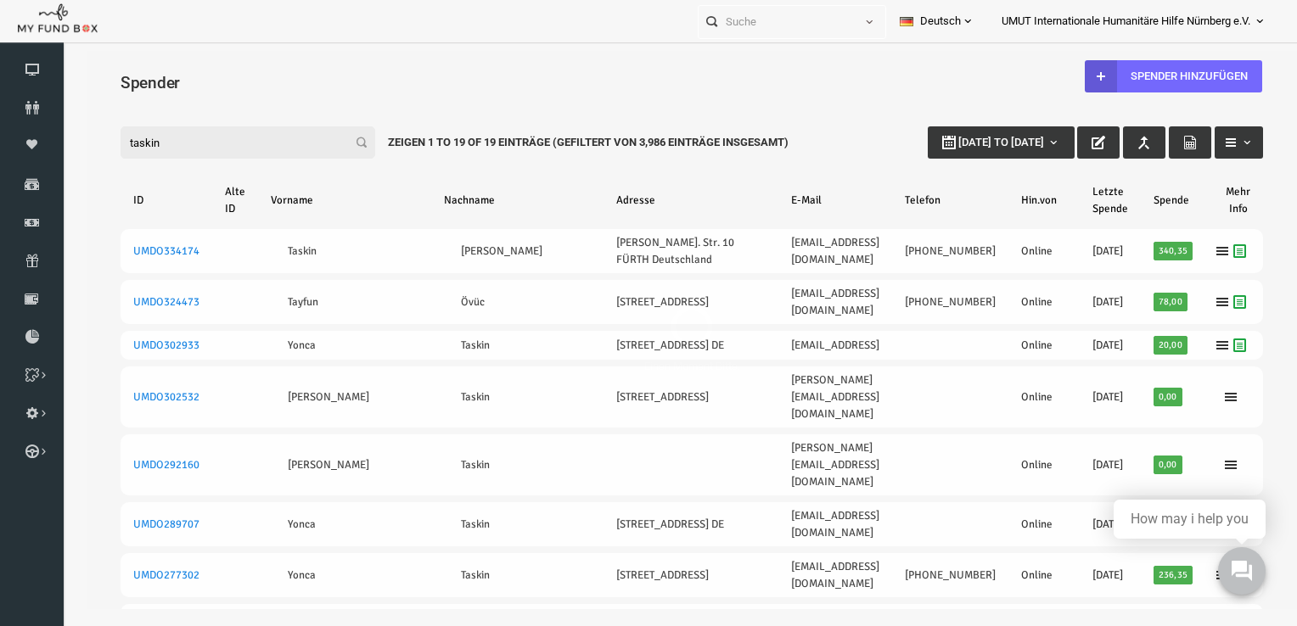
select select "100"
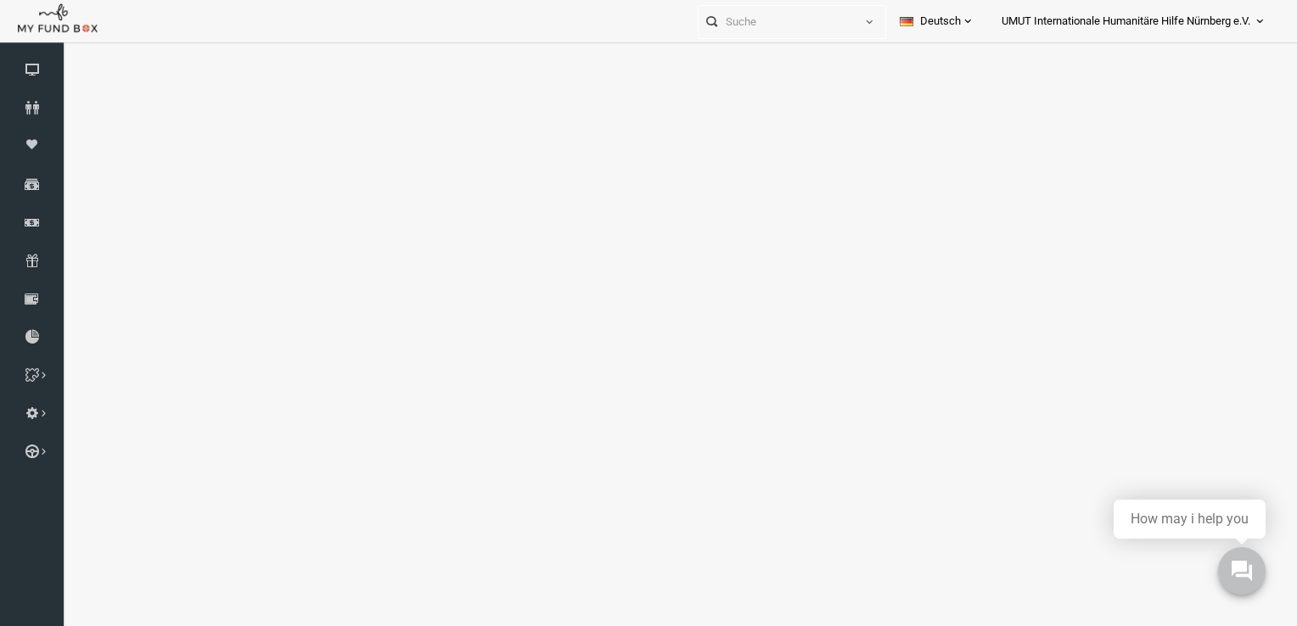
select select "100"
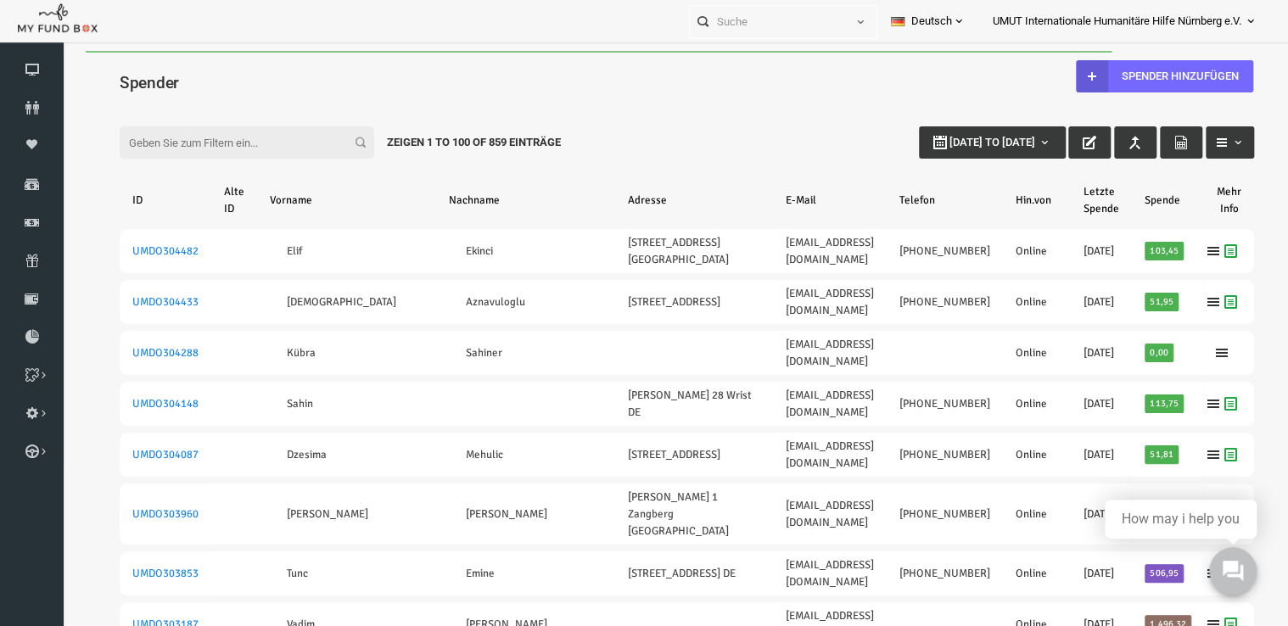
click at [313, 143] on input "Filter:" at bounding box center [222, 142] width 255 height 32
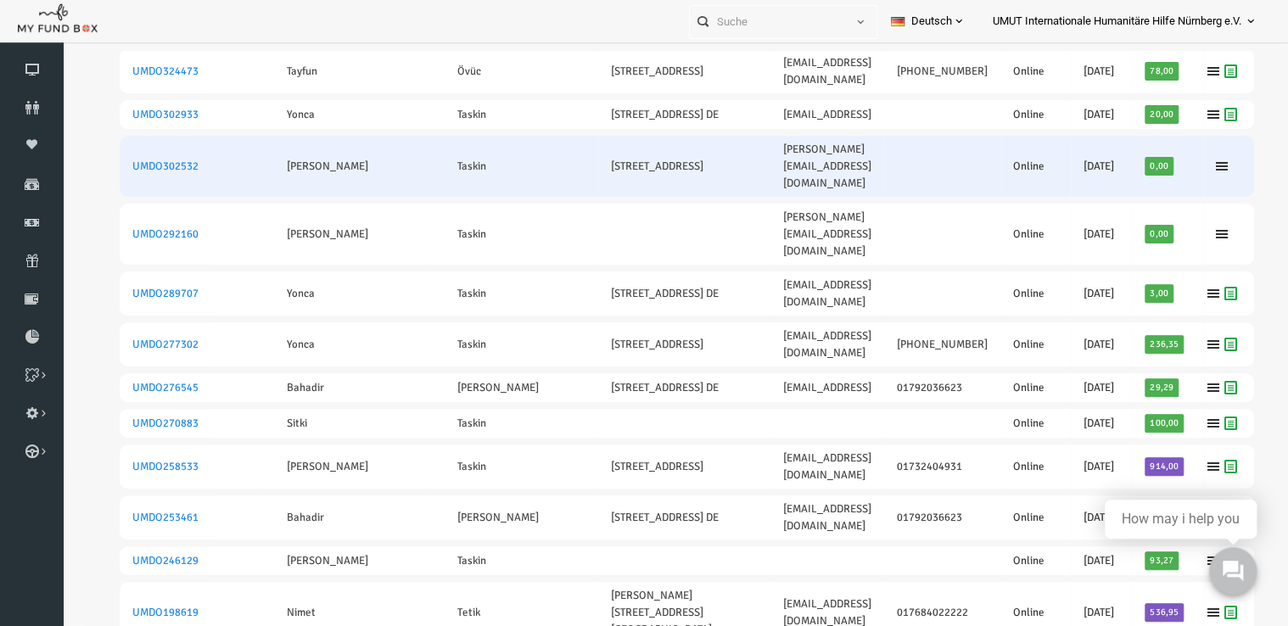
scroll to position [183, 0]
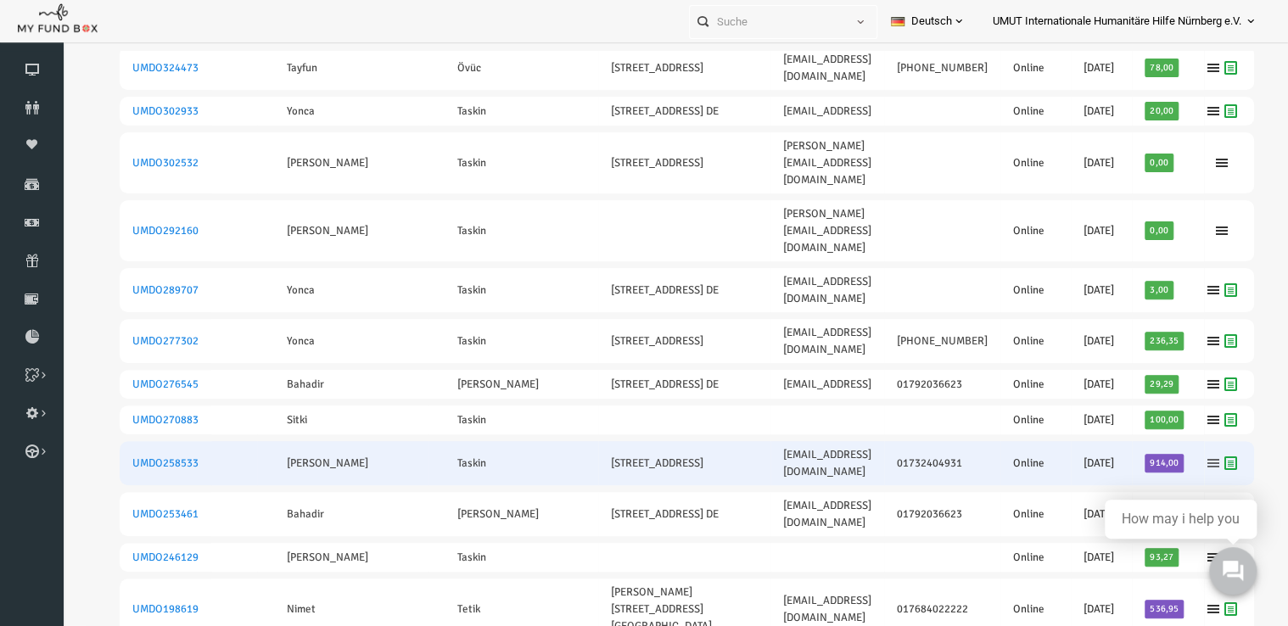
type input "taskin"
click at [1182, 457] on icon at bounding box center [1189, 464] width 14 height 14
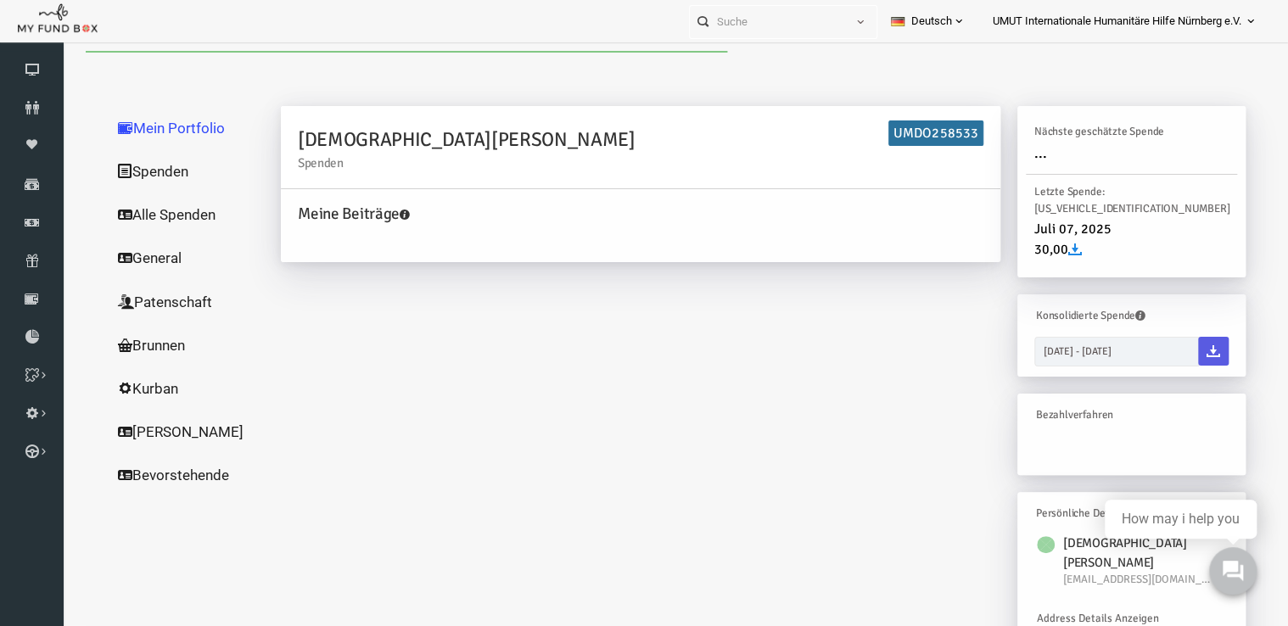
scroll to position [0, 0]
click at [142, 211] on link "Alle Spenden" at bounding box center [163, 215] width 170 height 44
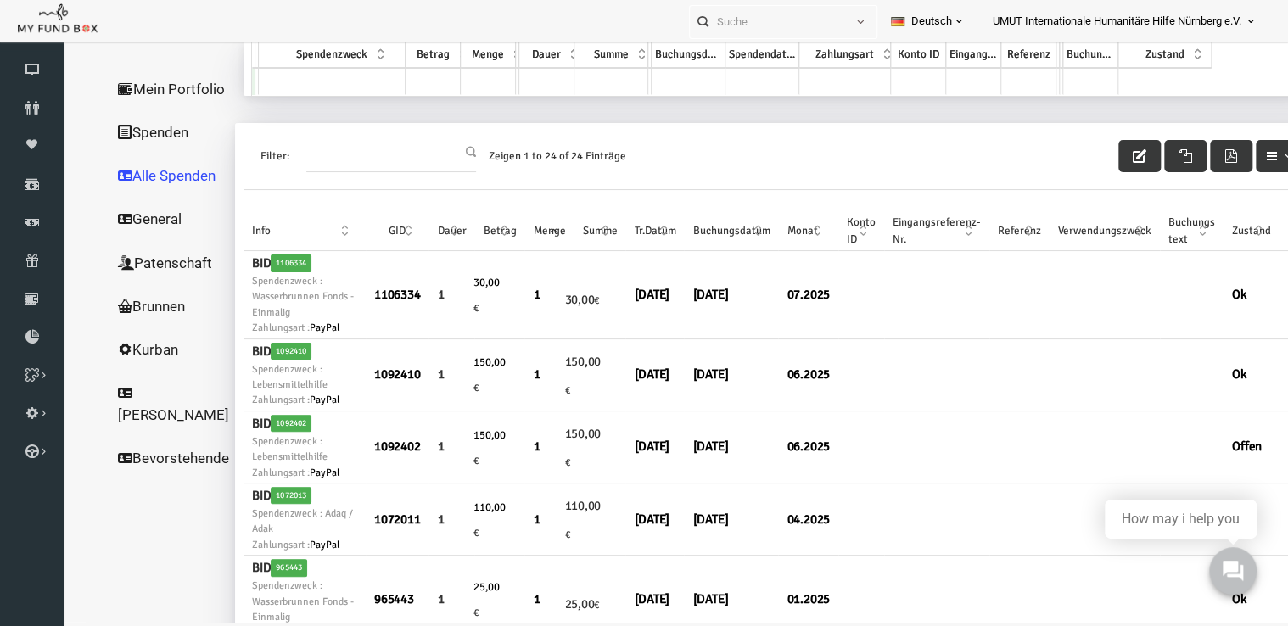
click at [116, 154] on link "Spenden" at bounding box center [148, 132] width 141 height 44
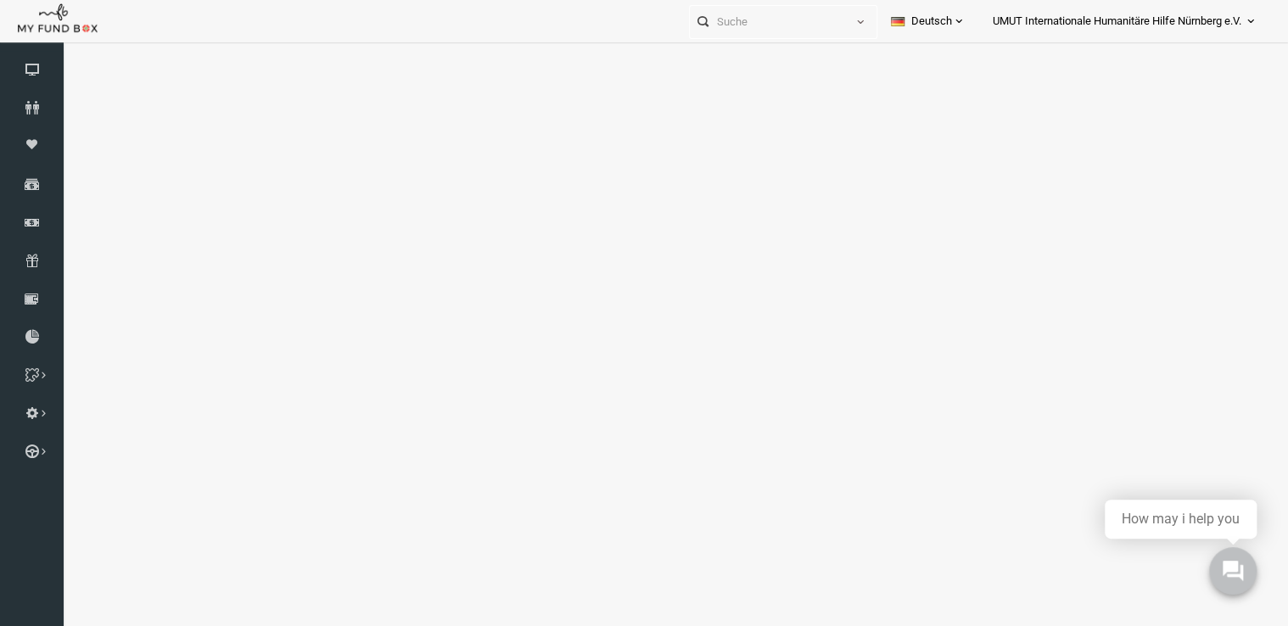
select select "100"
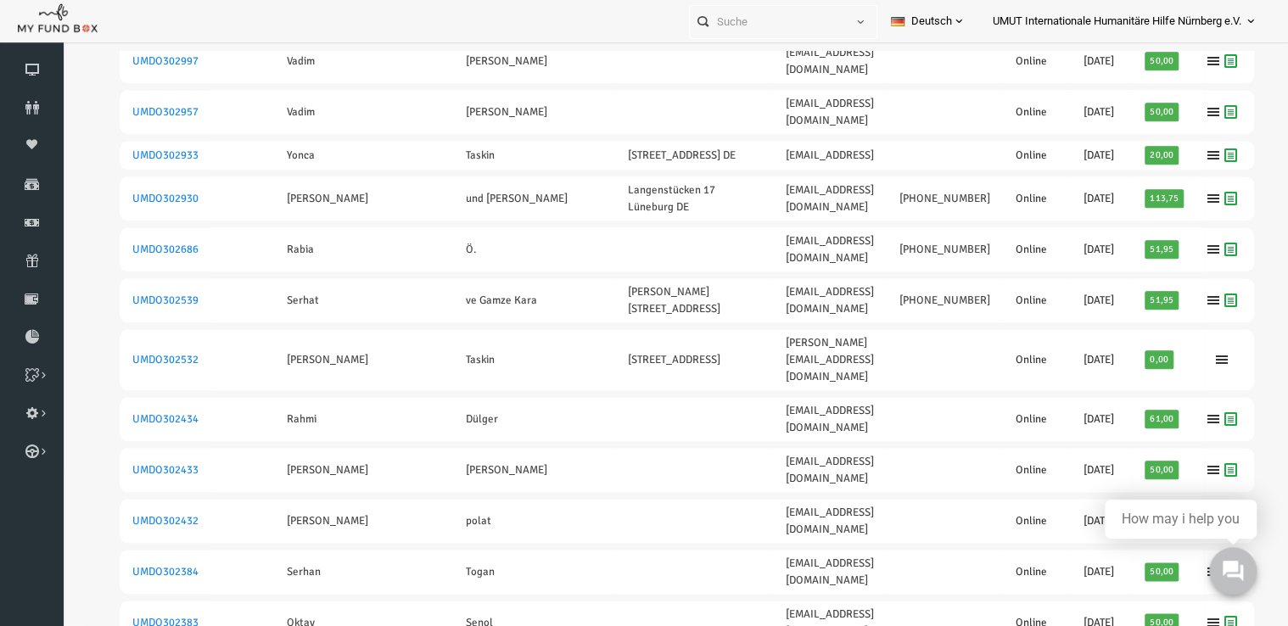
scroll to position [716, 0]
click at [35, 231] on link "Finanz" at bounding box center [32, 222] width 64 height 37
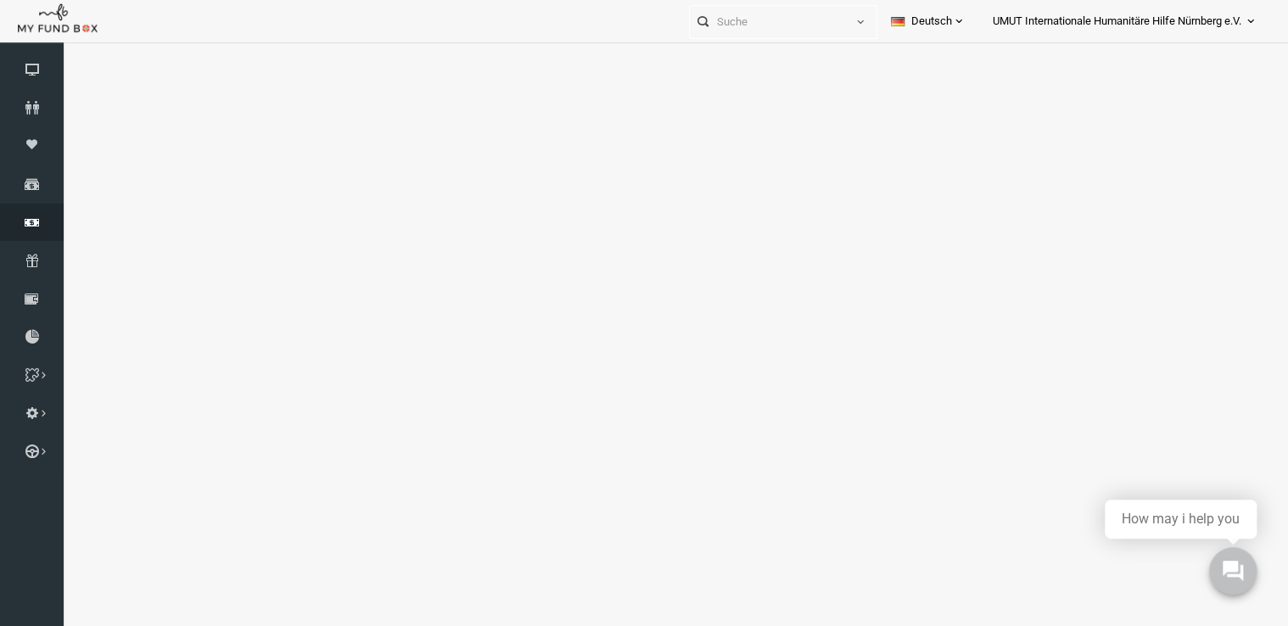
select select "100"
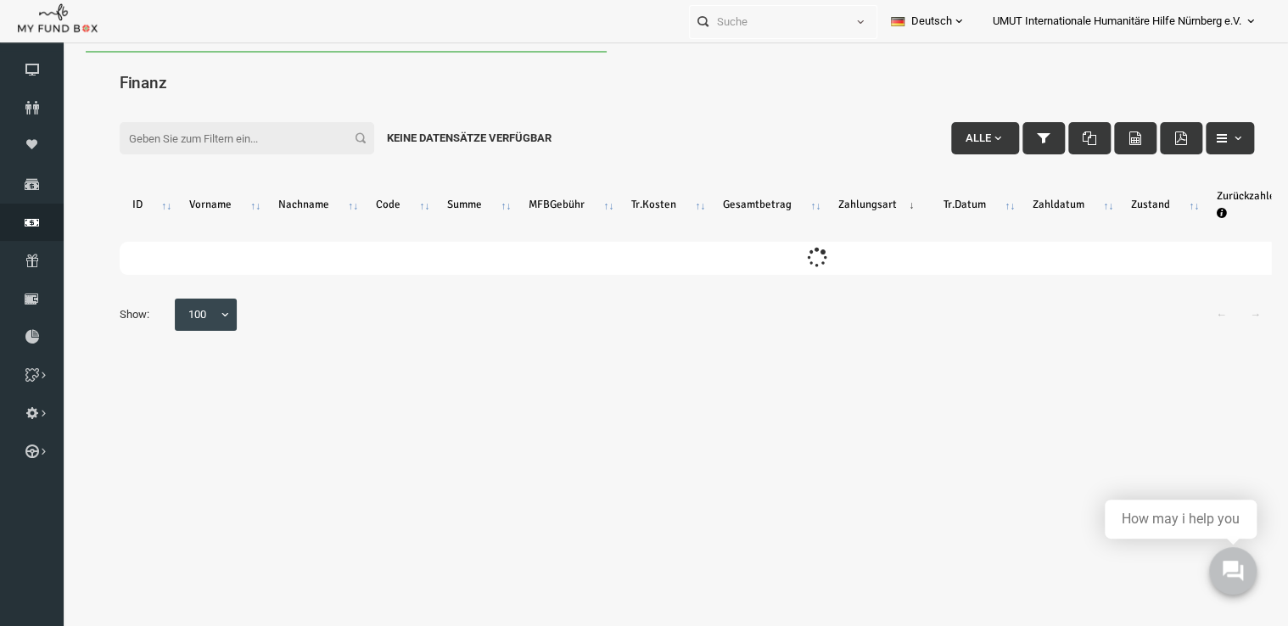
scroll to position [0, 0]
click at [248, 140] on input "Filter:" at bounding box center [222, 138] width 255 height 32
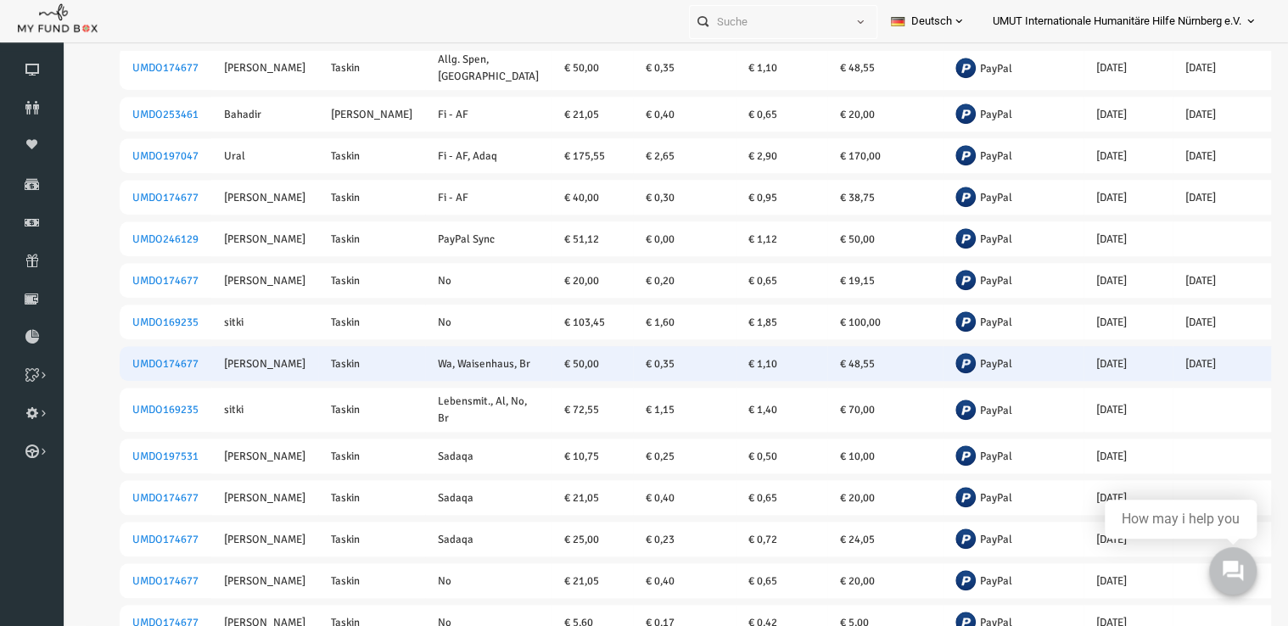
scroll to position [621, 0]
type input "taskin"
click at [527, 353] on td "€ 50,00" at bounding box center [567, 363] width 81 height 35
click at [160, 357] on link "UMDO174677" at bounding box center [141, 364] width 66 height 14
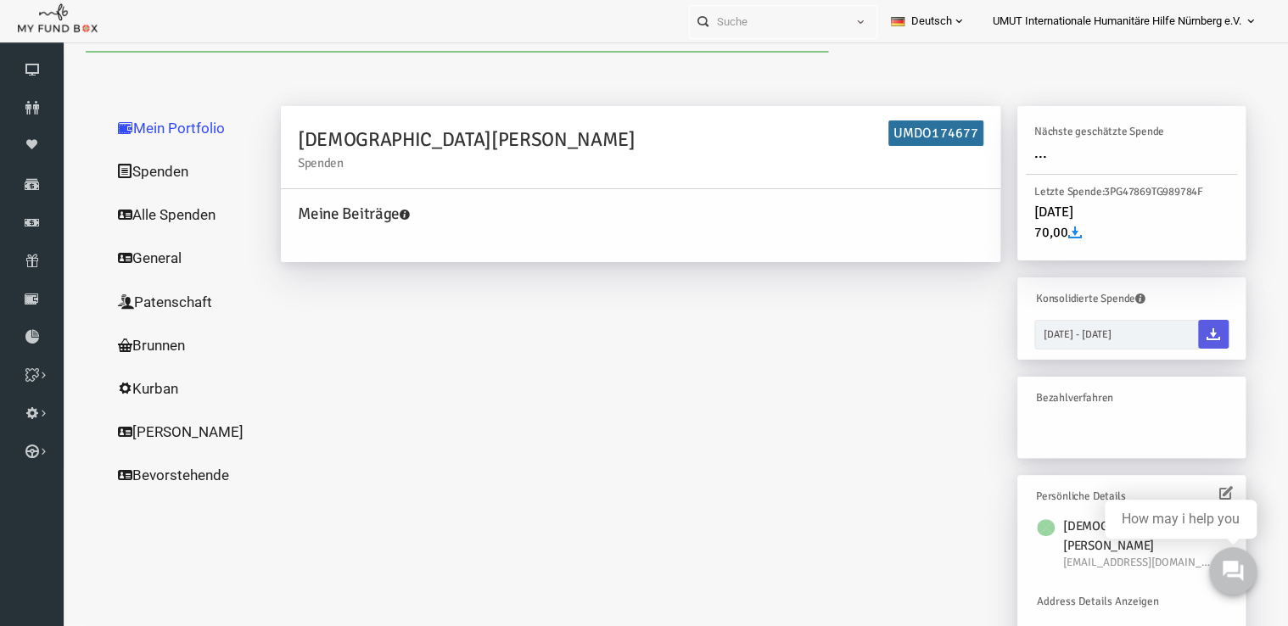
scroll to position [0, 0]
click at [126, 216] on link "Alle Spenden" at bounding box center [163, 215] width 170 height 44
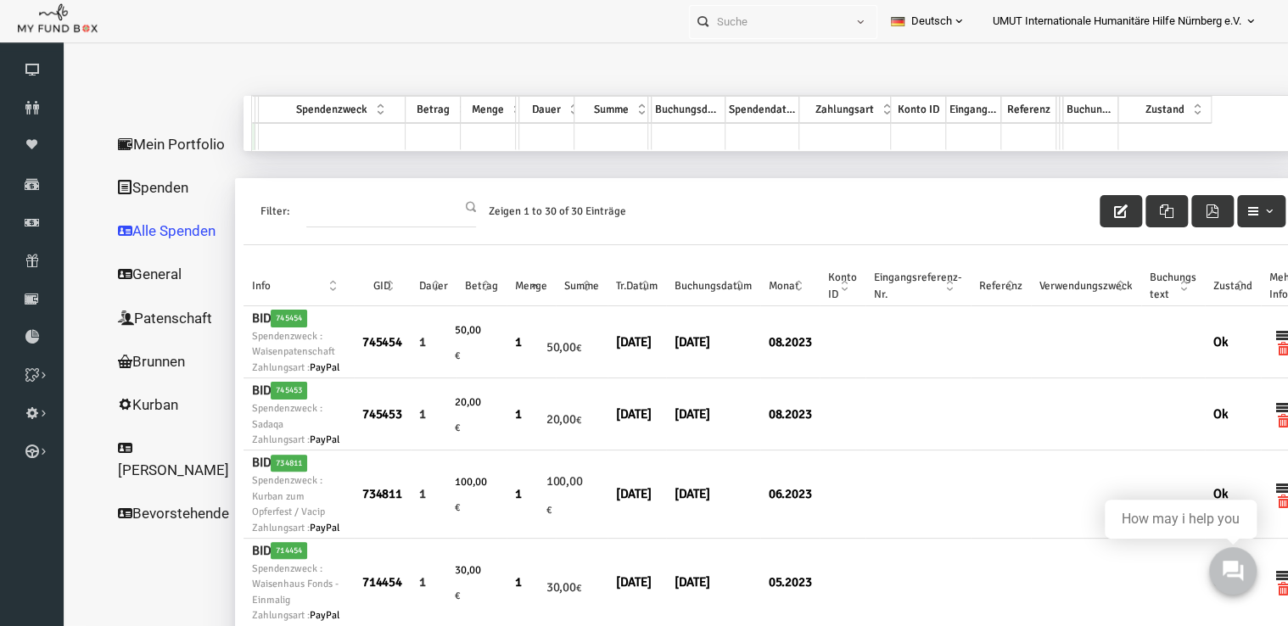
click at [125, 201] on link "Spenden" at bounding box center [148, 187] width 141 height 44
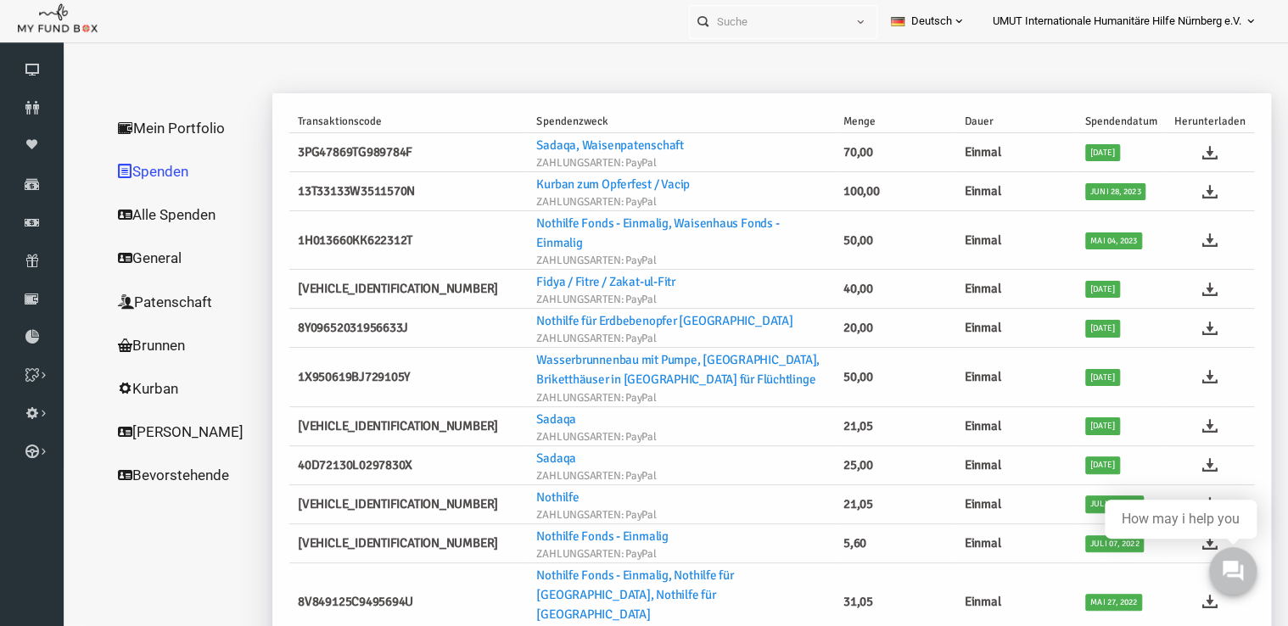
click at [132, 221] on link "Alle Spenden" at bounding box center [163, 215] width 170 height 44
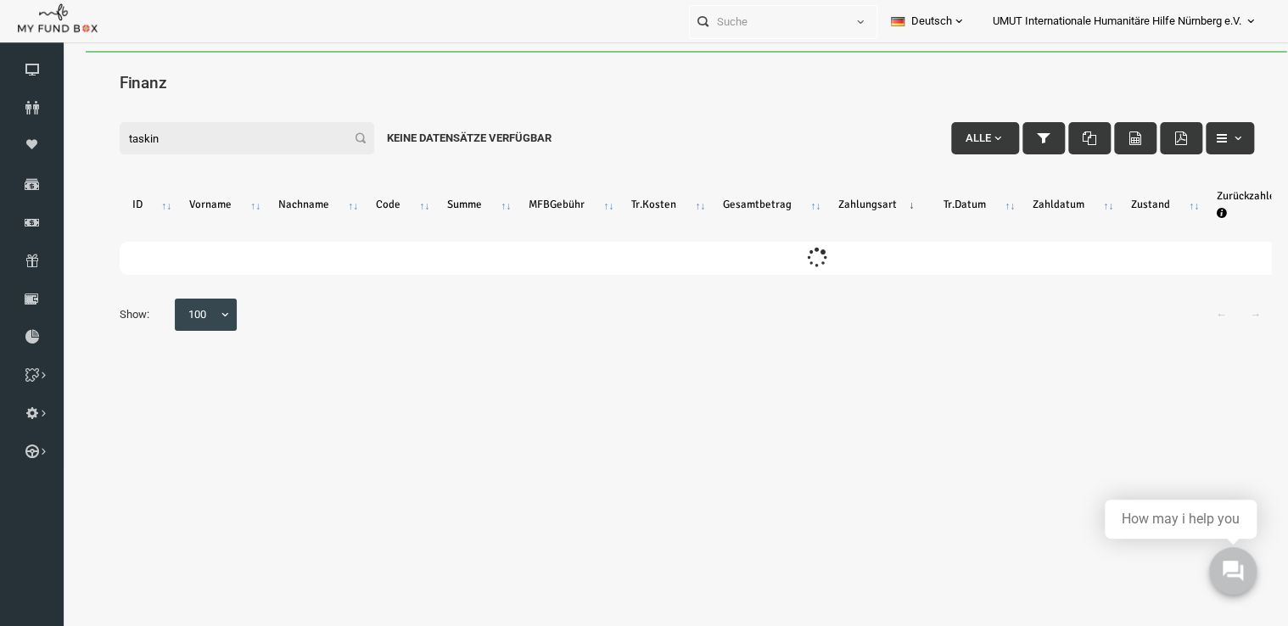
click at [148, 137] on input "taskin" at bounding box center [222, 138] width 255 height 32
click at [36, 328] on link "Berichte herunterladen" at bounding box center [32, 336] width 64 height 37
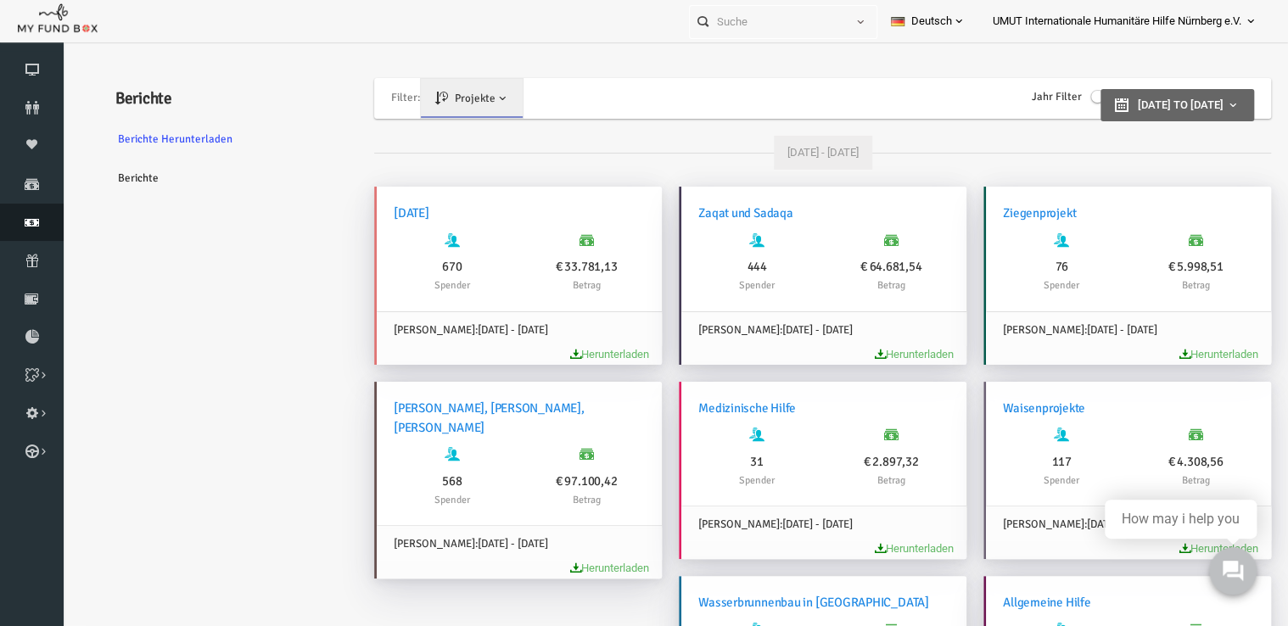
click at [34, 207] on link "Finanz" at bounding box center [32, 222] width 64 height 37
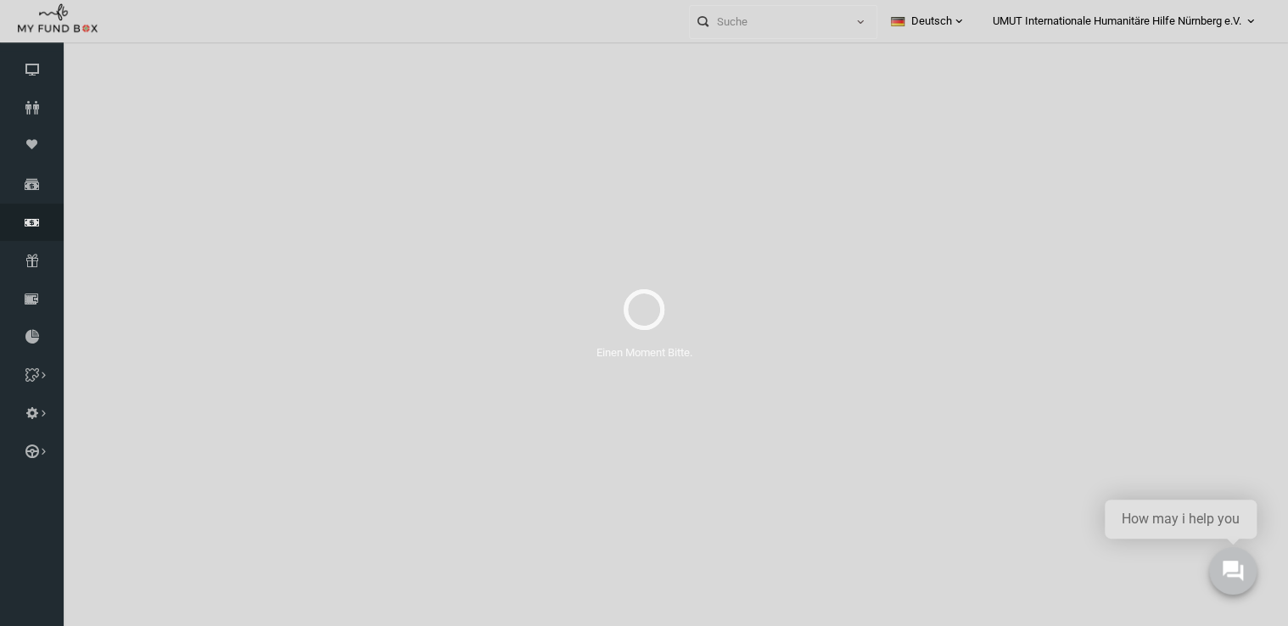
select select "100"
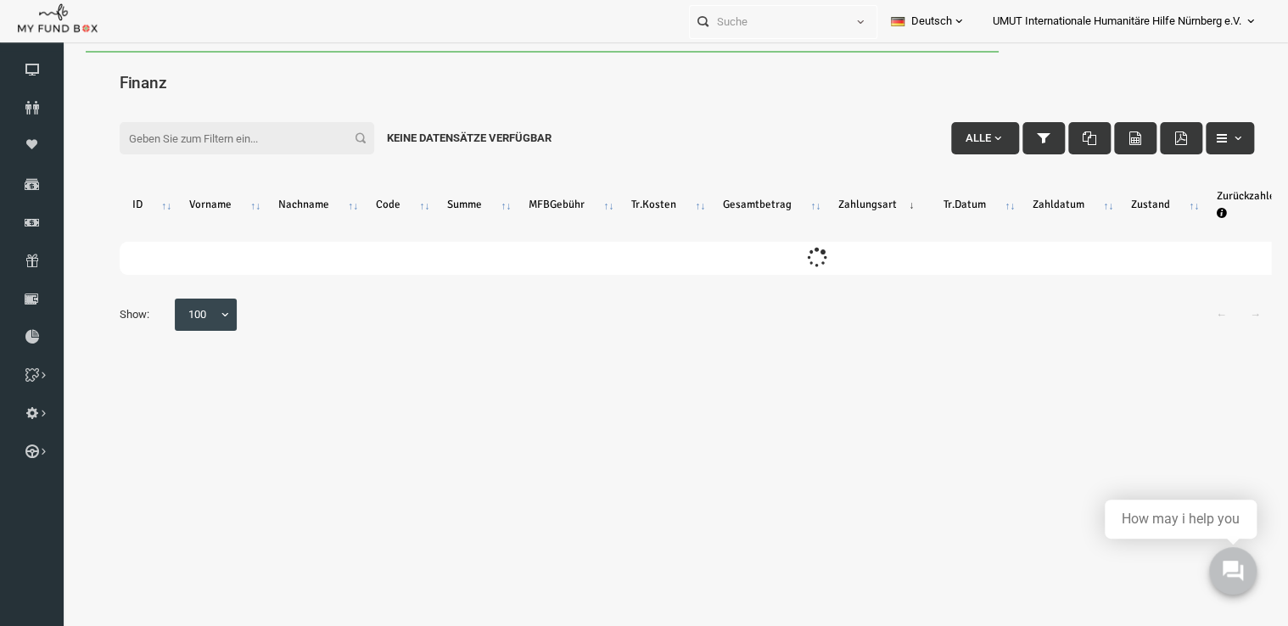
click at [228, 140] on input "Filter:" at bounding box center [222, 138] width 255 height 32
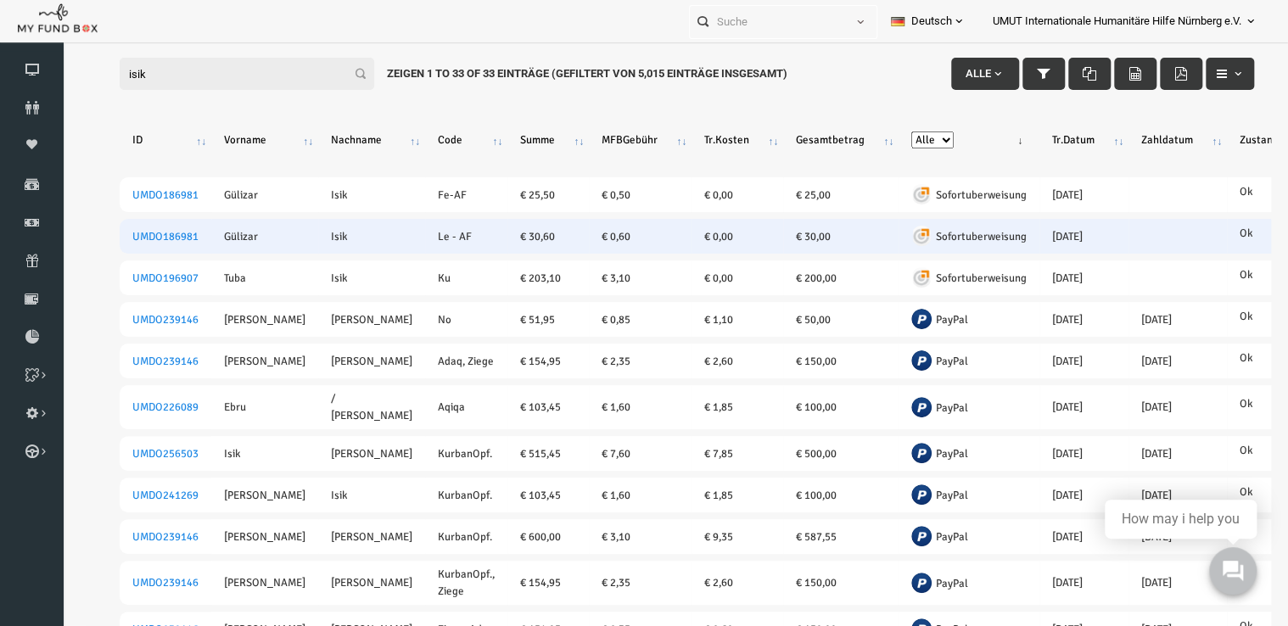
scroll to position [66, 0]
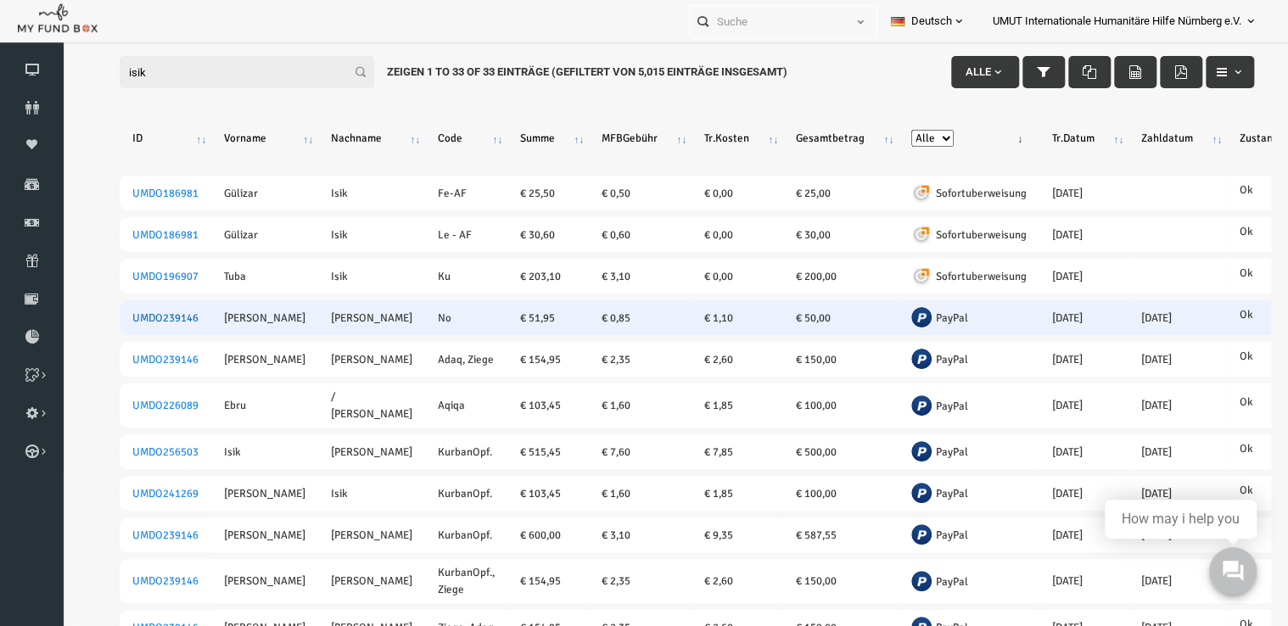
type input "isik"
click at [115, 311] on link "UMDO239146" at bounding box center [141, 318] width 66 height 14
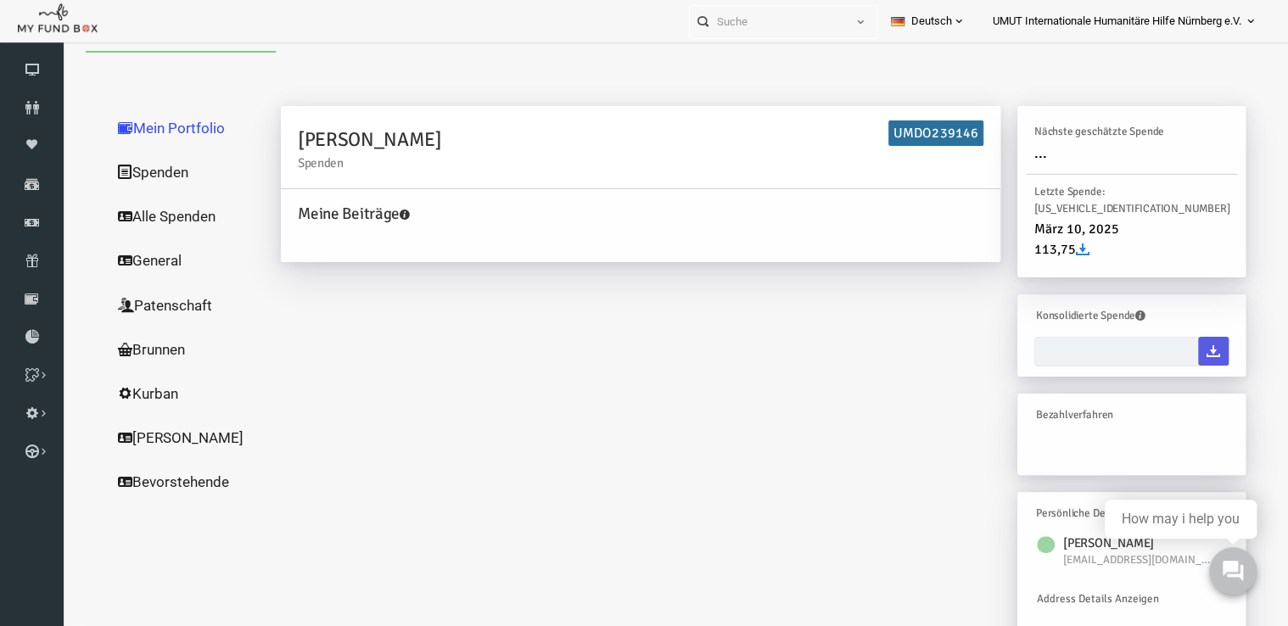
scroll to position [0, 0]
type input "28-08-2025 - 28-08-2025"
click at [129, 221] on link "Alle Spenden" at bounding box center [163, 216] width 170 height 44
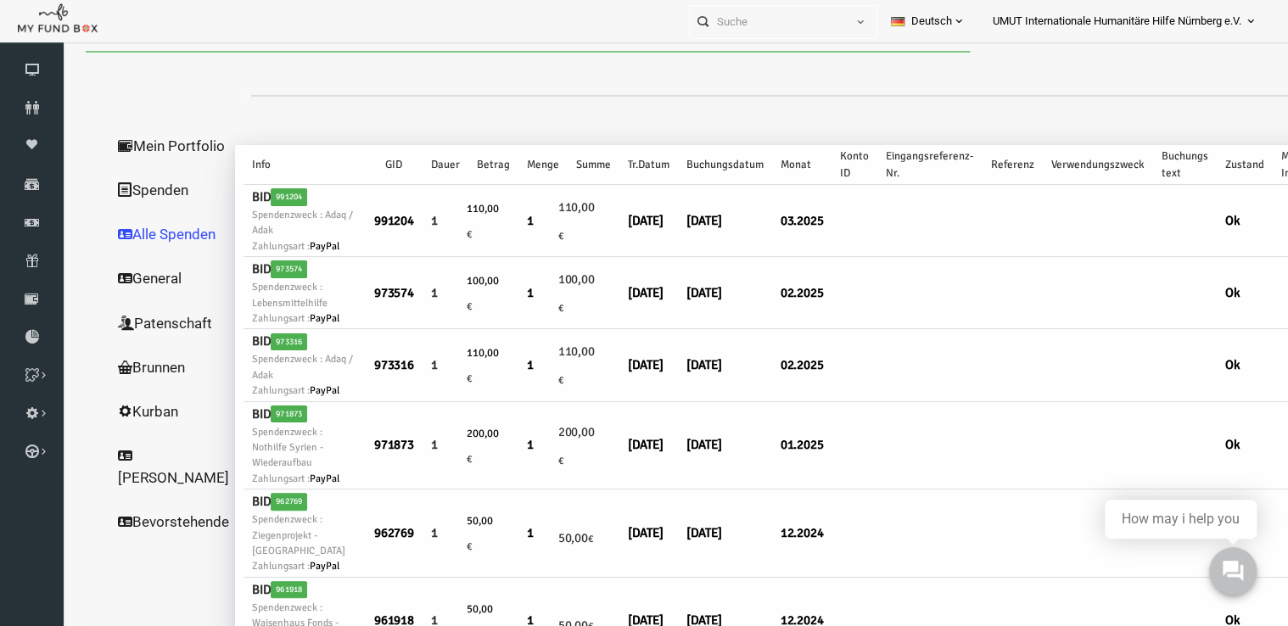
select select "100"
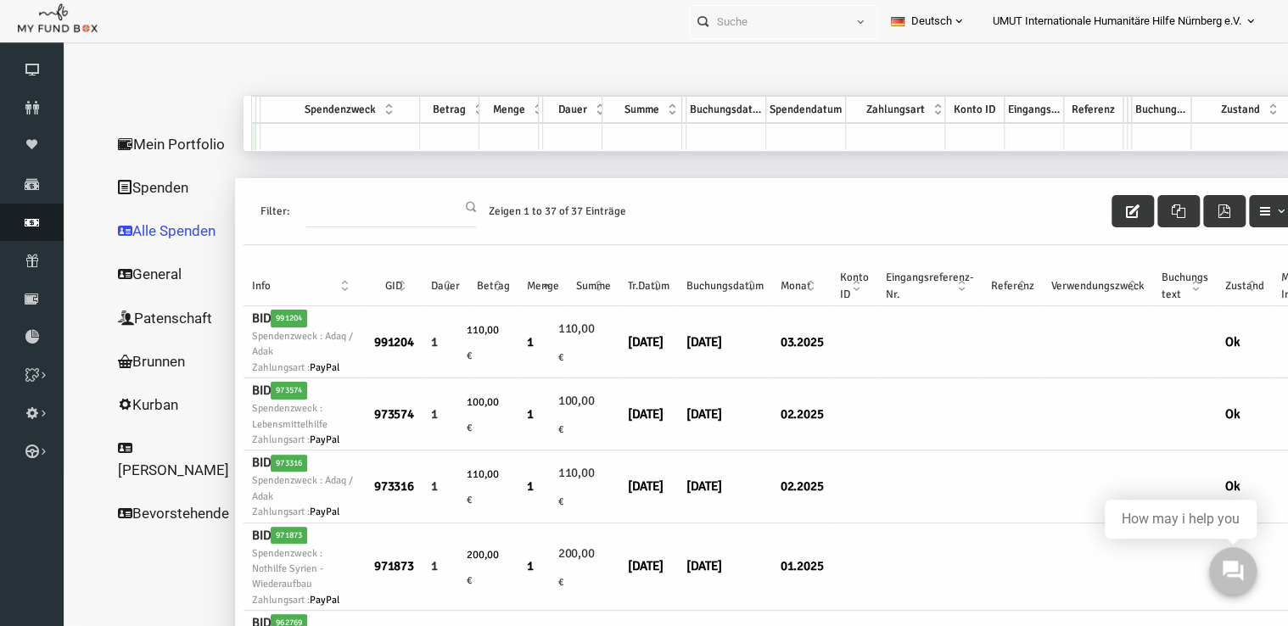
click at [25, 222] on icon at bounding box center [32, 223] width 64 height 14
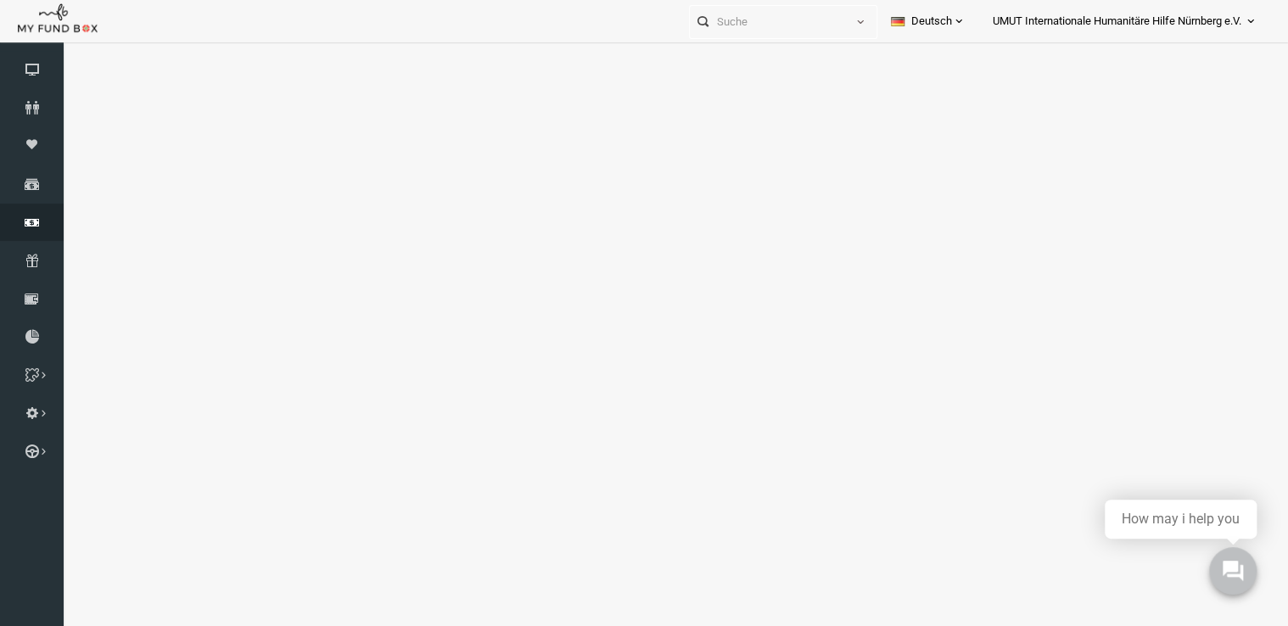
select select "100"
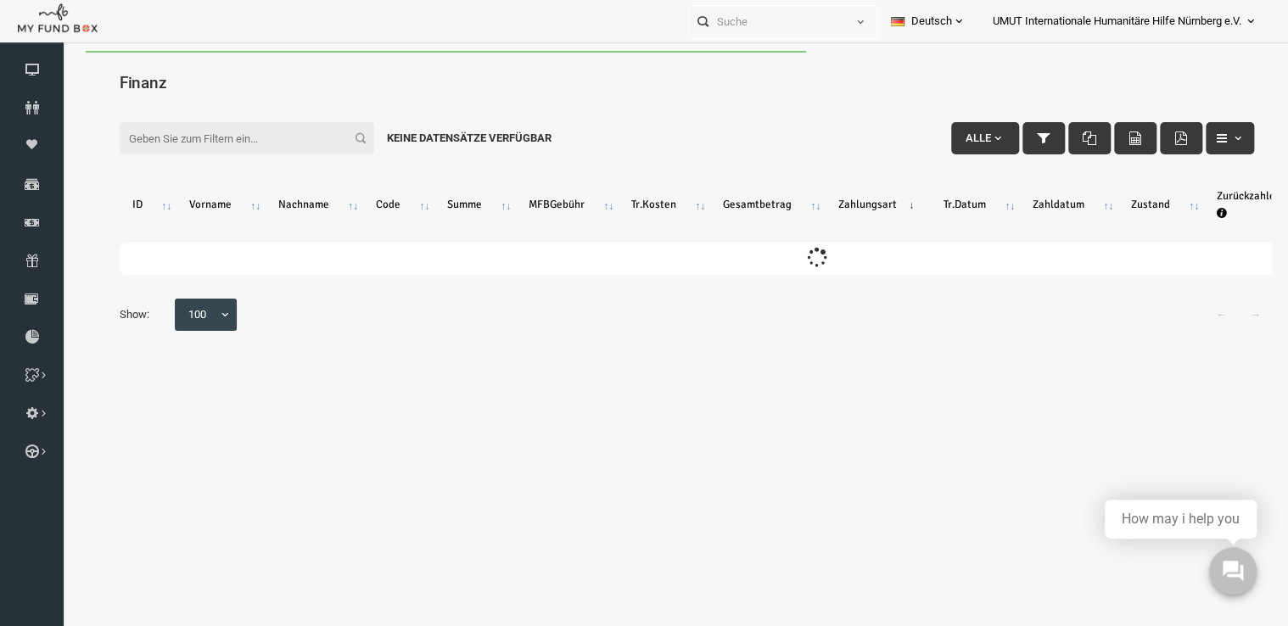
click at [277, 126] on input "Filter:" at bounding box center [222, 138] width 255 height 32
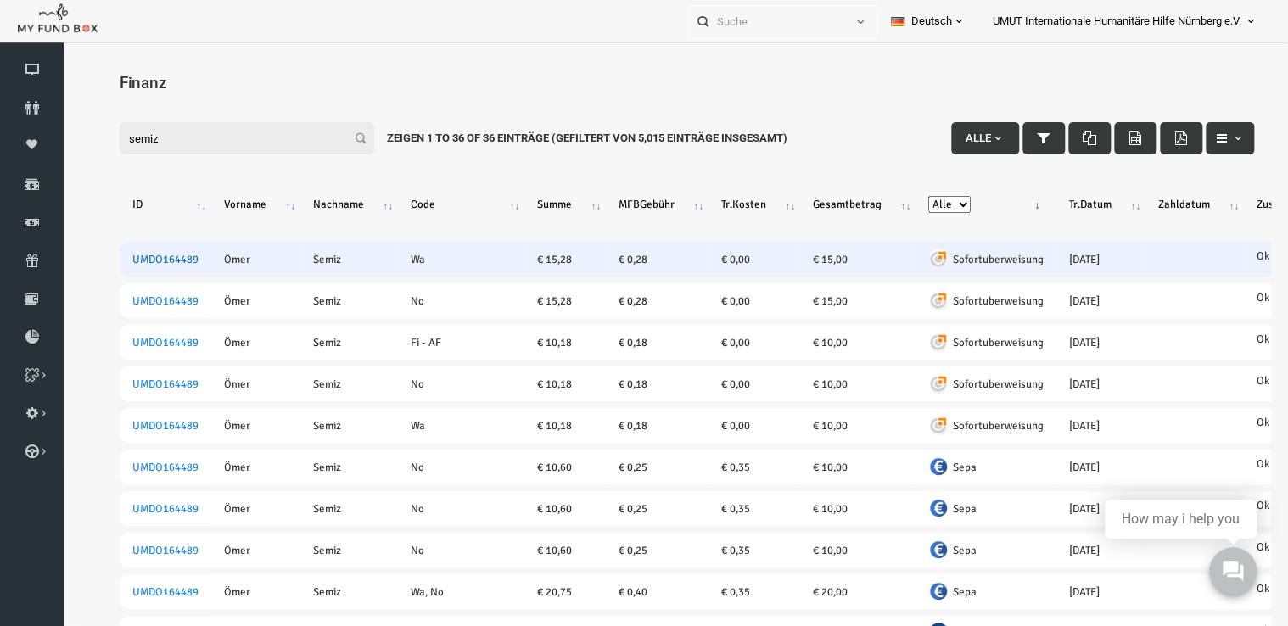
type input "semiz"
click at [162, 253] on link "UMDO164489" at bounding box center [141, 260] width 66 height 14
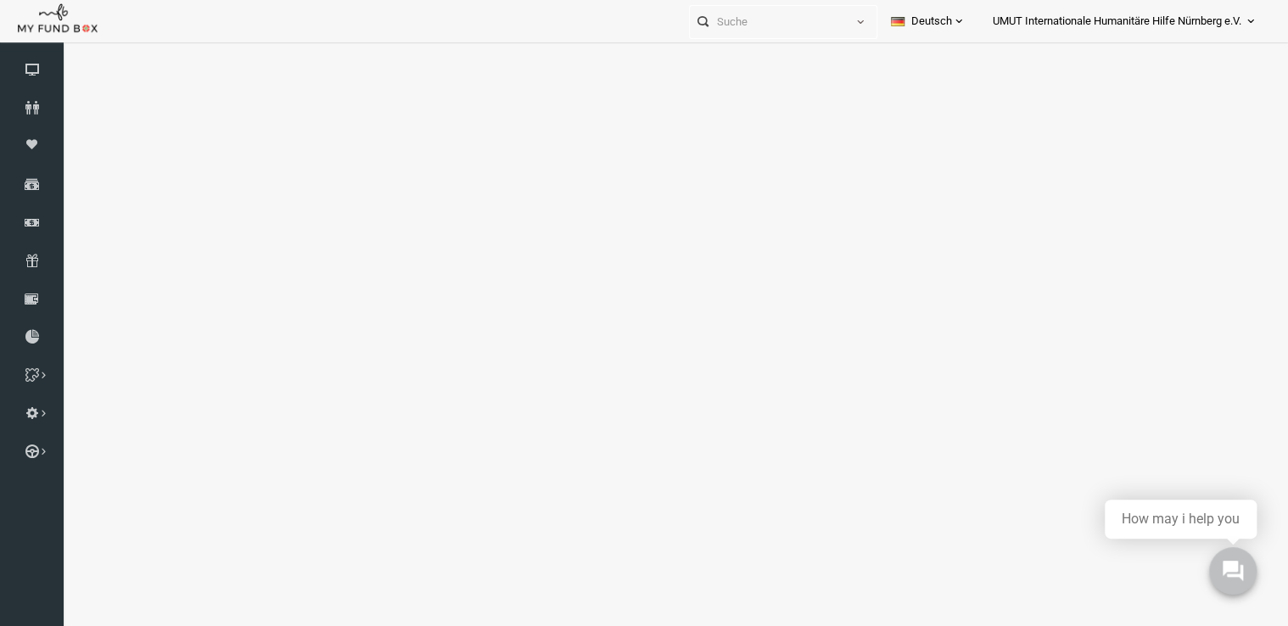
select select "100"
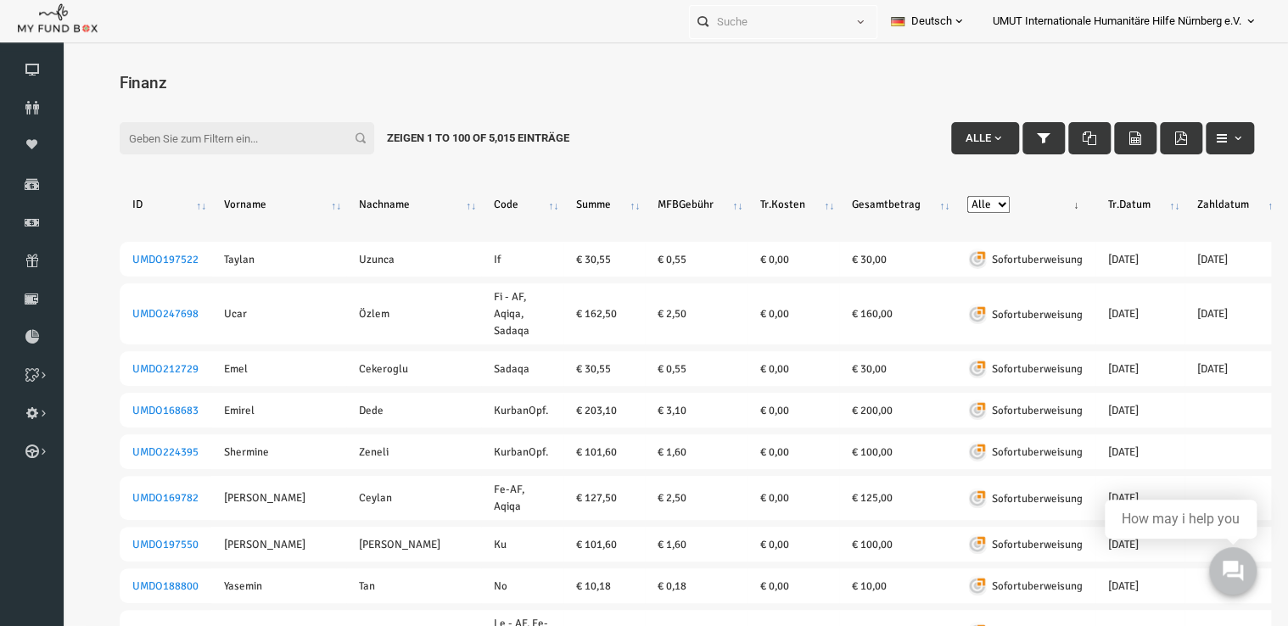
click at [249, 133] on input "Filter:" at bounding box center [222, 138] width 255 height 32
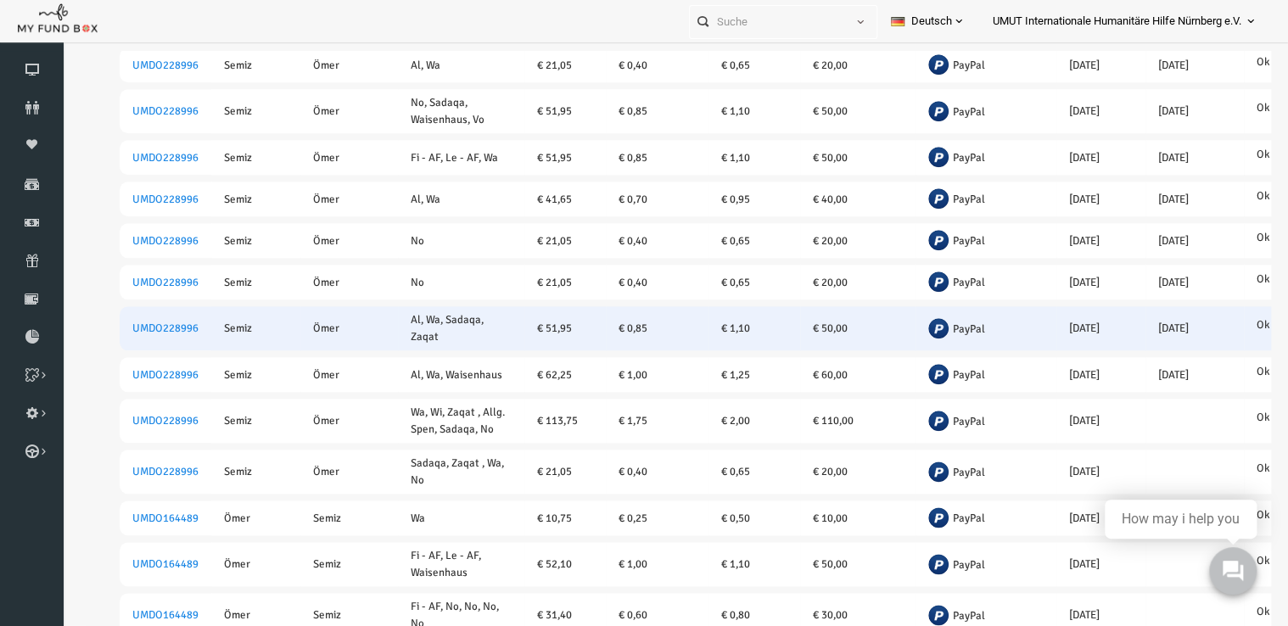
scroll to position [804, 0]
type input "semiz"
click at [140, 334] on link "UMDO228996" at bounding box center [141, 328] width 66 height 14
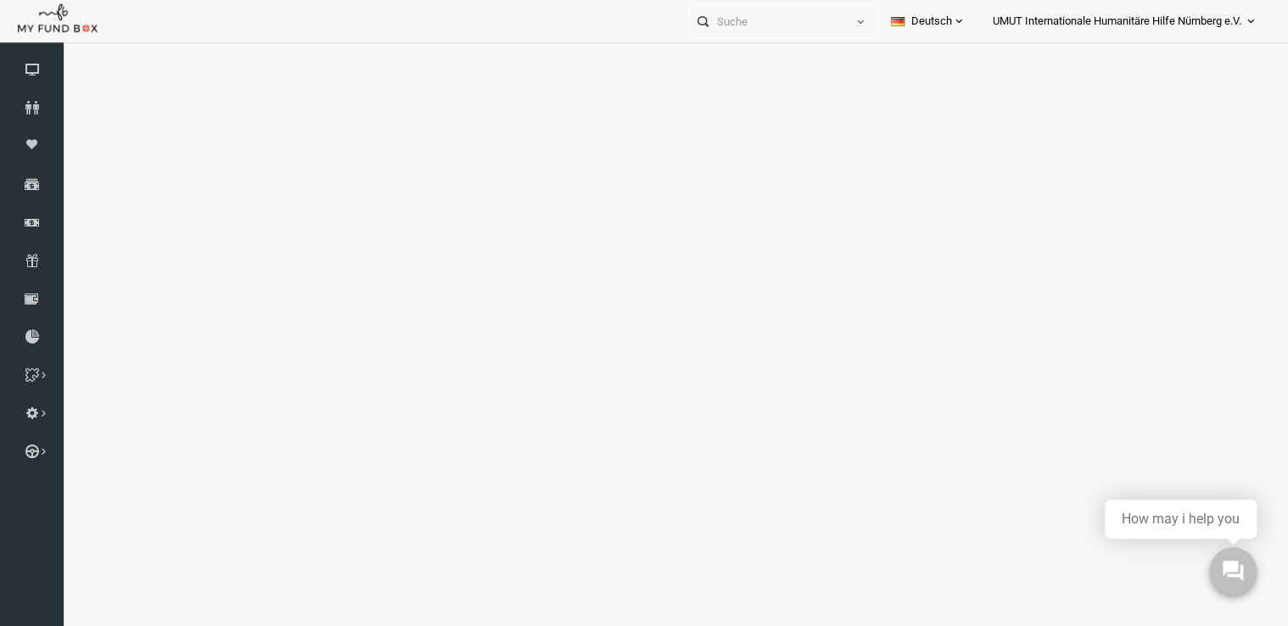
select select "100"
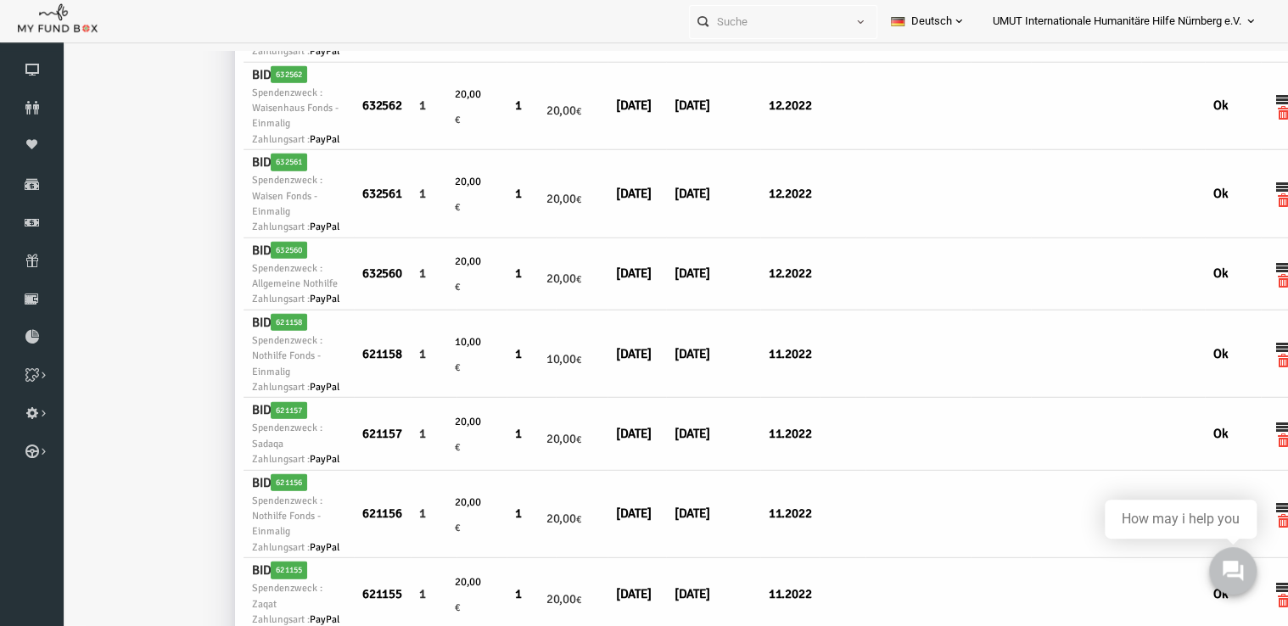
scroll to position [2227, 0]
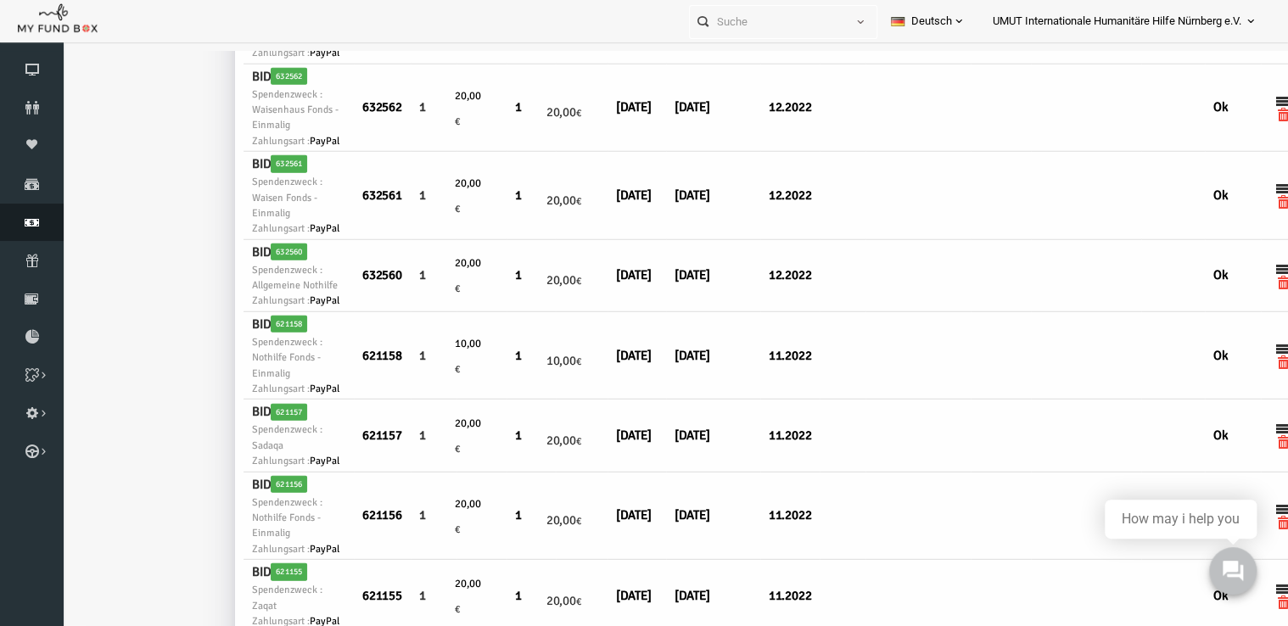
click at [34, 218] on icon at bounding box center [32, 223] width 64 height 14
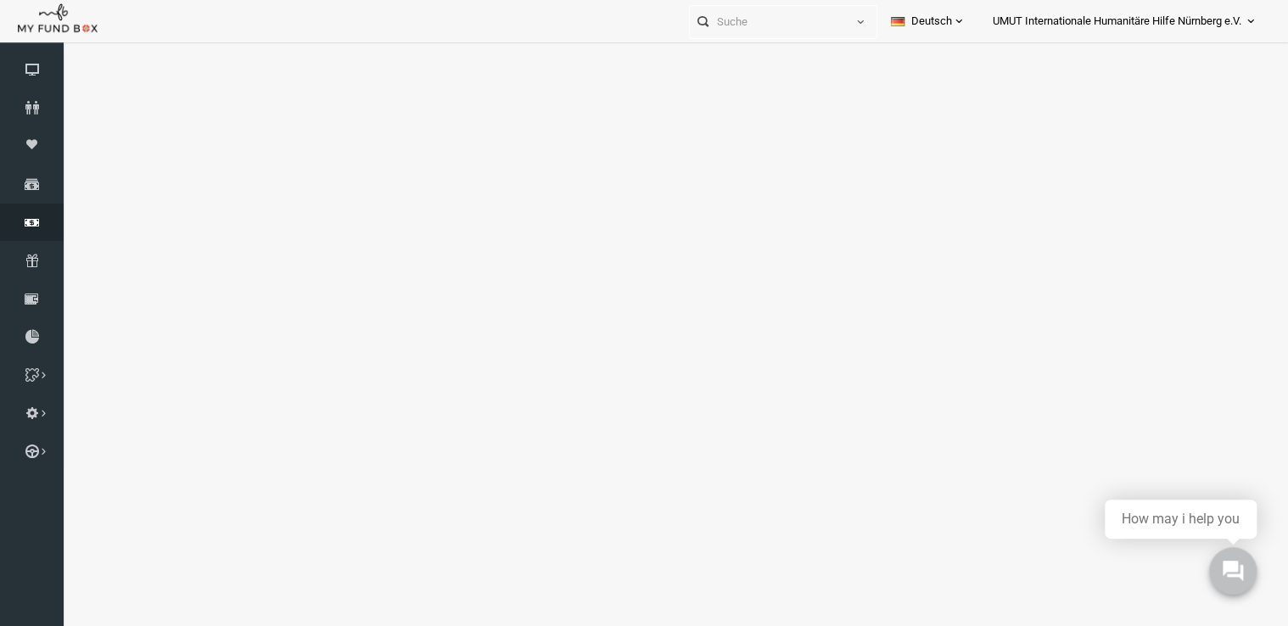
select select "100"
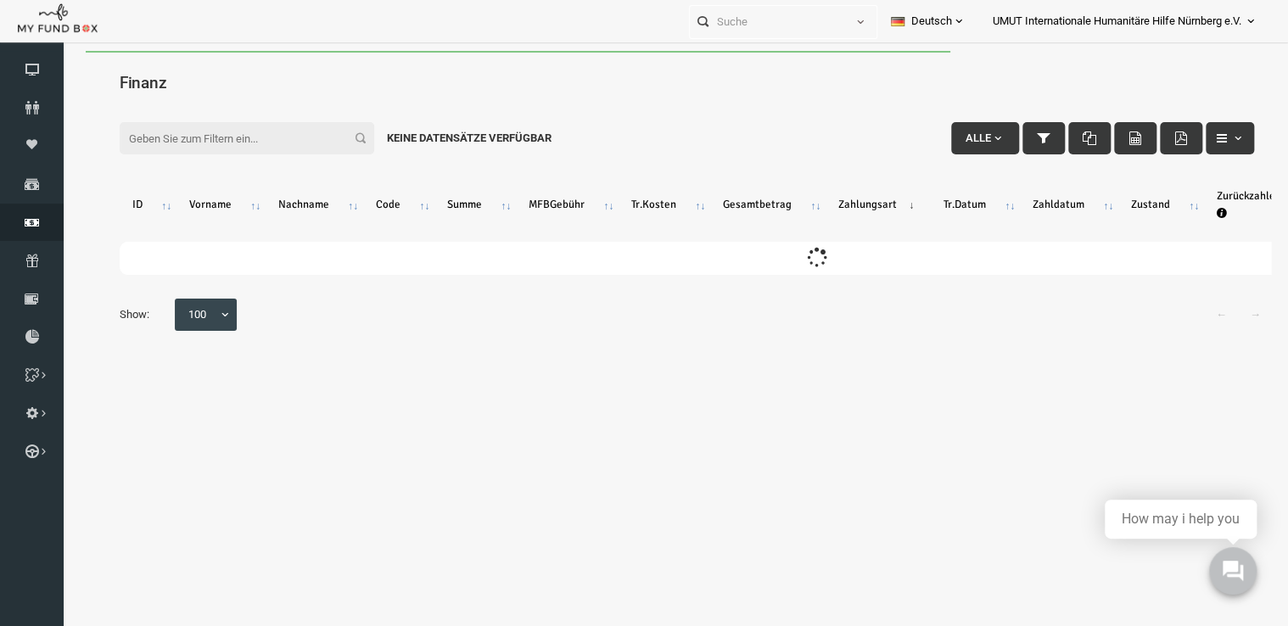
scroll to position [0, 0]
click at [205, 129] on input "Filter:" at bounding box center [222, 138] width 255 height 32
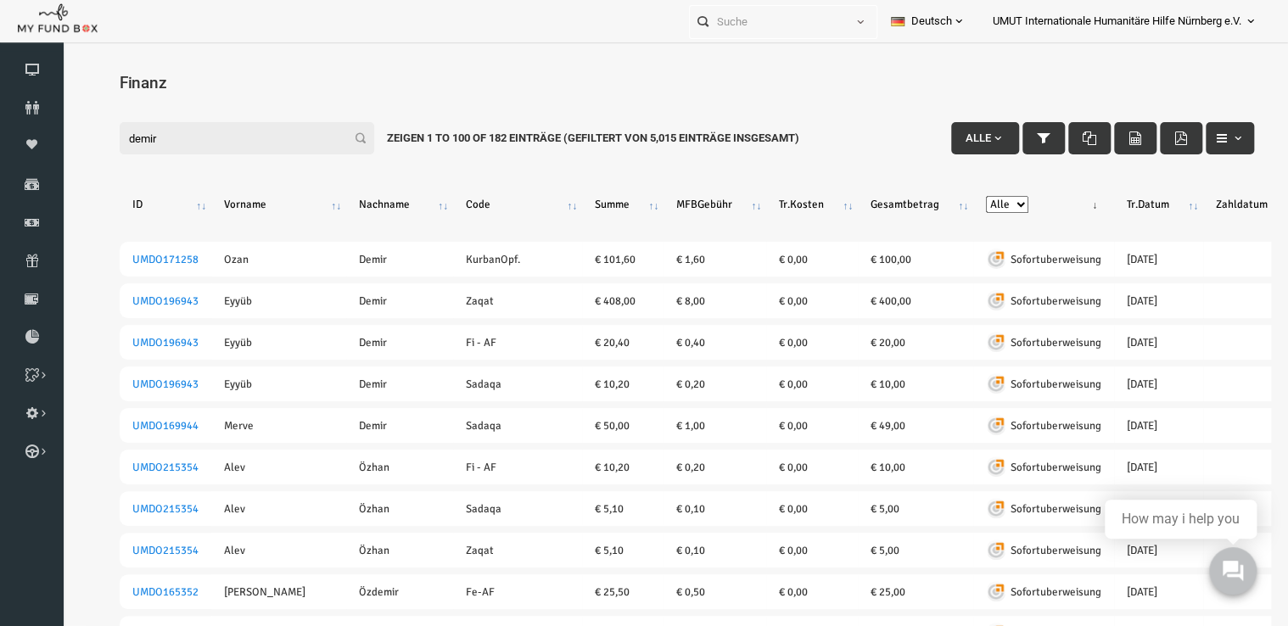
click at [105, 136] on input "demir" at bounding box center [222, 138] width 255 height 32
click at [155, 145] on input "demir" at bounding box center [222, 138] width 255 height 32
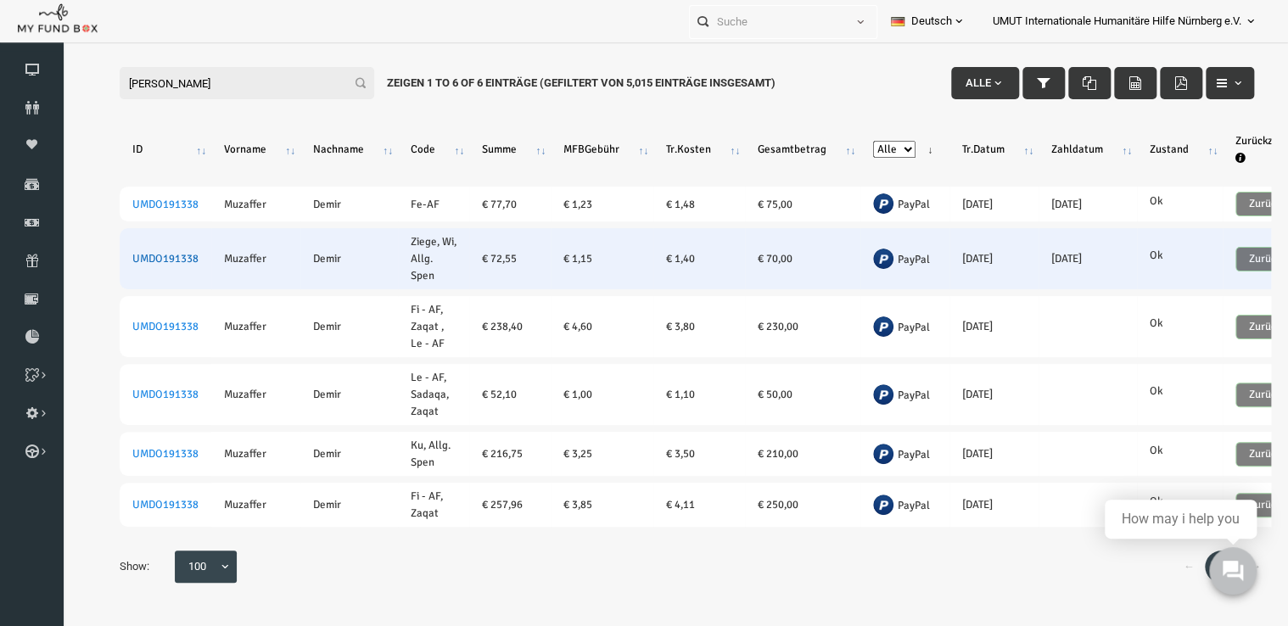
type input "demir muzaffer"
click at [120, 252] on link "UMDO191338" at bounding box center [141, 259] width 66 height 14
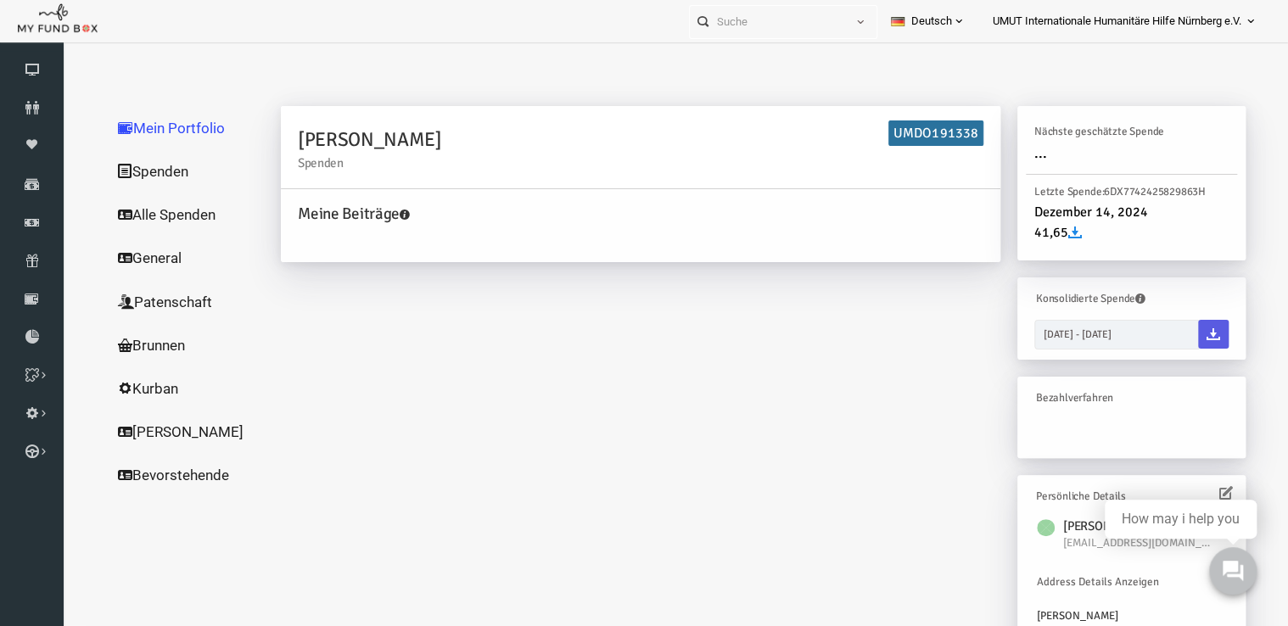
click at [135, 216] on link "Alle Spenden" at bounding box center [163, 215] width 170 height 44
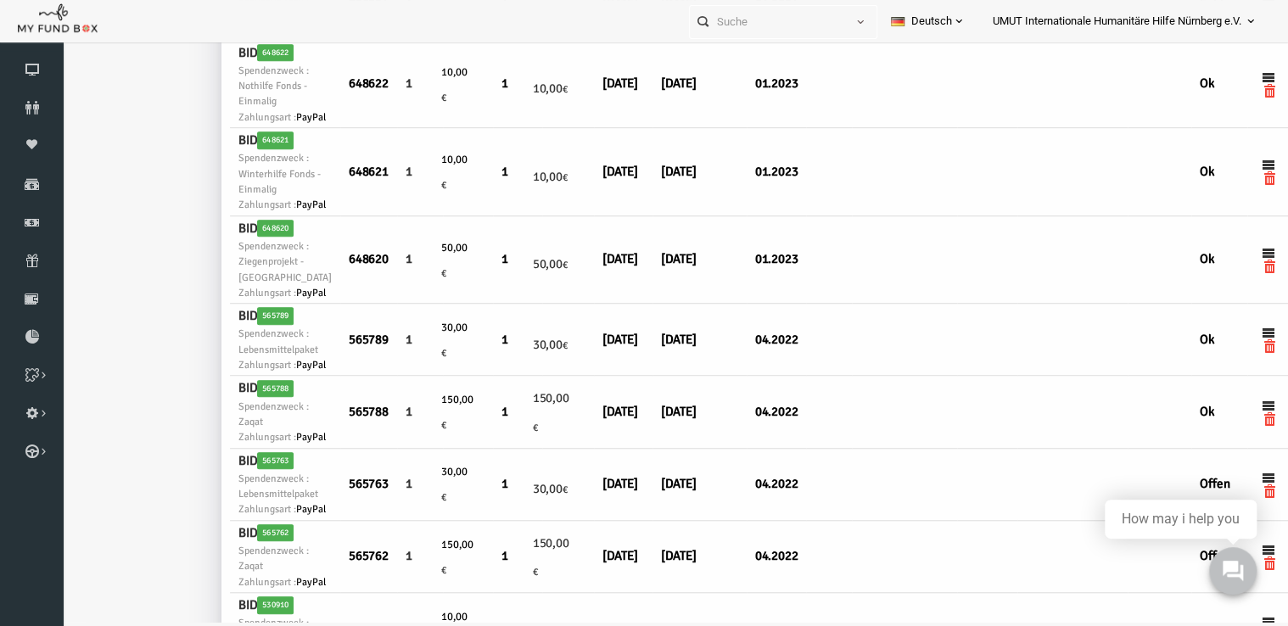
scroll to position [423, 14]
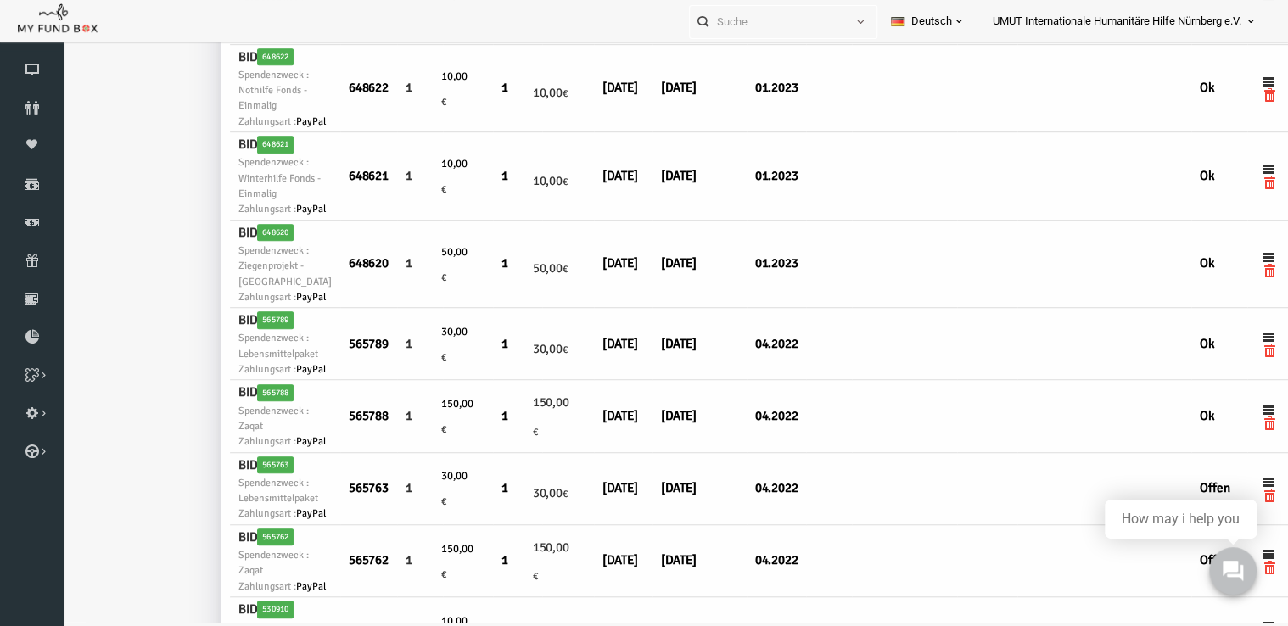
click at [1248, 16] on icon at bounding box center [1251, 21] width 14 height 14
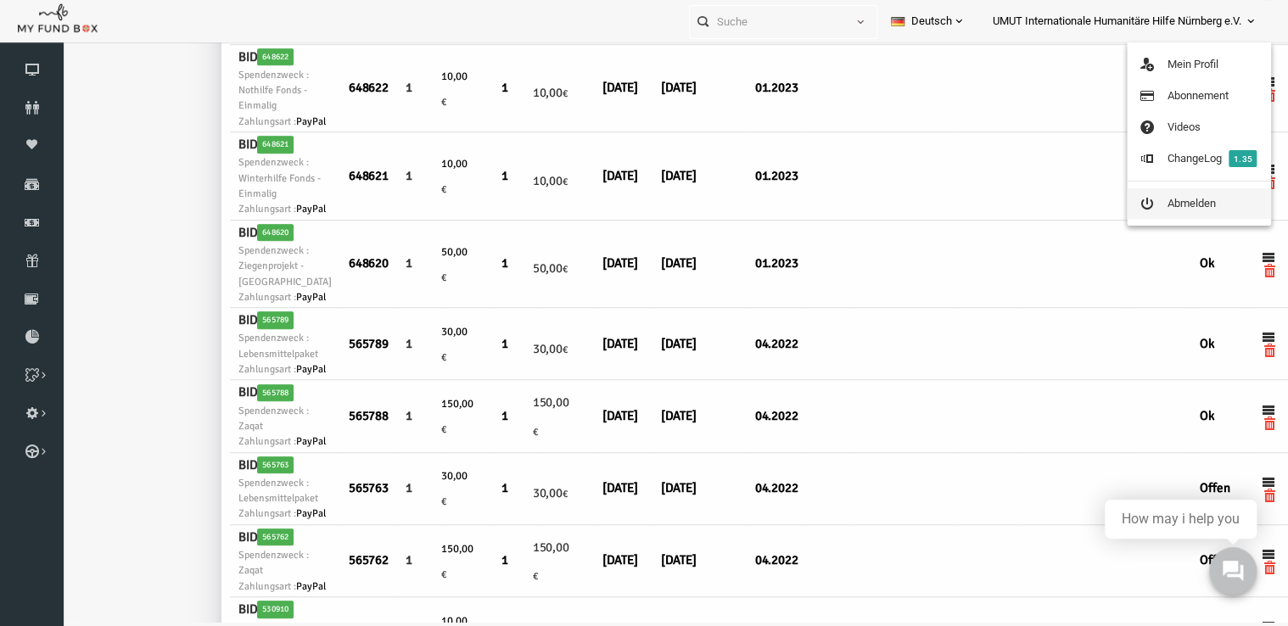
click at [1198, 200] on link "Abmelden" at bounding box center [1199, 203] width 144 height 31
